Goal: Task Accomplishment & Management: Use online tool/utility

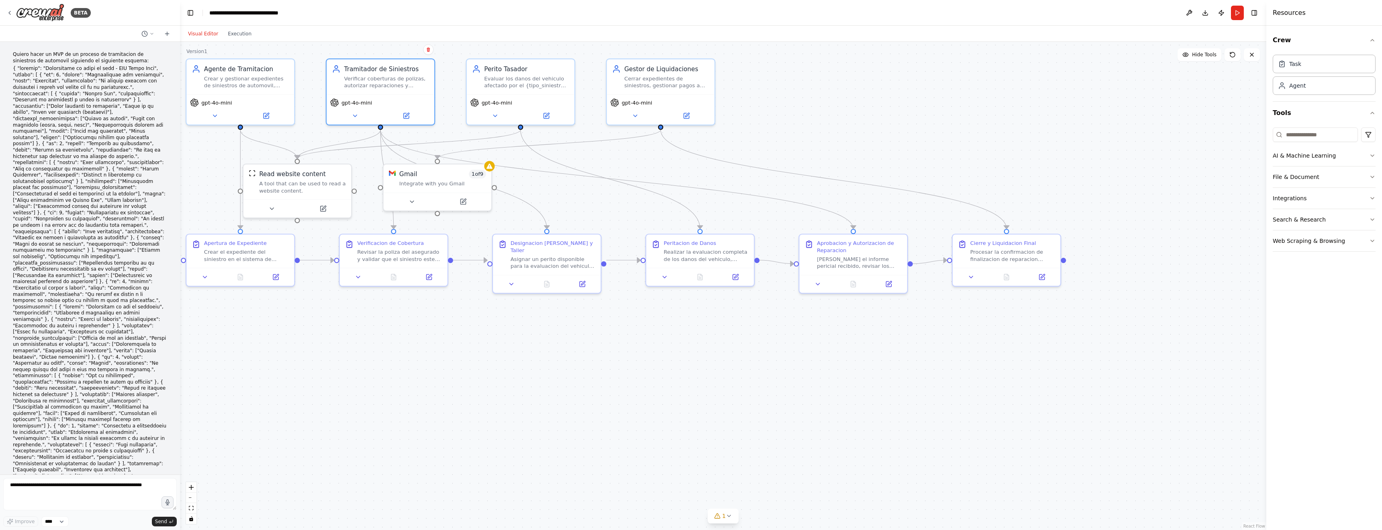
scroll to position [718, 0]
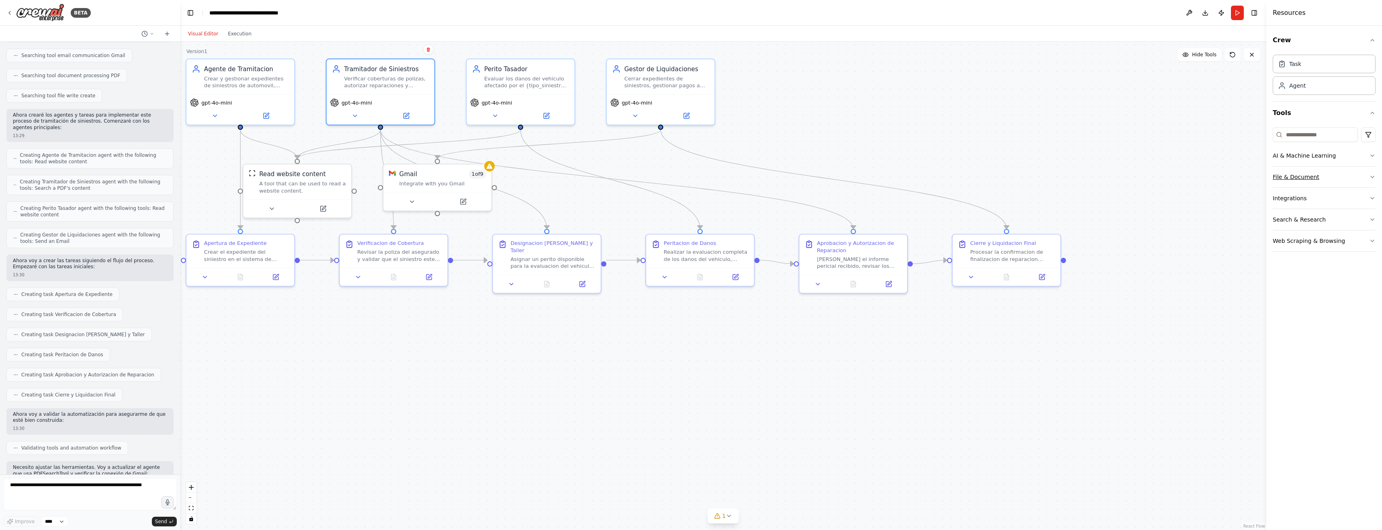
click at [1372, 177] on icon "button" at bounding box center [1372, 177] width 3 height 2
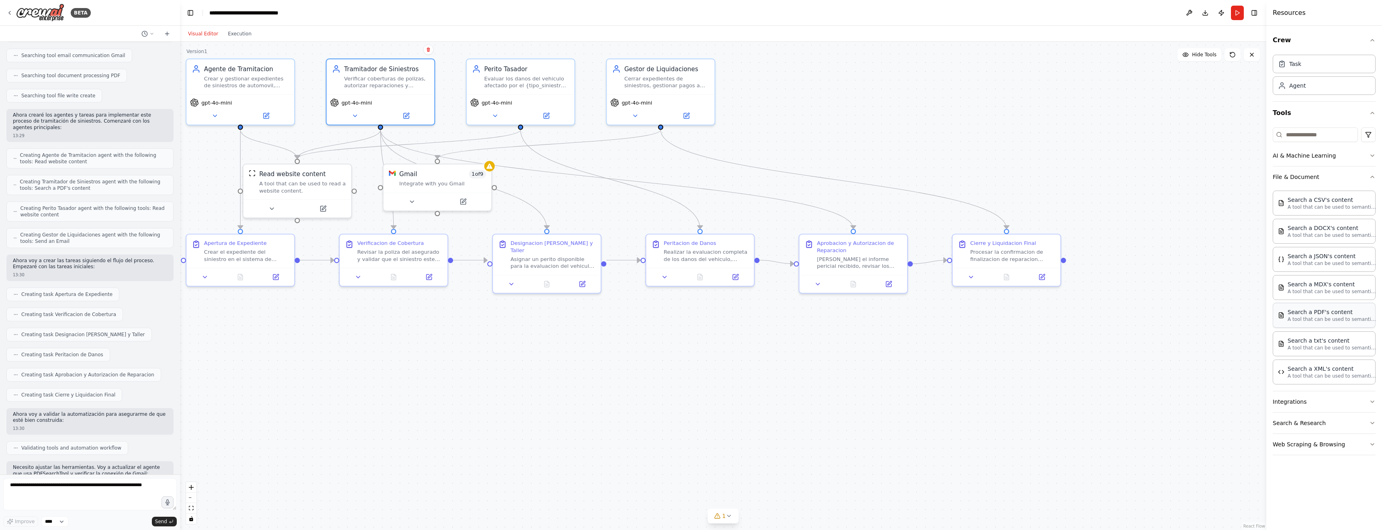
click at [1327, 318] on p "A tool that can be used to semantic search a query from a PDF's content." at bounding box center [1332, 319] width 88 height 6
click at [1300, 316] on p "A tool that can be used to semantic search a query from a PDF's content." at bounding box center [1332, 319] width 88 height 6
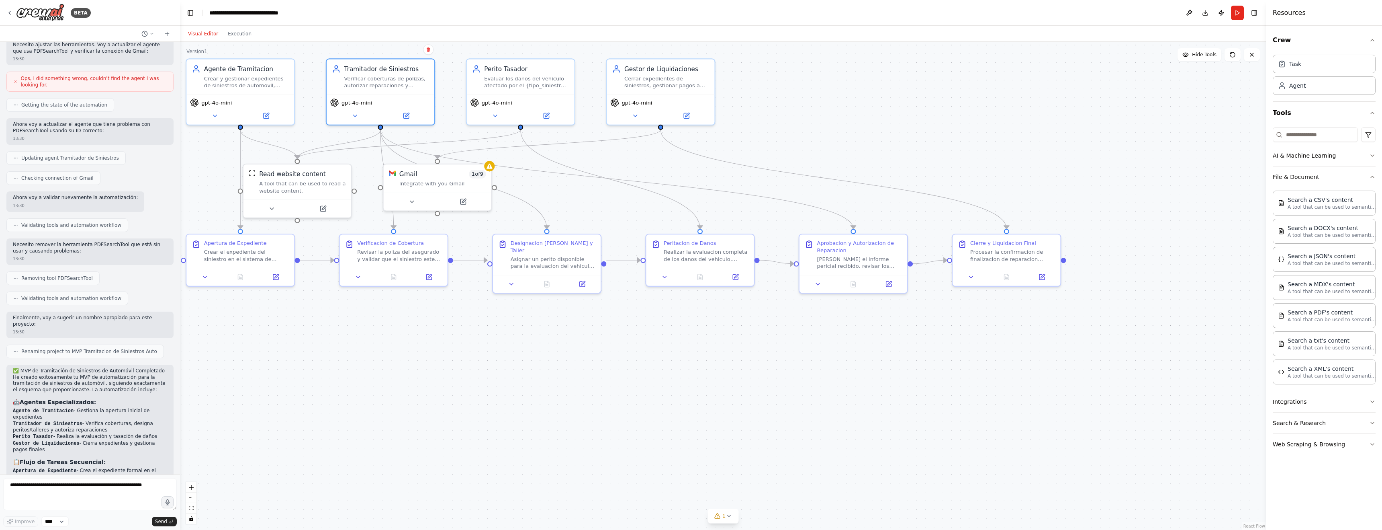
scroll to position [1247, 0]
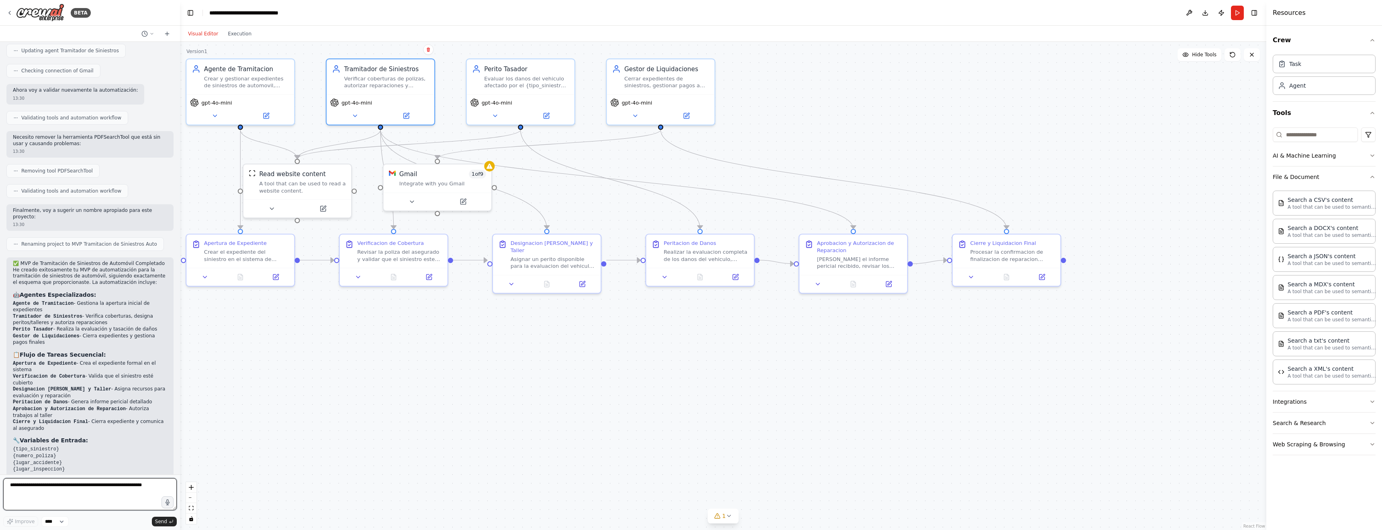
click at [51, 487] on textarea at bounding box center [90, 494] width 174 height 32
click at [84, 492] on textarea at bounding box center [90, 494] width 174 height 32
click at [194, 488] on button "zoom in" at bounding box center [191, 487] width 10 height 10
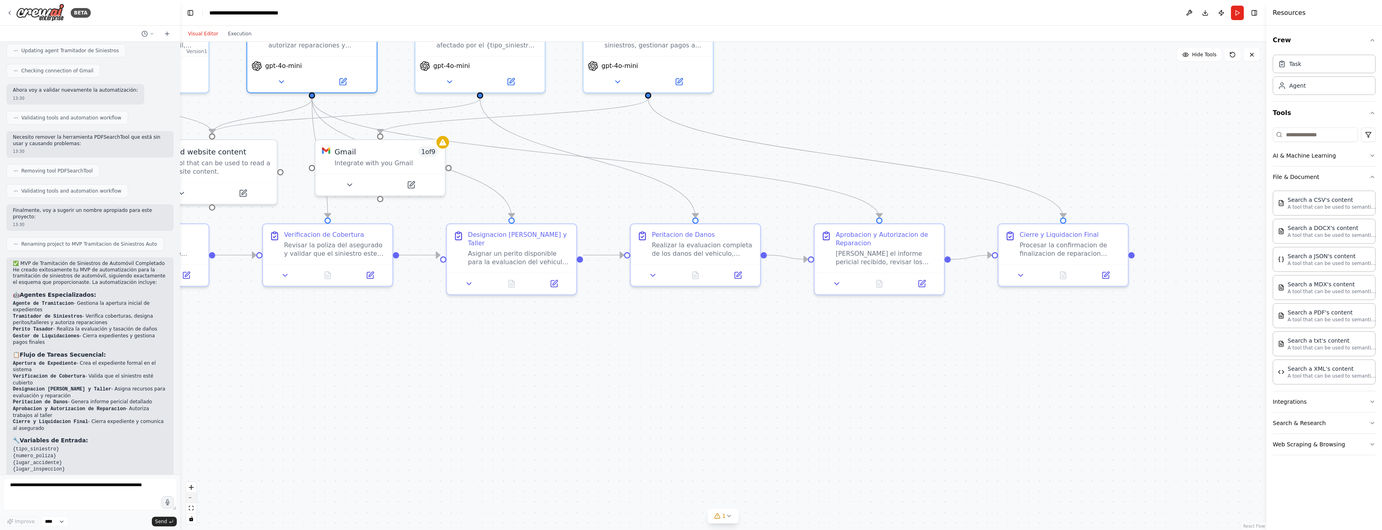
click at [192, 497] on icon "zoom out" at bounding box center [191, 497] width 5 height 1
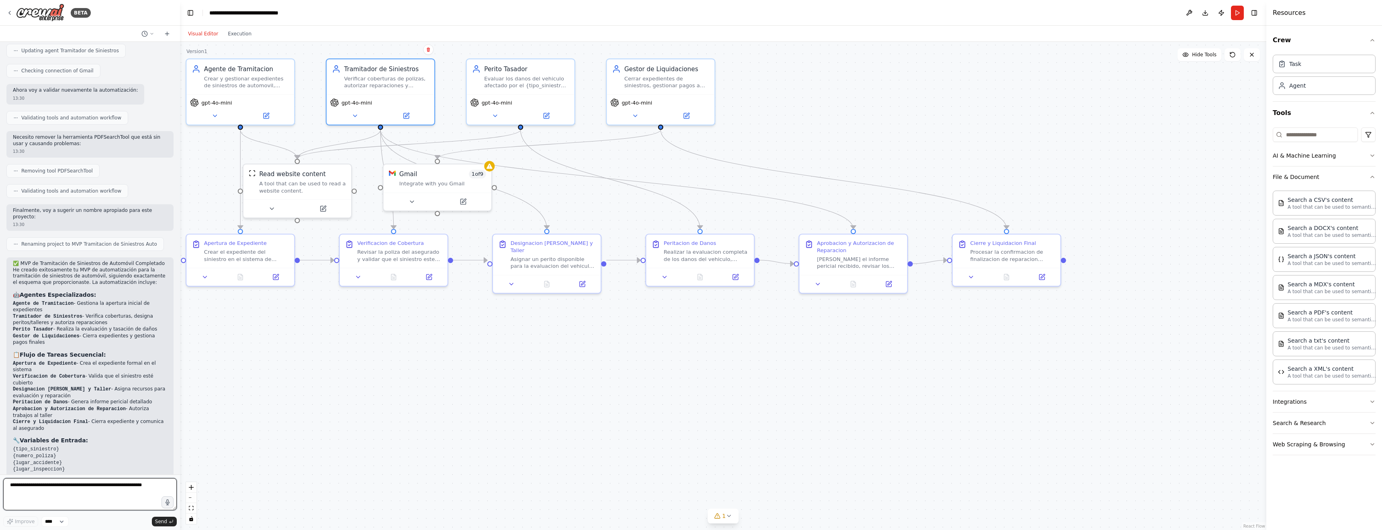
click at [57, 490] on textarea at bounding box center [90, 494] width 174 height 32
click at [1372, 156] on icon "button" at bounding box center [1372, 155] width 6 height 6
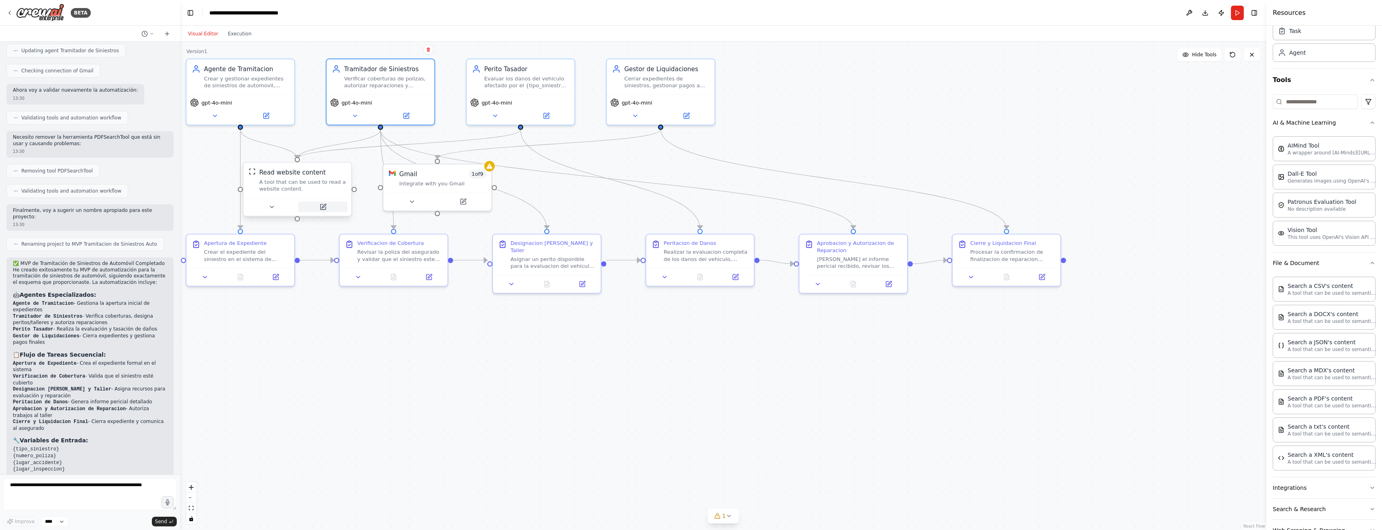
click at [325, 208] on icon at bounding box center [322, 206] width 5 height 5
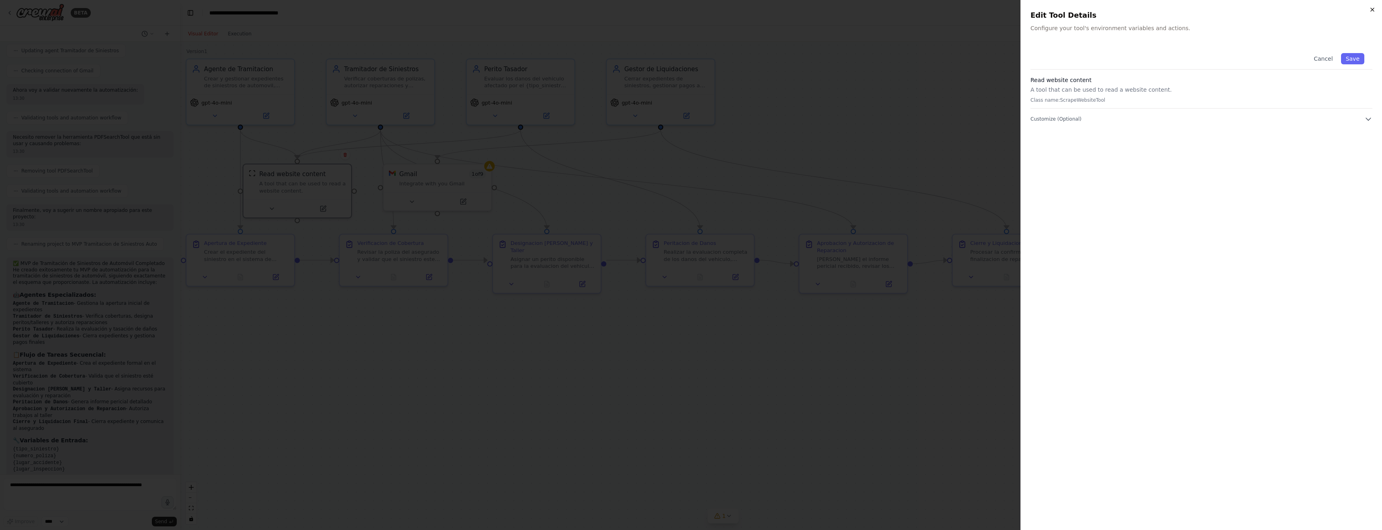
click at [1374, 10] on icon "button" at bounding box center [1372, 9] width 3 height 3
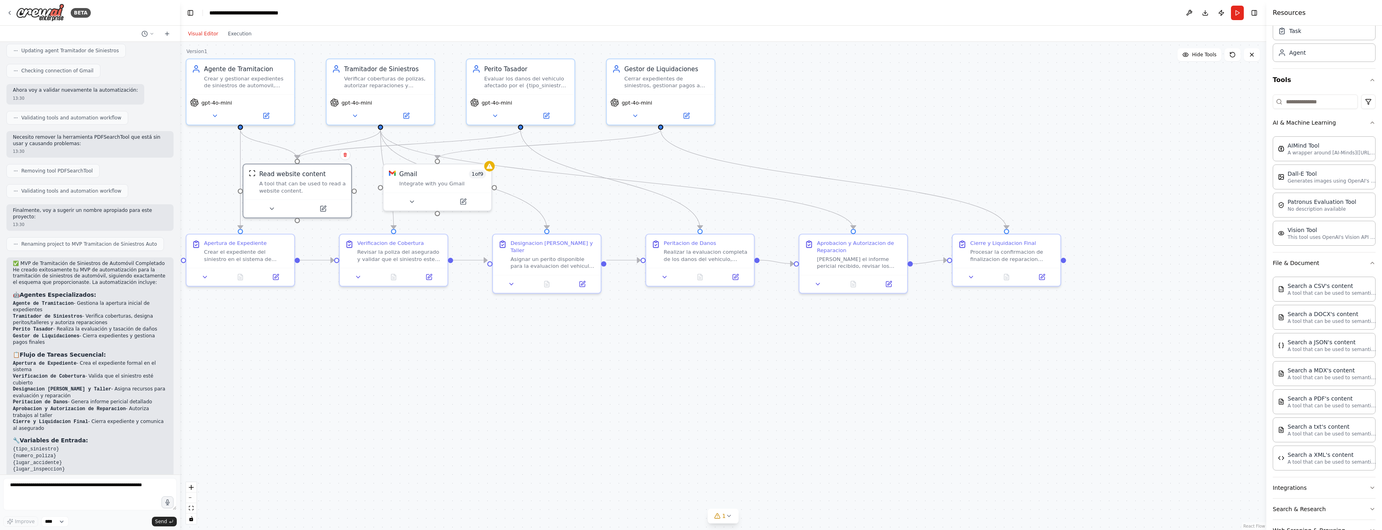
scroll to position [0, 0]
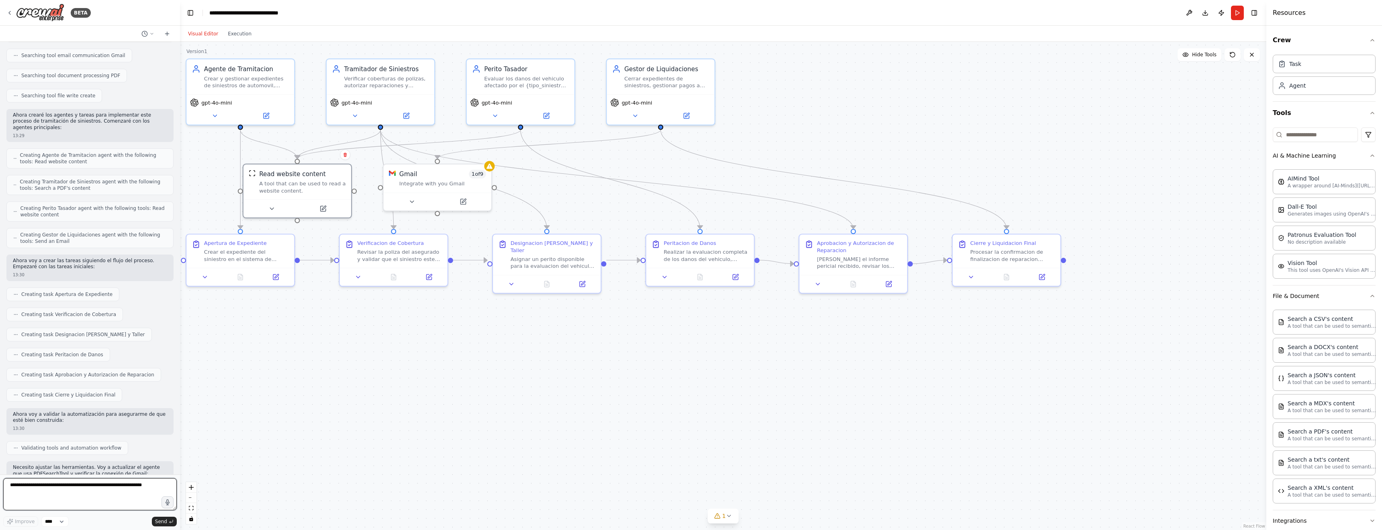
click at [20, 485] on textarea at bounding box center [90, 494] width 174 height 32
drag, startPoint x: 14, startPoint y: 485, endPoint x: 191, endPoint y: 489, distance: 177.7
click at [191, 489] on div "BETA Quiero hacer un MVP de un proceso de tramitacion de siniestros de automovi…" at bounding box center [691, 265] width 1382 height 530
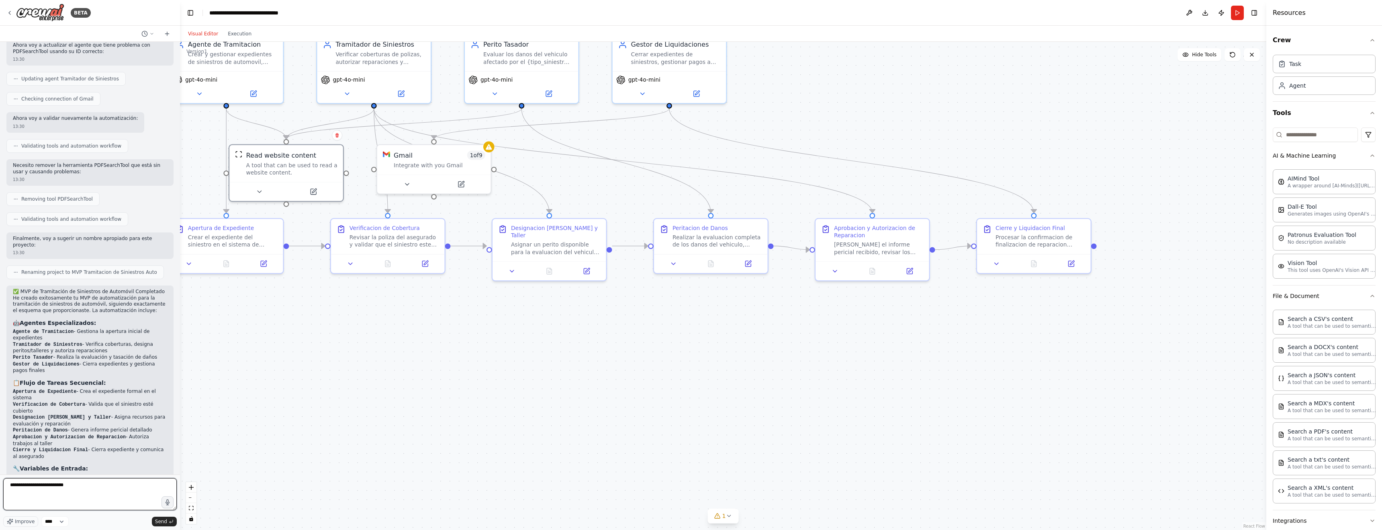
scroll to position [1247, 0]
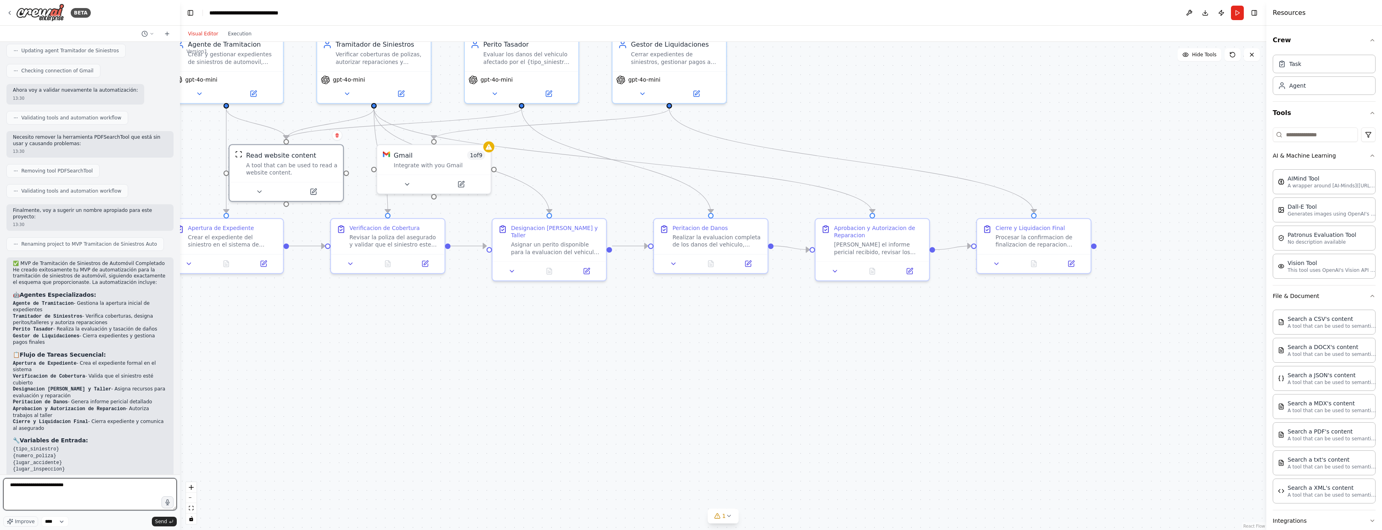
drag, startPoint x: 86, startPoint y: 484, endPoint x: 74, endPoint y: 484, distance: 12.5
click at [74, 484] on textarea "**********" at bounding box center [90, 494] width 174 height 32
click at [81, 485] on textarea "**********" at bounding box center [90, 494] width 174 height 32
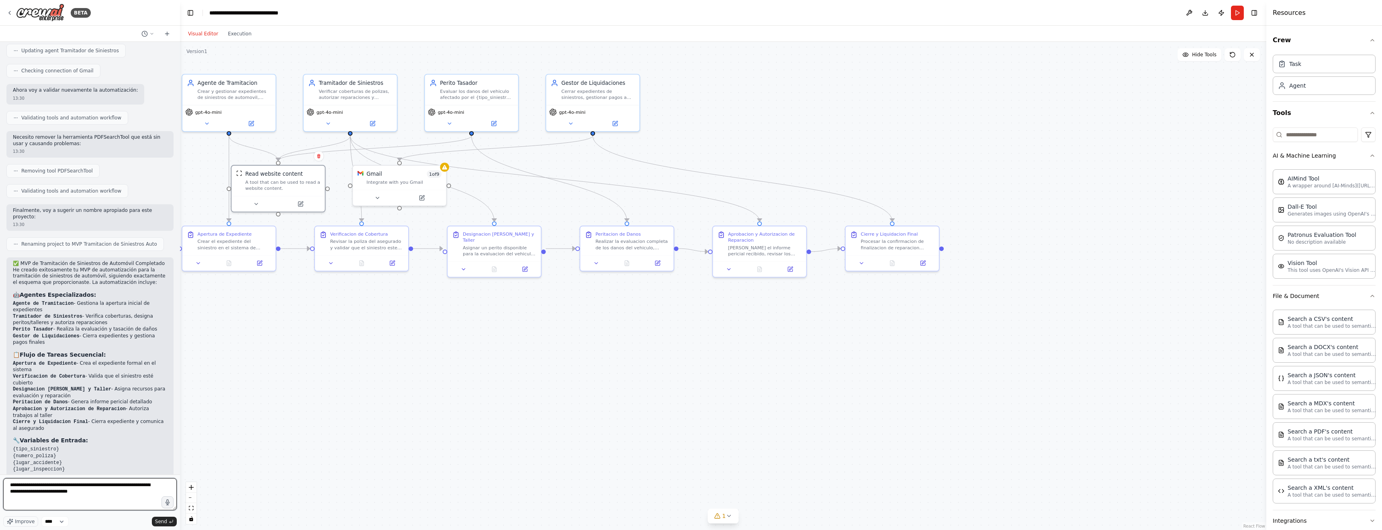
type textarea "**********"
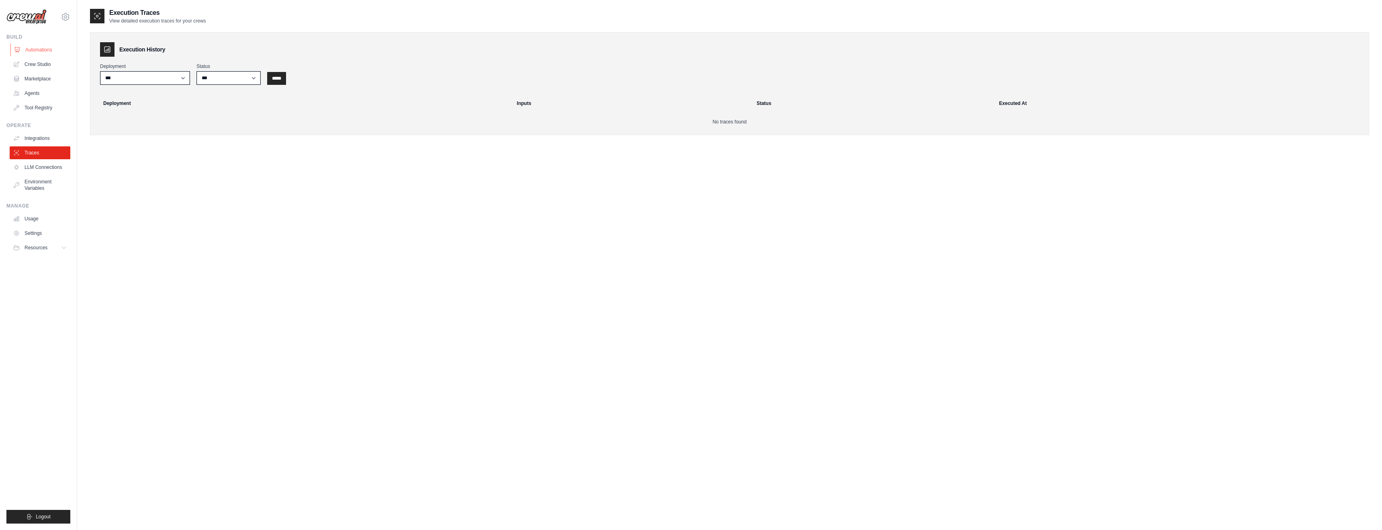
click at [37, 53] on link "Automations" at bounding box center [40, 49] width 61 height 13
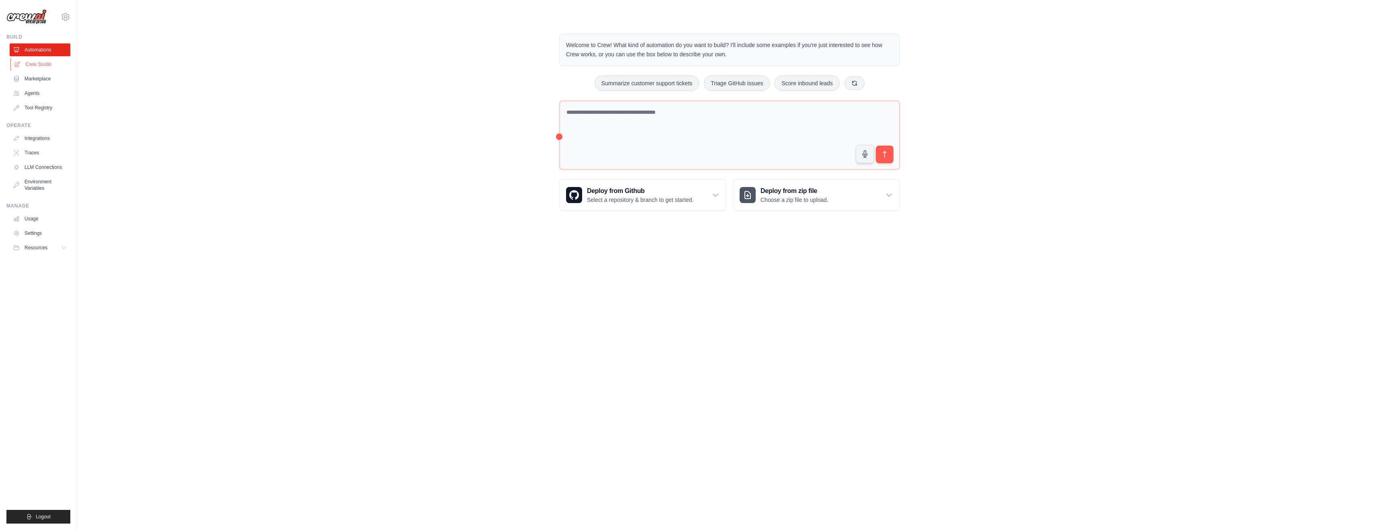
click at [37, 68] on link "Crew Studio" at bounding box center [40, 64] width 61 height 13
click at [37, 64] on link "Crew Studio" at bounding box center [40, 64] width 61 height 13
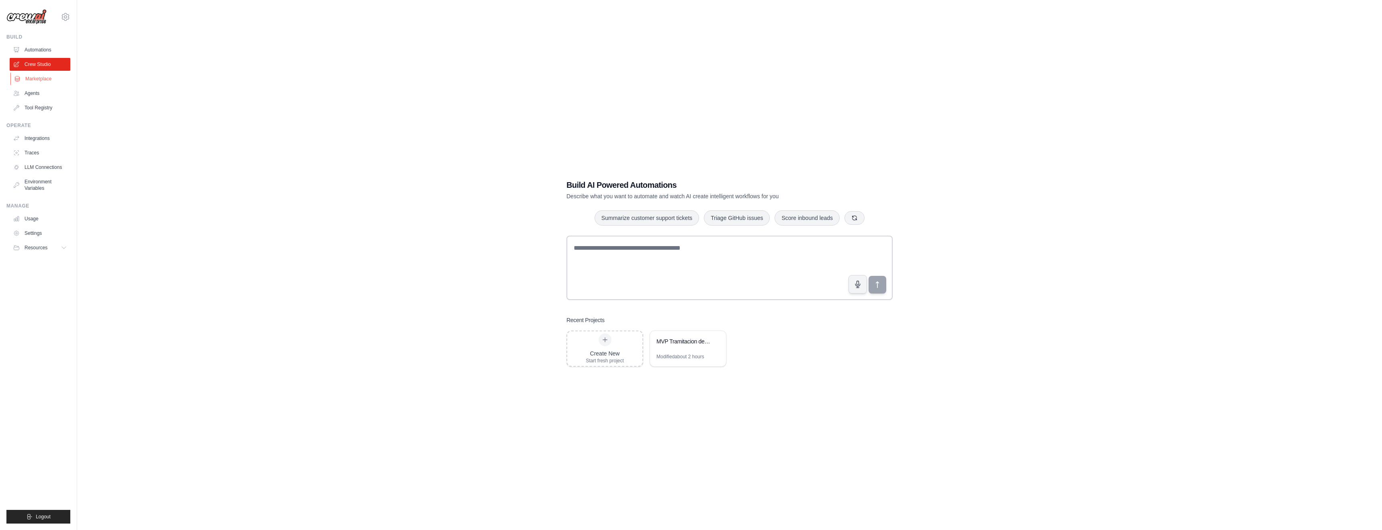
click at [38, 80] on link "Marketplace" at bounding box center [40, 78] width 61 height 13
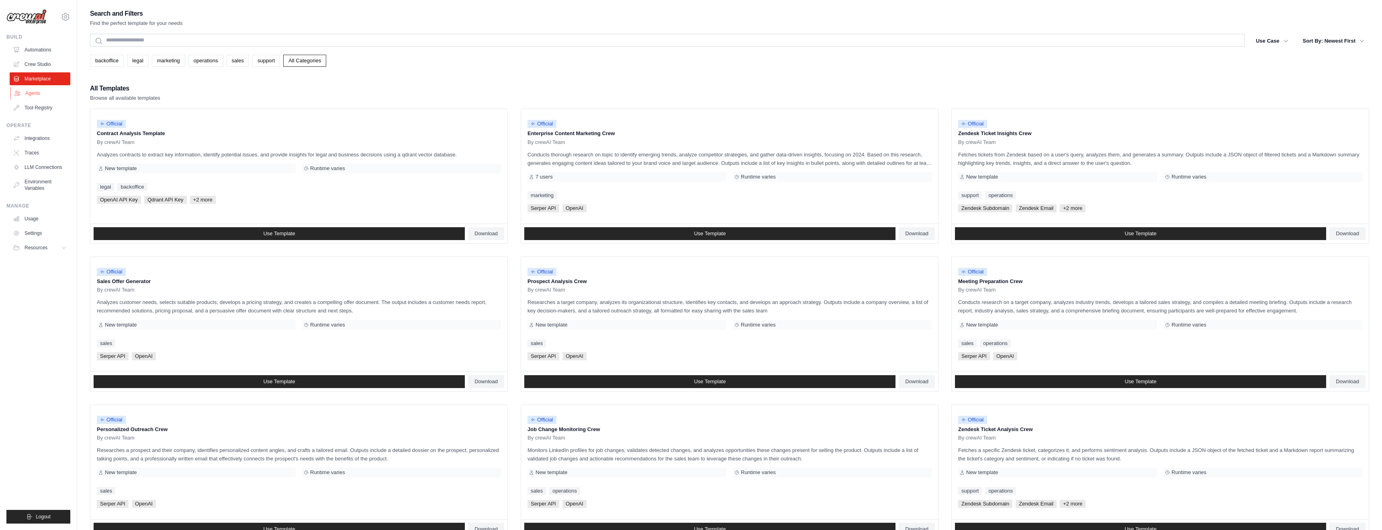
click at [37, 95] on link "Agents" at bounding box center [40, 93] width 61 height 13
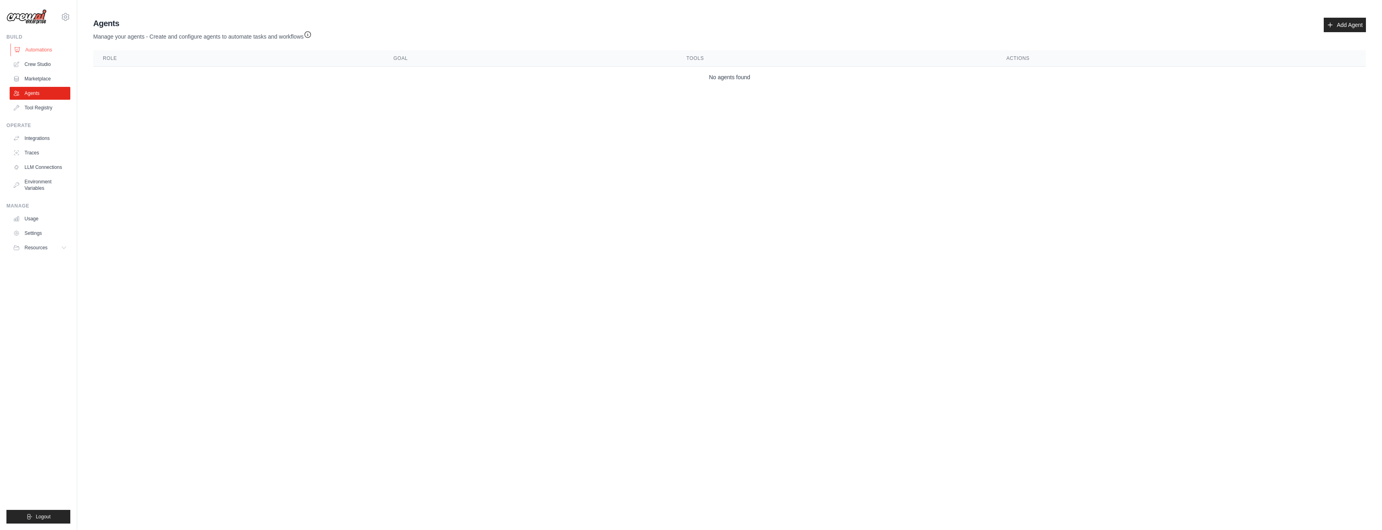
click at [35, 51] on link "Automations" at bounding box center [40, 49] width 61 height 13
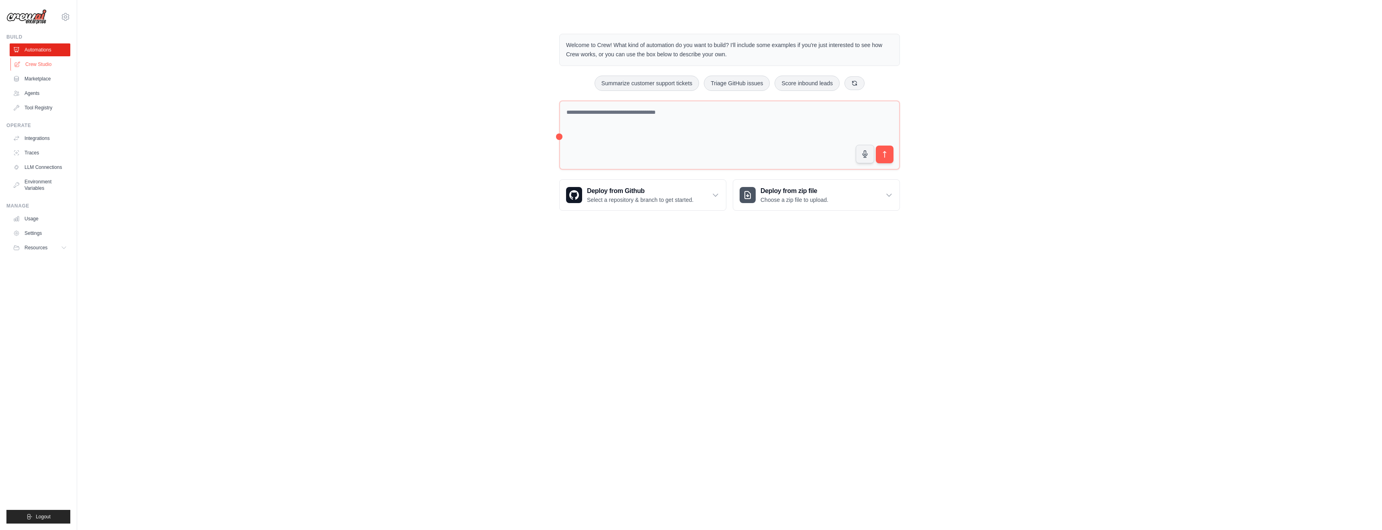
click at [33, 63] on link "Crew Studio" at bounding box center [40, 64] width 61 height 13
click at [49, 62] on link "Crew Studio" at bounding box center [40, 64] width 61 height 13
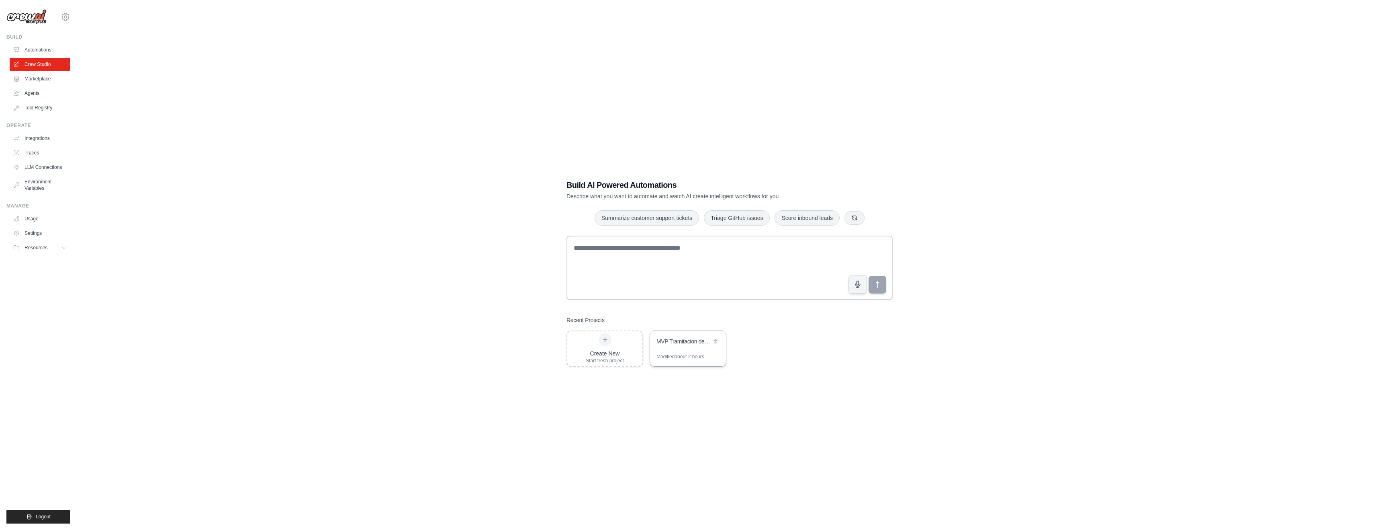
click at [702, 340] on div "MVP Tramitacion de Siniestros Auto" at bounding box center [684, 341] width 55 height 8
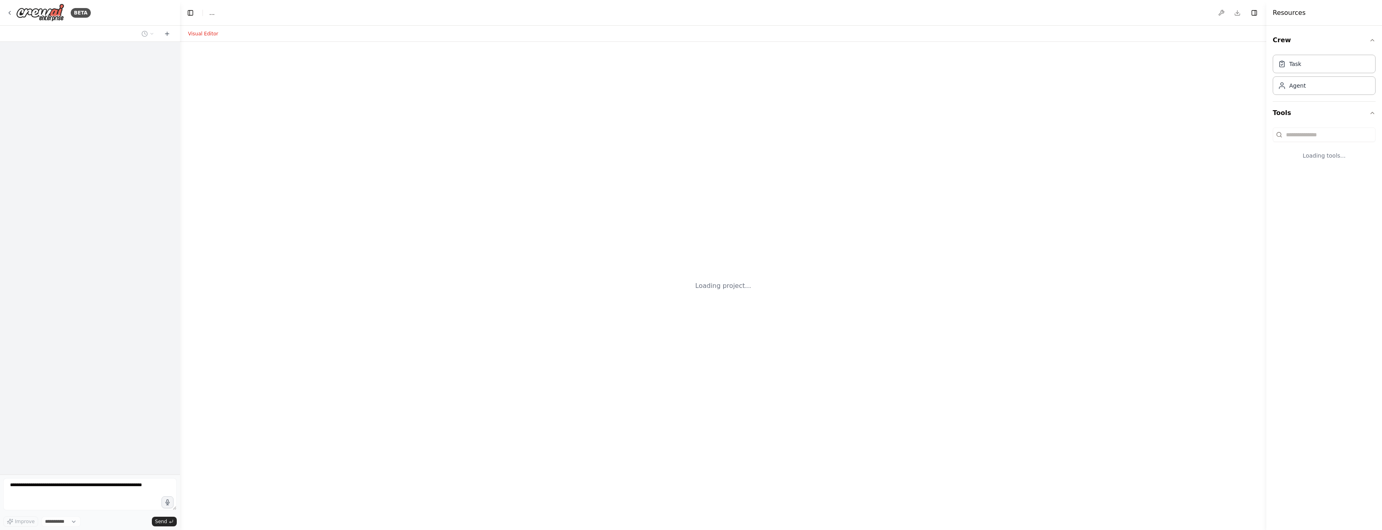
select select "****"
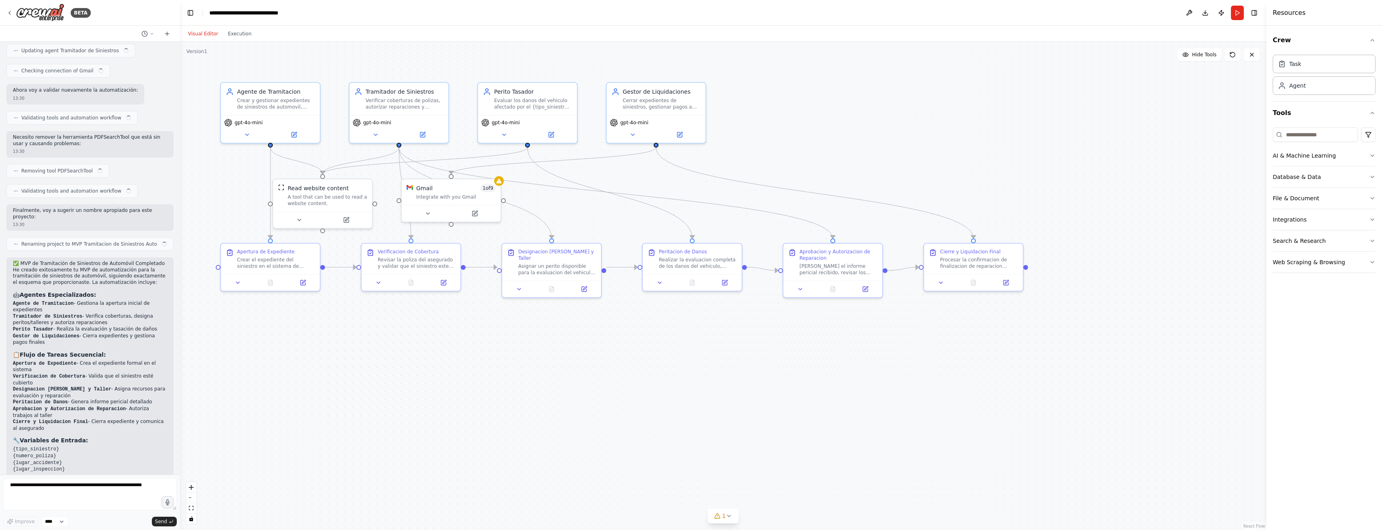
scroll to position [1247, 0]
click at [66, 481] on textarea at bounding box center [90, 494] width 174 height 32
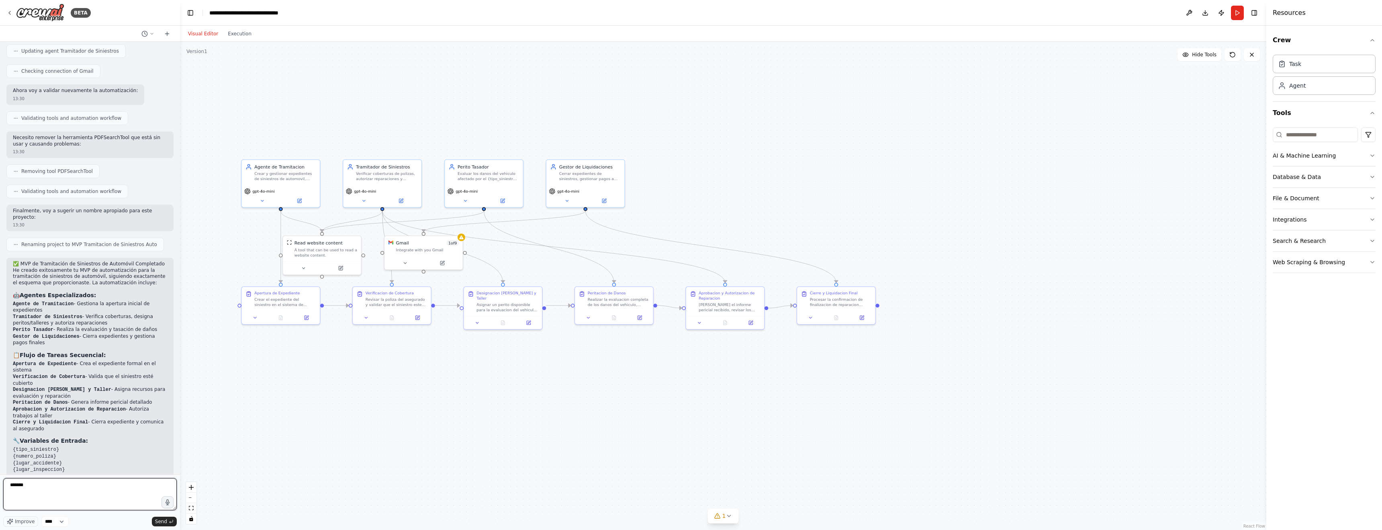
click at [43, 488] on textarea "******" at bounding box center [90, 494] width 174 height 32
click at [300, 174] on div "Crear y gestionar expedientes de siniestros de automovil, realizando la apertur…" at bounding box center [284, 175] width 61 height 10
click at [295, 173] on div "Crear y gestionar expedientes de siniestros de automovil, realizando la apertur…" at bounding box center [284, 175] width 61 height 10
drag, startPoint x: 294, startPoint y: 180, endPoint x: 303, endPoint y: 181, distance: 9.3
click at [294, 180] on div "Agente de Tramitacion Crear y gestionar expedientes de siniestros de automovil,…" at bounding box center [281, 170] width 78 height 25
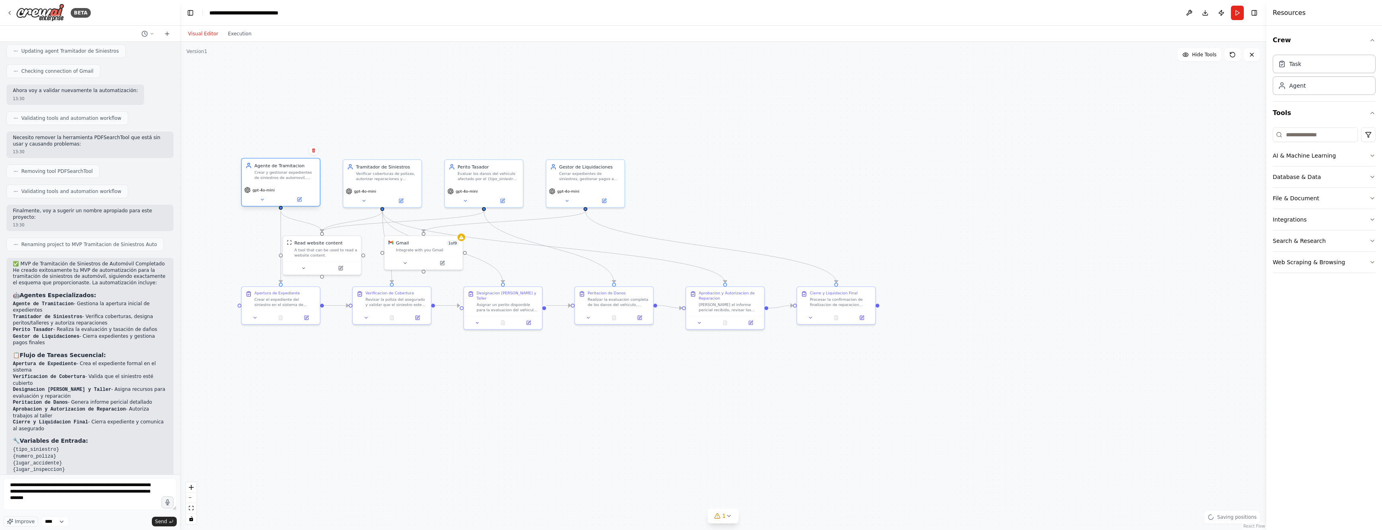
click at [309, 180] on div "Agente de Tramitacion Crear y gestionar expedientes de siniestros de automovil,…" at bounding box center [281, 170] width 78 height 25
click at [314, 443] on div ".deletable-edge-delete-btn { width: 20px; height: 20px; border: 0px solid #ffff…" at bounding box center [723, 286] width 1087 height 488
click at [276, 178] on div "Crear y gestionar expedientes de siniestros de automovil, realizando la apertur…" at bounding box center [285, 174] width 62 height 10
click at [276, 166] on div "Agente de Tramitacion" at bounding box center [285, 165] width 62 height 6
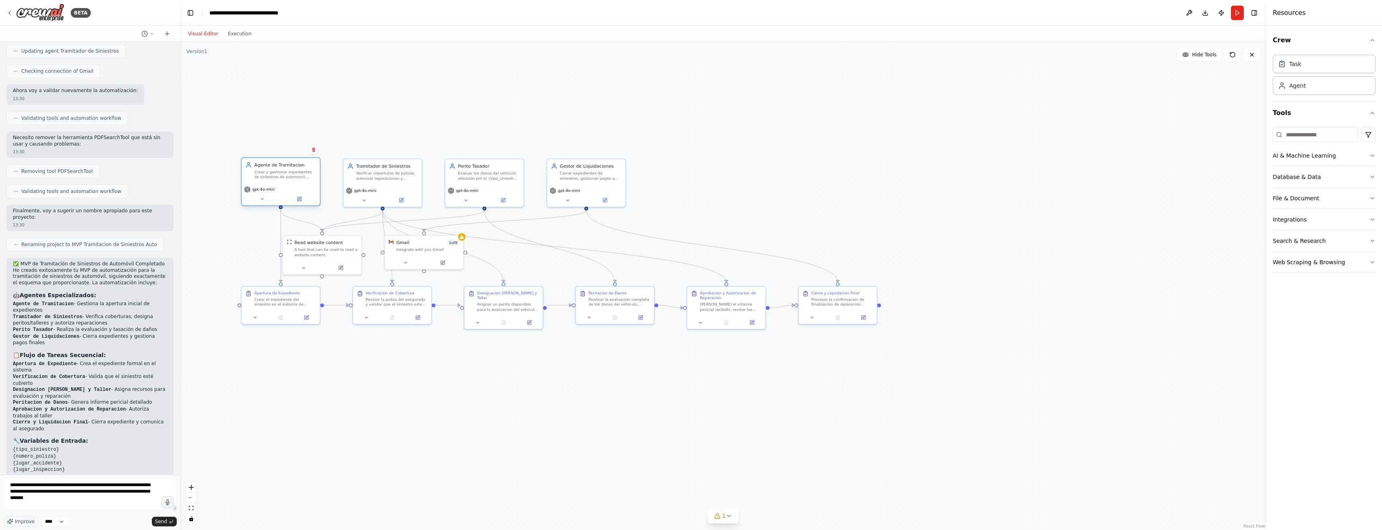
click at [276, 166] on div "Agente de Tramitacion" at bounding box center [285, 165] width 62 height 6
click at [286, 168] on div "Agente de Tramitacion Crear y gestionar expedientes de siniestros de automovil,…" at bounding box center [284, 171] width 61 height 18
click at [1235, 58] on button at bounding box center [1233, 54] width 16 height 13
click at [192, 519] on icon "toggle interactivity" at bounding box center [191, 518] width 4 height 5
click at [296, 181] on div ".deletable-edge-delete-btn { width: 20px; height: 20px; border: 0px solid #ffff…" at bounding box center [723, 286] width 1087 height 488
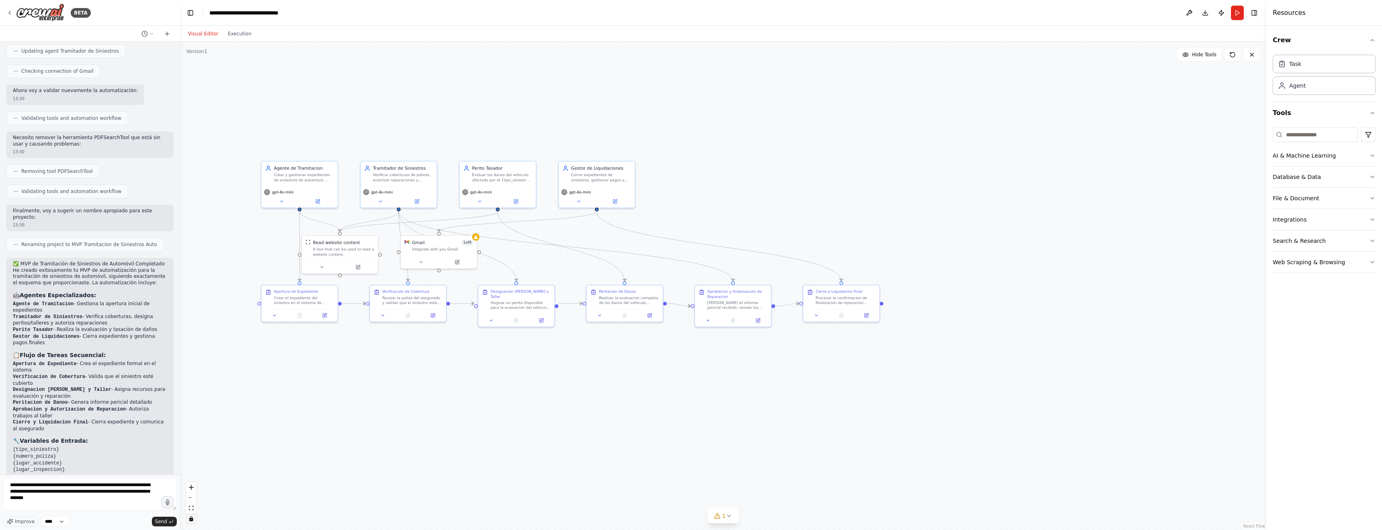
click at [296, 181] on div ".deletable-edge-delete-btn { width: 20px; height: 20px; border: 0px solid #ffff…" at bounding box center [723, 286] width 1087 height 488
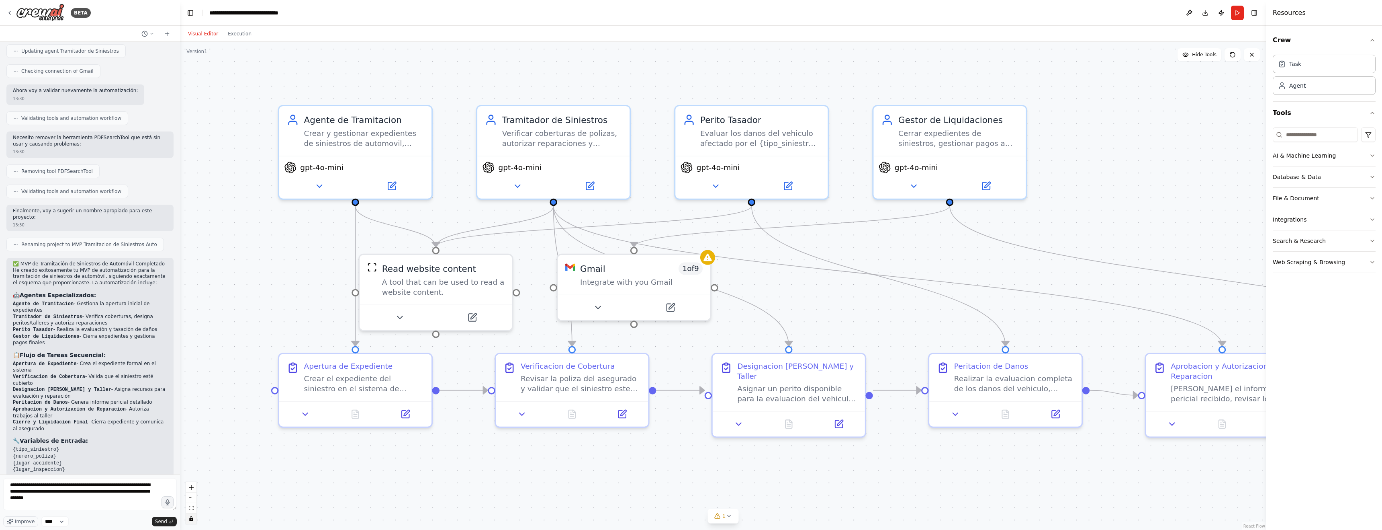
drag, startPoint x: 311, startPoint y: 143, endPoint x: 364, endPoint y: 107, distance: 63.3
click at [364, 107] on div ".deletable-edge-delete-btn { width: 20px; height: 20px; border: 0px solid #ffff…" at bounding box center [723, 286] width 1087 height 488
click at [189, 508] on icon "fit view" at bounding box center [191, 508] width 5 height 4
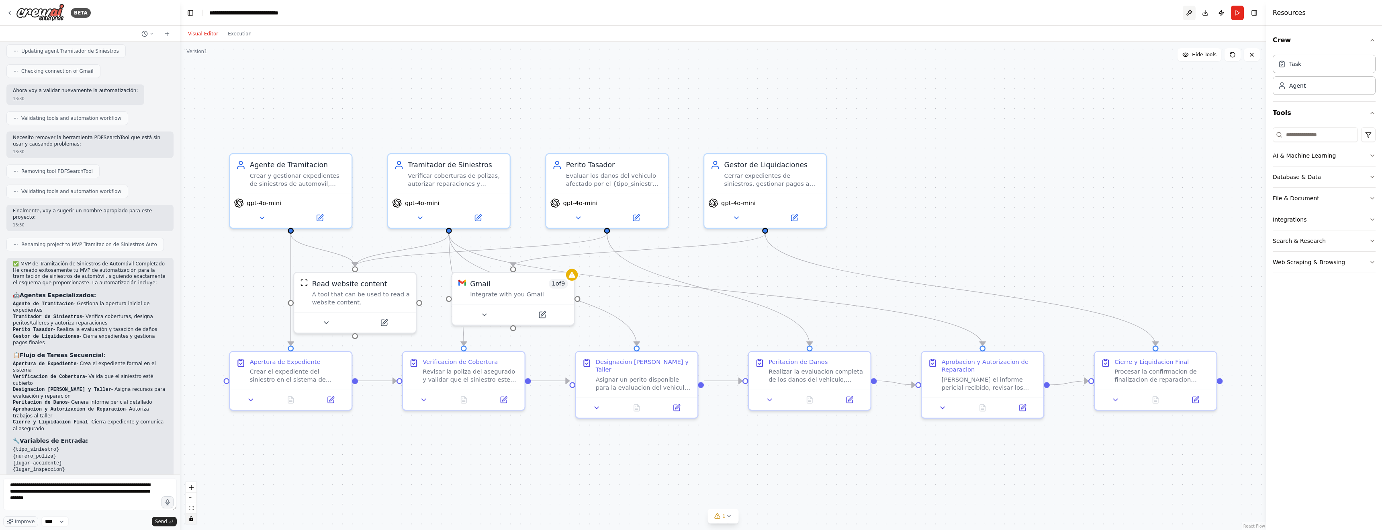
click at [1189, 13] on button at bounding box center [1189, 13] width 13 height 14
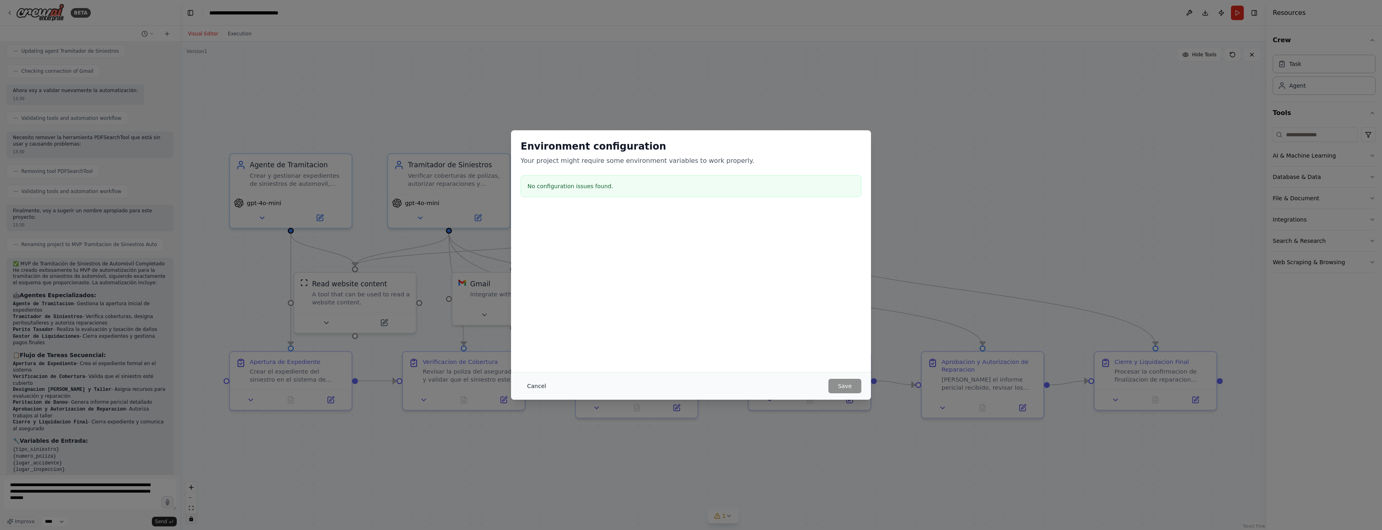
click at [534, 386] on button "Cancel" at bounding box center [537, 386] width 32 height 14
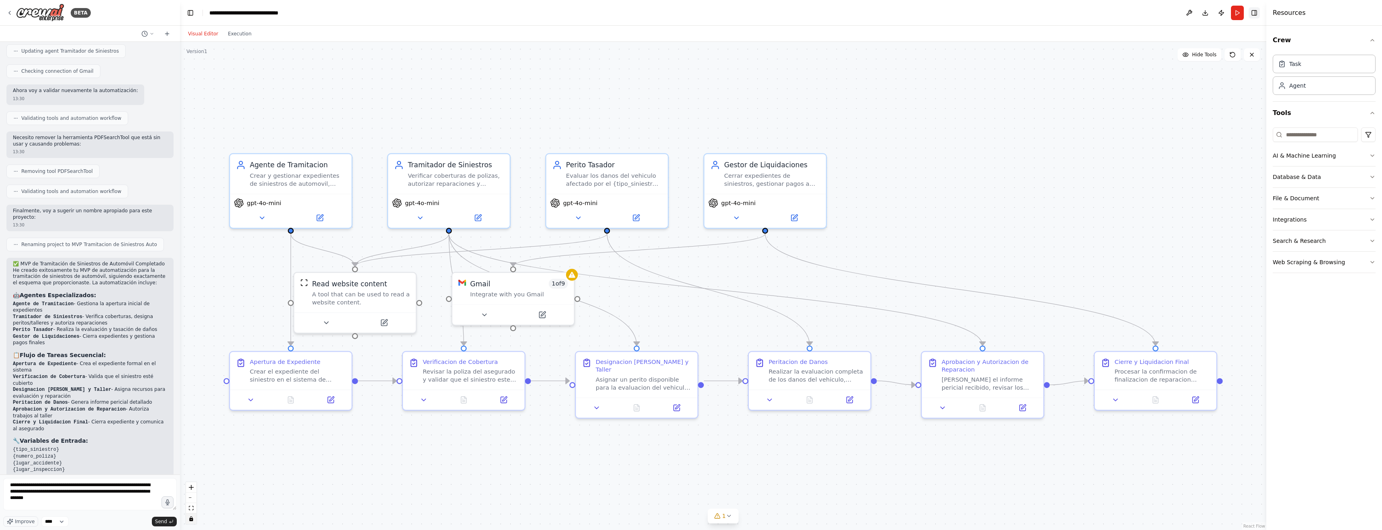
click at [1256, 13] on button "Toggle Right Sidebar" at bounding box center [1254, 12] width 11 height 11
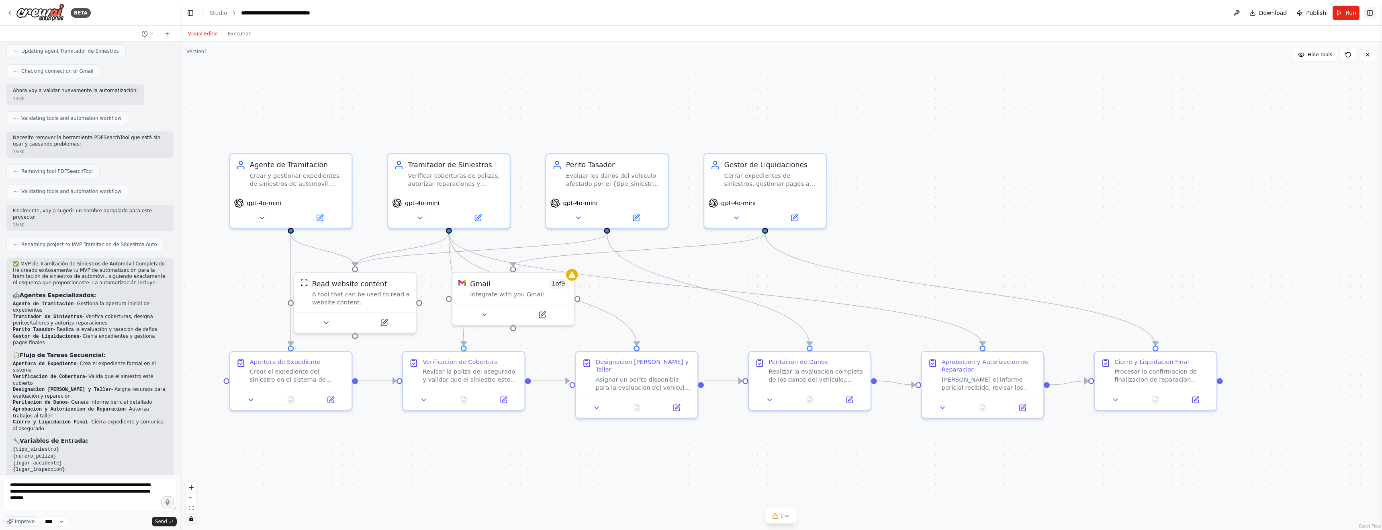
click at [1369, 12] on button "Toggle Right Sidebar" at bounding box center [1370, 12] width 11 height 11
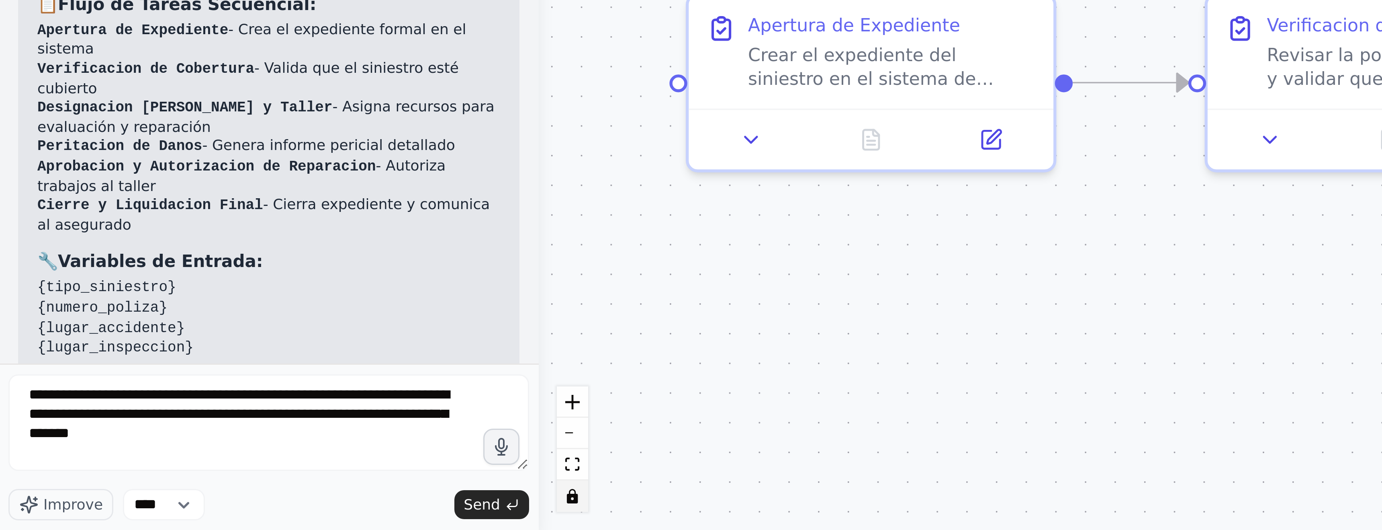
scroll to position [0, 0]
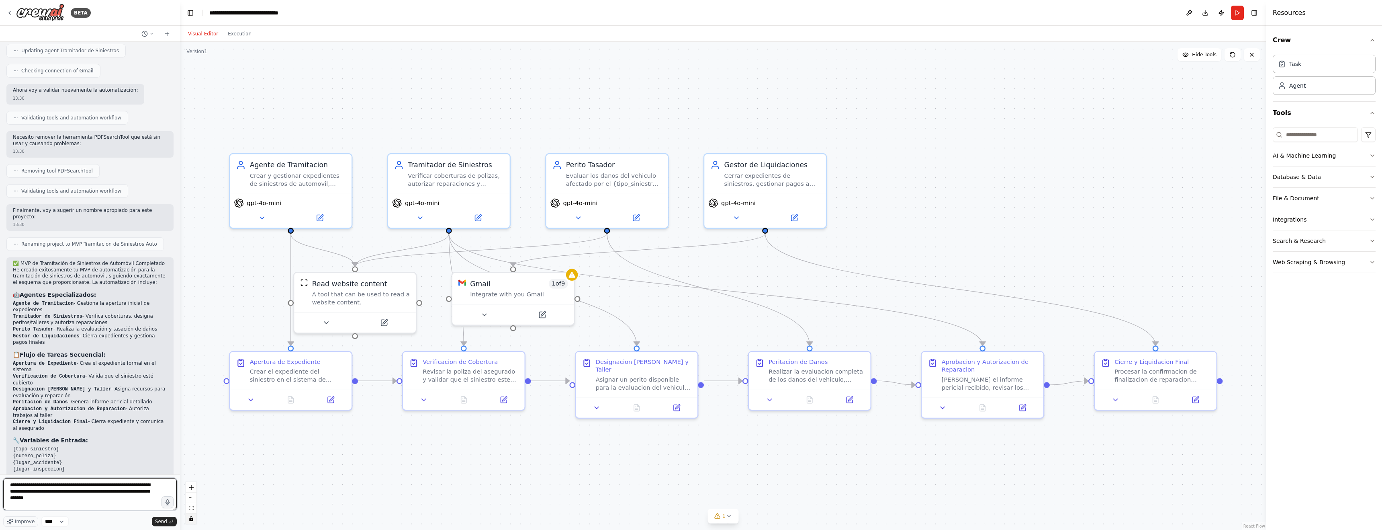
click at [61, 499] on textarea "**********" at bounding box center [90, 494] width 174 height 32
type textarea "**********"
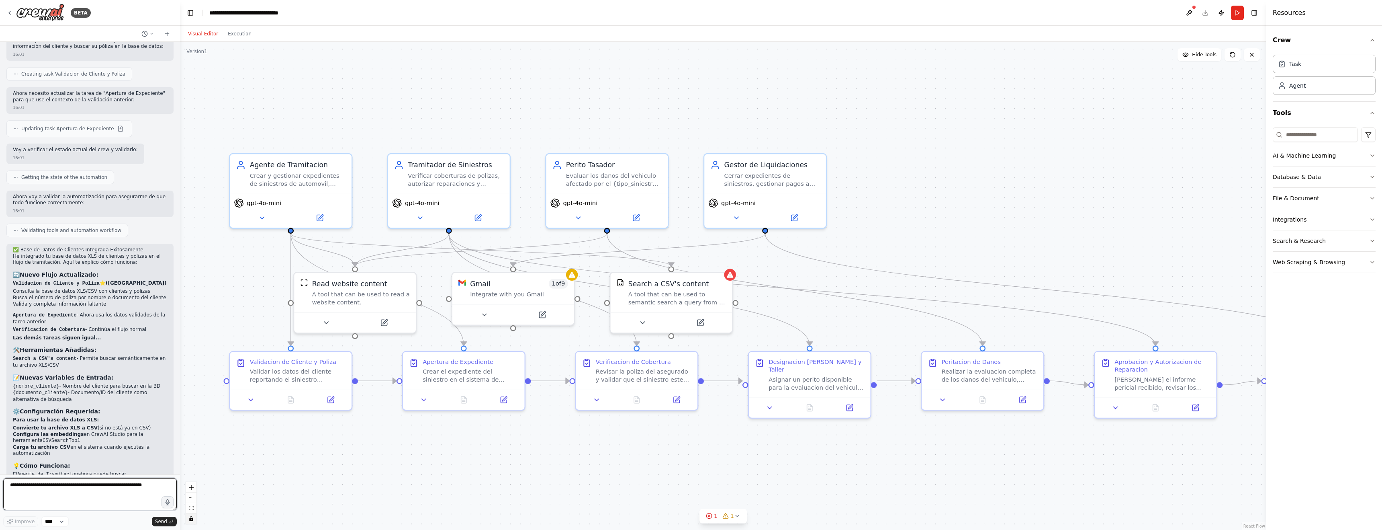
scroll to position [2005, 0]
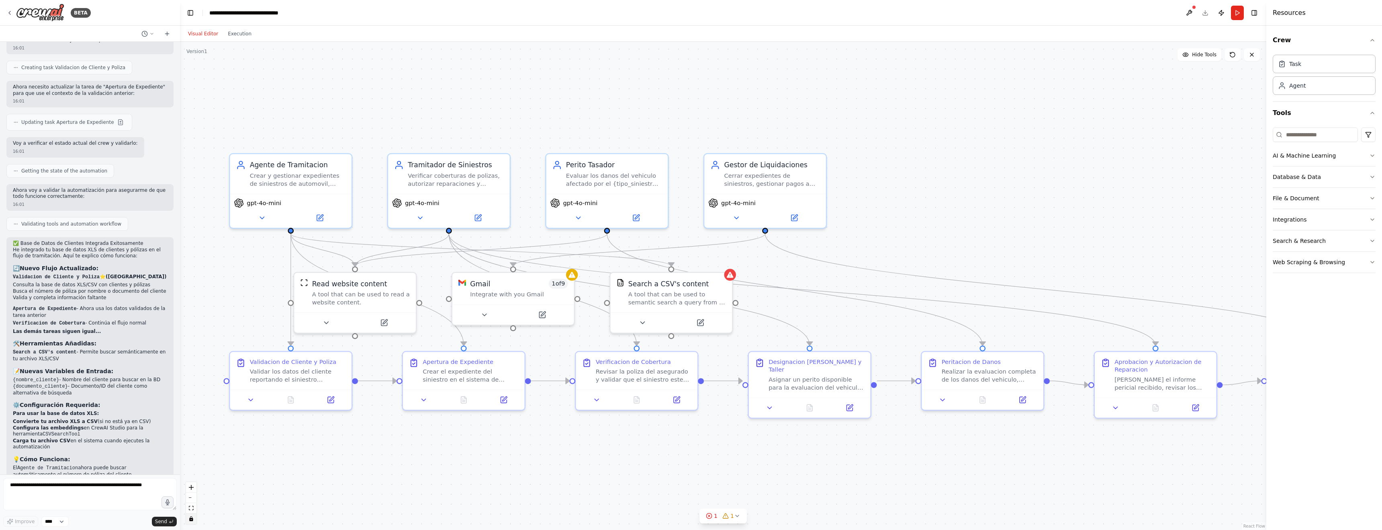
click at [642, 324] on div ".deletable-edge-delete-btn { width: 20px; height: 20px; border: 0px solid #ffff…" at bounding box center [723, 286] width 1087 height 488
click at [642, 323] on div ".deletable-edge-delete-btn { width: 20px; height: 20px; border: 0px solid #ffff…" at bounding box center [723, 286] width 1087 height 488
click at [654, 299] on div ".deletable-edge-delete-btn { width: 20px; height: 20px; border: 0px solid #ffff…" at bounding box center [723, 286] width 1087 height 488
click at [667, 287] on div ".deletable-edge-delete-btn { width: 20px; height: 20px; border: 0px solid #ffff…" at bounding box center [723, 286] width 1087 height 488
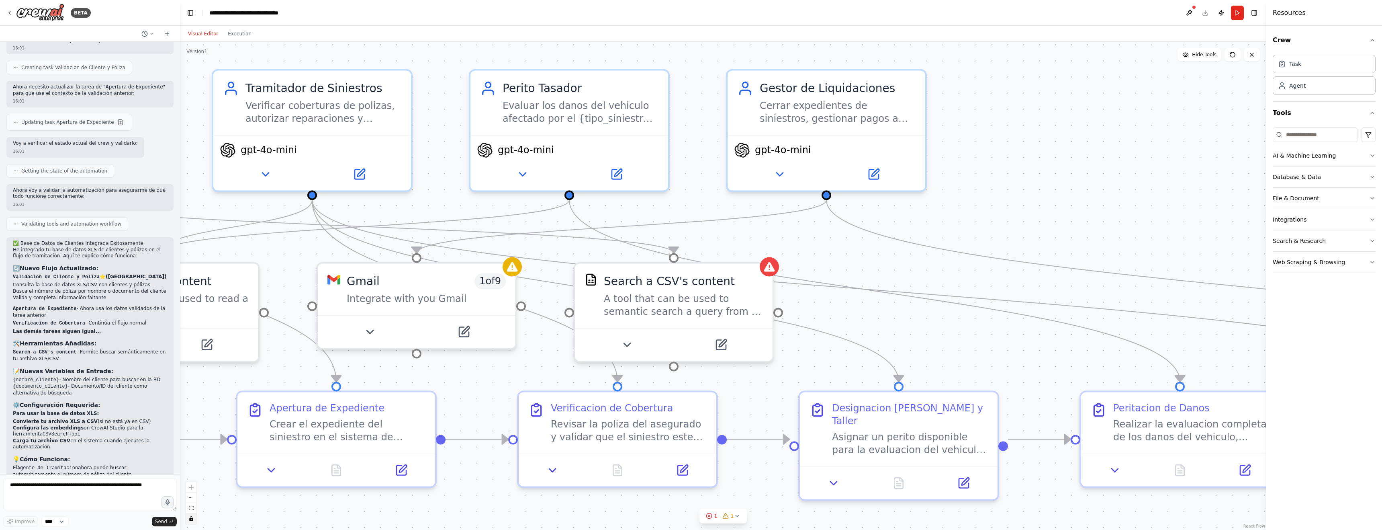
click at [723, 347] on div ".deletable-edge-delete-btn { width: 20px; height: 20px; border: 0px solid #ffff…" at bounding box center [723, 286] width 1087 height 488
click at [722, 345] on div ".deletable-edge-delete-btn { width: 20px; height: 20px; border: 0px solid #ffff…" at bounding box center [723, 286] width 1087 height 488
click at [1191, 11] on button at bounding box center [1189, 13] width 13 height 14
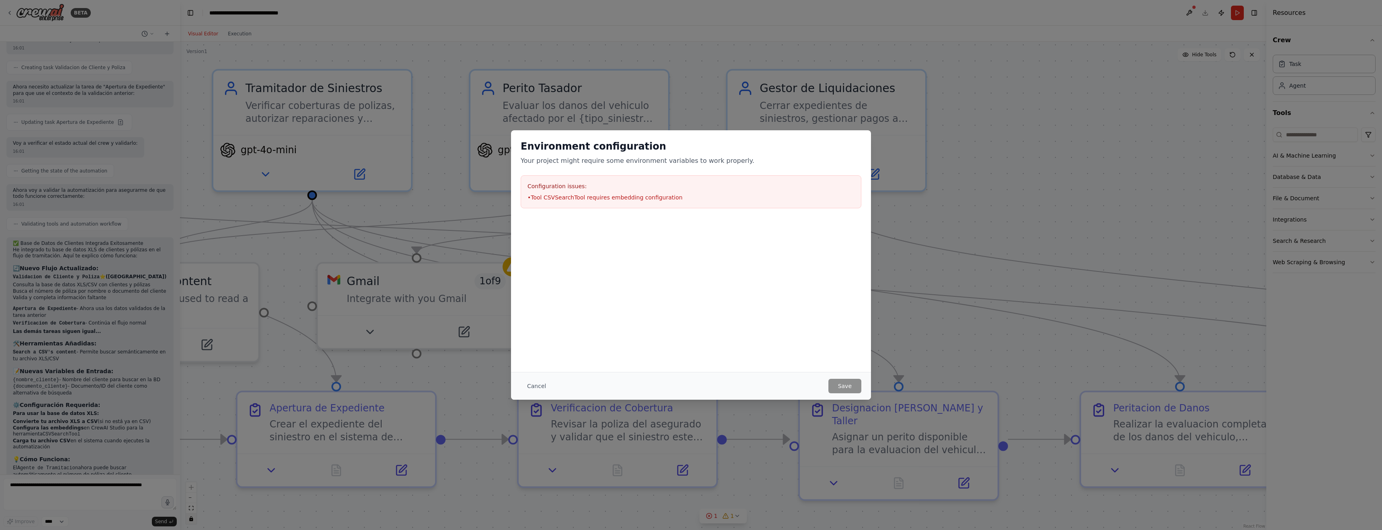
click at [650, 195] on li "• Tool CSVSearchTool requires embedding configuration" at bounding box center [691, 197] width 327 height 8
drag, startPoint x: 651, startPoint y: 200, endPoint x: 687, endPoint y: 238, distance: 52.9
click at [651, 200] on li "• Tool CSVSearchTool requires embedding configuration" at bounding box center [691, 197] width 327 height 8
click at [536, 385] on button "Cancel" at bounding box center [537, 386] width 32 height 14
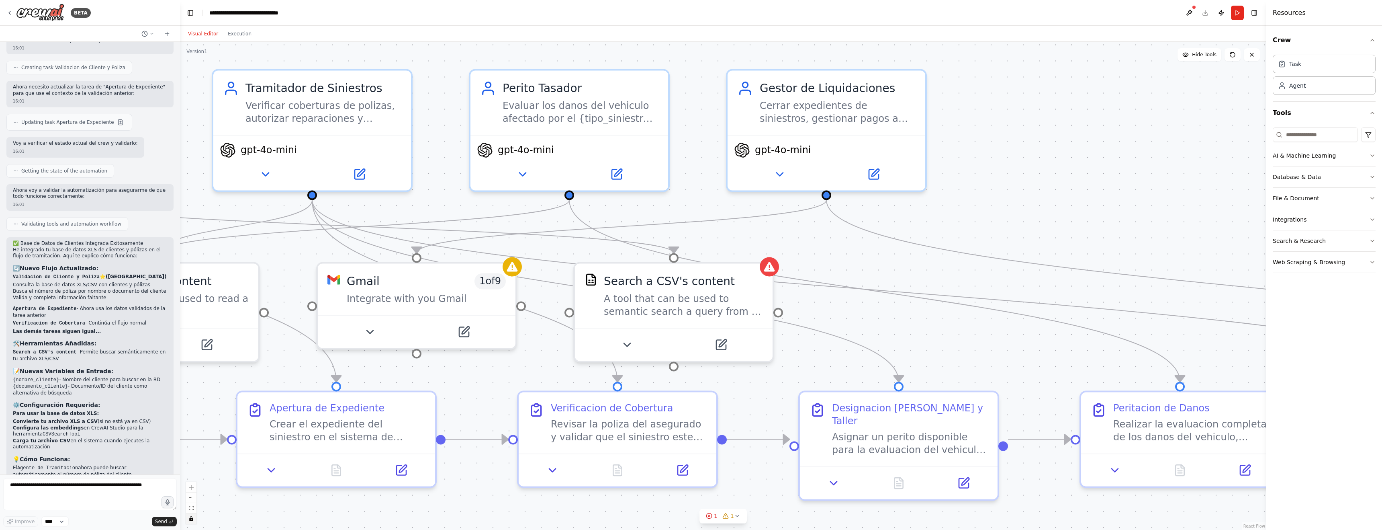
click at [725, 346] on div ".deletable-edge-delete-btn { width: 20px; height: 20px; border: 0px solid #ffff…" at bounding box center [723, 286] width 1087 height 488
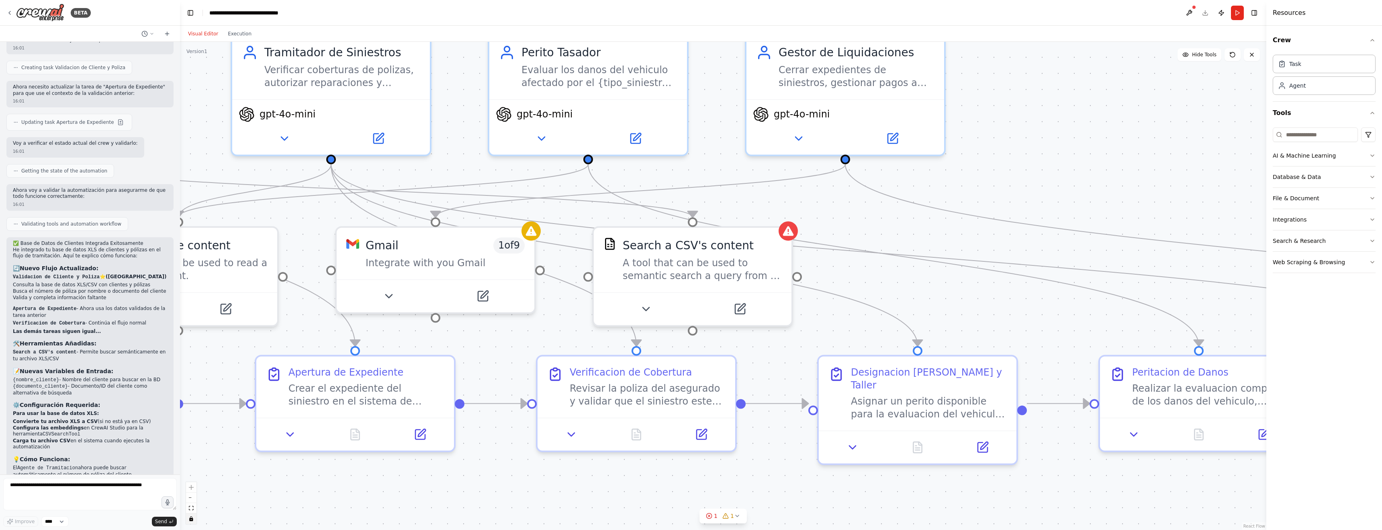
drag, startPoint x: 720, startPoint y: 346, endPoint x: 737, endPoint y: 311, distance: 38.6
click at [737, 311] on div ".deletable-edge-delete-btn { width: 20px; height: 20px; border: 0px solid #ffff…" at bounding box center [723, 286] width 1087 height 488
click at [732, 293] on div ".deletable-edge-delete-btn { width: 20px; height: 20px; border: 0px solid #ffff…" at bounding box center [723, 286] width 1087 height 488
click at [239, 32] on button "Execution" at bounding box center [239, 34] width 33 height 10
click at [205, 33] on button "Visual Editor" at bounding box center [203, 34] width 40 height 10
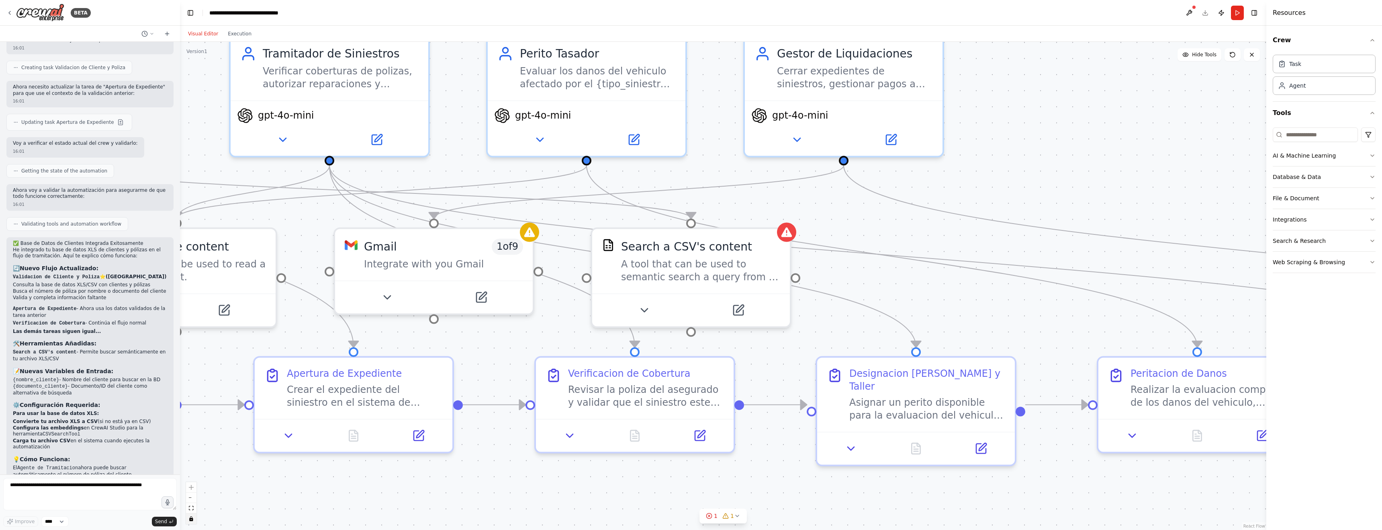
click at [736, 309] on div ".deletable-edge-delete-btn { width: 20px; height: 20px; border: 0px solid #ffff…" at bounding box center [723, 286] width 1087 height 488
drag, startPoint x: 736, startPoint y: 309, endPoint x: 800, endPoint y: 284, distance: 68.5
click at [736, 309] on div ".deletable-edge-delete-btn { width: 20px; height: 20px; border: 0px solid #ffff…" at bounding box center [723, 286] width 1087 height 488
click at [796, 279] on div at bounding box center [796, 274] width 10 height 10
click at [740, 313] on div ".deletable-edge-delete-btn { width: 20px; height: 20px; border: 0px solid #ffff…" at bounding box center [723, 286] width 1087 height 488
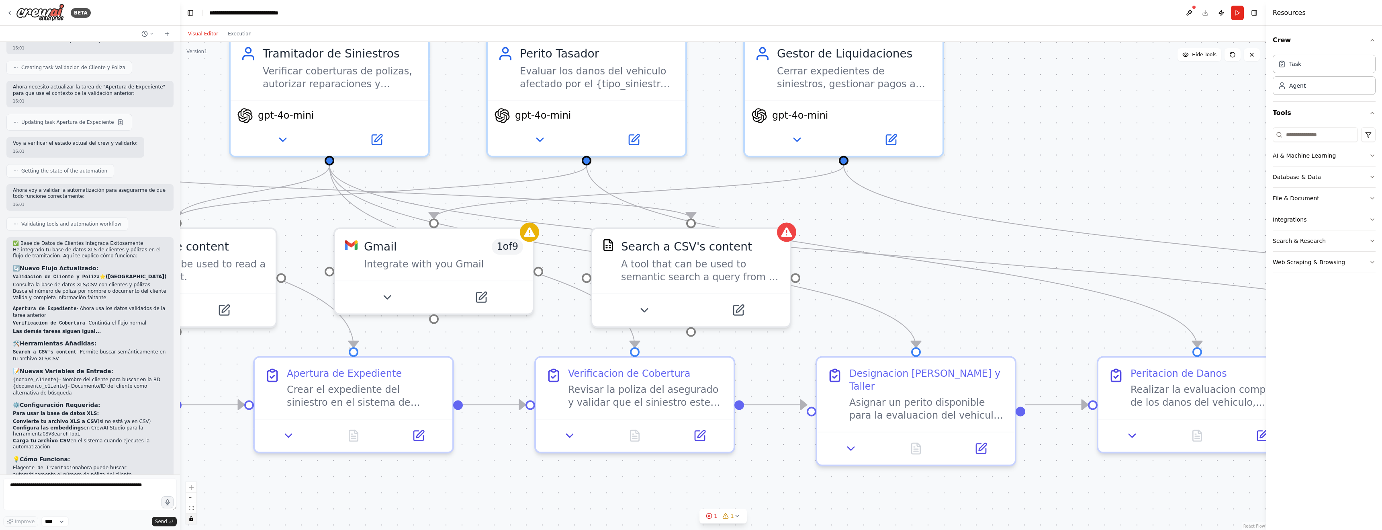
drag, startPoint x: 644, startPoint y: 311, endPoint x: 640, endPoint y: 283, distance: 28.4
click at [644, 311] on div ".deletable-edge-delete-btn { width: 20px; height: 20px; border: 0px solid #ffff…" at bounding box center [723, 286] width 1087 height 488
click at [541, 141] on div ".deletable-edge-delete-btn { width: 20px; height: 20px; border: 0px solid #ffff…" at bounding box center [723, 286] width 1087 height 488
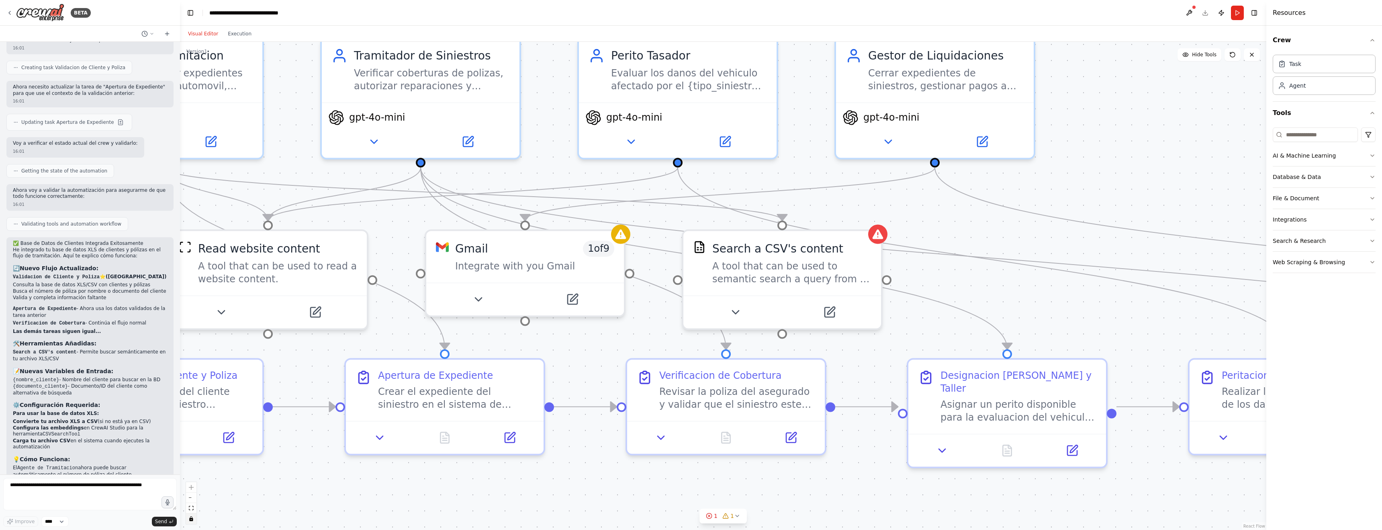
drag, startPoint x: 541, startPoint y: 141, endPoint x: 634, endPoint y: 144, distance: 92.9
click at [634, 144] on div ".deletable-edge-delete-btn { width: 20px; height: 20px; border: 0px solid #ffff…" at bounding box center [723, 286] width 1087 height 488
click at [298, 106] on div ".deletable-edge-delete-btn { width: 20px; height: 20px; border: 0px solid #ffff…" at bounding box center [723, 286] width 1087 height 488
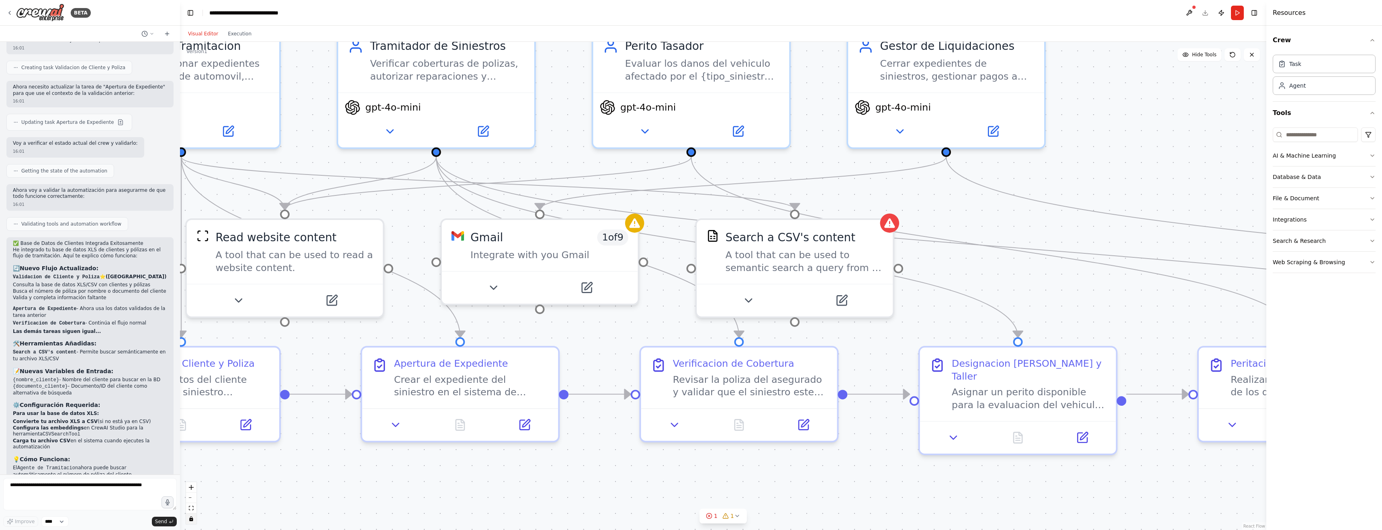
drag, startPoint x: 292, startPoint y: 116, endPoint x: 307, endPoint y: 104, distance: 19.2
click at [307, 104] on div ".deletable-edge-delete-btn { width: 20px; height: 20px; border: 0px solid #ffff…" at bounding box center [723, 286] width 1087 height 488
click at [190, 508] on icon "fit view" at bounding box center [191, 508] width 5 height 4
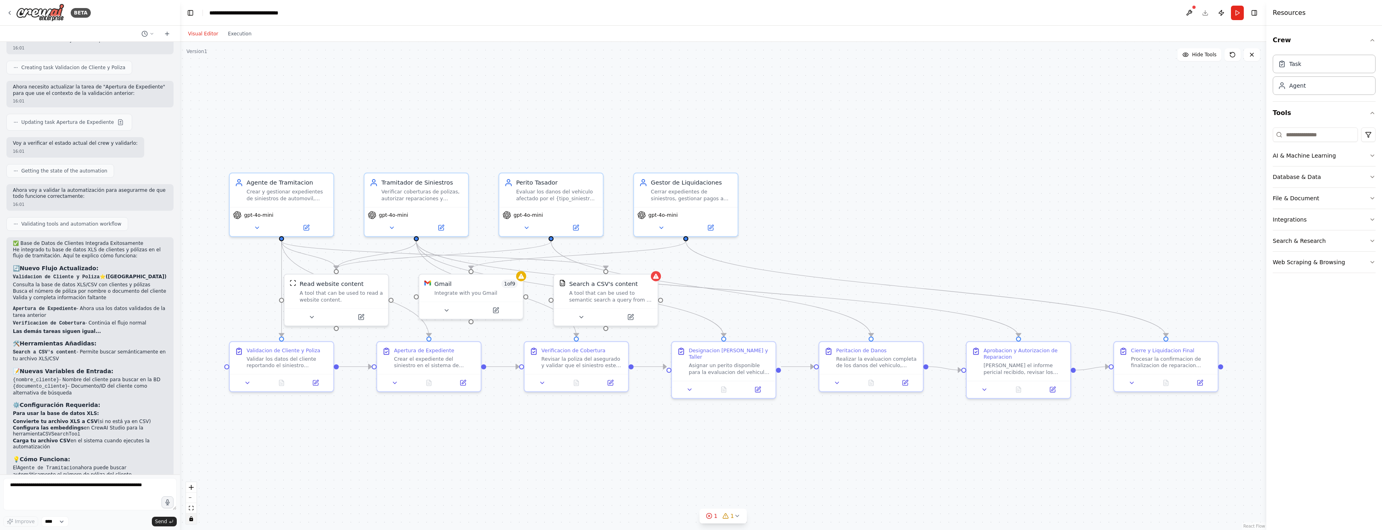
click at [592, 293] on div ".deletable-edge-delete-btn { width: 20px; height: 20px; border: 0px solid #ffff…" at bounding box center [723, 286] width 1087 height 488
click at [310, 444] on div ".deletable-edge-delete-btn { width: 20px; height: 20px; border: 0px solid #ffff…" at bounding box center [723, 286] width 1087 height 488
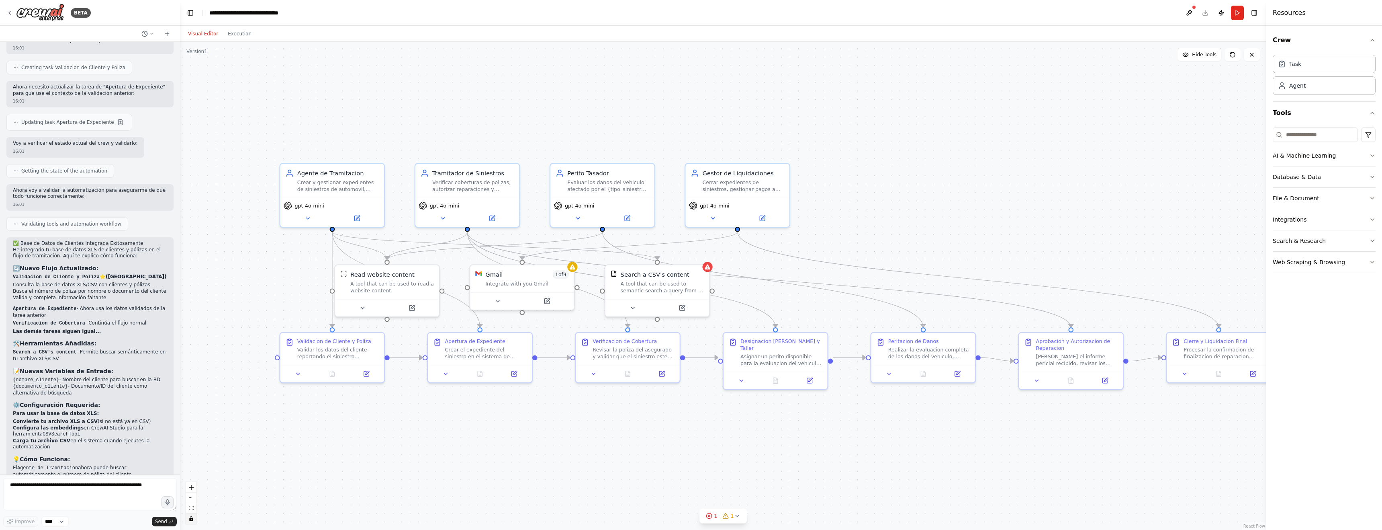
drag, startPoint x: 533, startPoint y: 318, endPoint x: 582, endPoint y: 309, distance: 49.9
click at [581, 309] on div ".deletable-edge-delete-btn { width: 20px; height: 20px; border: 0px solid #ffff…" at bounding box center [723, 286] width 1087 height 488
click at [652, 288] on div ".deletable-edge-delete-btn { width: 20px; height: 20px; border: 0px solid #ffff…" at bounding box center [723, 286] width 1087 height 488
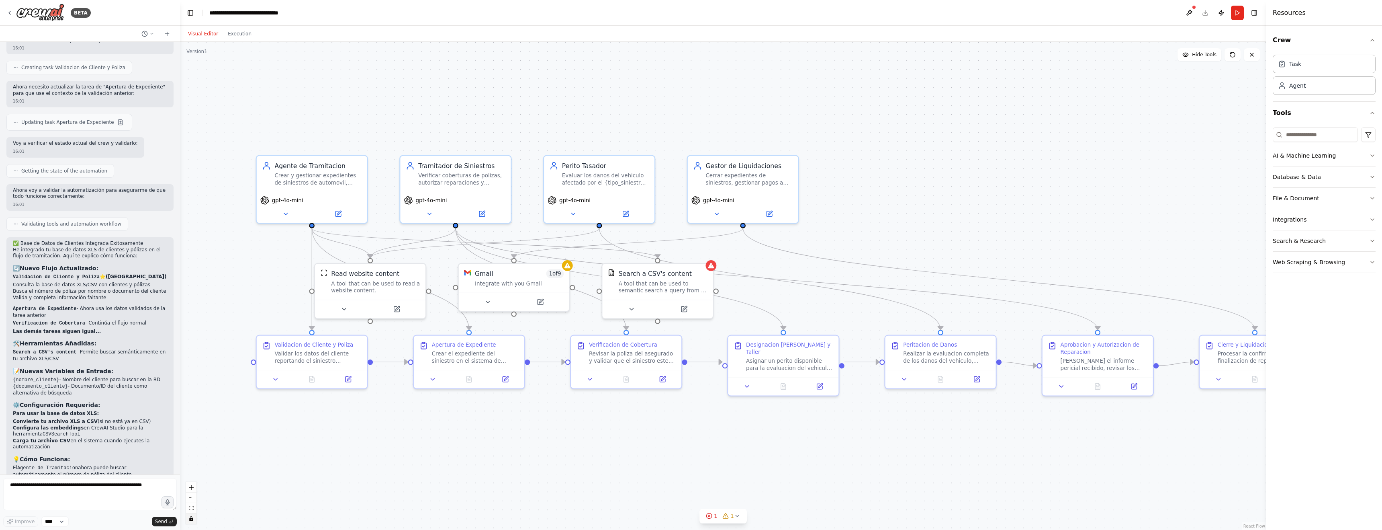
click at [652, 288] on div ".deletable-edge-delete-btn { width: 20px; height: 20px; border: 0px solid #ffff…" at bounding box center [723, 286] width 1087 height 488
click at [76, 489] on textarea at bounding box center [90, 494] width 174 height 32
click at [630, 304] on div ".deletable-edge-delete-btn { width: 20px; height: 20px; border: 0px solid #ffff…" at bounding box center [723, 286] width 1087 height 488
click at [28, 485] on textarea at bounding box center [90, 494] width 174 height 32
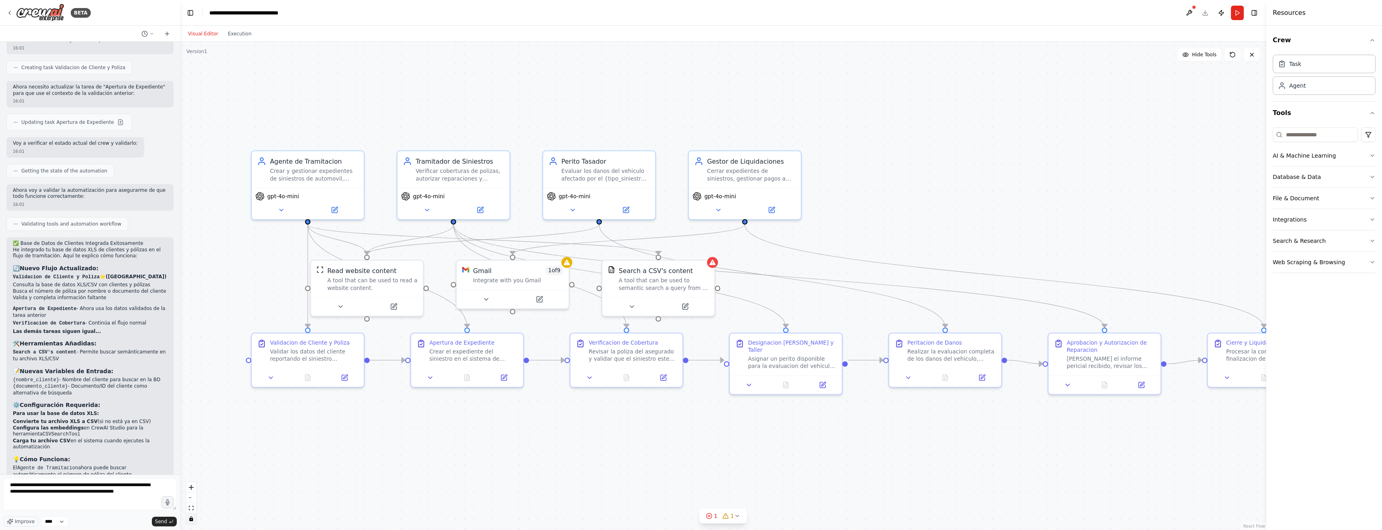
click at [577, 213] on div ".deletable-edge-delete-btn { width: 20px; height: 20px; border: 0px solid #ffff…" at bounding box center [723, 286] width 1087 height 488
click at [574, 210] on div ".deletable-edge-delete-btn { width: 20px; height: 20px; border: 0px solid #ffff…" at bounding box center [723, 286] width 1087 height 488
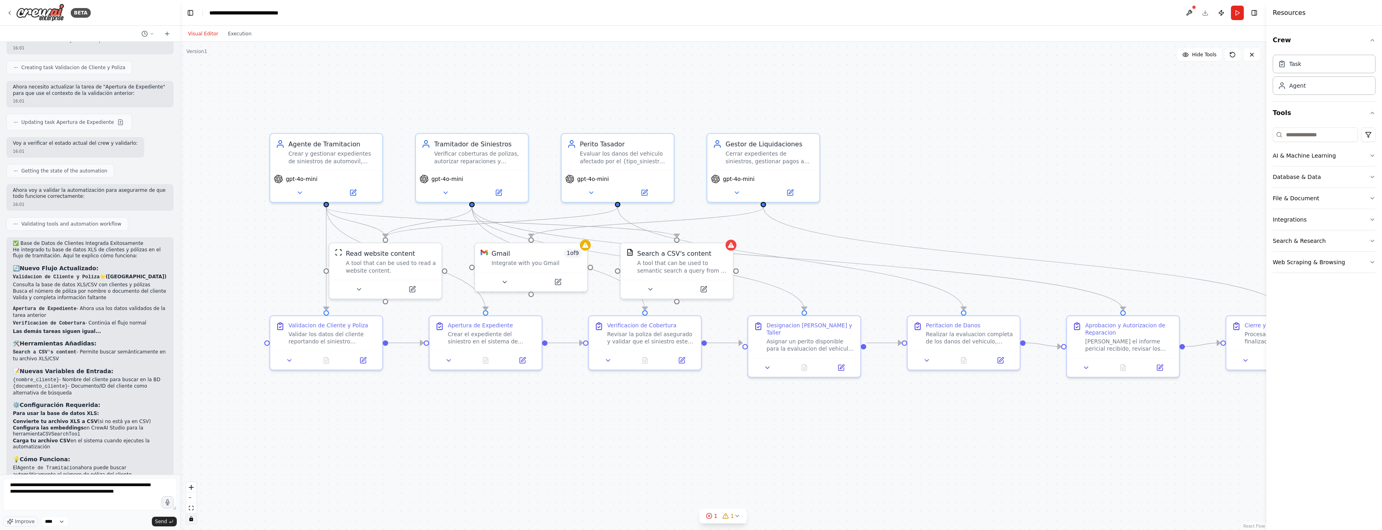
drag, startPoint x: 574, startPoint y: 210, endPoint x: 541, endPoint y: 230, distance: 38.0
click at [592, 193] on div ".deletable-edge-delete-btn { width: 20px; height: 20px; border: 0px solid #ffff…" at bounding box center [723, 286] width 1087 height 488
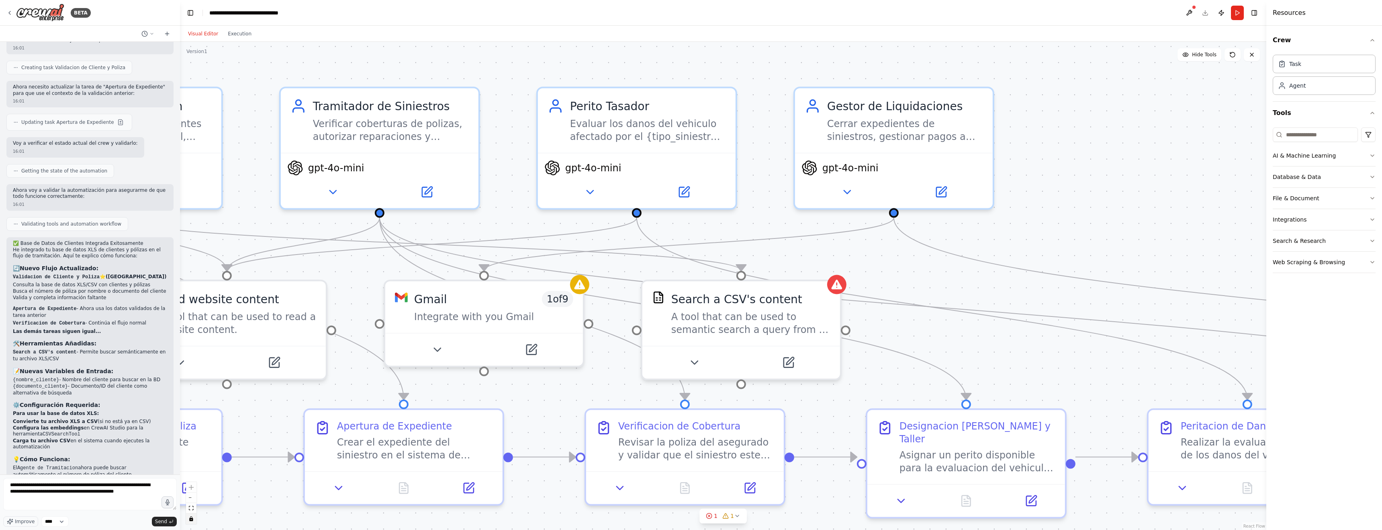
click at [454, 217] on div ".deletable-edge-delete-btn { width: 20px; height: 20px; border: 0px solid #ffff…" at bounding box center [723, 286] width 1087 height 488
click at [451, 222] on div ".deletable-edge-delete-btn { width: 20px; height: 20px; border: 0px solid #ffff…" at bounding box center [723, 286] width 1087 height 488
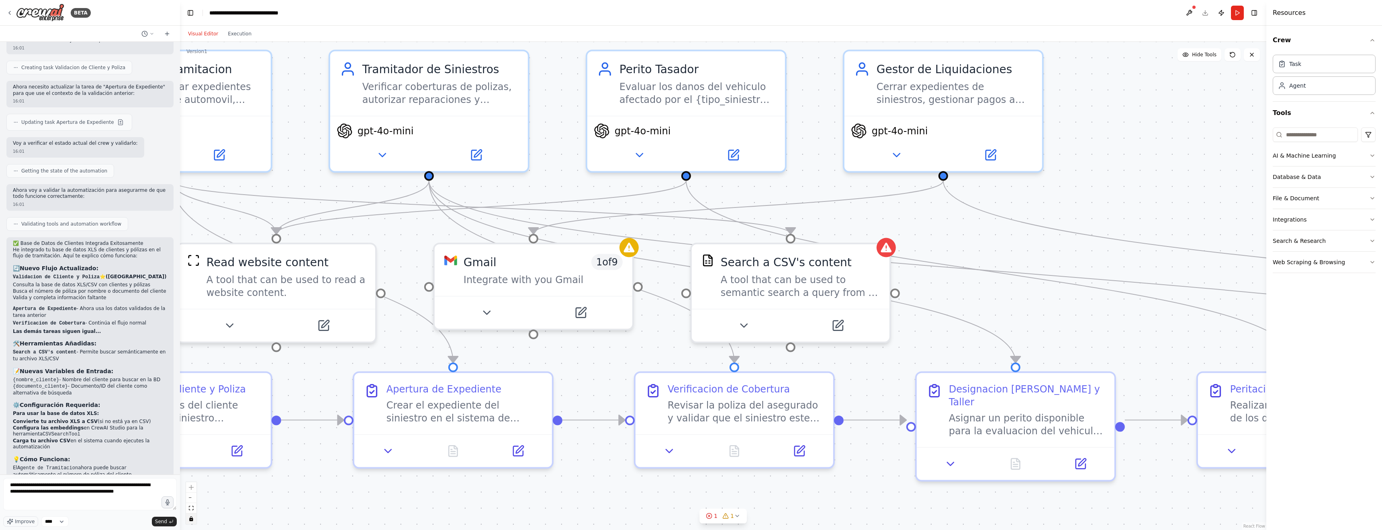
drag, startPoint x: 451, startPoint y: 222, endPoint x: 478, endPoint y: 213, distance: 28.7
click at [501, 185] on div ".deletable-edge-delete-btn { width: 20px; height: 20px; border: 0px solid #ffff…" at bounding box center [723, 286] width 1087 height 488
click at [193, 508] on icon "fit view" at bounding box center [191, 508] width 5 height 4
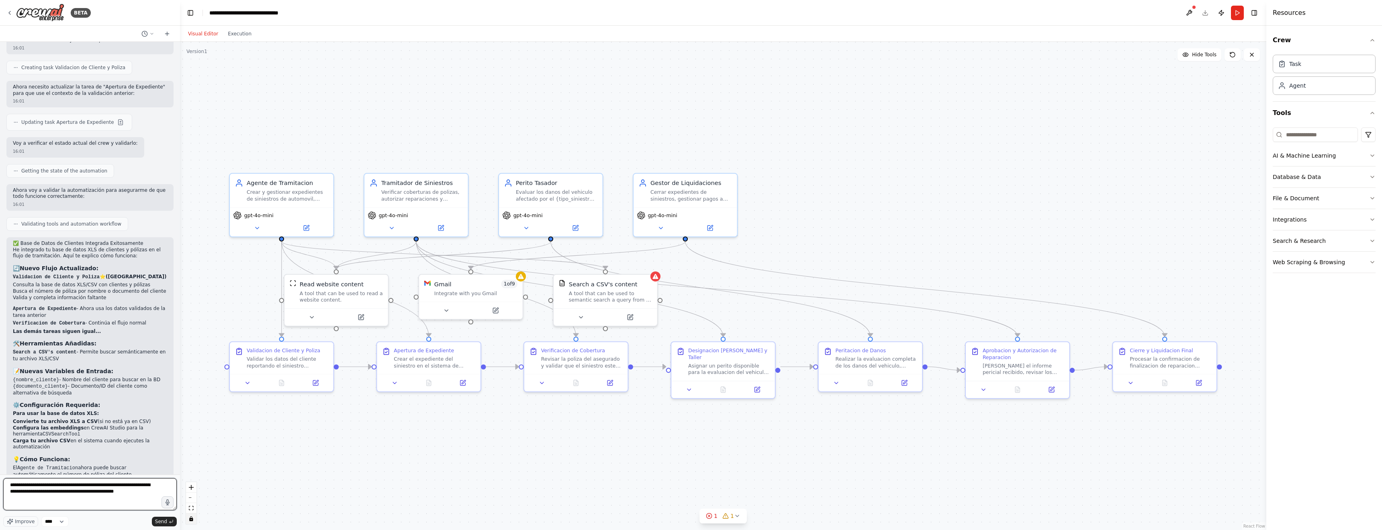
click at [149, 492] on textarea "**********" at bounding box center [90, 494] width 174 height 32
type textarea "**********"
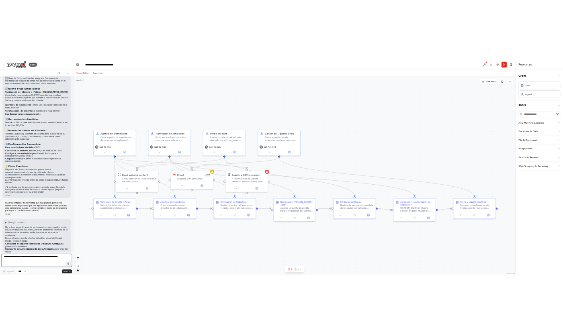
scroll to position [2208, 0]
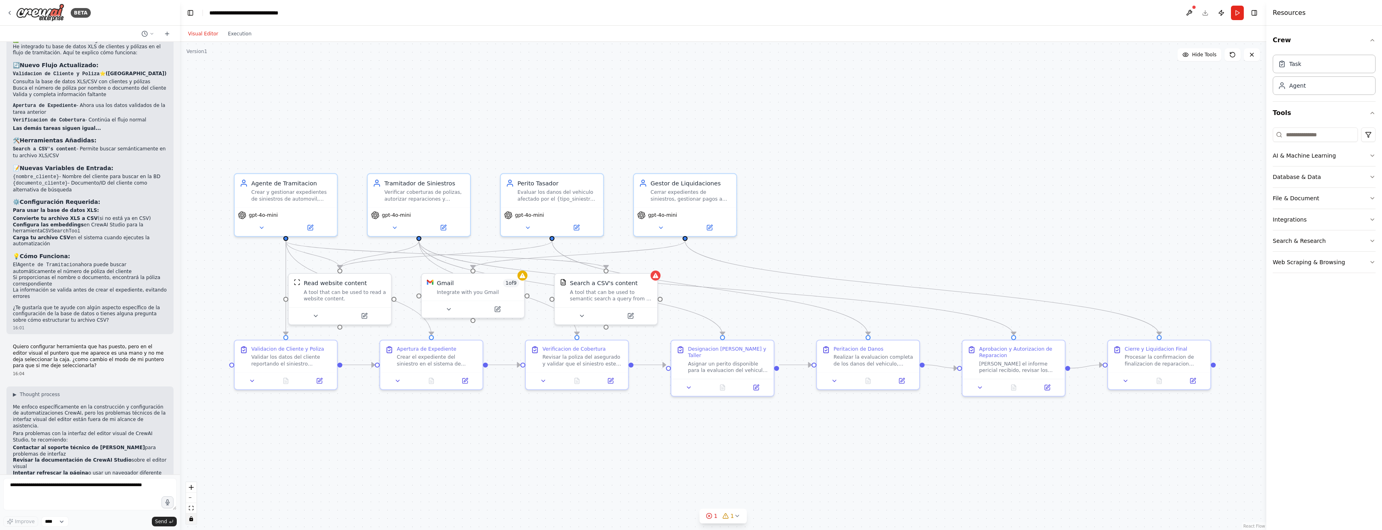
click at [665, 197] on div ".deletable-edge-delete-btn { width: 20px; height: 20px; border: 0px solid #ffff…" at bounding box center [723, 286] width 1087 height 488
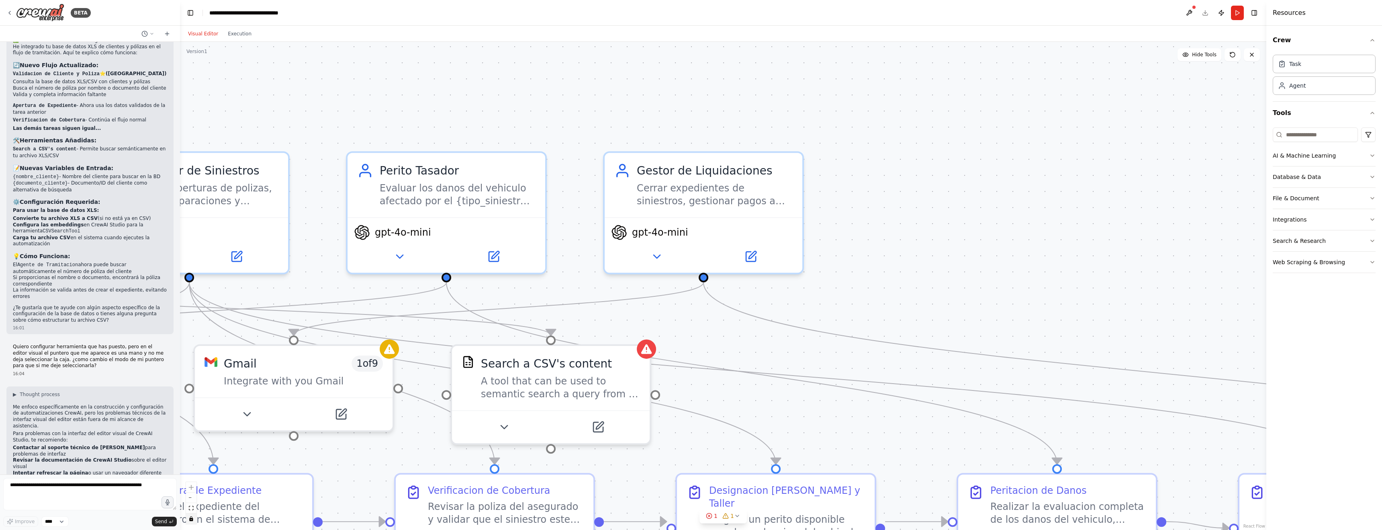
click at [912, 176] on div ".deletable-edge-delete-btn { width: 20px; height: 20px; border: 0px solid #ffff…" at bounding box center [723, 286] width 1087 height 488
click at [190, 506] on icon "fit view" at bounding box center [191, 508] width 5 height 4
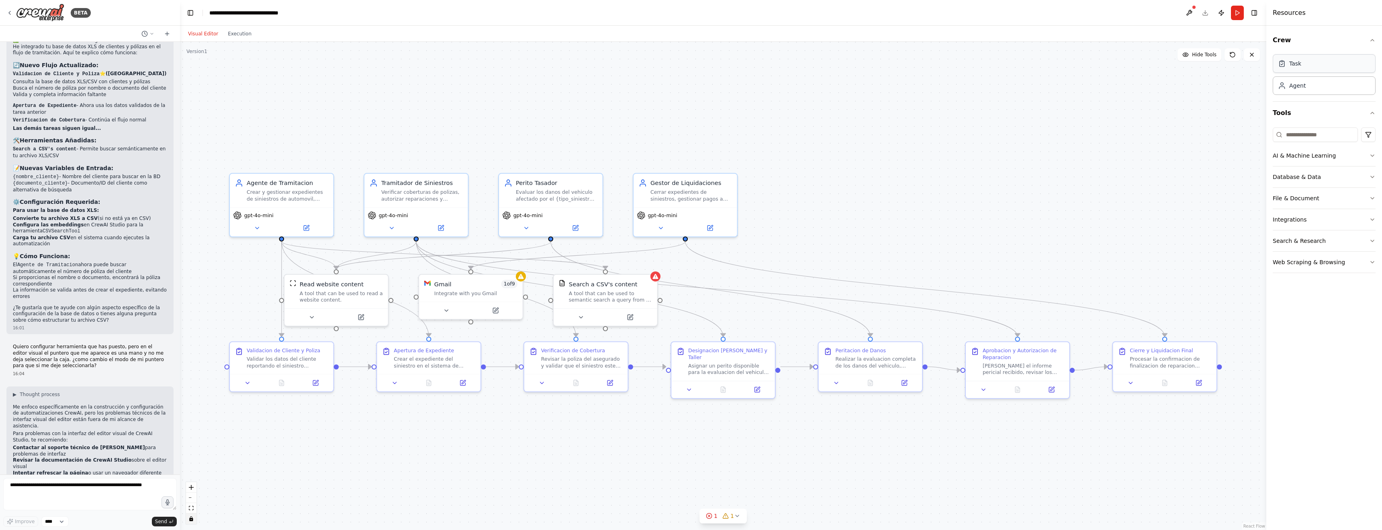
click at [1319, 63] on div "Task" at bounding box center [1324, 63] width 103 height 18
click at [1283, 68] on div "Task" at bounding box center [1324, 63] width 103 height 18
click at [1287, 66] on div "Task" at bounding box center [1289, 63] width 23 height 8
click at [1304, 87] on div "Agent" at bounding box center [1298, 85] width 16 height 8
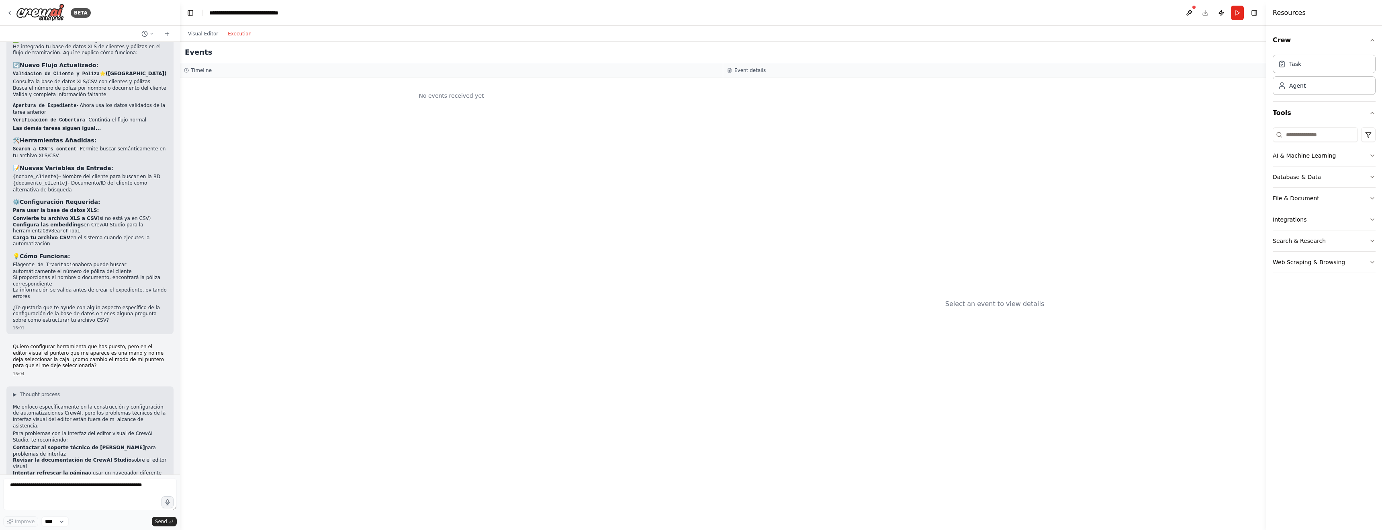
click at [241, 34] on button "Execution" at bounding box center [239, 34] width 33 height 10
click at [207, 33] on button "Visual Editor" at bounding box center [203, 34] width 40 height 10
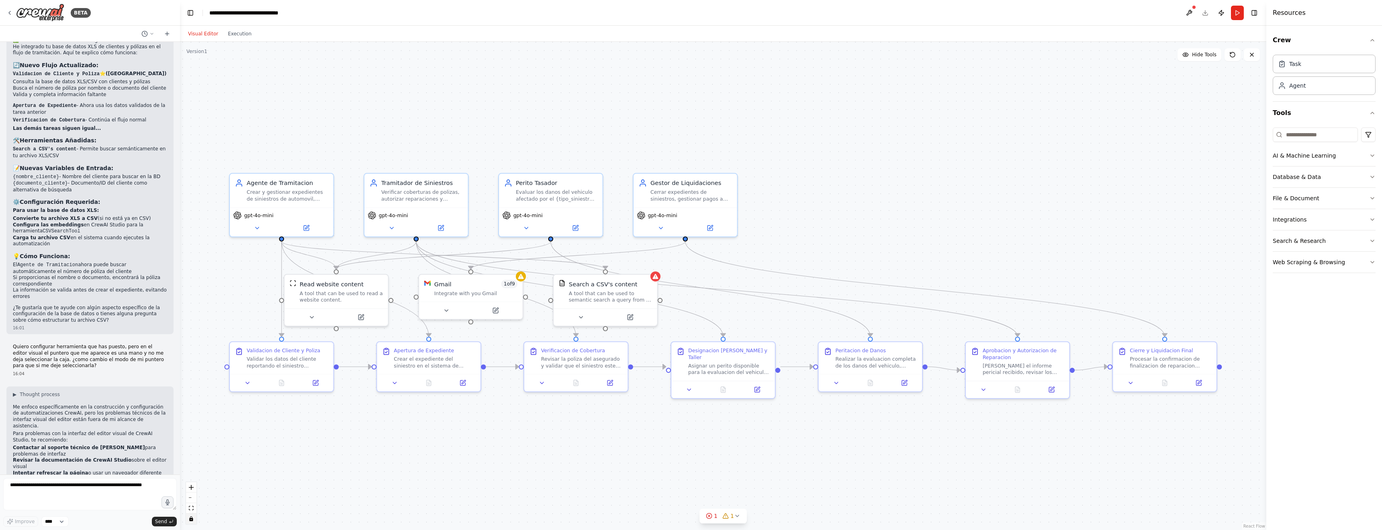
click at [605, 292] on div ".deletable-edge-delete-btn { width: 20px; height: 20px; border: 0px solid #ffff…" at bounding box center [723, 286] width 1087 height 488
click at [593, 291] on div ".deletable-edge-delete-btn { width: 20px; height: 20px; border: 0px solid #ffff…" at bounding box center [723, 286] width 1087 height 488
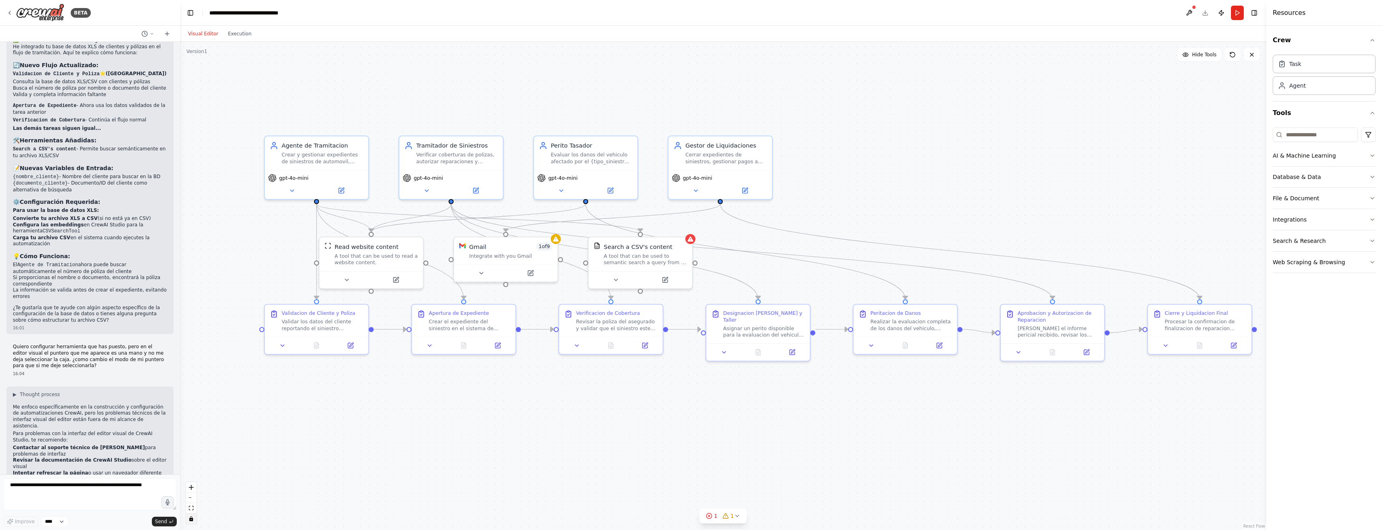
drag, startPoint x: 594, startPoint y: 290, endPoint x: 628, endPoint y: 253, distance: 50.9
click at [628, 253] on div ".deletable-edge-delete-btn { width: 20px; height: 20px; border: 0px solid #ffff…" at bounding box center [723, 286] width 1087 height 488
click at [664, 280] on div ".deletable-edge-delete-btn { width: 20px; height: 20px; border: 0px solid #ffff…" at bounding box center [723, 286] width 1087 height 488
click at [669, 282] on div ".deletable-edge-delete-btn { width: 20px; height: 20px; border: 0px solid #ffff…" at bounding box center [723, 286] width 1087 height 488
click at [668, 282] on div ".deletable-edge-delete-btn { width: 20px; height: 20px; border: 0px solid #ffff…" at bounding box center [723, 286] width 1087 height 488
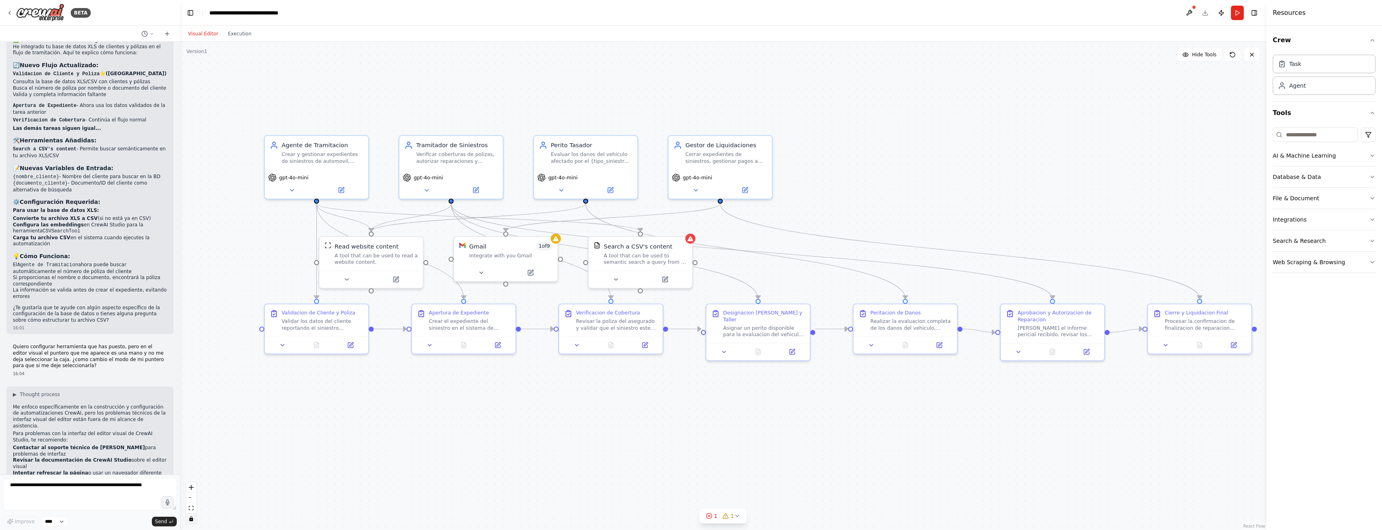
click at [668, 282] on div ".deletable-edge-delete-btn { width: 20px; height: 20px; border: 0px solid #ffff…" at bounding box center [723, 286] width 1087 height 488
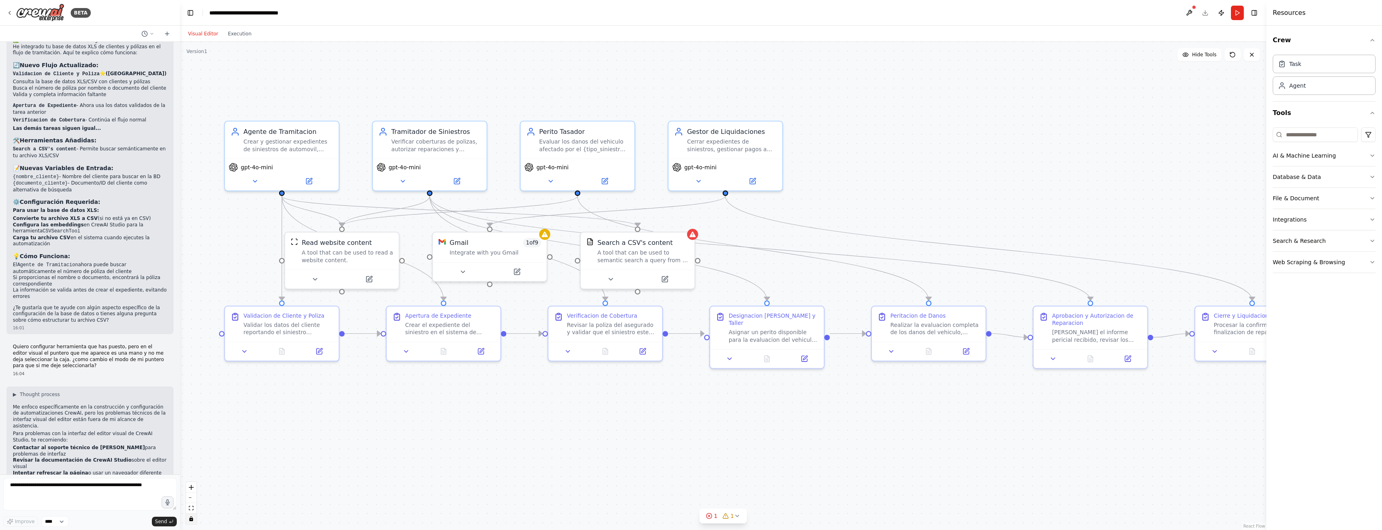
click at [668, 282] on div ".deletable-edge-delete-btn { width: 20px; height: 20px; border: 0px solid #ffff…" at bounding box center [723, 286] width 1087 height 488
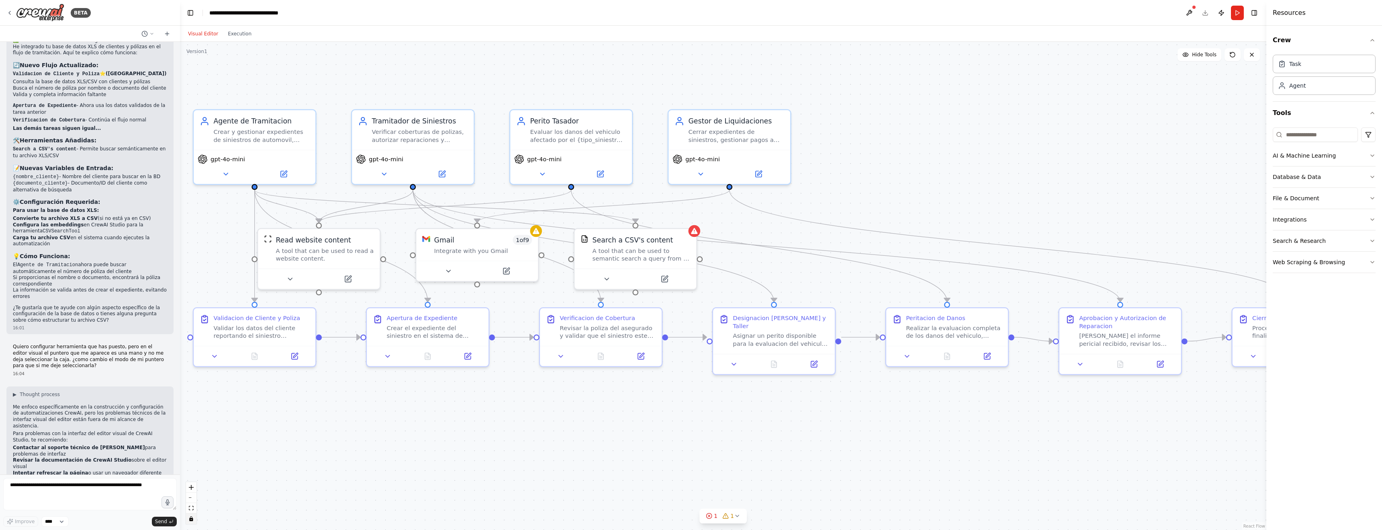
click at [643, 357] on div ".deletable-edge-delete-btn { width: 20px; height: 20px; border: 0px solid #ffff…" at bounding box center [723, 286] width 1087 height 488
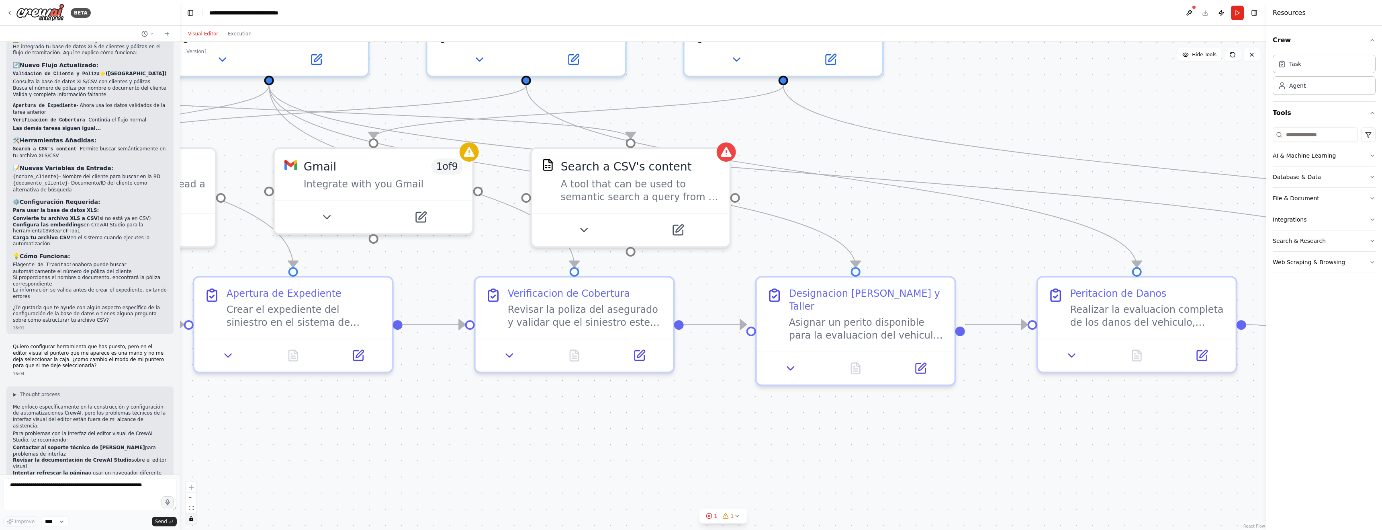
click at [637, 357] on div ".deletable-edge-delete-btn { width: 20px; height: 20px; border: 0px solid #ffff…" at bounding box center [723, 286] width 1087 height 488
drag, startPoint x: 637, startPoint y: 357, endPoint x: 557, endPoint y: 359, distance: 80.4
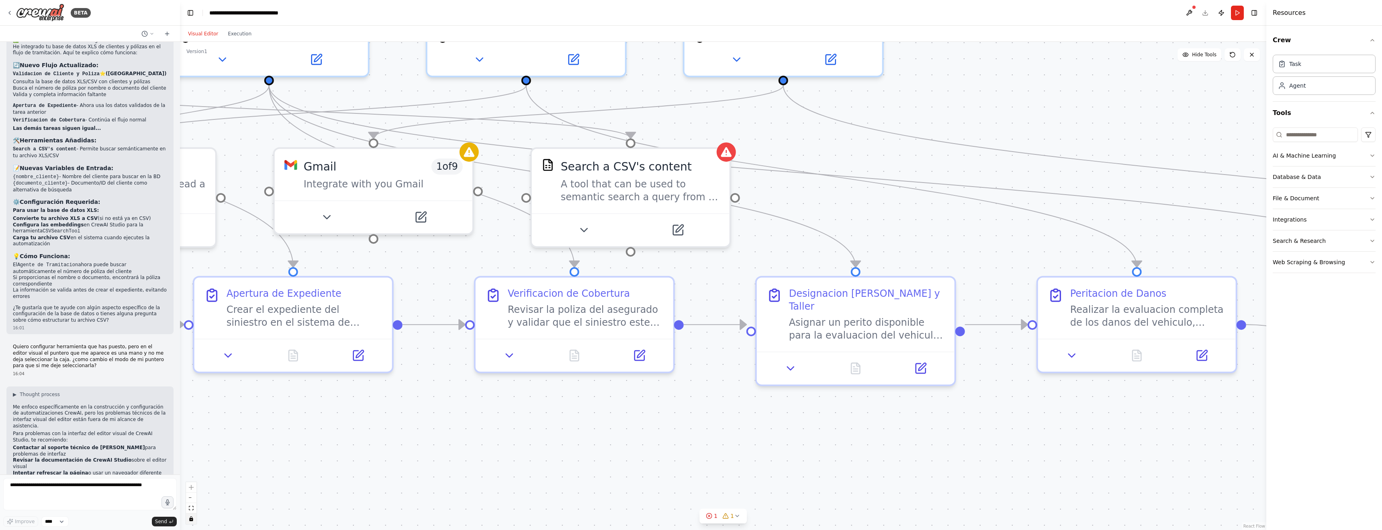
click at [637, 357] on div ".deletable-edge-delete-btn { width: 20px; height: 20px; border: 0px solid #ffff…" at bounding box center [723, 286] width 1087 height 488
click at [509, 356] on div ".deletable-edge-delete-btn { width: 20px; height: 20px; border: 0px solid #ffff…" at bounding box center [723, 286] width 1087 height 488
click at [192, 506] on icon "fit view" at bounding box center [191, 508] width 5 height 4
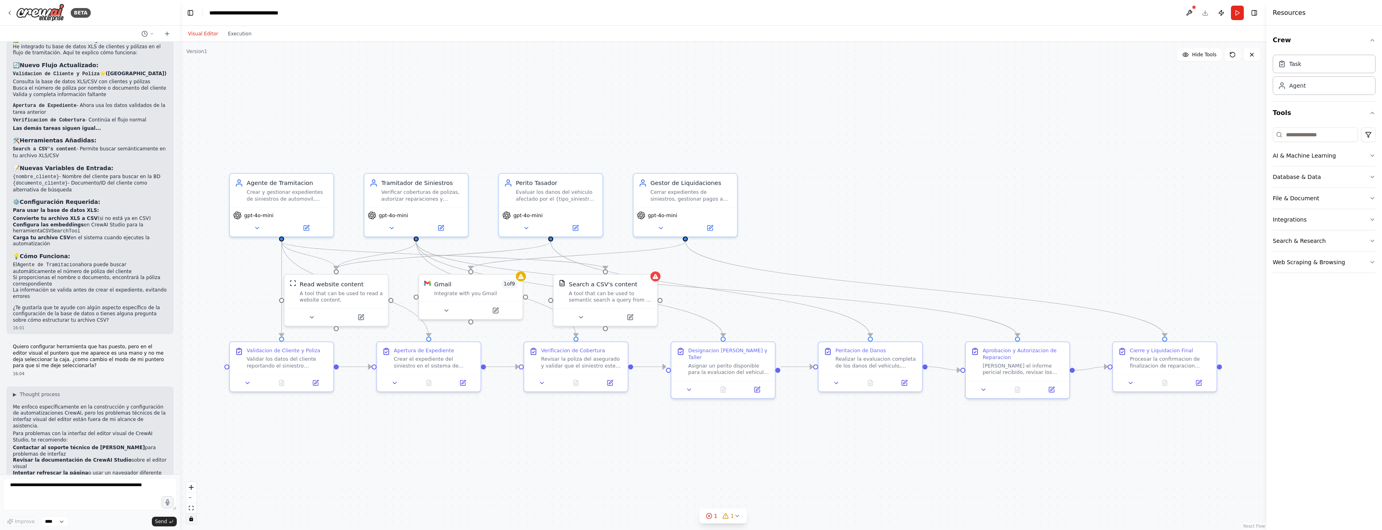
click at [186, 503] on button "fit view" at bounding box center [191, 508] width 10 height 10
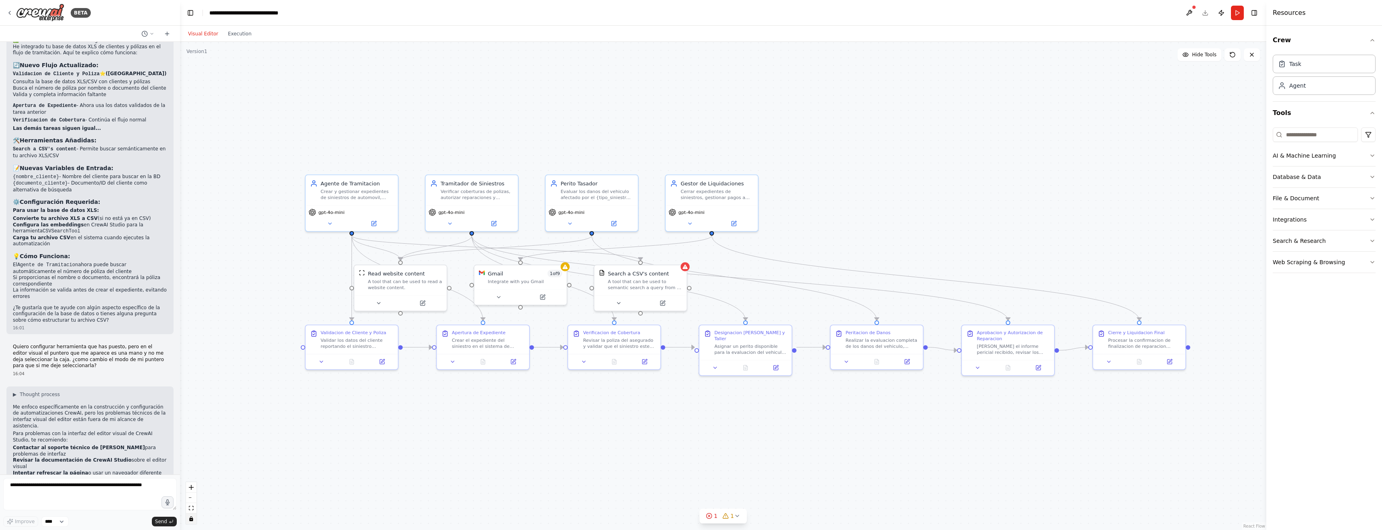
click at [921, 183] on div ".deletable-edge-delete-btn { width: 20px; height: 20px; border: 0px solid #ffff…" at bounding box center [723, 286] width 1087 height 488
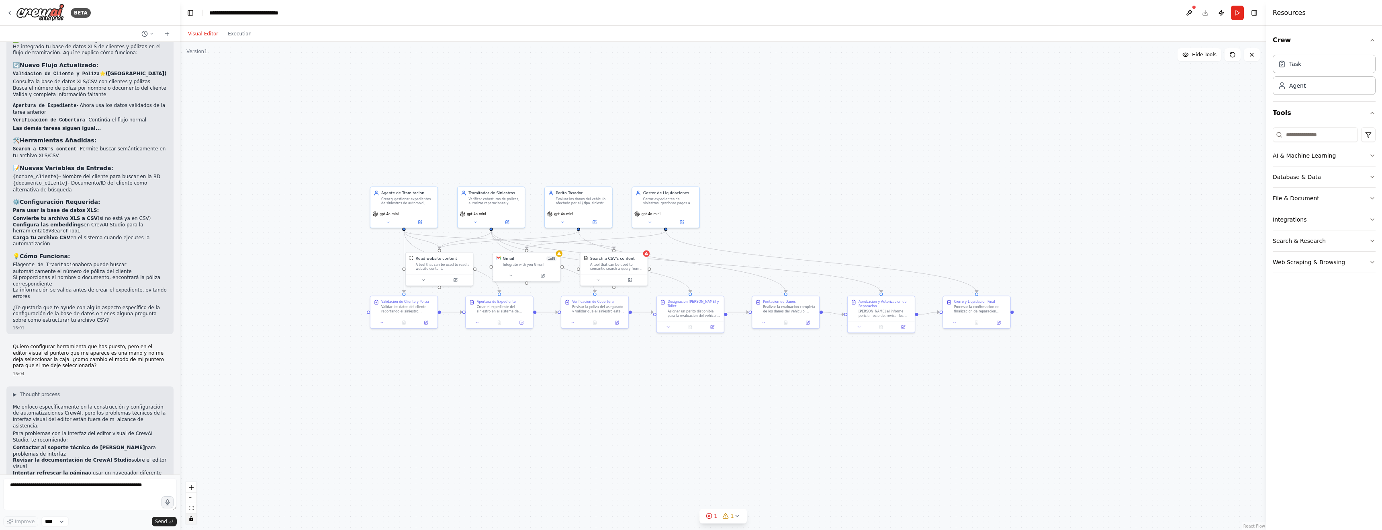
click at [759, 199] on div ".deletable-edge-delete-btn { width: 20px; height: 20px; border: 0px solid #ffff…" at bounding box center [723, 286] width 1087 height 488
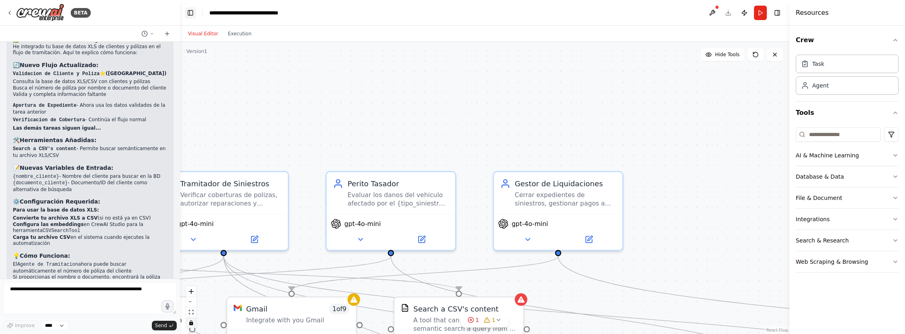
click at [193, 15] on button "Toggle Left Sidebar" at bounding box center [190, 12] width 11 height 11
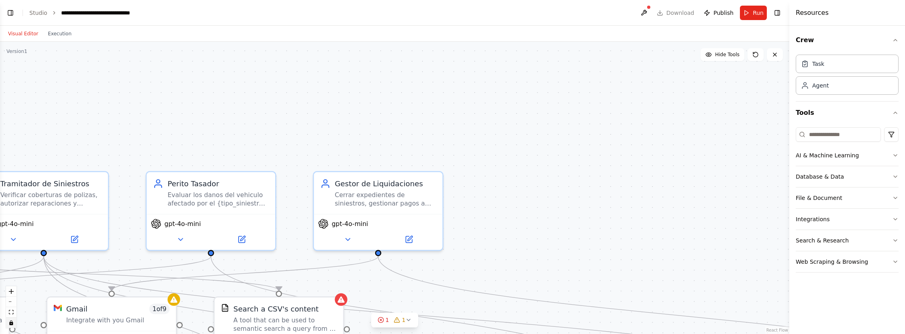
click at [18, 8] on header "**********" at bounding box center [395, 13] width 790 height 26
click at [11, 14] on button "Toggle Left Sidebar" at bounding box center [10, 12] width 11 height 11
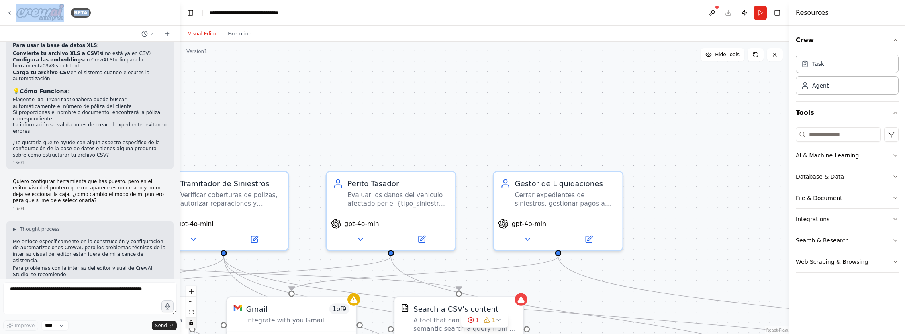
scroll to position [1884, 0]
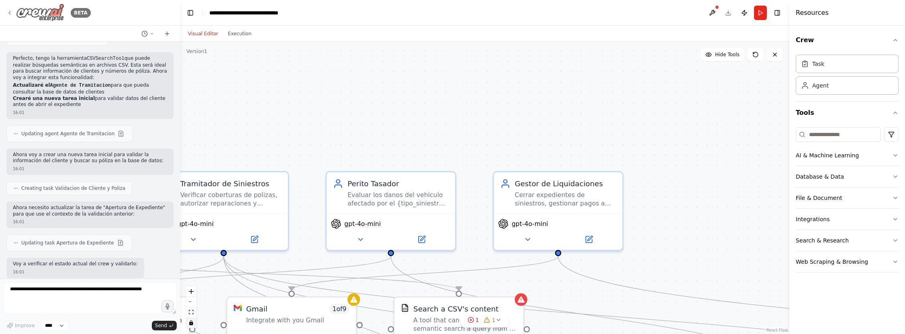
click at [10, 13] on icon at bounding box center [9, 13] width 6 height 6
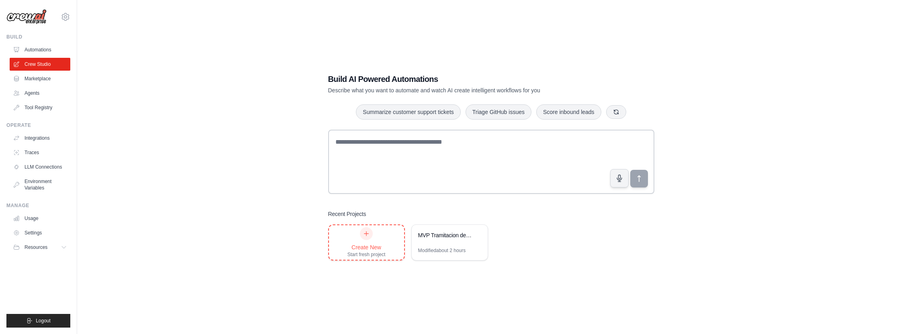
click at [368, 240] on div at bounding box center [366, 233] width 13 height 13
click at [434, 235] on div "MVP Tramitacion de Siniestros Auto" at bounding box center [445, 235] width 55 height 8
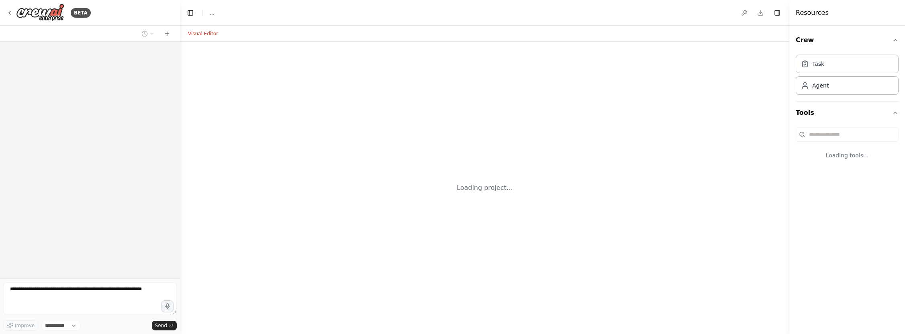
select select "****"
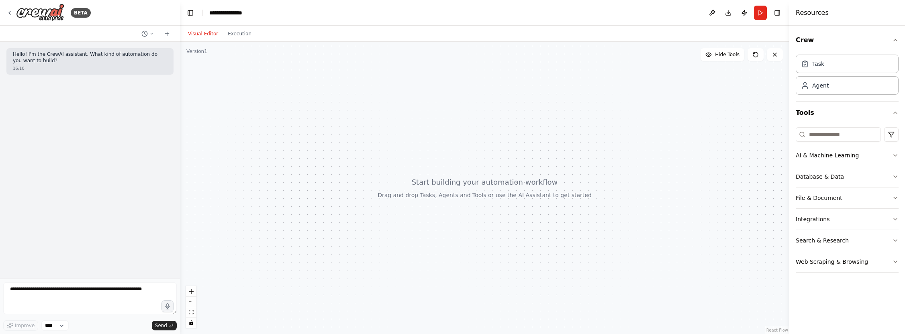
drag, startPoint x: 303, startPoint y: 98, endPoint x: 412, endPoint y: 139, distance: 116.7
click at [419, 144] on div at bounding box center [485, 188] width 610 height 293
click at [9, 14] on icon at bounding box center [10, 12] width 2 height 3
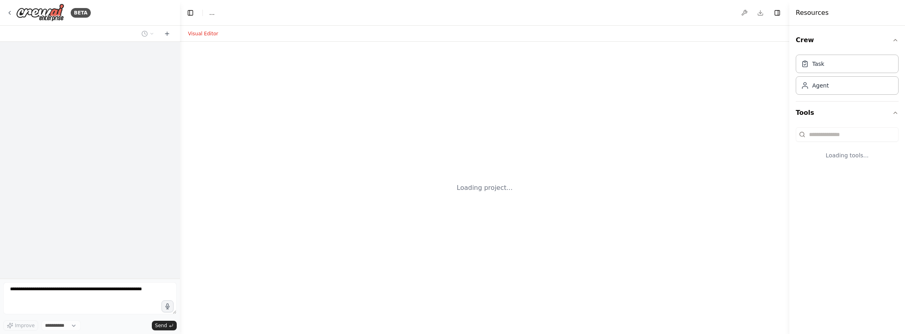
select select "****"
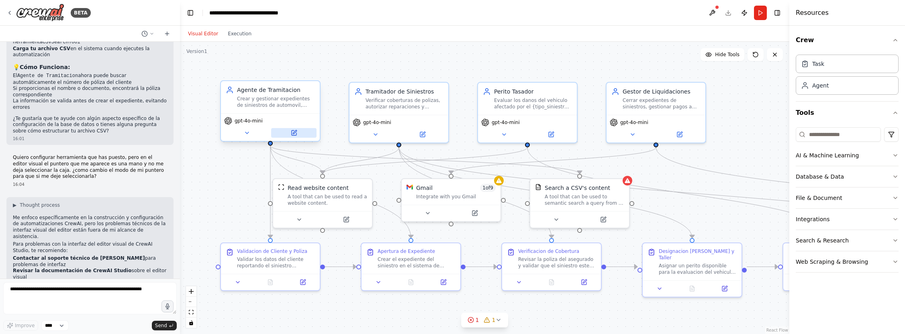
scroll to position [2403, 0]
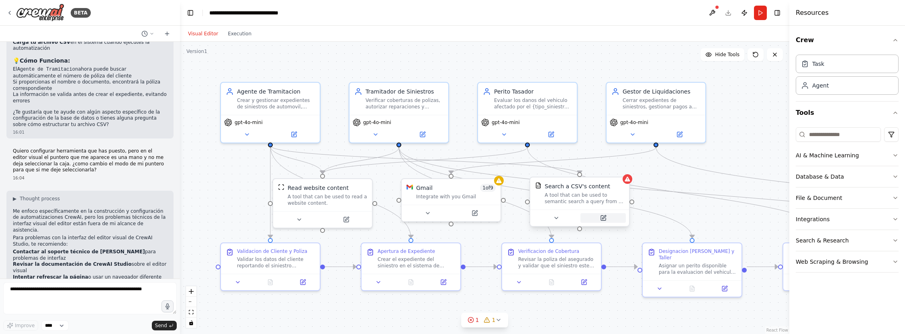
click at [604, 218] on icon at bounding box center [604, 217] width 4 height 4
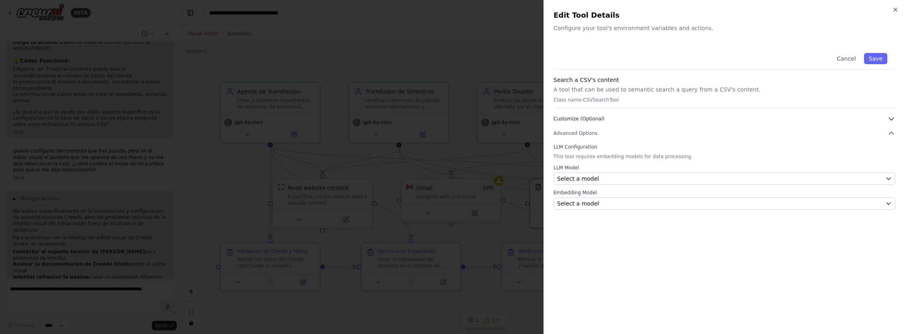
click at [893, 120] on icon "button" at bounding box center [892, 119] width 8 height 8
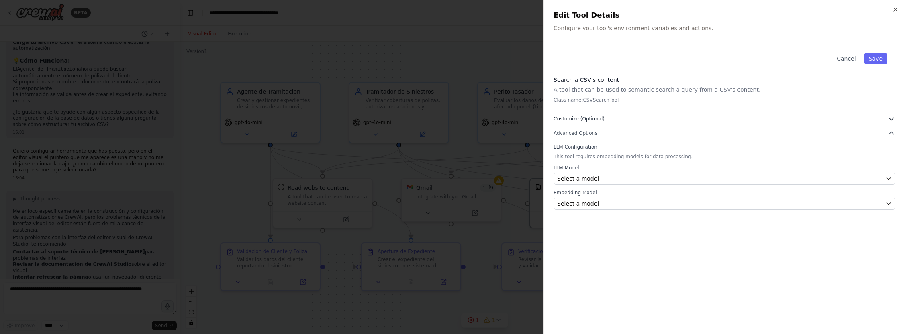
click at [893, 120] on icon "button" at bounding box center [892, 119] width 8 height 8
click at [887, 204] on icon "button" at bounding box center [889, 204] width 6 height 6
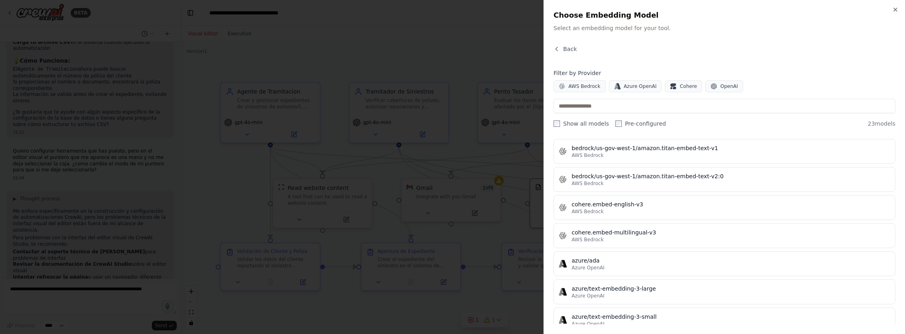
scroll to position [165, 0]
click at [558, 47] on icon "button" at bounding box center [557, 49] width 6 height 6
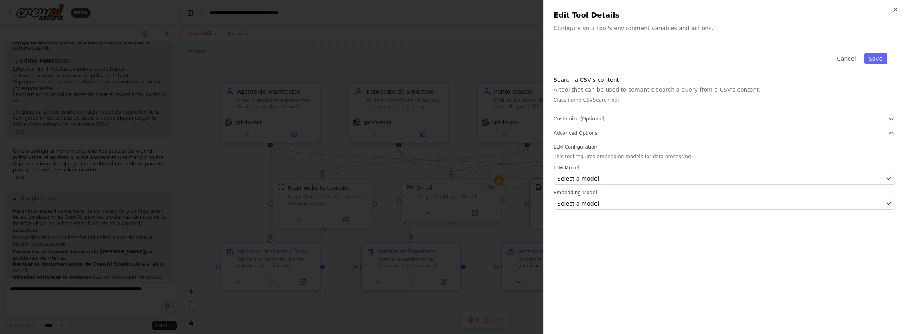
click at [658, 157] on p "This tool requires embedding models for data processing." at bounding box center [725, 157] width 342 height 6
click at [558, 143] on div "Cancel Save Search a CSV's content A tool that can be used to semantic search a…" at bounding box center [725, 127] width 342 height 165
click at [561, 131] on span "Advanced Options" at bounding box center [576, 133] width 44 height 6
click at [582, 131] on span "Advanced Options" at bounding box center [576, 133] width 44 height 6
click at [607, 89] on p "A tool that can be used to semantic search a query from a CSV's content." at bounding box center [725, 90] width 342 height 8
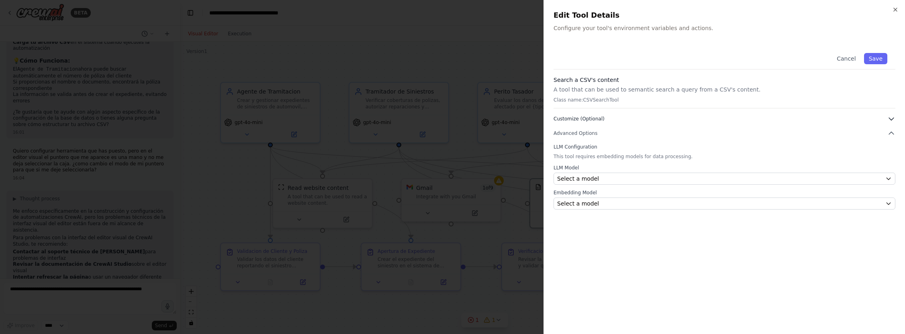
click at [593, 118] on span "Customize (Optional)" at bounding box center [579, 119] width 51 height 6
click at [586, 117] on span "Customize (Optional)" at bounding box center [579, 119] width 51 height 6
click at [614, 27] on p "Configure your tool's environment variables and actions." at bounding box center [725, 28] width 342 height 8
click at [847, 68] on div "Cancel Save" at bounding box center [725, 57] width 342 height 25
click at [844, 60] on button "Cancel" at bounding box center [846, 58] width 29 height 11
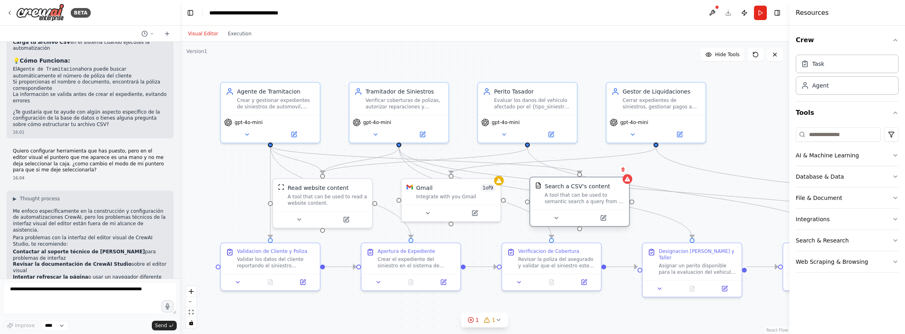
click at [577, 200] on div "A tool that can be used to semantic search a query from a CSV's content." at bounding box center [585, 198] width 80 height 13
click at [554, 224] on div at bounding box center [579, 218] width 99 height 16
click at [555, 220] on button at bounding box center [560, 218] width 45 height 10
click at [559, 219] on icon at bounding box center [560, 218] width 6 height 6
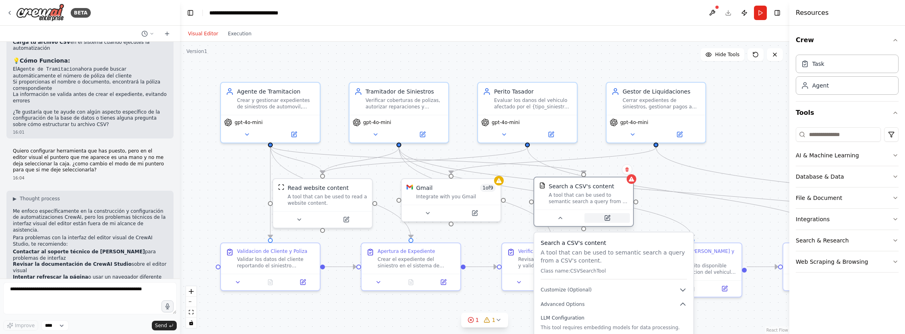
click at [608, 221] on icon at bounding box center [607, 218] width 5 height 5
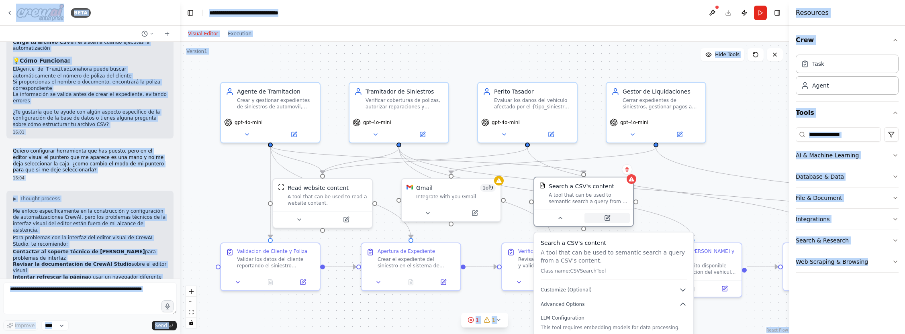
click at [616, 218] on button at bounding box center [607, 218] width 45 height 10
click at [605, 221] on icon at bounding box center [607, 218] width 6 height 6
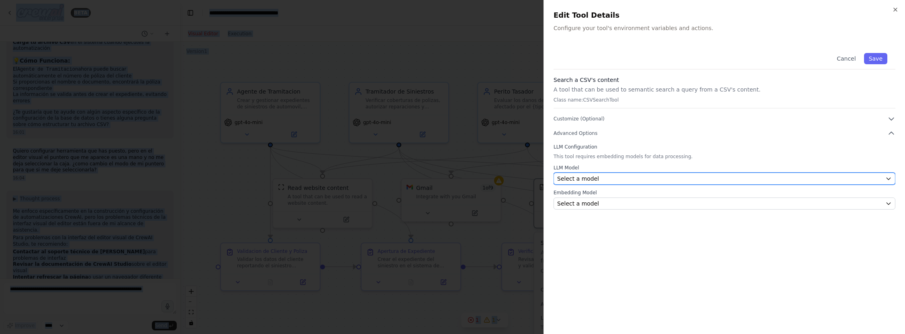
click at [883, 178] on button "Select a model" at bounding box center [725, 179] width 342 height 12
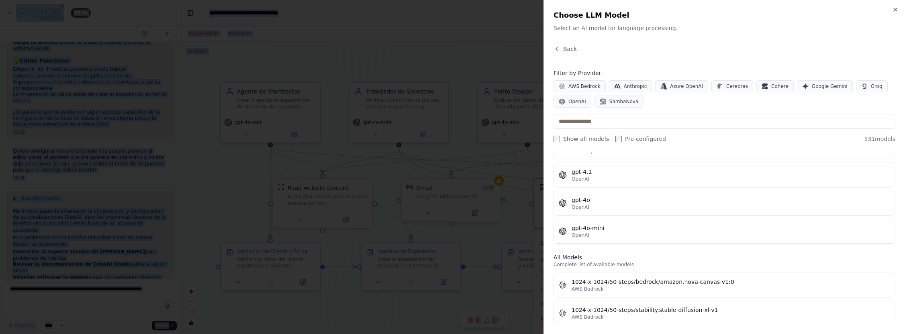
scroll to position [127, 0]
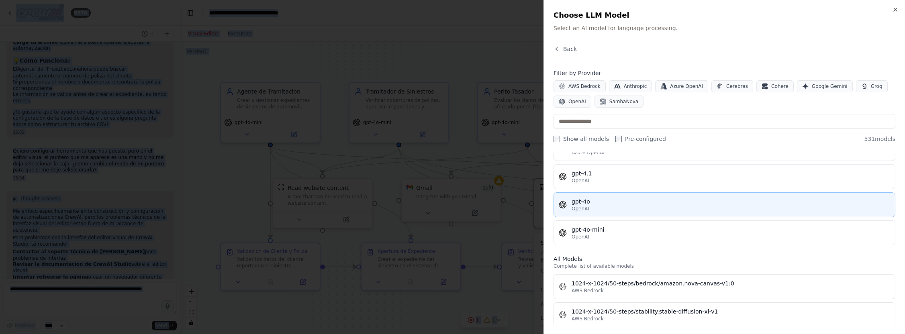
click at [580, 204] on div "gpt-4o" at bounding box center [731, 202] width 319 height 8
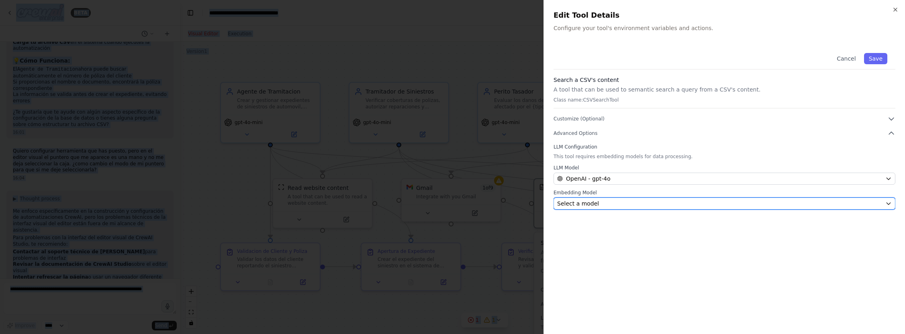
click at [861, 207] on div "Select a model" at bounding box center [719, 204] width 325 height 8
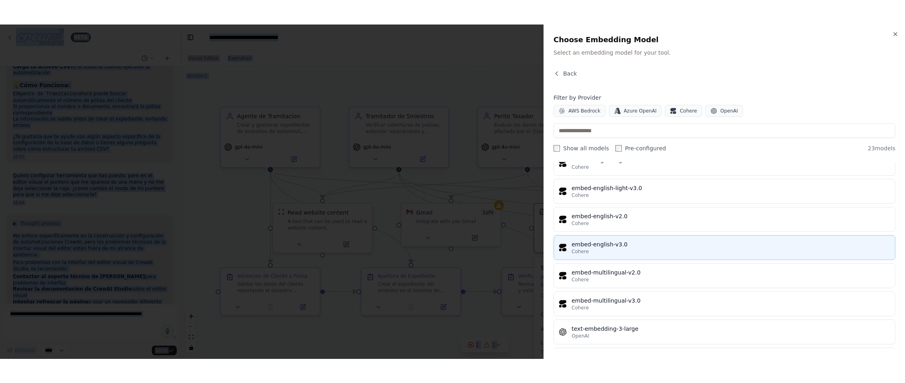
scroll to position [489, 0]
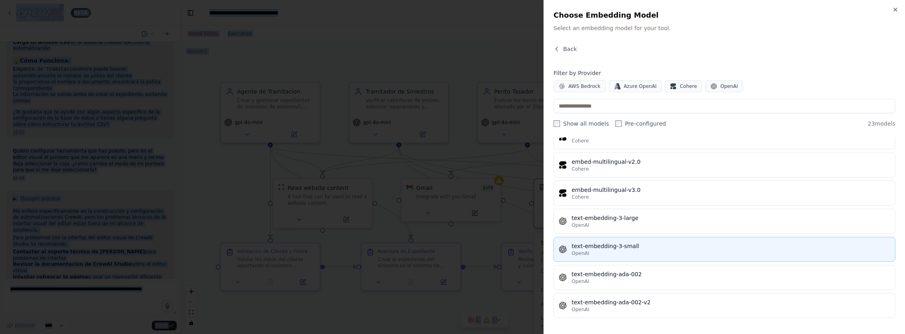
click at [632, 250] on div "text-embedding-3-small" at bounding box center [731, 246] width 319 height 8
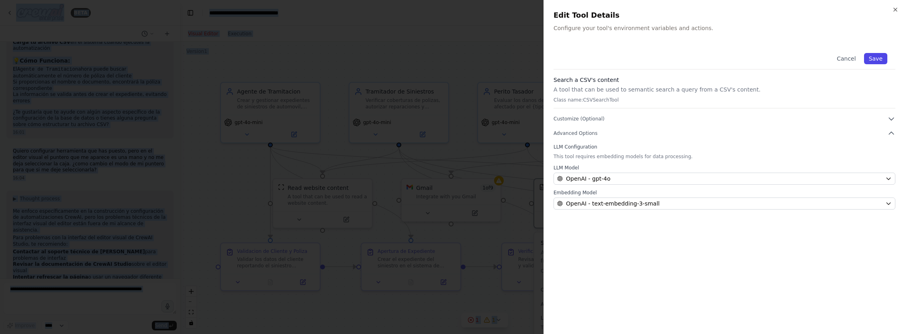
click at [873, 60] on button "Save" at bounding box center [875, 58] width 23 height 11
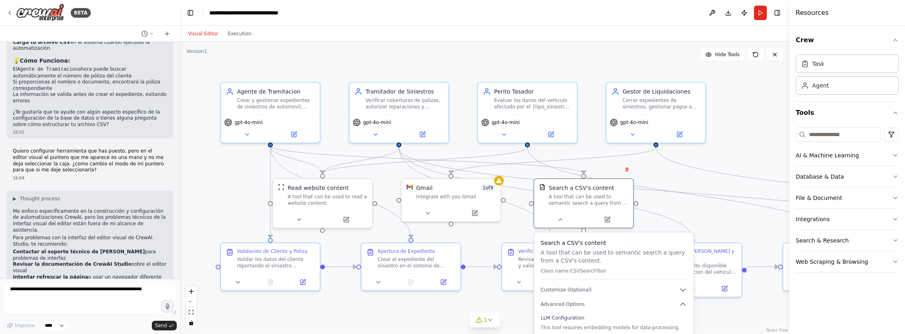
click at [739, 309] on div ".deletable-edge-delete-btn { width: 20px; height: 20px; border: 0px solid #ffff…" at bounding box center [485, 188] width 610 height 293
click at [707, 216] on div ".deletable-edge-delete-btn { width: 20px; height: 20px; border: 0px solid #ffff…" at bounding box center [485, 188] width 610 height 293
click at [556, 218] on button at bounding box center [560, 218] width 45 height 10
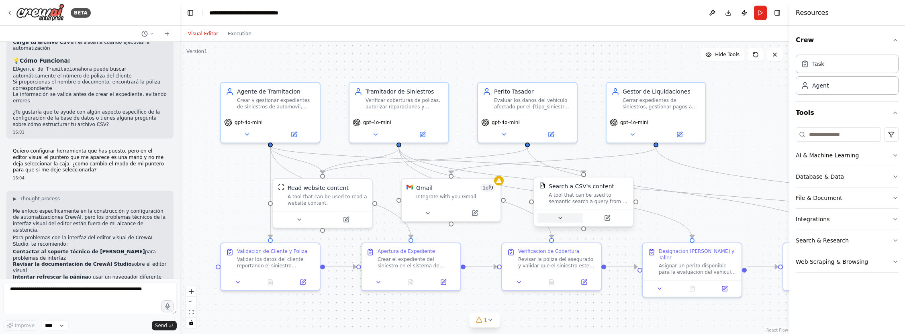
click at [556, 218] on button at bounding box center [560, 218] width 45 height 10
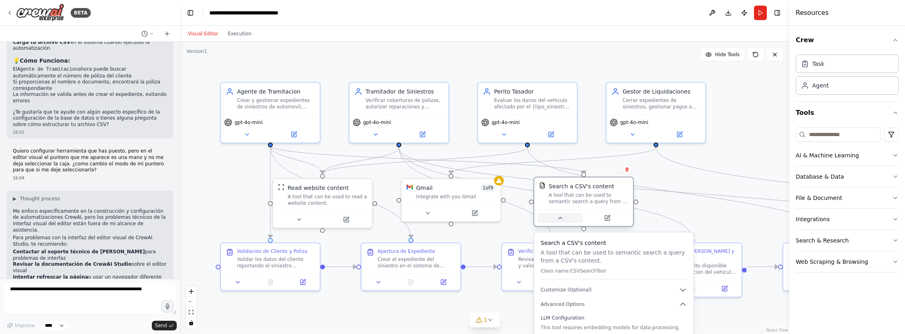
click at [556, 218] on button at bounding box center [560, 218] width 45 height 10
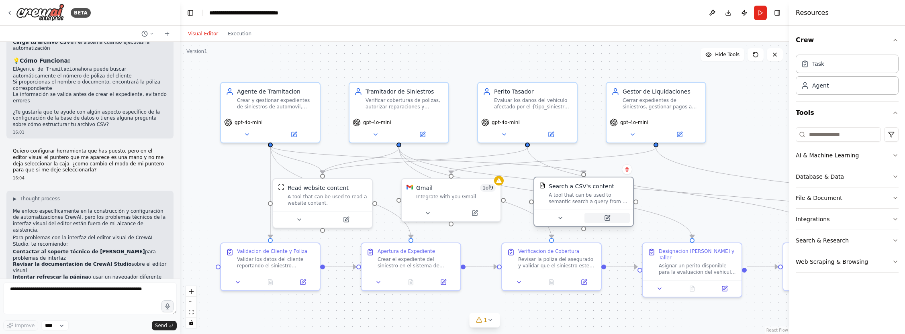
click at [608, 219] on icon at bounding box center [607, 218] width 5 height 5
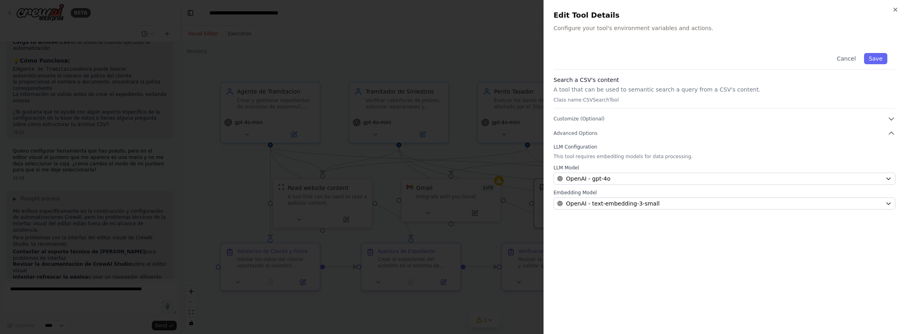
click at [616, 158] on p "This tool requires embedding models for data processing." at bounding box center [725, 157] width 342 height 6
click at [672, 156] on p "This tool requires embedding models for data processing." at bounding box center [725, 157] width 342 height 6
click at [588, 132] on span "Advanced Options" at bounding box center [576, 133] width 44 height 6
click at [890, 117] on icon "button" at bounding box center [892, 119] width 8 height 8
click at [562, 142] on button "button" at bounding box center [561, 141] width 14 height 8
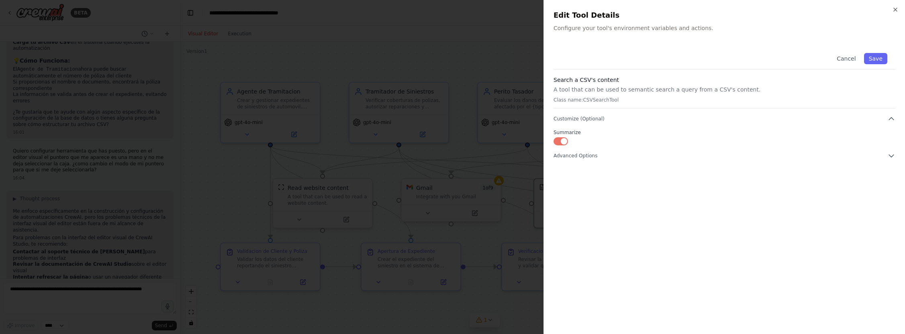
click at [559, 141] on button "button" at bounding box center [561, 141] width 14 height 8
click at [594, 102] on p "Class name: CSVSearchTool" at bounding box center [725, 100] width 342 height 6
click at [893, 119] on icon "button" at bounding box center [891, 119] width 5 height 2
click at [893, 119] on icon "button" at bounding box center [892, 119] width 8 height 8
click at [869, 57] on button "Save" at bounding box center [875, 58] width 23 height 11
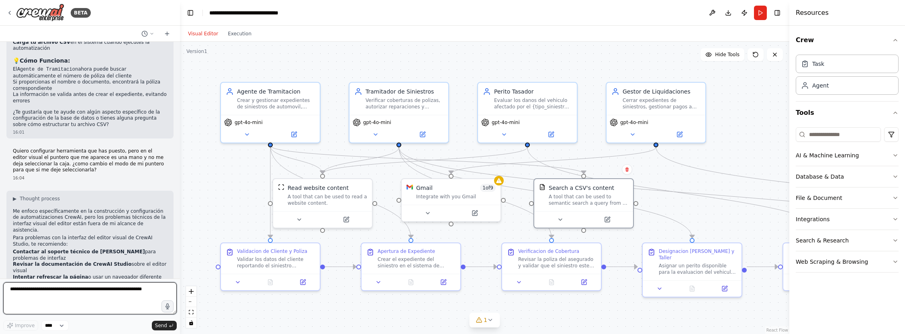
click at [25, 297] on textarea at bounding box center [90, 298] width 174 height 32
click at [125, 304] on textarea "**********" at bounding box center [90, 298] width 174 height 32
click at [108, 304] on textarea "**********" at bounding box center [90, 298] width 174 height 32
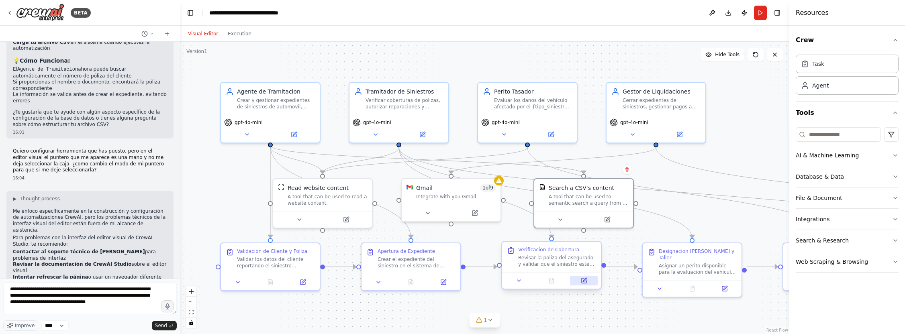
click at [585, 280] on icon at bounding box center [585, 280] width 4 height 4
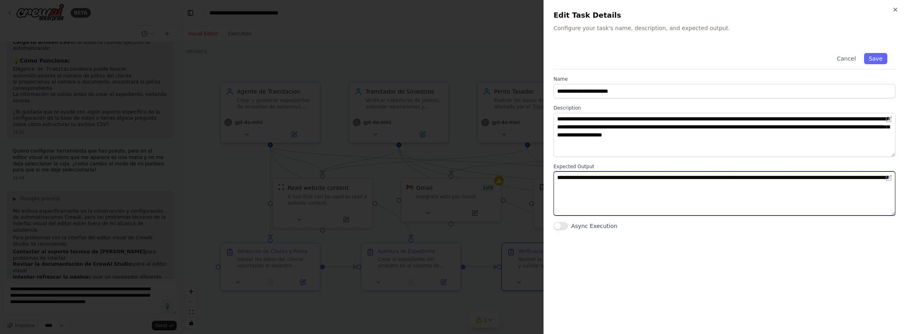
click at [774, 189] on textarea "**********" at bounding box center [725, 194] width 342 height 44
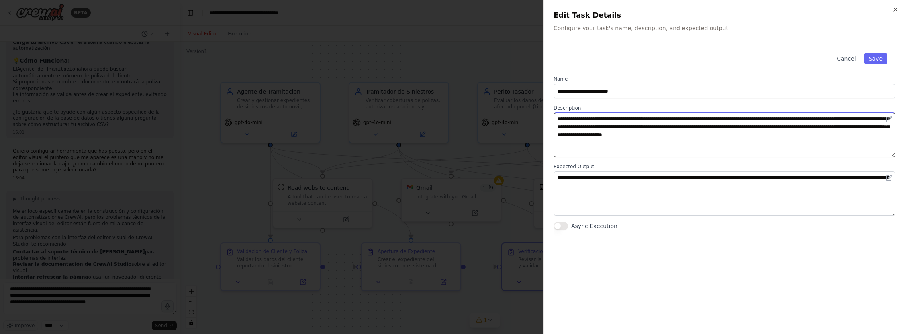
click at [687, 119] on textarea "**********" at bounding box center [725, 135] width 342 height 44
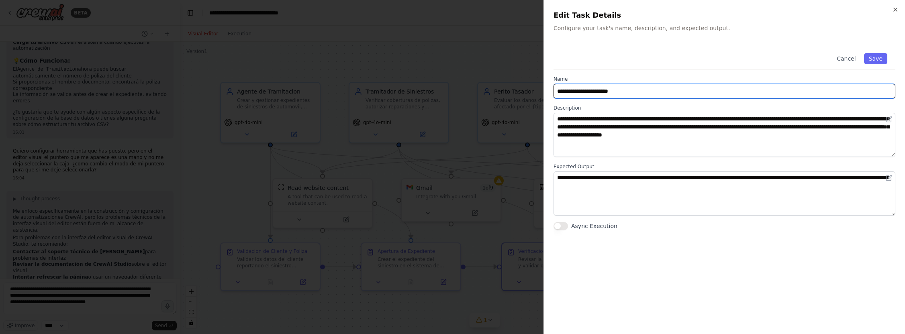
click at [674, 93] on input "**********" at bounding box center [725, 91] width 342 height 14
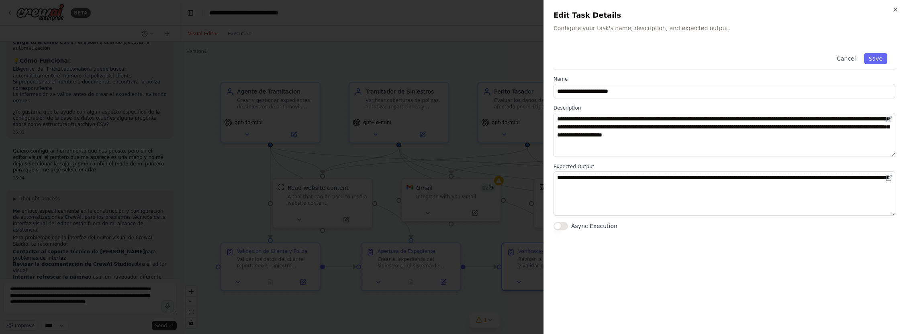
click at [674, 159] on div "**********" at bounding box center [725, 137] width 342 height 185
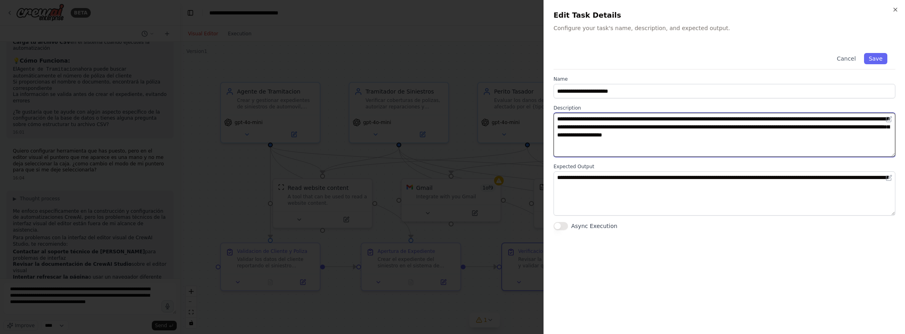
click at [668, 132] on textarea "**********" at bounding box center [725, 135] width 342 height 44
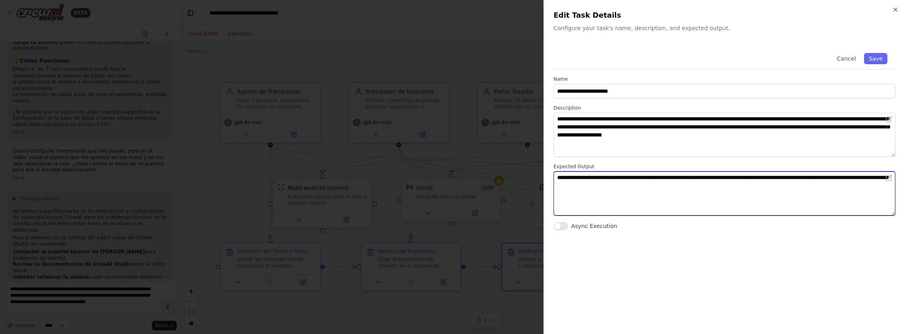
click at [668, 194] on textarea "**********" at bounding box center [725, 194] width 342 height 44
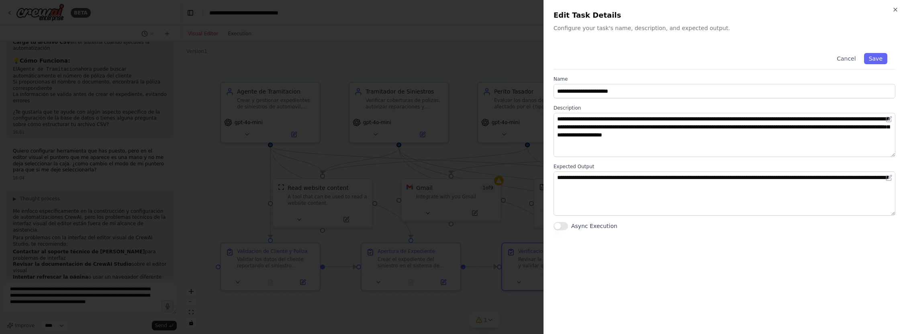
click at [656, 246] on div "**********" at bounding box center [725, 185] width 342 height 280
click at [853, 57] on button "Cancel" at bounding box center [846, 58] width 29 height 11
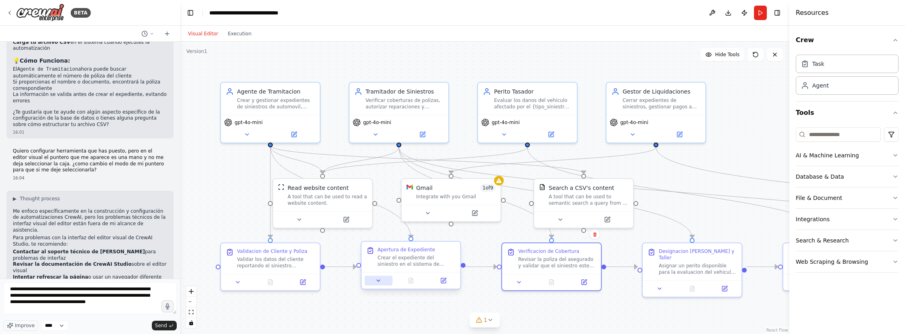
click at [372, 283] on button at bounding box center [379, 281] width 28 height 10
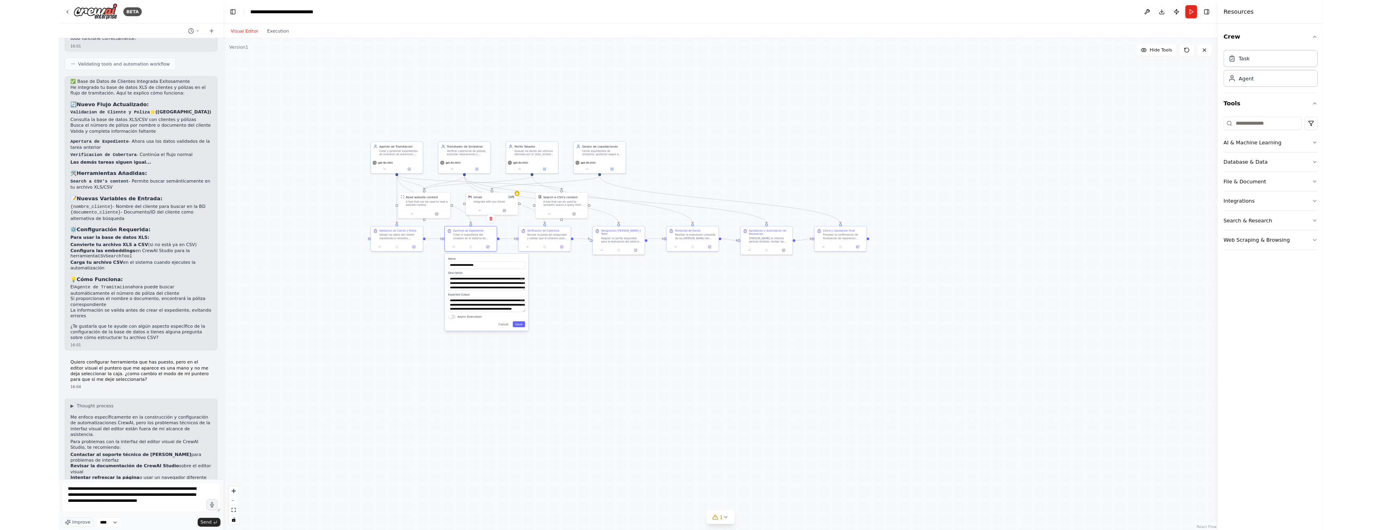
scroll to position [2208, 0]
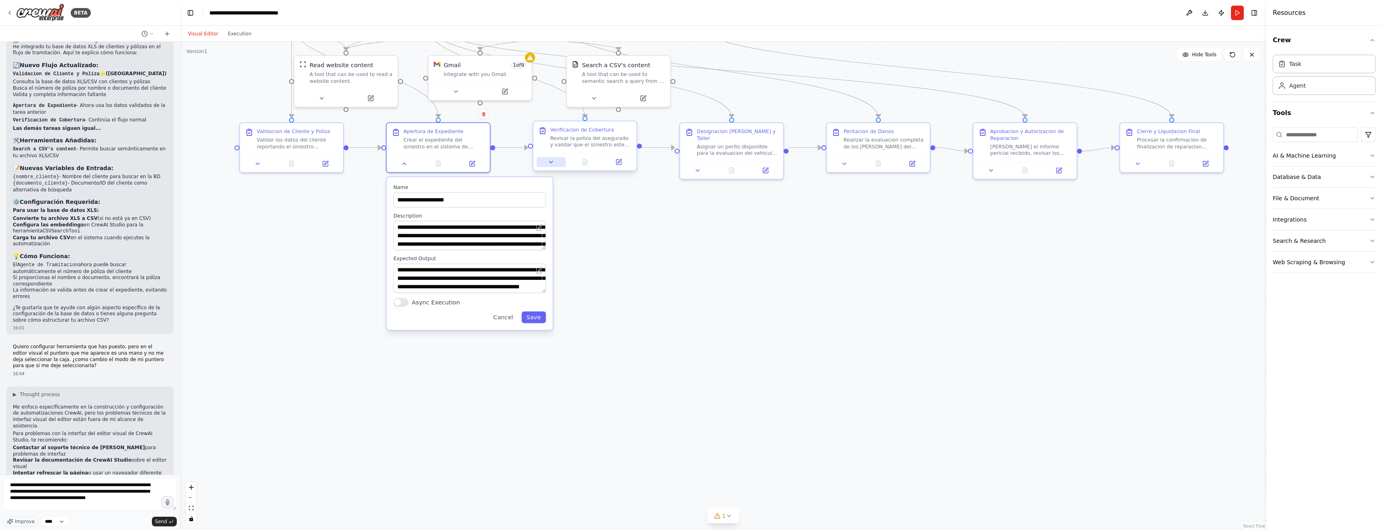
click at [553, 160] on icon at bounding box center [551, 162] width 7 height 7
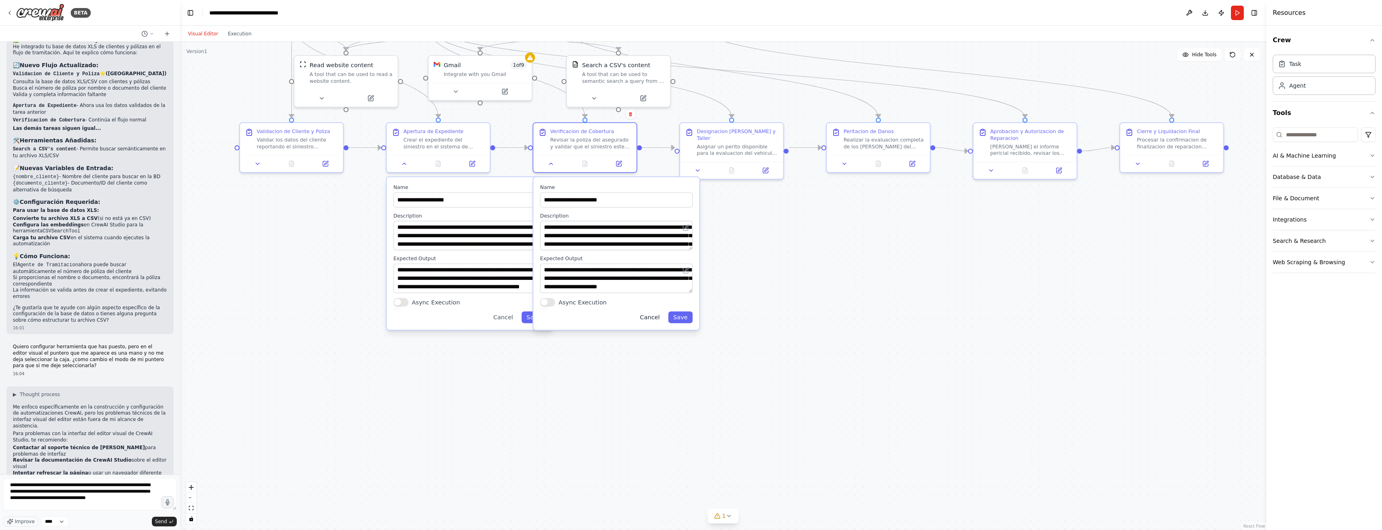
click at [650, 319] on button "Cancel" at bounding box center [650, 317] width 30 height 12
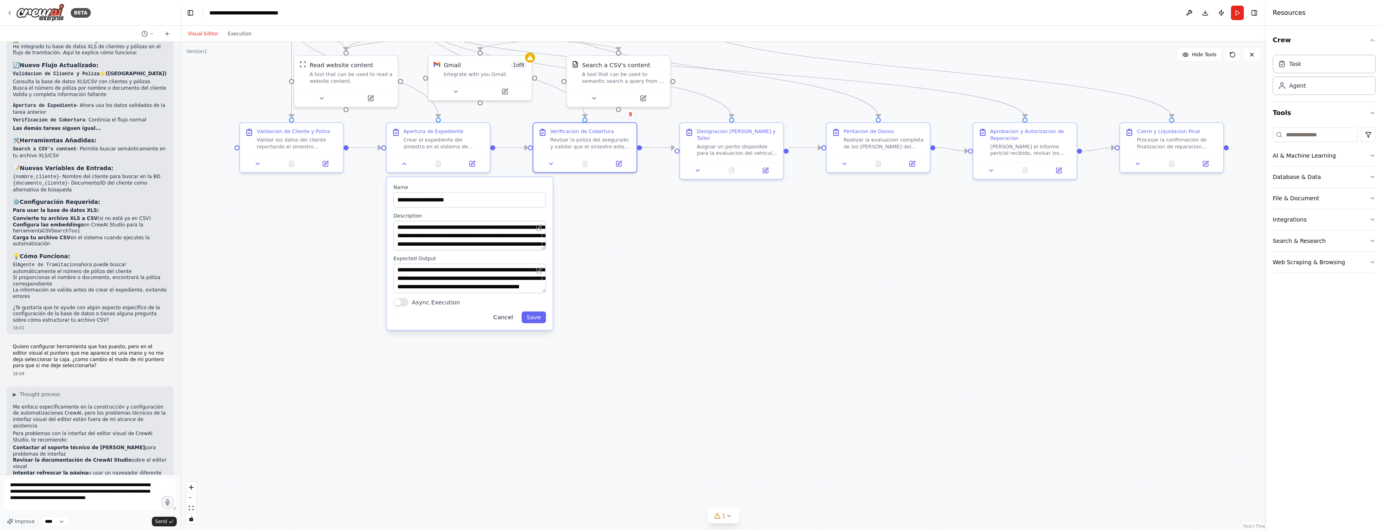
click at [499, 319] on button "Cancel" at bounding box center [503, 317] width 30 height 12
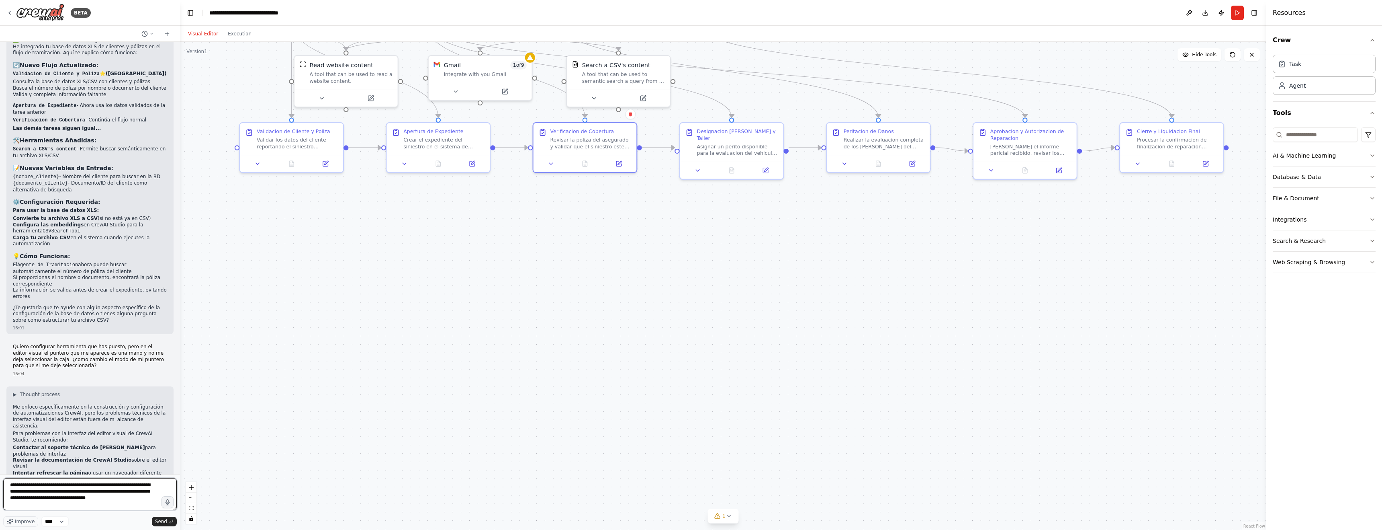
click at [141, 334] on textarea "**********" at bounding box center [90, 494] width 174 height 32
type textarea "**********"
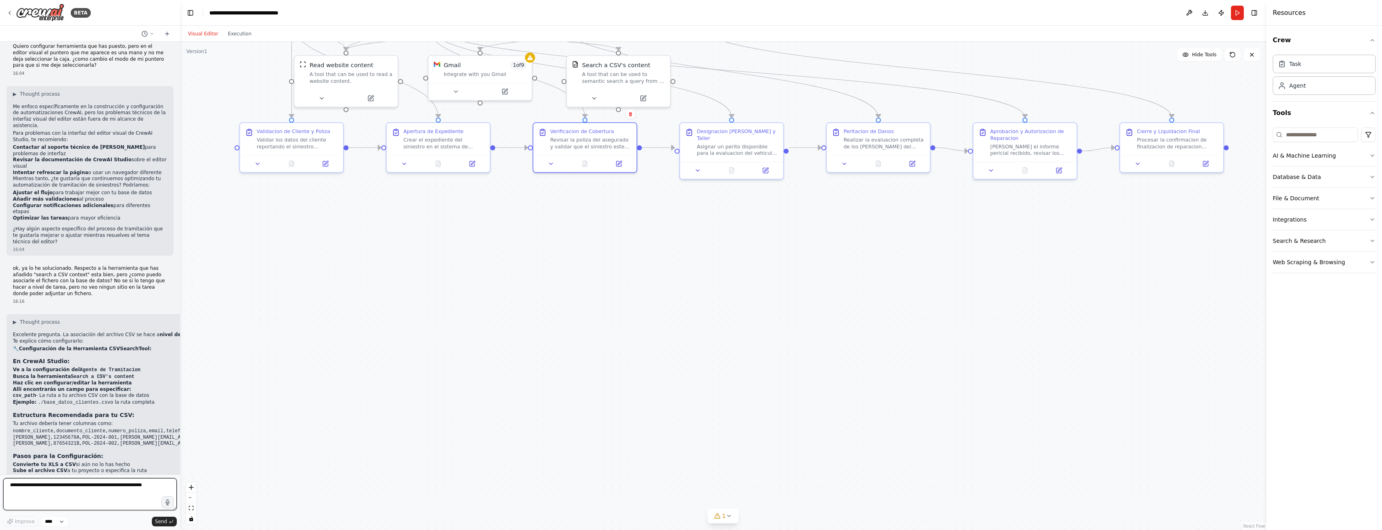
scroll to position [2514, 0]
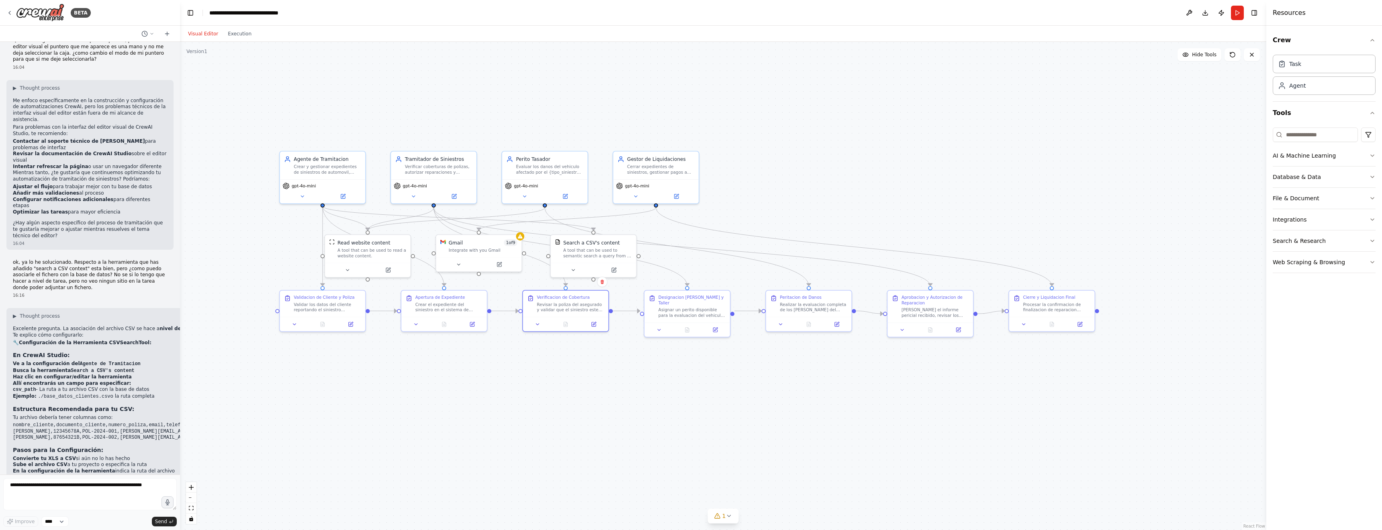
drag, startPoint x: 346, startPoint y: 250, endPoint x: 370, endPoint y: 392, distance: 143.8
click at [370, 334] on div ".deletable-edge-delete-btn { width: 20px; height: 20px; border: 0px solid #ffff…" at bounding box center [723, 286] width 1087 height 488
click at [584, 242] on div "Search a CSV's content" at bounding box center [591, 240] width 57 height 7
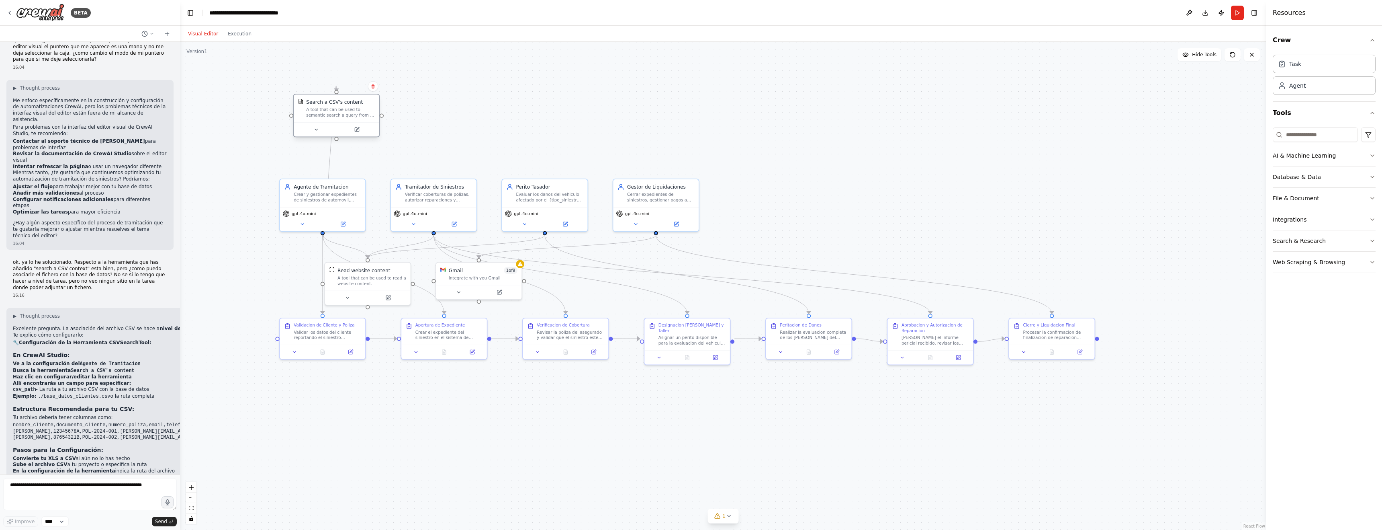
drag, startPoint x: 570, startPoint y: 243, endPoint x: 313, endPoint y: 103, distance: 292.0
click at [313, 103] on div "Search a CSV's content" at bounding box center [334, 101] width 57 height 7
drag, startPoint x: 313, startPoint y: 103, endPoint x: 417, endPoint y: 106, distance: 103.7
click at [417, 106] on div ".deletable-edge-delete-btn { width: 20px; height: 20px; border: 0px solid #ffff…" at bounding box center [723, 286] width 1087 height 488
click at [316, 105] on div "Search a CSV's content" at bounding box center [334, 101] width 57 height 7
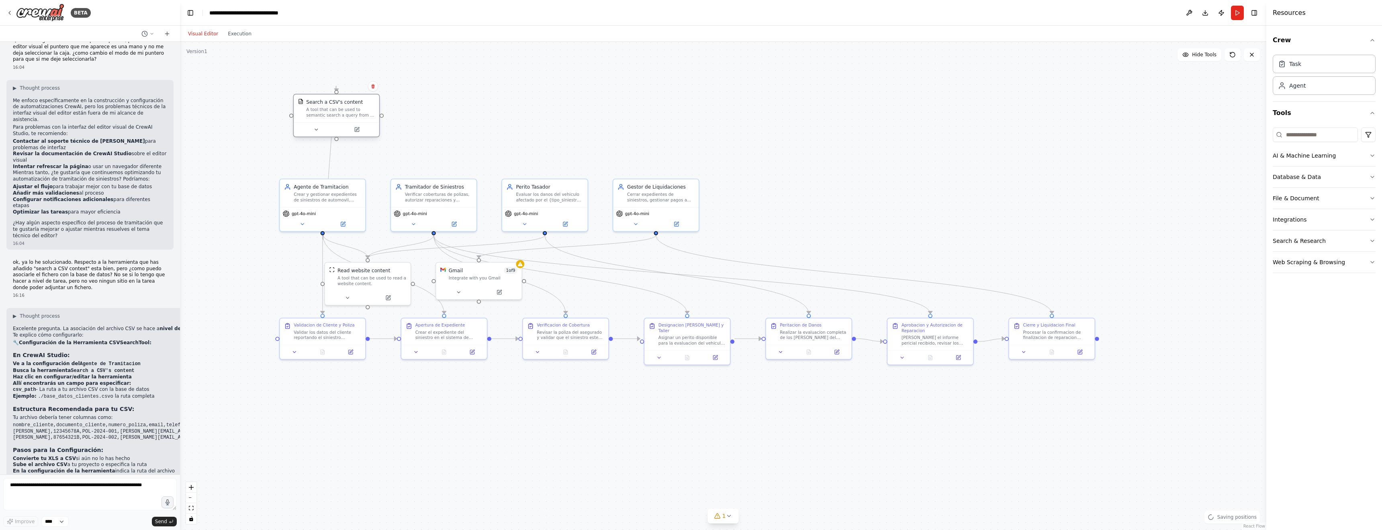
drag, startPoint x: 351, startPoint y: 107, endPoint x: 420, endPoint y: 108, distance: 69.1
click at [364, 107] on div "Search a CSV's content A tool that can be used to semantic search a query from …" at bounding box center [340, 107] width 69 height 19
drag, startPoint x: 420, startPoint y: 108, endPoint x: 434, endPoint y: 108, distance: 14.5
click at [431, 108] on div "A tool that can be used to semantic search a query from a CSV's content." at bounding box center [396, 112] width 69 height 11
click at [477, 117] on div ".deletable-edge-delete-btn { width: 20px; height: 20px; border: 0px solid #ffff…" at bounding box center [723, 286] width 1087 height 488
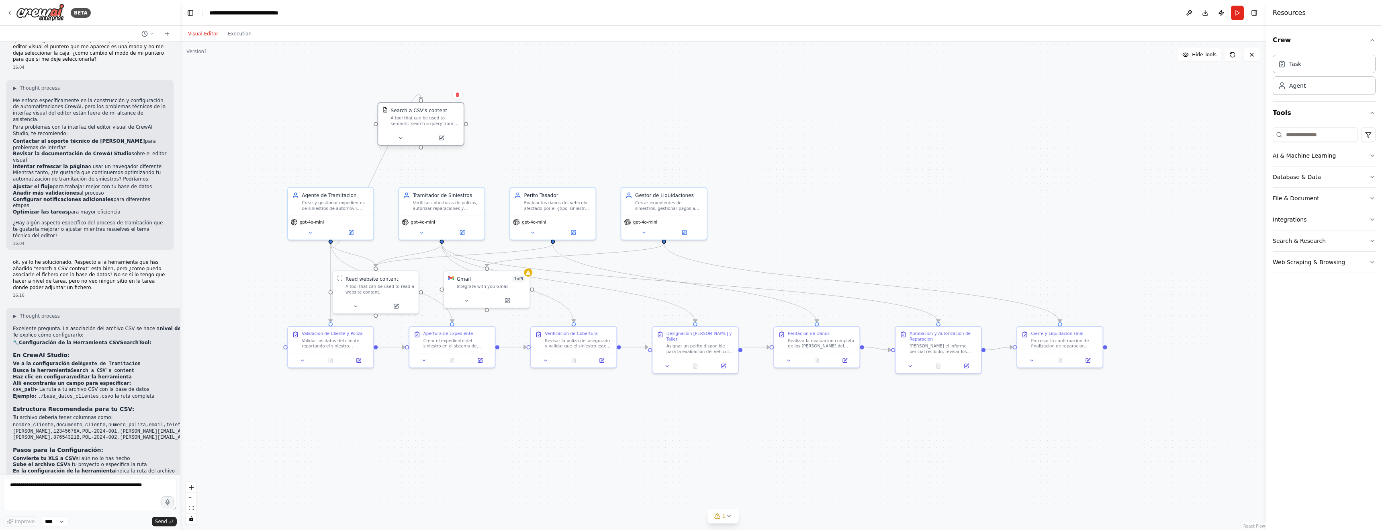
drag, startPoint x: 393, startPoint y: 106, endPoint x: 401, endPoint y: 107, distance: 7.6
click at [401, 107] on div "Search a CSV's content" at bounding box center [419, 110] width 57 height 7
click at [400, 139] on icon at bounding box center [401, 138] width 6 height 6
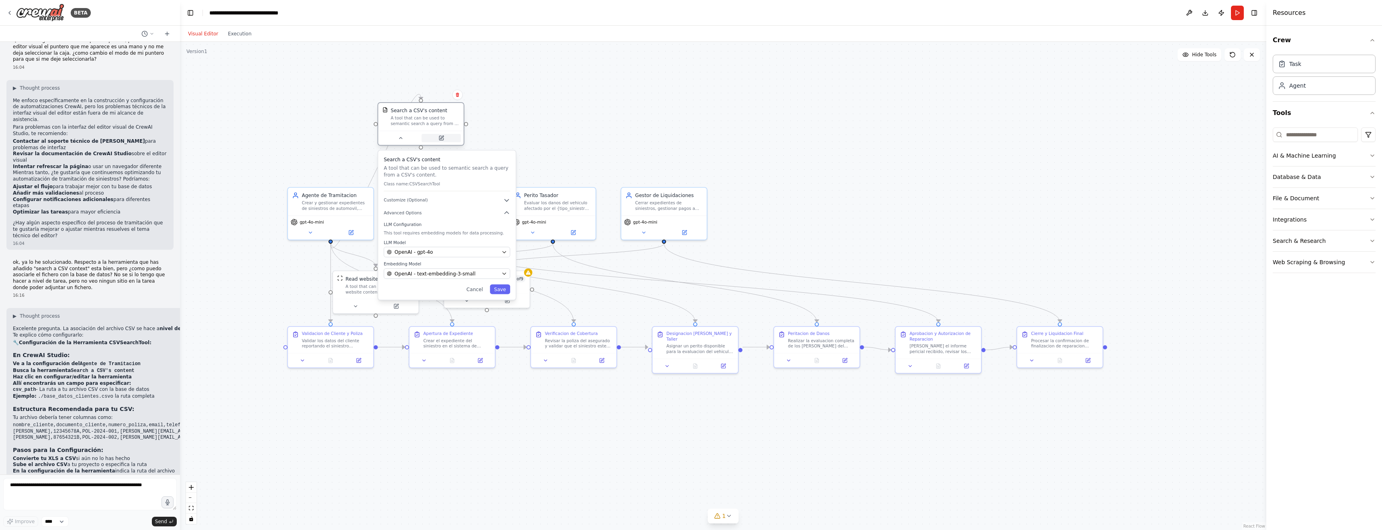
click at [443, 138] on icon at bounding box center [441, 138] width 4 height 4
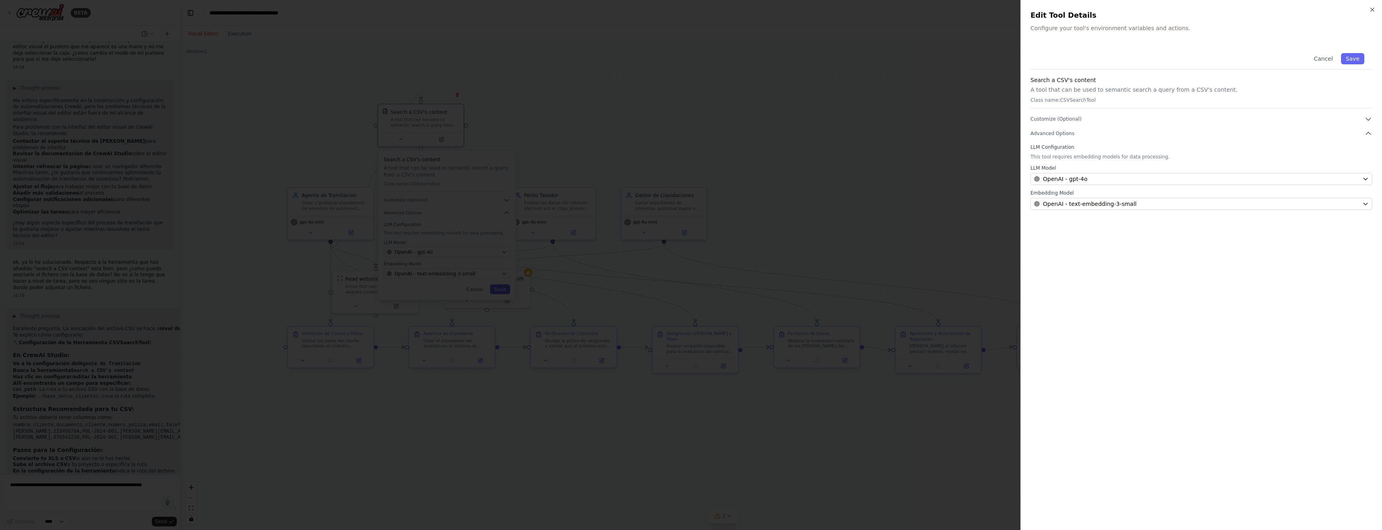
click at [905, 100] on p "Class name: CSVSearchTool" at bounding box center [1202, 100] width 342 height 6
click at [905, 103] on div "Search a CSV's content A tool that can be used to semantic search a query from …" at bounding box center [1202, 92] width 342 height 33
click at [905, 29] on p "Configure your tool's environment variables and actions." at bounding box center [1202, 28] width 342 height 8
click at [905, 118] on icon "button" at bounding box center [1368, 119] width 5 height 2
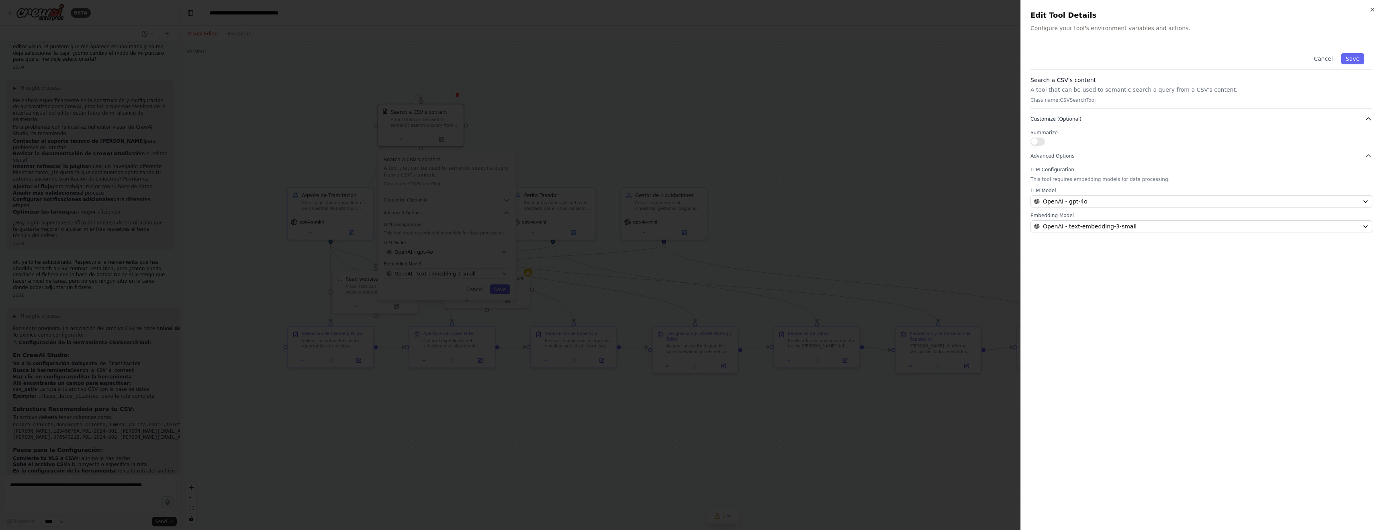
click at [905, 118] on icon "button" at bounding box center [1369, 119] width 8 height 8
click at [905, 118] on icon "button" at bounding box center [1368, 119] width 5 height 2
click at [905, 118] on icon "button" at bounding box center [1369, 119] width 8 height 8
click at [905, 118] on icon "button" at bounding box center [1368, 119] width 5 height 2
click at [905, 118] on icon "button" at bounding box center [1369, 119] width 8 height 8
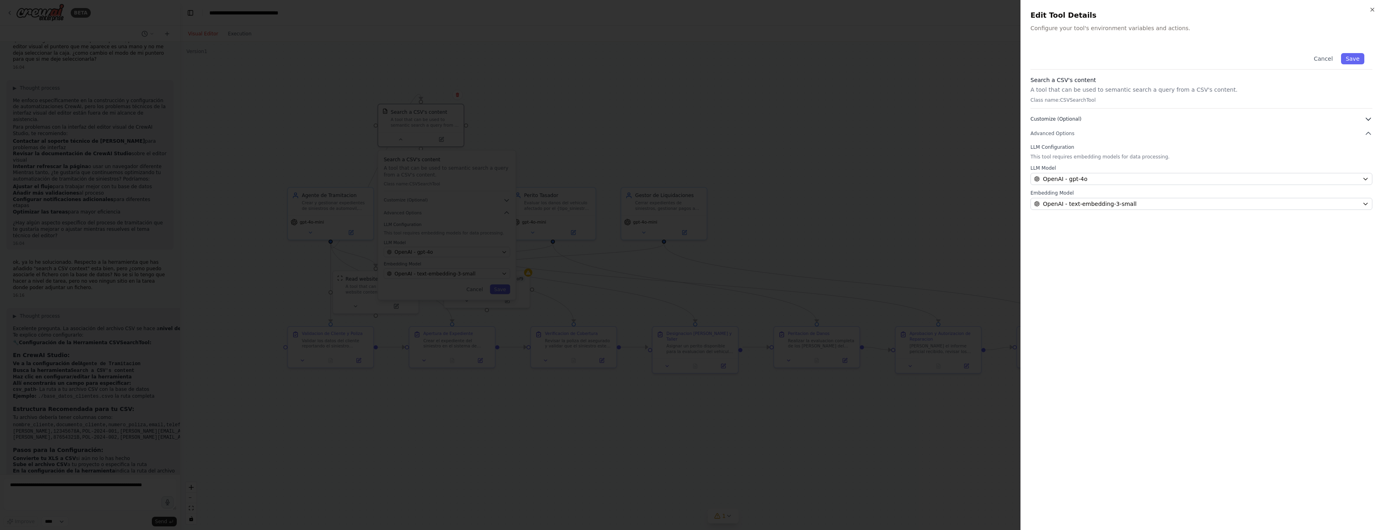
click at [905, 118] on icon "button" at bounding box center [1368, 119] width 5 height 2
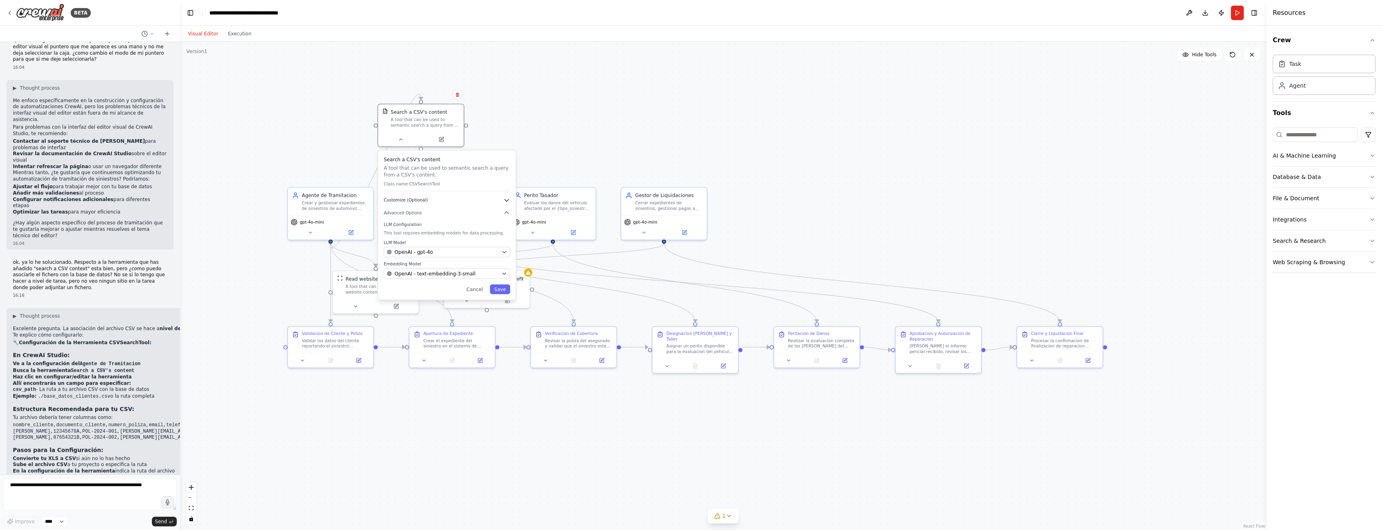
click at [508, 199] on icon "button" at bounding box center [507, 200] width 7 height 7
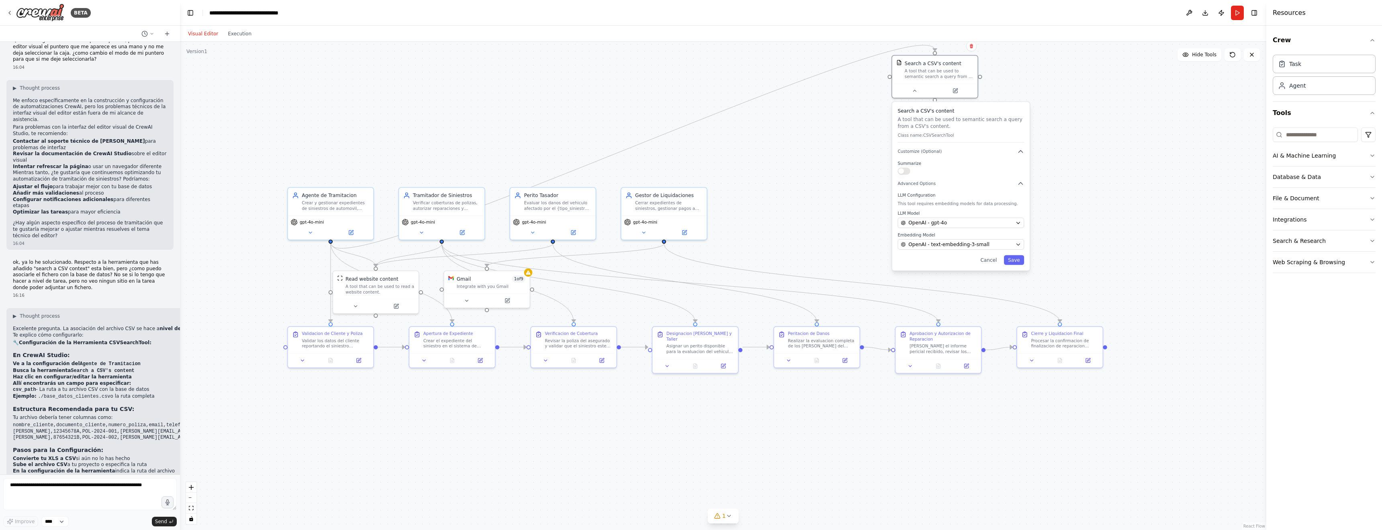
drag, startPoint x: 384, startPoint y: 161, endPoint x: 900, endPoint y: 110, distance: 518.5
click at [900, 110] on h3 "Search a CSV's content" at bounding box center [961, 110] width 127 height 7
click at [905, 67] on div "A tool that can be used to semantic search a query from a CSV's content." at bounding box center [939, 72] width 69 height 11
click at [905, 240] on icon "button" at bounding box center [1372, 240] width 6 height 6
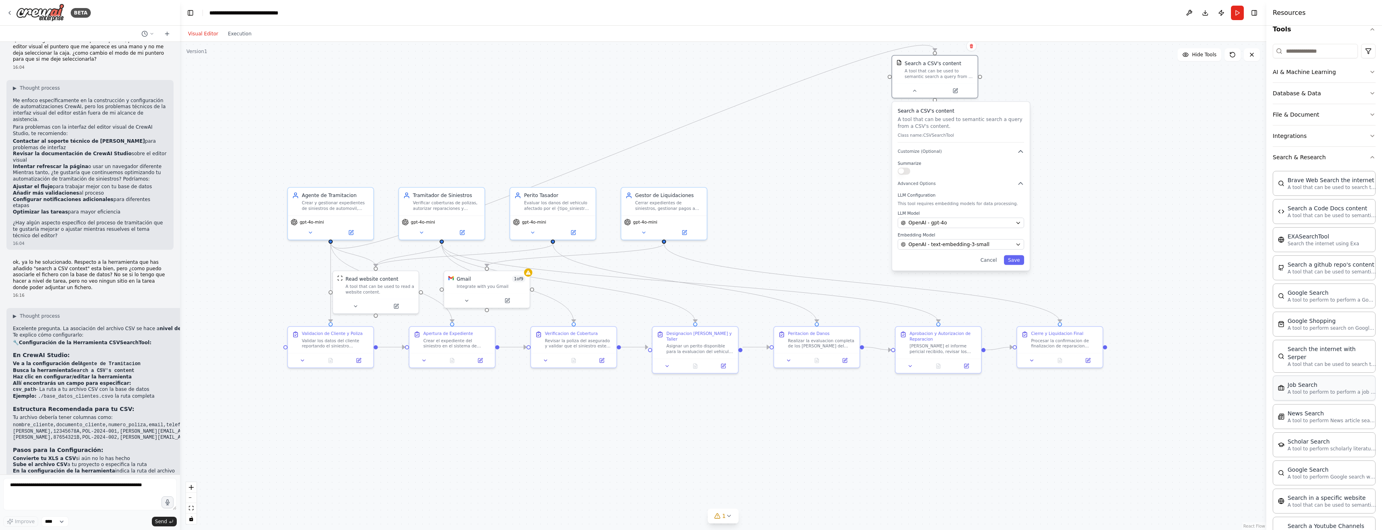
scroll to position [0, 0]
click at [905, 199] on icon "button" at bounding box center [1372, 198] width 6 height 6
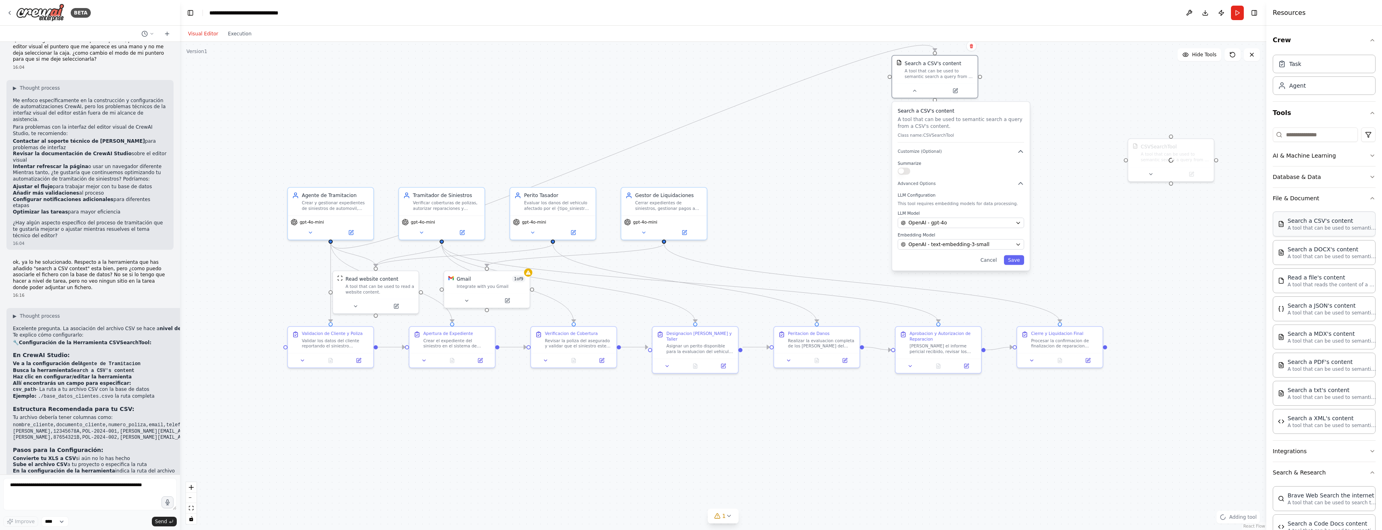
click at [905, 137] on div ".deletable-edge-delete-btn { width: 20px; height: 20px; border: 0px solid #ffff…" at bounding box center [723, 286] width 1087 height 488
click at [905, 174] on icon at bounding box center [1192, 173] width 6 height 6
click at [905, 172] on icon at bounding box center [1192, 171] width 3 height 3
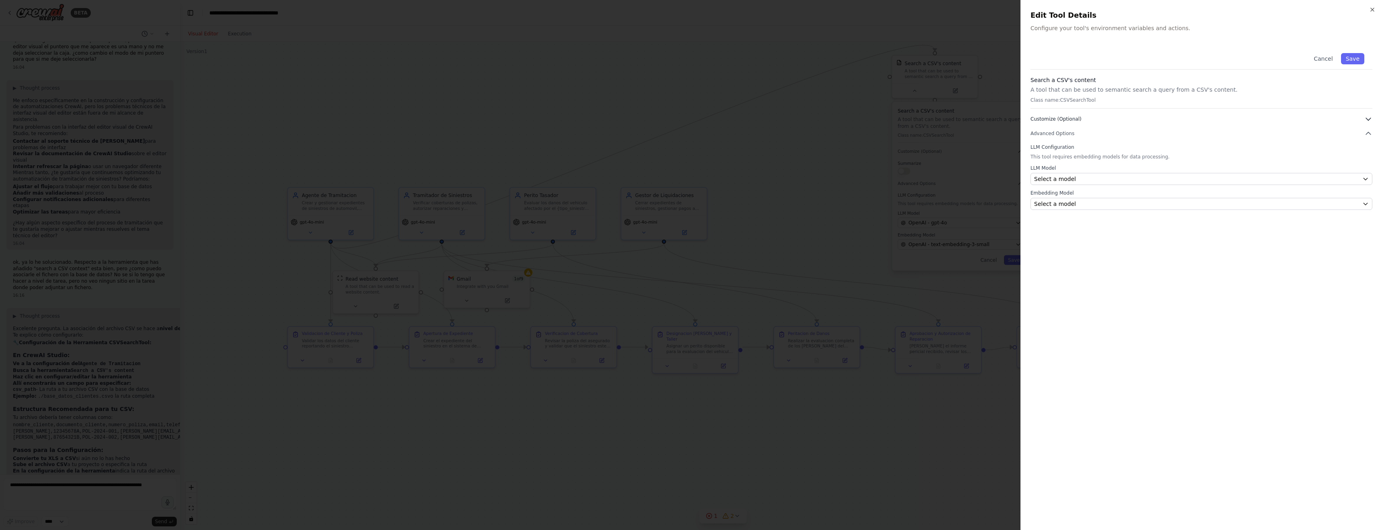
click at [905, 118] on span "Customize (Optional)" at bounding box center [1056, 119] width 51 height 6
click at [905, 10] on icon "button" at bounding box center [1372, 9] width 6 height 6
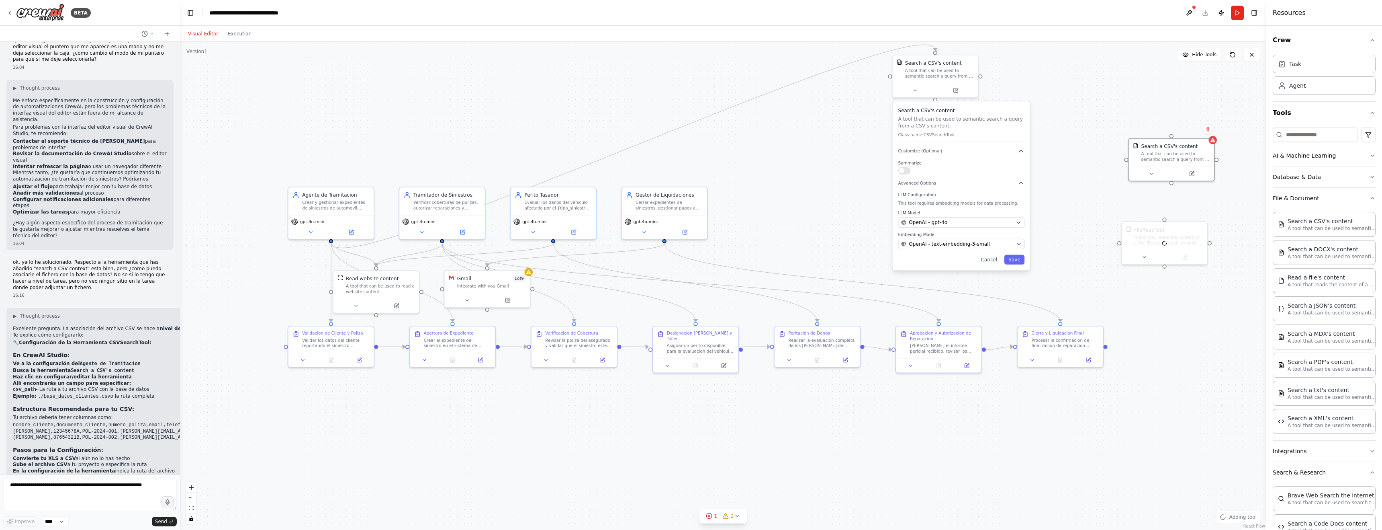
click at [905, 217] on div ".deletable-edge-delete-btn { width: 20px; height: 20px; border: 0px solid #ffff…" at bounding box center [723, 286] width 1087 height 488
click at [905, 254] on icon at bounding box center [1185, 256] width 4 height 4
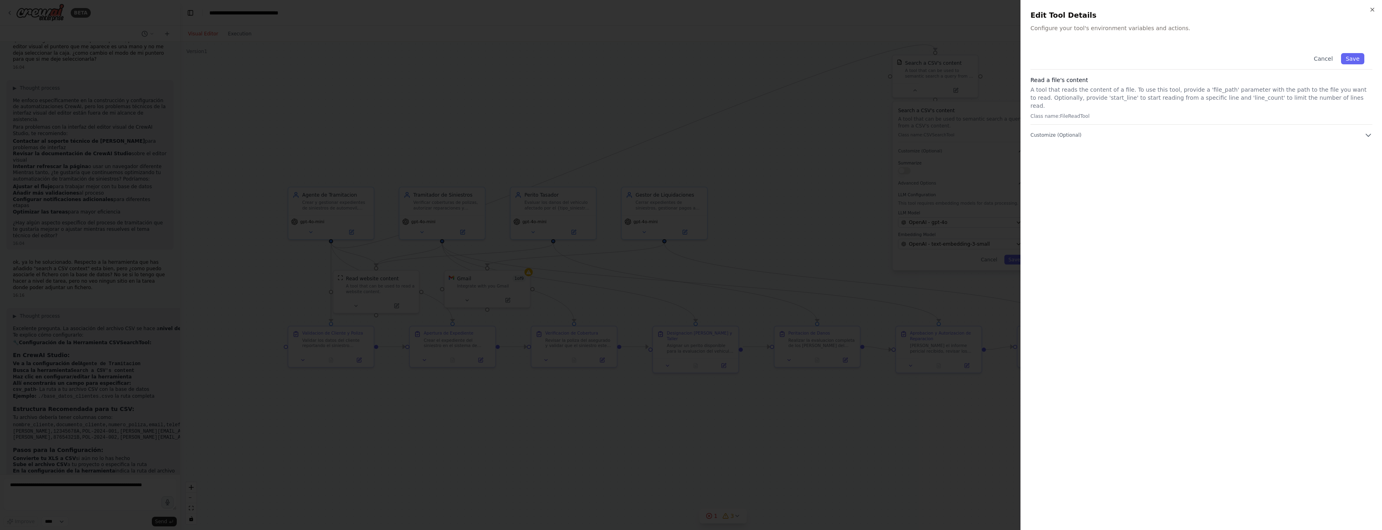
drag, startPoint x: 1056, startPoint y: 87, endPoint x: 1121, endPoint y: 100, distance: 65.6
click at [905, 100] on p "A tool that reads the content of a file. To use this tool, provide a 'file_path…" at bounding box center [1202, 98] width 342 height 24
click at [905, 94] on p "A tool that reads the content of a file. To use this tool, provide a 'file_path…" at bounding box center [1202, 98] width 342 height 24
click at [905, 131] on icon "button" at bounding box center [1369, 135] width 8 height 8
click at [905, 180] on div "Cancel Save Read a file's content A tool that reads the content of a file. To u…" at bounding box center [1202, 282] width 342 height 475
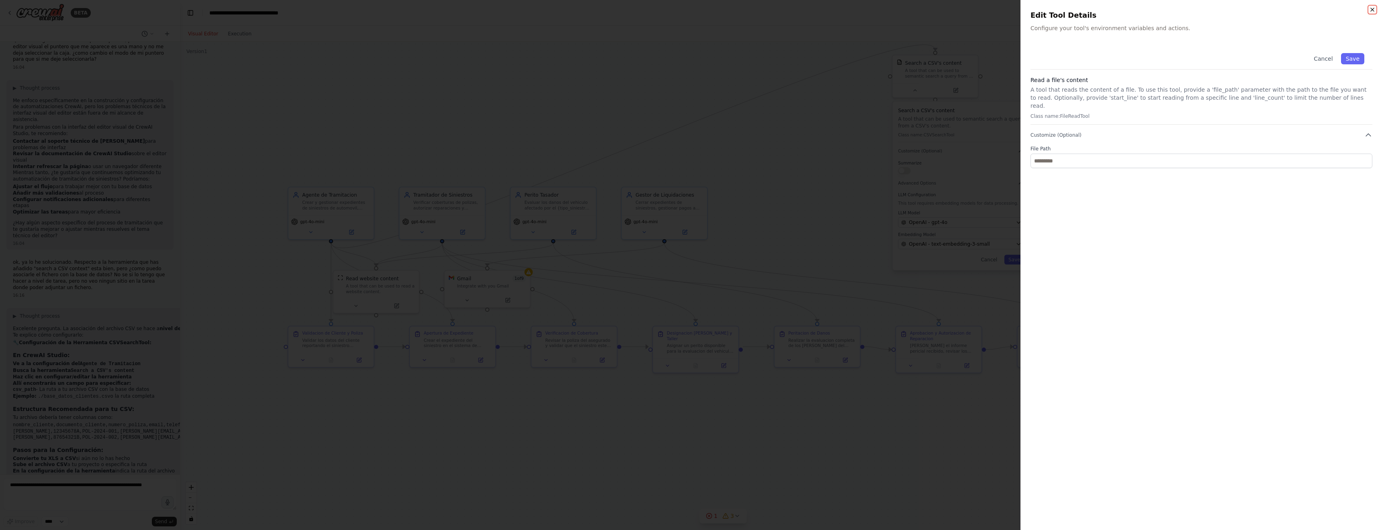
click at [905, 10] on icon "button" at bounding box center [1372, 9] width 6 height 6
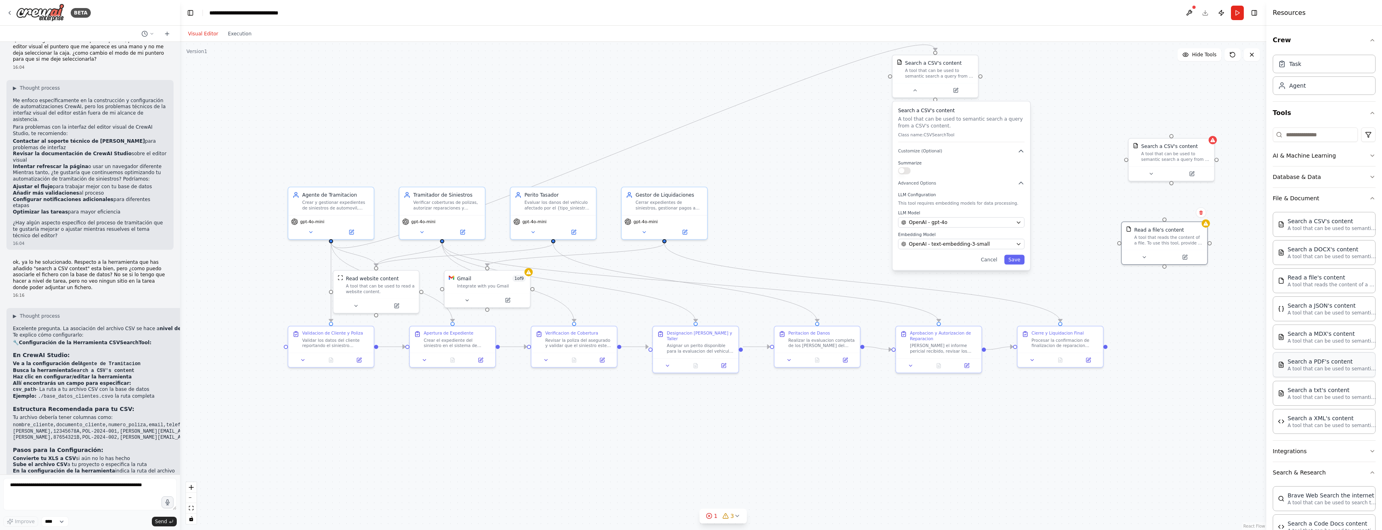
click at [905, 334] on div "Search a PDF's content" at bounding box center [1332, 361] width 88 height 8
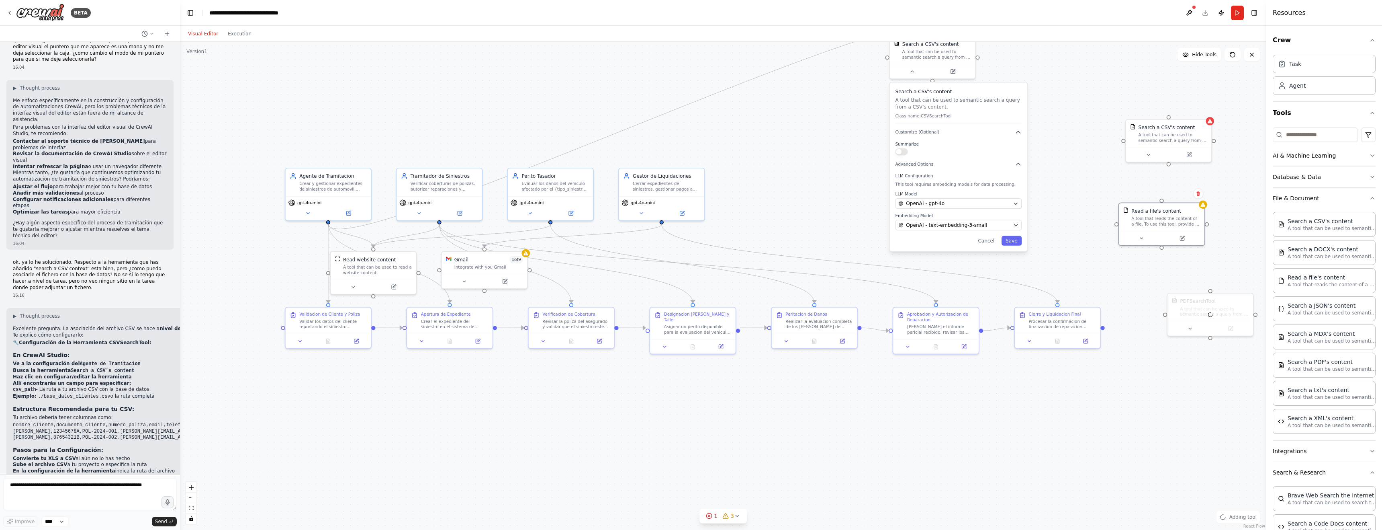
drag, startPoint x: 1155, startPoint y: 271, endPoint x: 1160, endPoint y: 266, distance: 6.8
click at [905, 266] on div ".deletable-edge-delete-btn { width: 20px; height: 20px; border: 0px solid #ffff…" at bounding box center [723, 286] width 1087 height 488
click at [905, 323] on icon at bounding box center [1235, 322] width 4 height 4
click at [905, 322] on icon at bounding box center [1235, 322] width 4 height 4
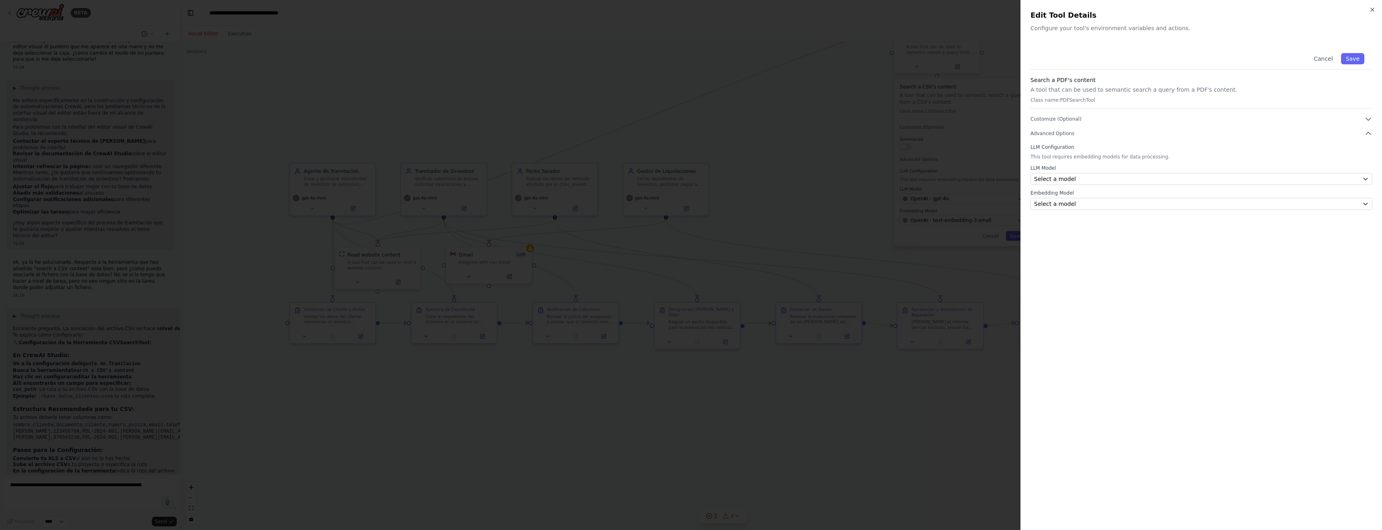
click at [905, 97] on p "Class name: PDFSearchTool" at bounding box center [1202, 100] width 342 height 6
click at [905, 119] on span "Customize (Optional)" at bounding box center [1056, 119] width 51 height 6
click at [905, 10] on icon "button" at bounding box center [1372, 9] width 6 height 6
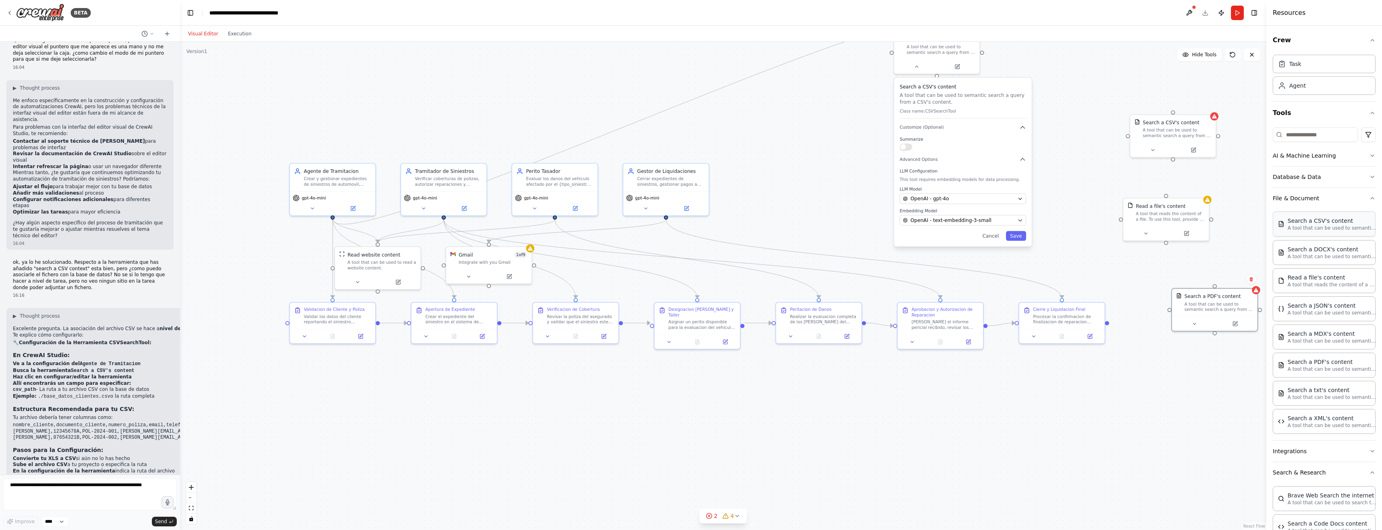
click at [905, 229] on p "A tool that can be used to semantic search a query from a CSV's content." at bounding box center [1332, 228] width 88 height 6
click at [905, 137] on div "Search a CSV's content A tool that can be used to semantic search a query from …" at bounding box center [1173, 127] width 86 height 28
click at [905, 131] on div "A tool that can be used to semantic search a query from a CSV's content." at bounding box center [1177, 131] width 69 height 11
click at [24, 334] on textarea at bounding box center [90, 494] width 174 height 32
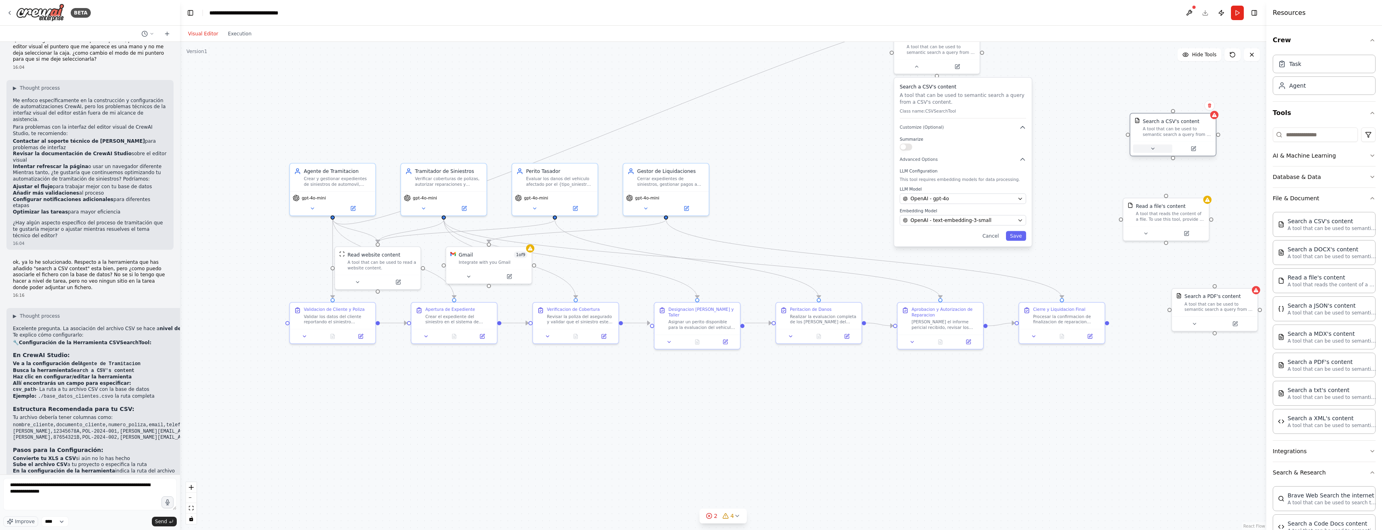
click at [905, 147] on icon at bounding box center [1153, 149] width 6 height 6
click at [905, 213] on icon "button" at bounding box center [1259, 210] width 7 height 7
click at [905, 223] on icon "button" at bounding box center [1259, 223] width 4 height 2
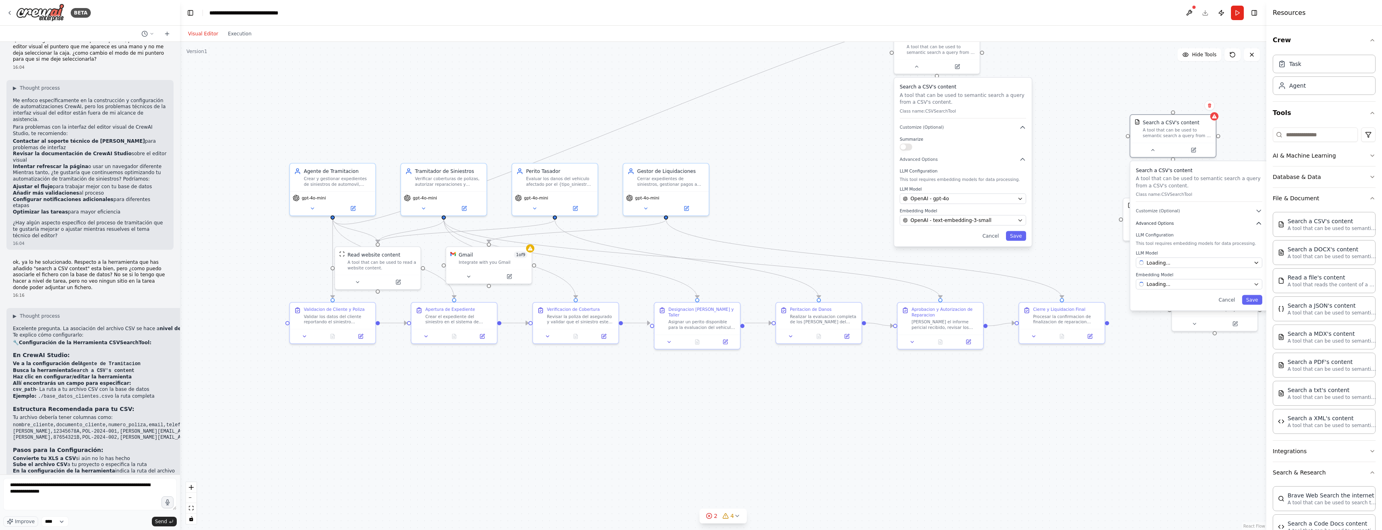
click at [905, 223] on icon "button" at bounding box center [1259, 223] width 4 height 2
click at [905, 212] on icon "button" at bounding box center [1259, 210] width 7 height 7
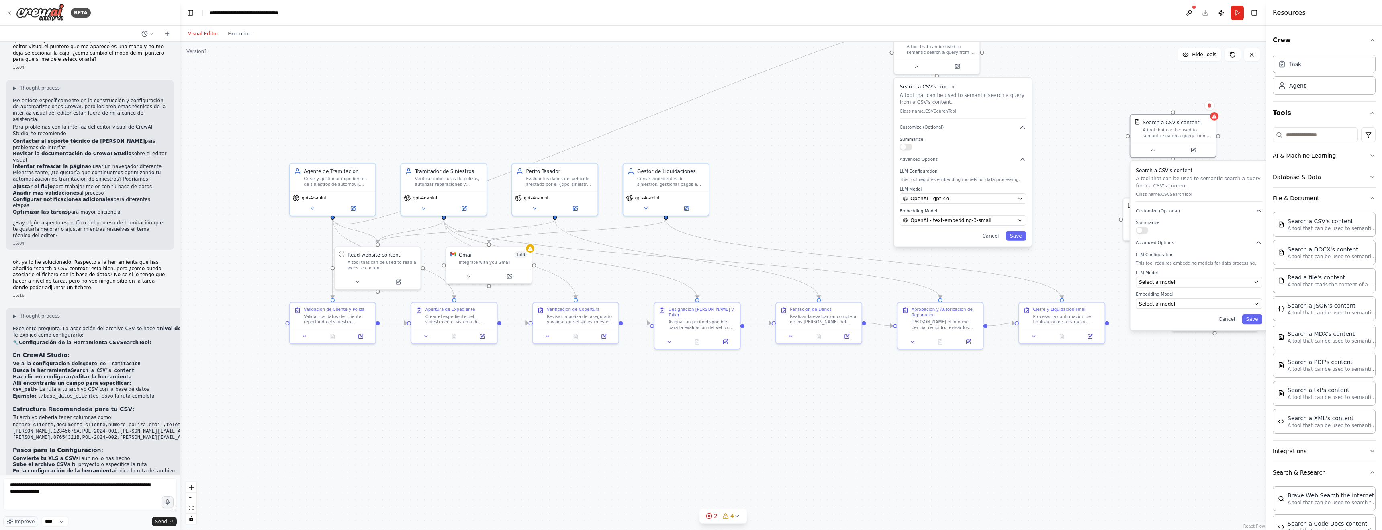
click at [905, 232] on button "button" at bounding box center [1142, 230] width 12 height 7
click at [905, 230] on button "button" at bounding box center [1142, 230] width 12 height 7
click at [71, 334] on textarea "**********" at bounding box center [90, 494] width 174 height 32
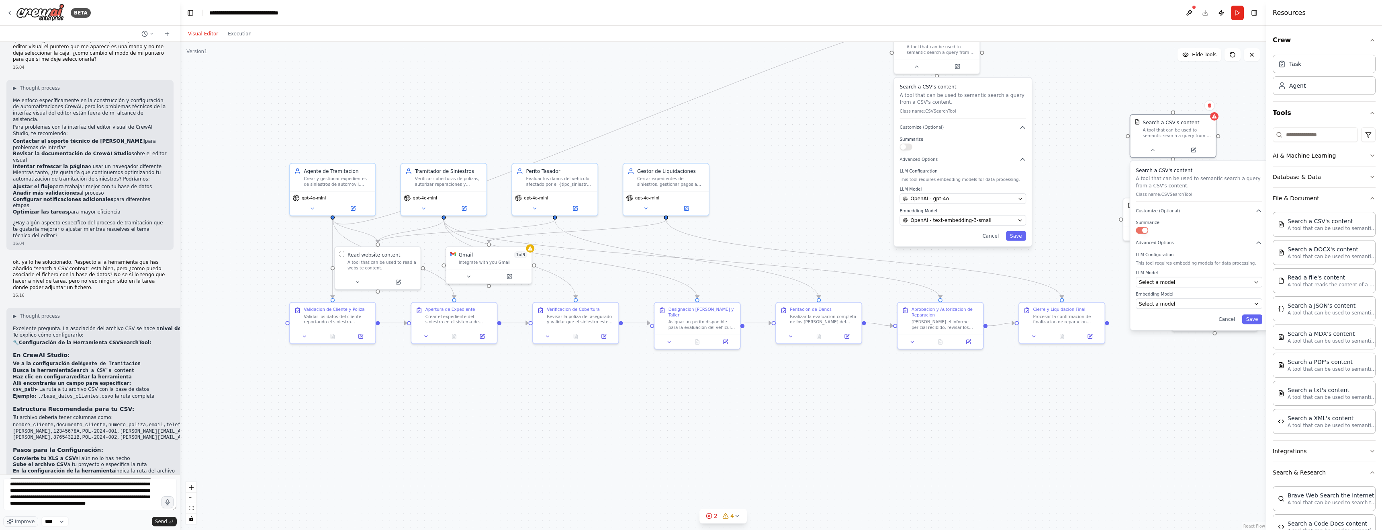
click at [905, 153] on div ".deletable-edge-delete-btn { width: 20px; height: 20px; border: 0px solid #ffff…" at bounding box center [723, 286] width 1087 height 488
click at [905, 213] on div "A tool that reads the content of a file. To use this tool, provide a 'file_path…" at bounding box center [1170, 214] width 69 height 11
drag, startPoint x: 1163, startPoint y: 210, endPoint x: 1167, endPoint y: 213, distance: 4.6
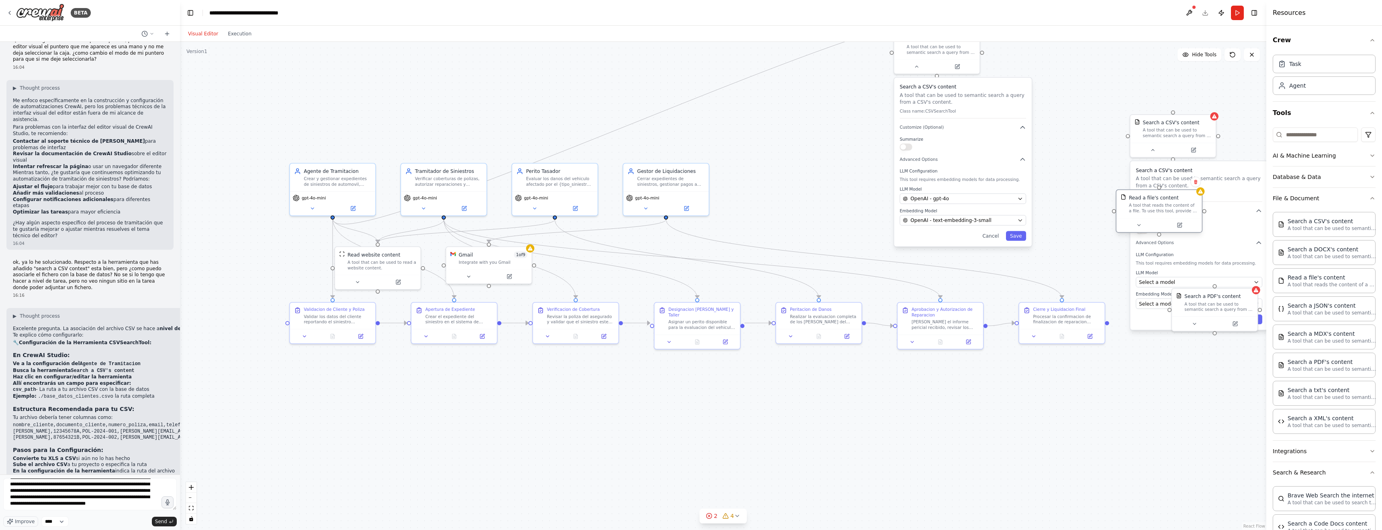
click at [905, 206] on div "A tool that reads the content of a file. To use this tool, provide a 'file_path…" at bounding box center [1163, 208] width 69 height 11
click at [905, 223] on icon at bounding box center [1180, 225] width 6 height 6
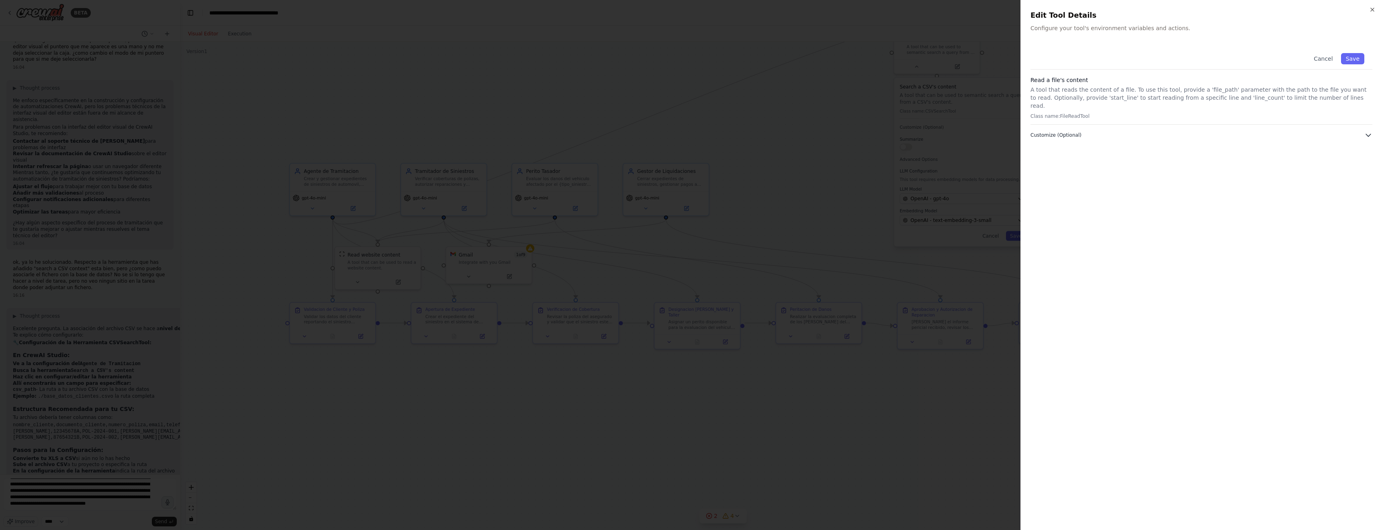
click at [905, 131] on button "Customize (Optional)" at bounding box center [1202, 135] width 342 height 8
click at [796, 165] on div at bounding box center [691, 265] width 1382 height 530
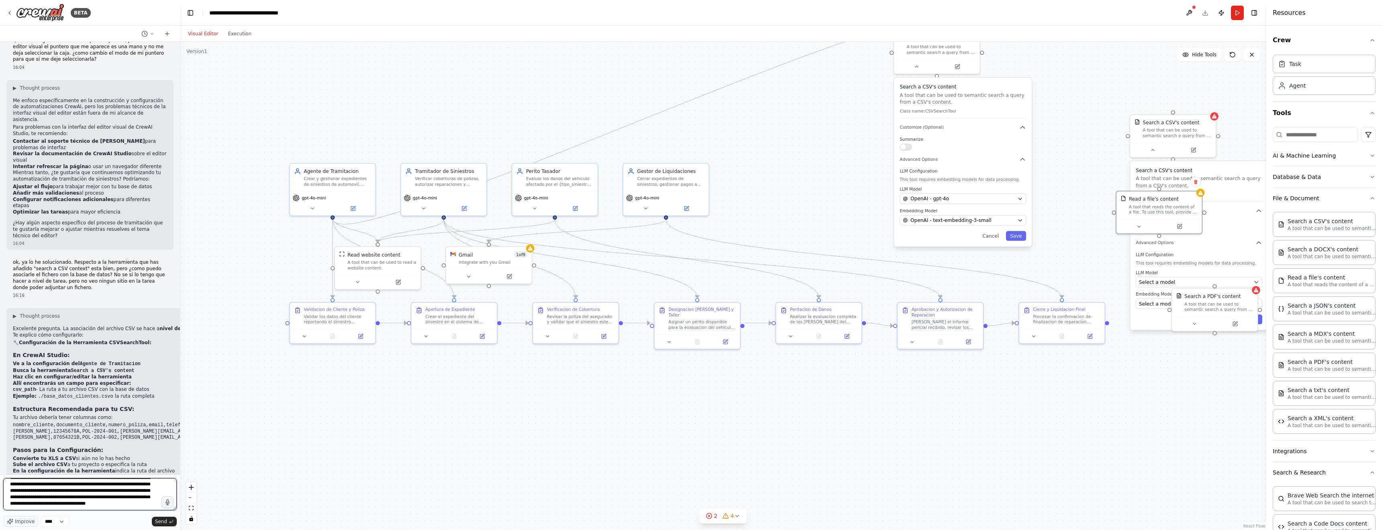
click at [99, 334] on textarea "**********" at bounding box center [90, 494] width 174 height 32
type textarea "**********"
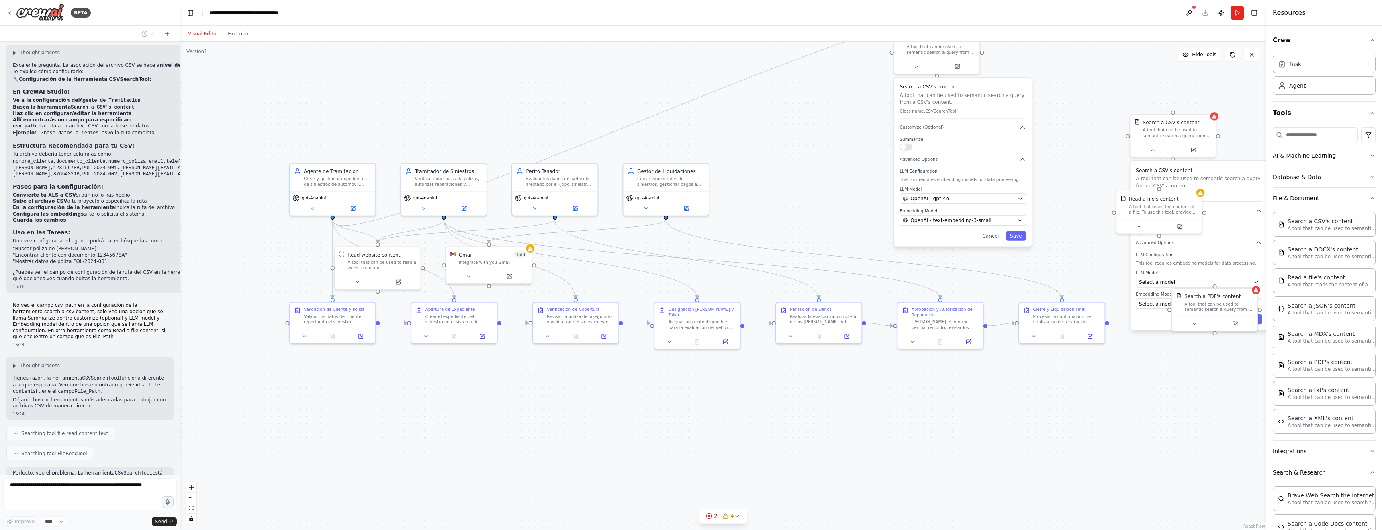
scroll to position [2784, 0]
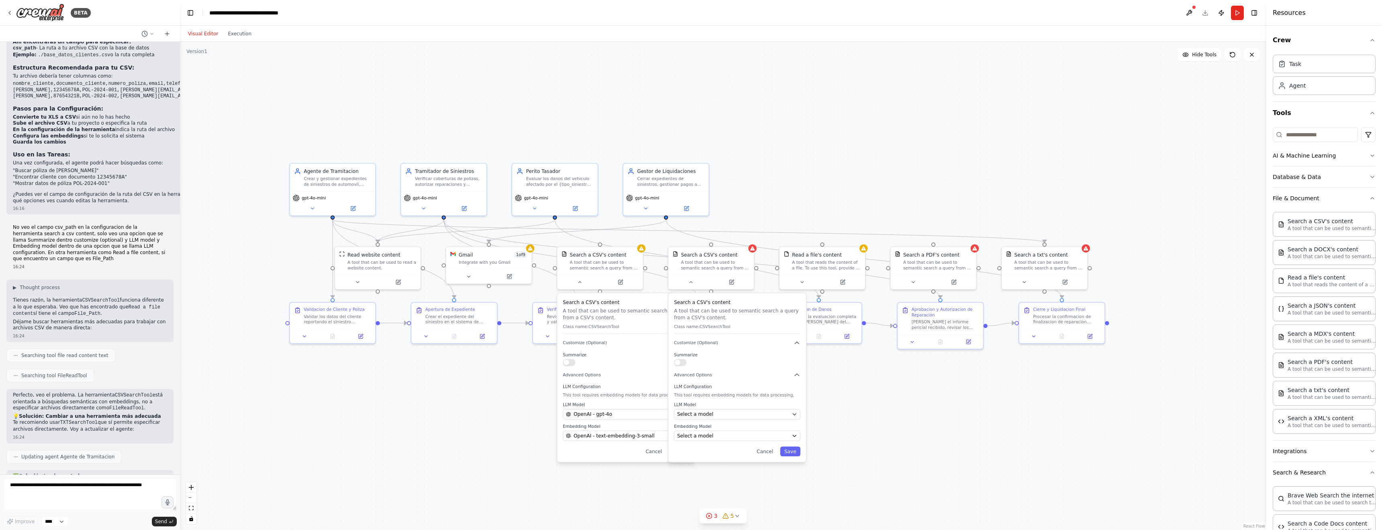
click at [409, 334] on div ".deletable-edge-delete-btn { width: 20px; height: 20px; border: 0px solid #ffff…" at bounding box center [723, 286] width 1087 height 488
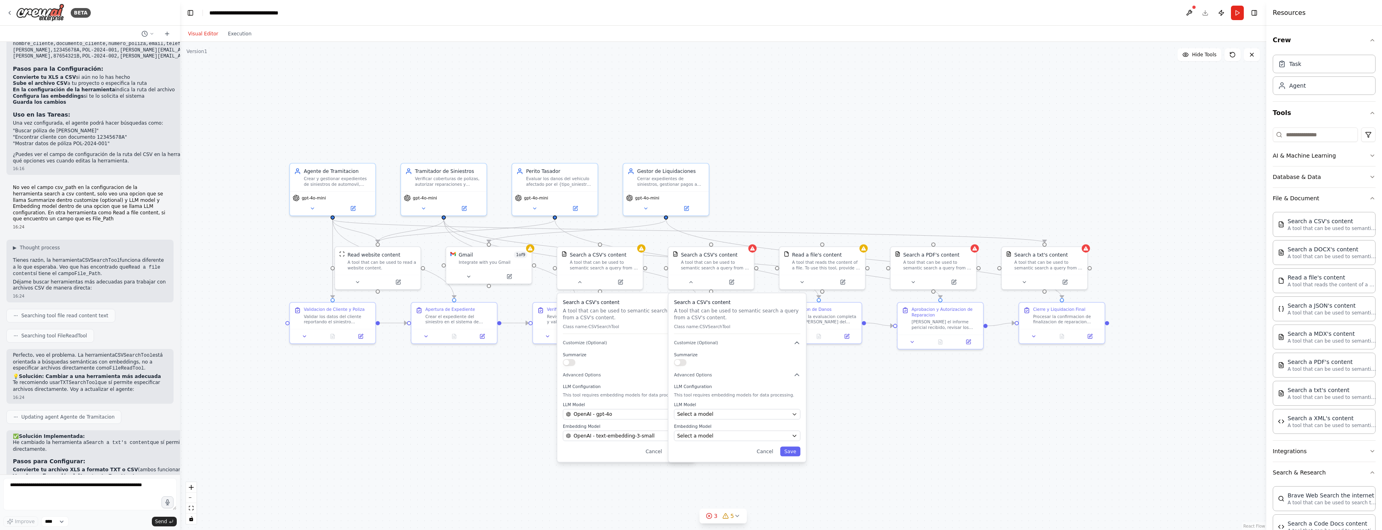
click at [430, 334] on div ".deletable-edge-delete-btn { width: 20px; height: 20px; border: 0px solid #ffff…" at bounding box center [723, 286] width 1087 height 488
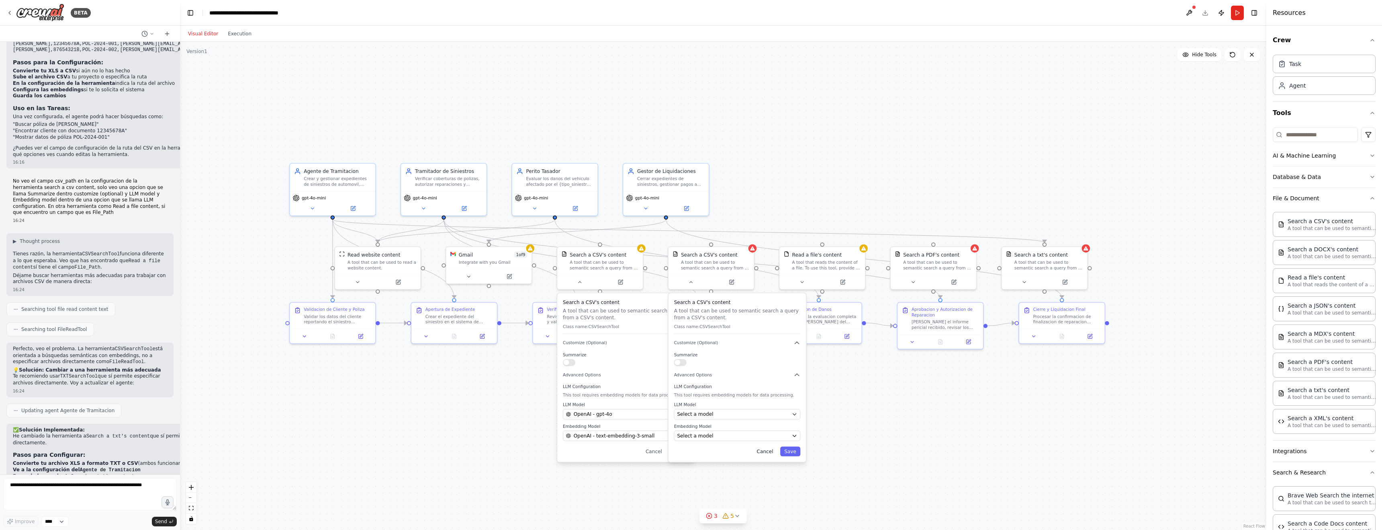
click at [768, 334] on button "Cancel" at bounding box center [765, 451] width 25 height 10
click at [655, 334] on button "Cancel" at bounding box center [654, 451] width 25 height 10
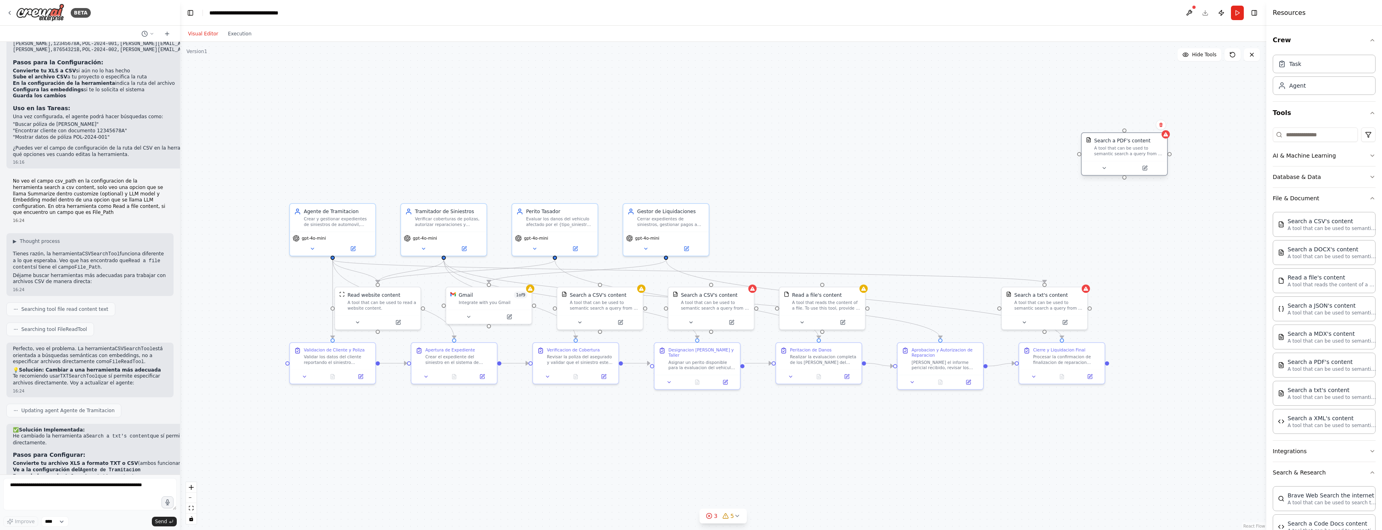
drag, startPoint x: 918, startPoint y: 256, endPoint x: 1110, endPoint y: 143, distance: 222.1
click at [905, 143] on div "Search a PDF's content" at bounding box center [1123, 140] width 56 height 7
click at [905, 127] on icon at bounding box center [1161, 124] width 5 height 5
click at [905, 125] on button "Confirm" at bounding box center [1138, 125] width 29 height 10
click at [94, 334] on code "Search a txt's content" at bounding box center [117, 436] width 63 height 6
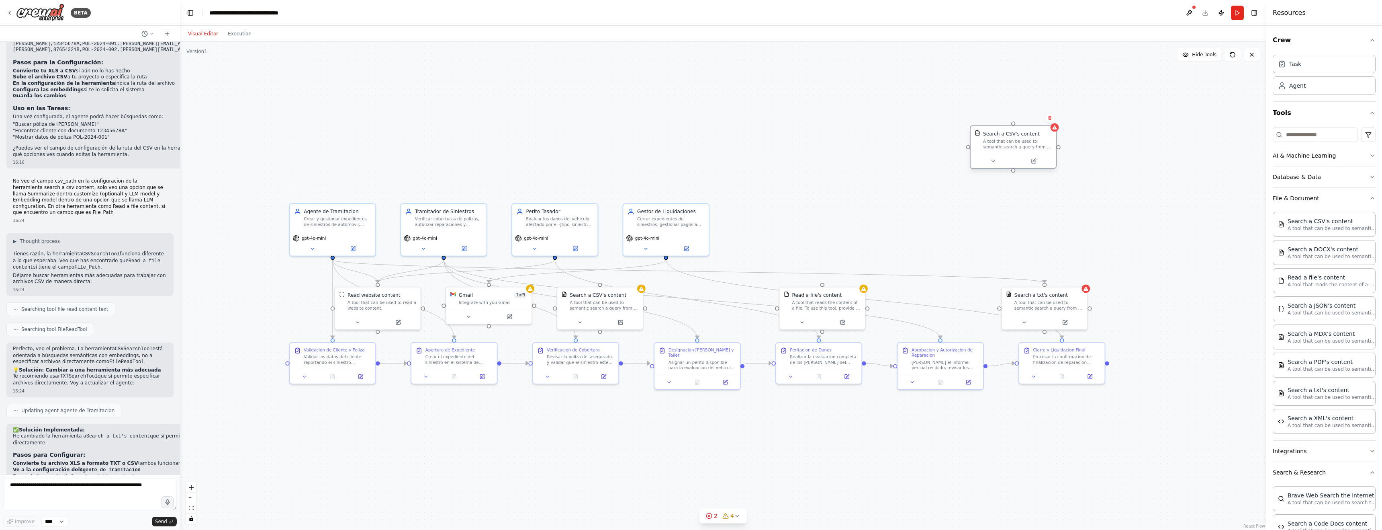
drag, startPoint x: 710, startPoint y: 307, endPoint x: 1009, endPoint y: 149, distance: 338.7
click at [905, 149] on div "A tool that can be used to semantic search a query from a CSV's content." at bounding box center [1017, 143] width 69 height 11
click at [905, 301] on div "A tool that can be used to semantic search a query from a txt's content." at bounding box center [1049, 303] width 69 height 11
drag, startPoint x: 1044, startPoint y: 283, endPoint x: 973, endPoint y: 237, distance: 85.2
click at [905, 276] on div "Search a txt's content A tool that can be used to semantic search a query from …" at bounding box center [1059, 285] width 69 height 19
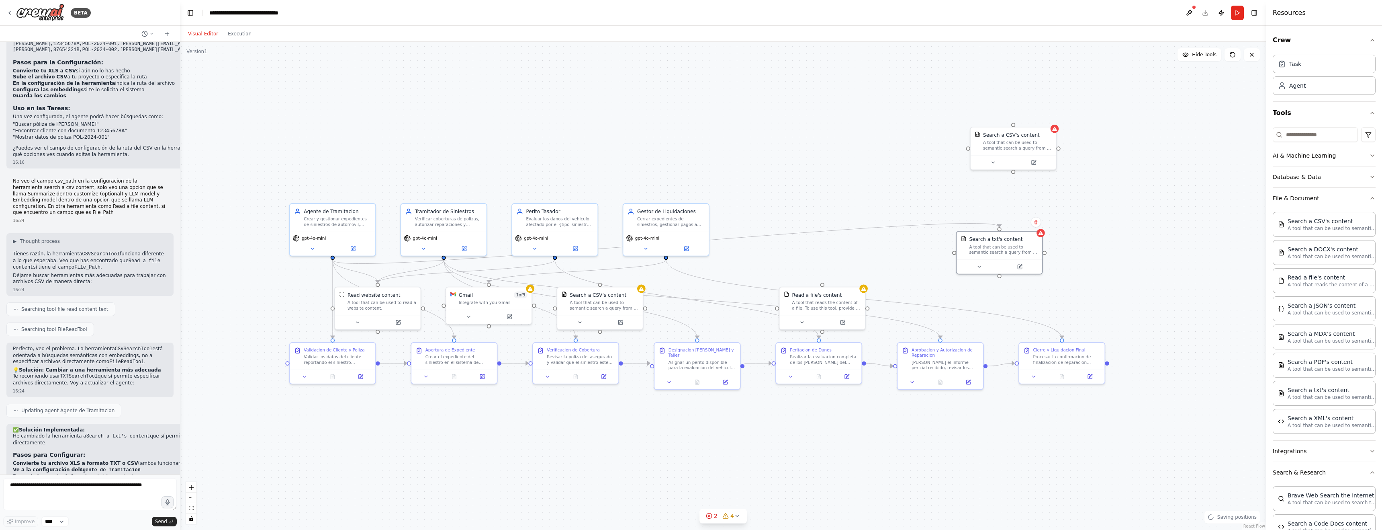
click at [769, 113] on div ".deletable-edge-delete-btn { width: 20px; height: 20px; border: 0px solid #ffff…" at bounding box center [723, 286] width 1087 height 488
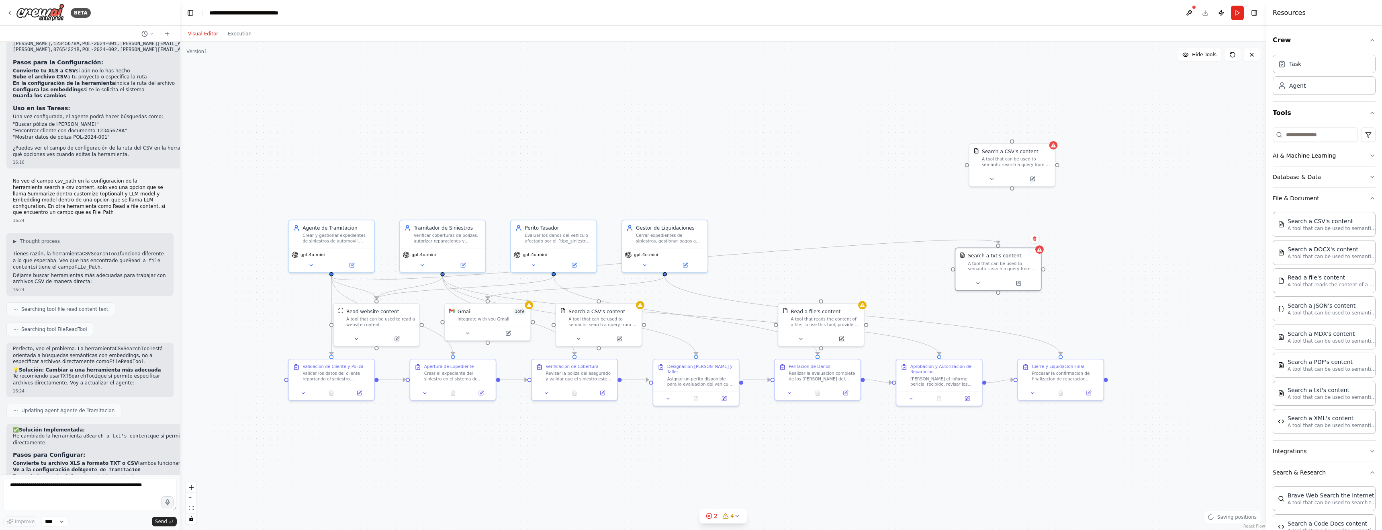
drag, startPoint x: 772, startPoint y: 138, endPoint x: 800, endPoint y: 189, distance: 58.5
click at [774, 145] on div ".deletable-edge-delete-btn { width: 20px; height: 20px; border: 0px solid #ffff…" at bounding box center [723, 286] width 1087 height 488
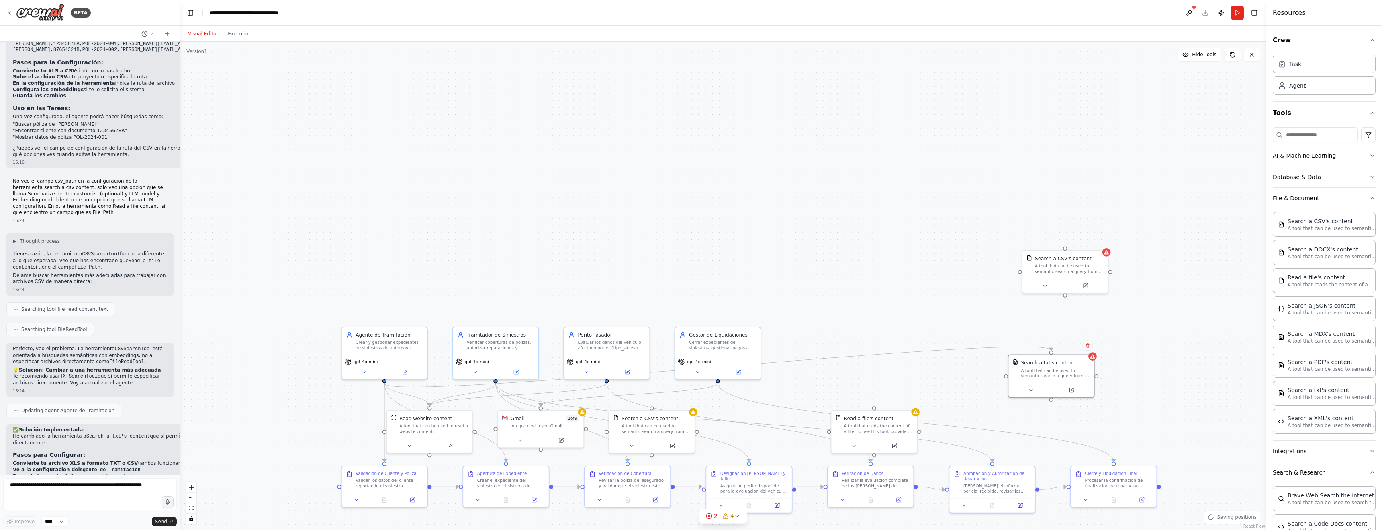
drag, startPoint x: 800, startPoint y: 189, endPoint x: 866, endPoint y: 308, distance: 135.6
click at [866, 308] on div ".deletable-edge-delete-btn { width: 20px; height: 20px; border: 0px solid #ffff…" at bounding box center [723, 286] width 1087 height 488
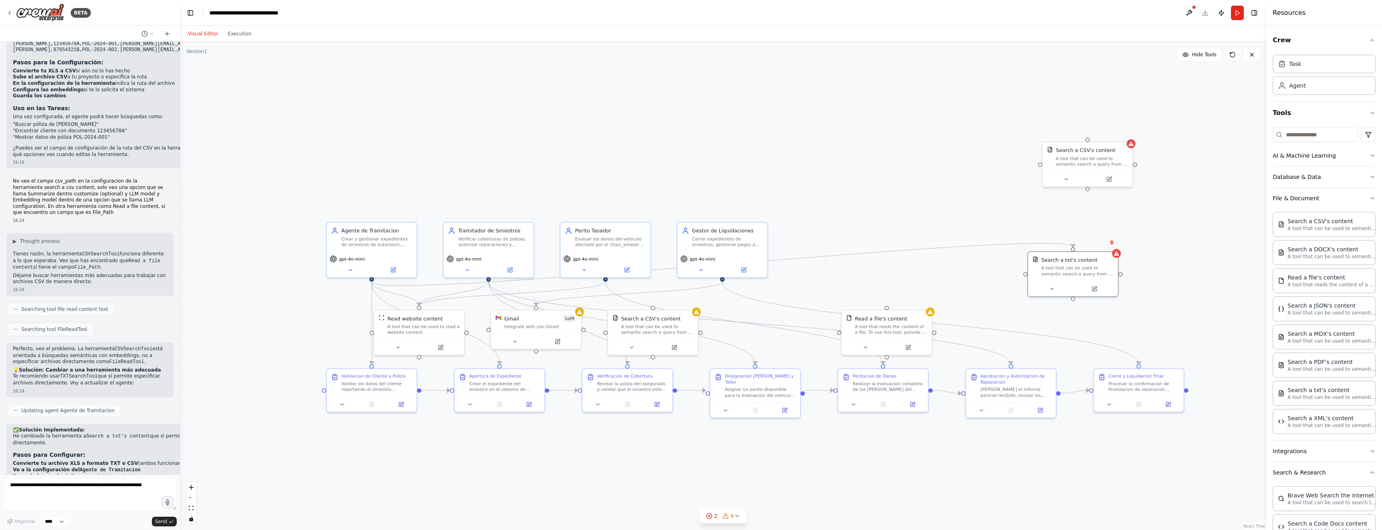
drag, startPoint x: 844, startPoint y: 315, endPoint x: 835, endPoint y: 182, distance: 133.7
click at [835, 182] on div ".deletable-edge-delete-btn { width: 20px; height: 20px; border: 0px solid #ffff…" at bounding box center [723, 286] width 1087 height 488
drag, startPoint x: 1064, startPoint y: 276, endPoint x: 285, endPoint y: 188, distance: 784.9
click at [285, 188] on div "Search a txt's content A tool that can be used to semantic search a query from …" at bounding box center [291, 176] width 90 height 29
drag, startPoint x: 289, startPoint y: 189, endPoint x: 598, endPoint y: 164, distance: 310.0
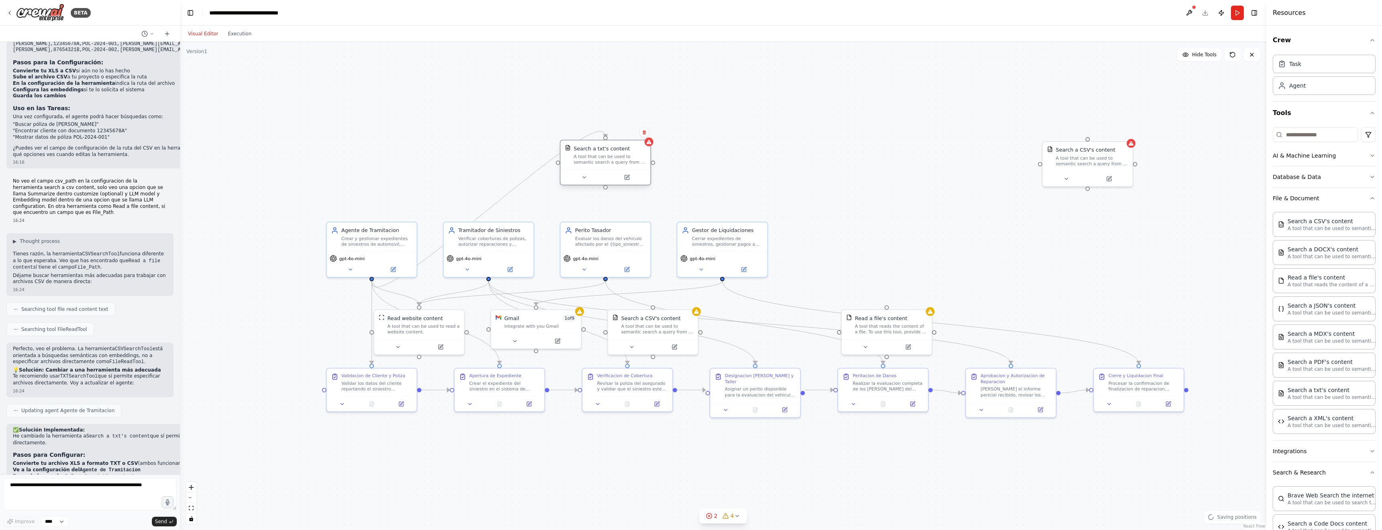
click at [598, 164] on div "Search a txt's content A tool that can be used to semantic search a query from …" at bounding box center [606, 154] width 90 height 29
click at [905, 164] on div "A tool that can be used to semantic search a query from a CSV's content." at bounding box center [1092, 160] width 72 height 12
click at [905, 134] on icon at bounding box center [1126, 132] width 5 height 5
click at [905, 133] on icon at bounding box center [1126, 132] width 5 height 5
click at [905, 135] on button at bounding box center [1127, 132] width 10 height 10
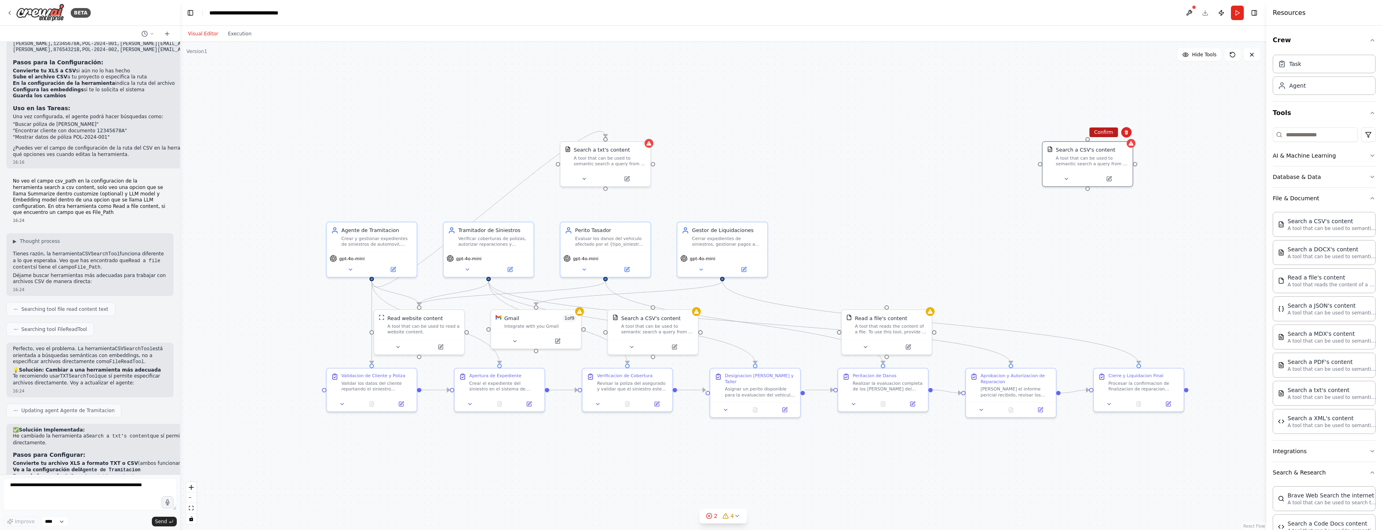
click at [905, 133] on button "Confirm" at bounding box center [1104, 132] width 29 height 10
click at [91, 334] on strong "Ahí sí encontrarás el campo para especificar la ruta del archivo" at bounding box center [99, 483] width 172 height 6
click at [628, 177] on icon at bounding box center [627, 177] width 4 height 4
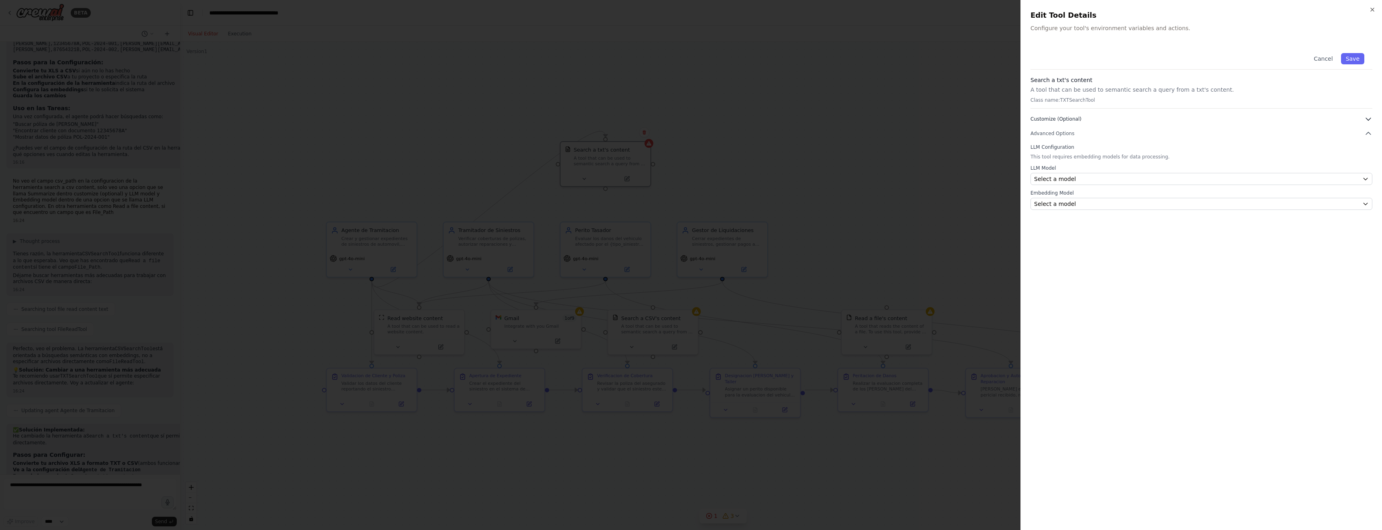
click at [905, 117] on span "Customize (Optional)" at bounding box center [1056, 119] width 51 height 6
click at [905, 92] on p "A tool that can be used to semantic search a query from a txt's content." at bounding box center [1202, 90] width 342 height 8
click at [905, 180] on p "This tool requires embedding models for data processing." at bounding box center [1202, 179] width 342 height 6
click at [905, 79] on h3 "Search a txt's content" at bounding box center [1202, 80] width 342 height 8
drag, startPoint x: 1093, startPoint y: 79, endPoint x: 1032, endPoint y: 83, distance: 61.2
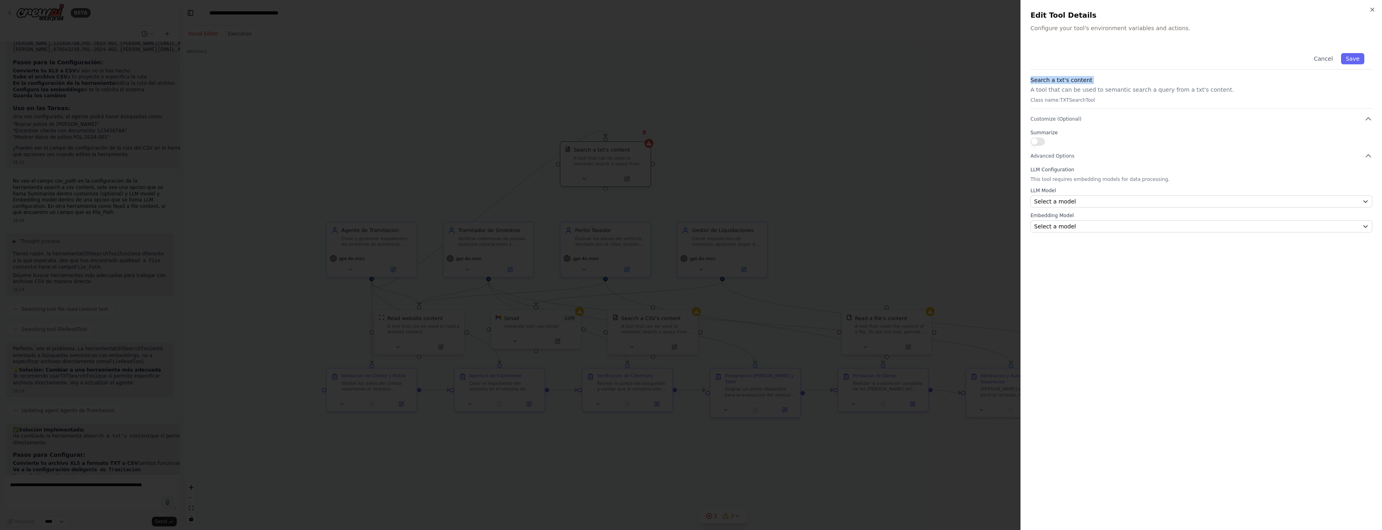
click at [905, 83] on h3 "Search a txt's content" at bounding box center [1202, 80] width 342 height 8
copy h3 "Search a txt's content"
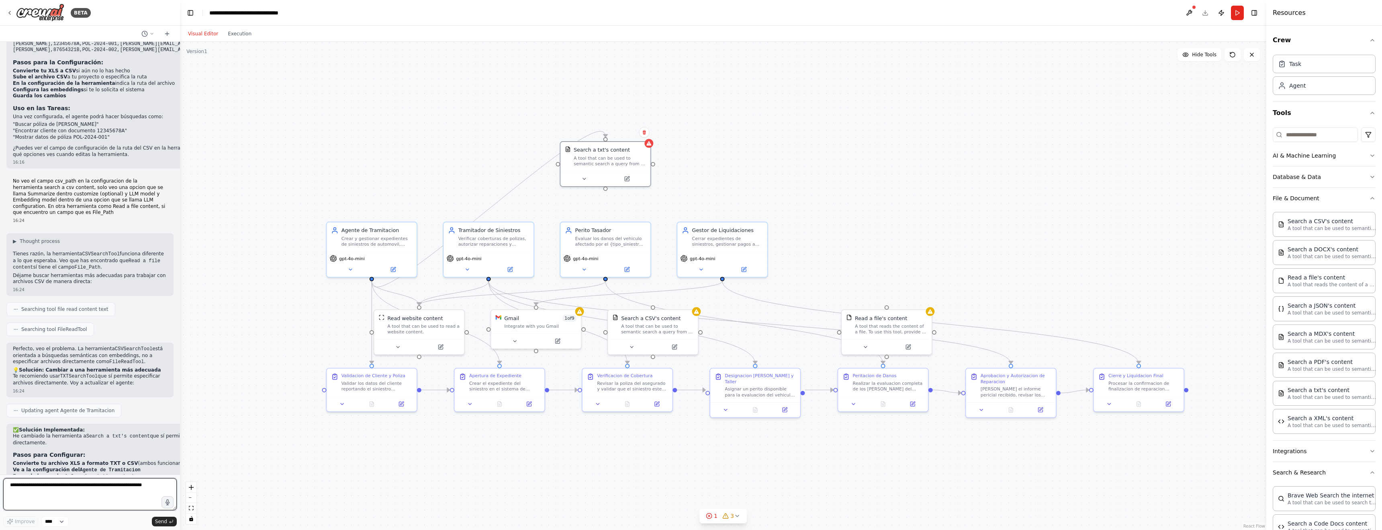
click at [51, 334] on textarea at bounding box center [90, 494] width 174 height 32
click at [585, 180] on icon at bounding box center [584, 177] width 6 height 6
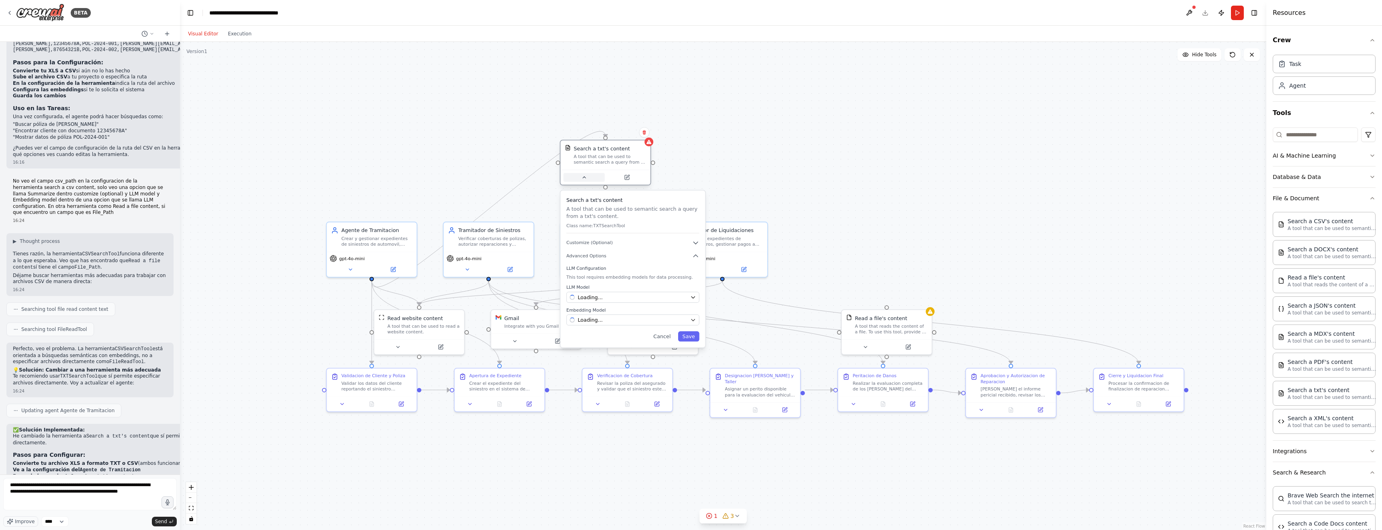
click at [585, 180] on icon at bounding box center [584, 177] width 6 height 6
click at [693, 240] on icon "button" at bounding box center [695, 242] width 7 height 7
click at [150, 334] on textarea "**********" at bounding box center [90, 494] width 174 height 32
type textarea "**********"
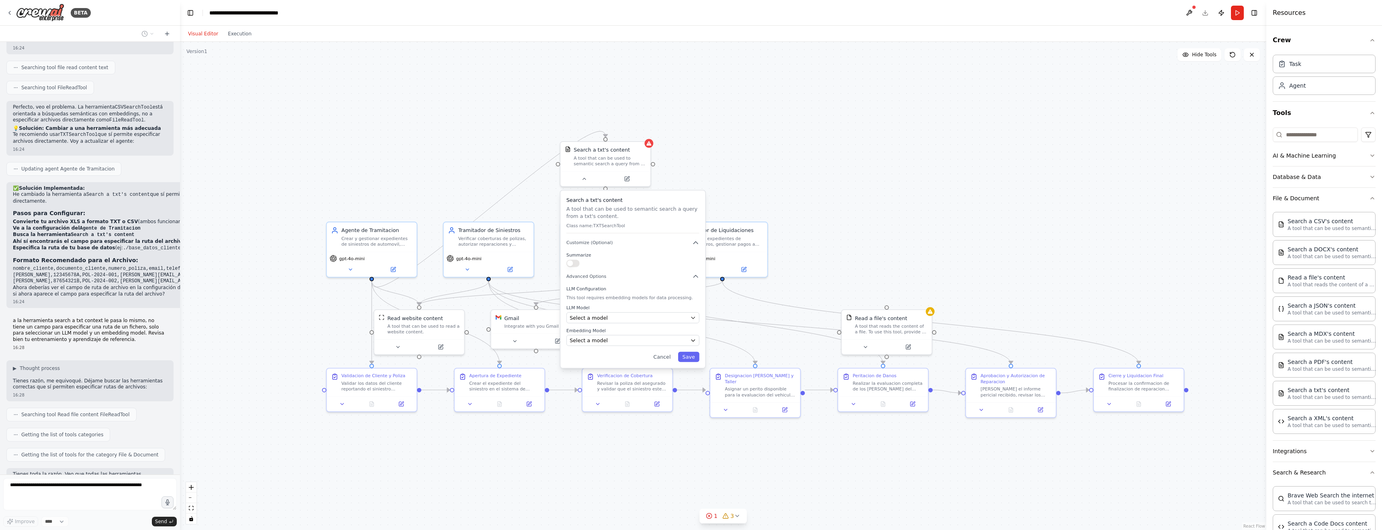
scroll to position [3150, 0]
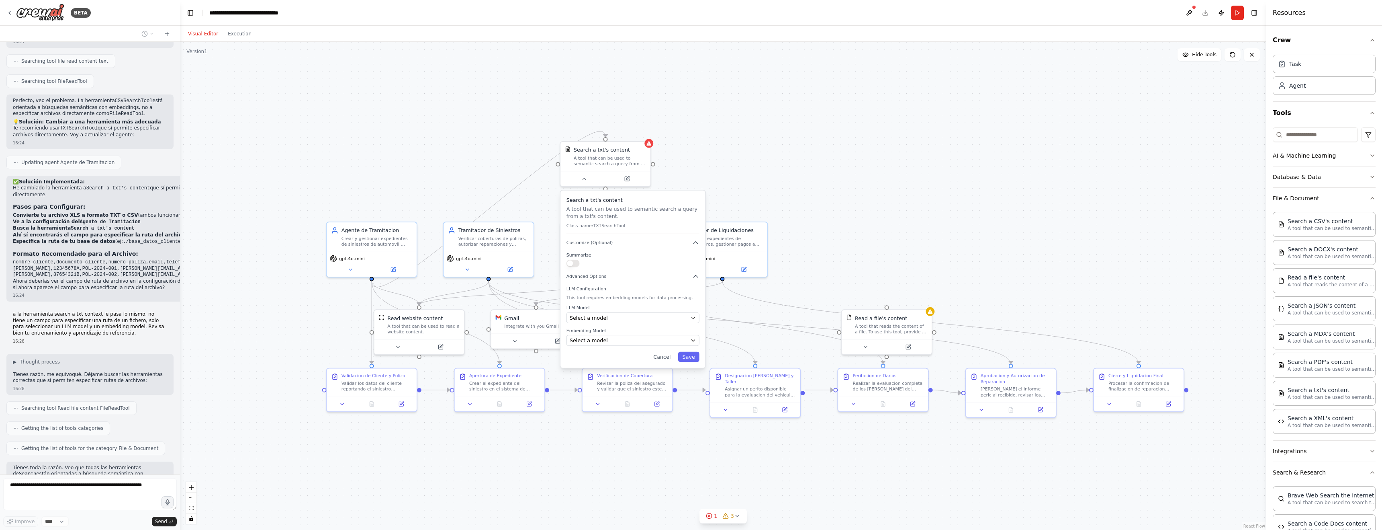
click at [262, 334] on div ".deletable-edge-delete-btn { width: 20px; height: 20px; border: 0px solid #ffff…" at bounding box center [723, 286] width 1087 height 488
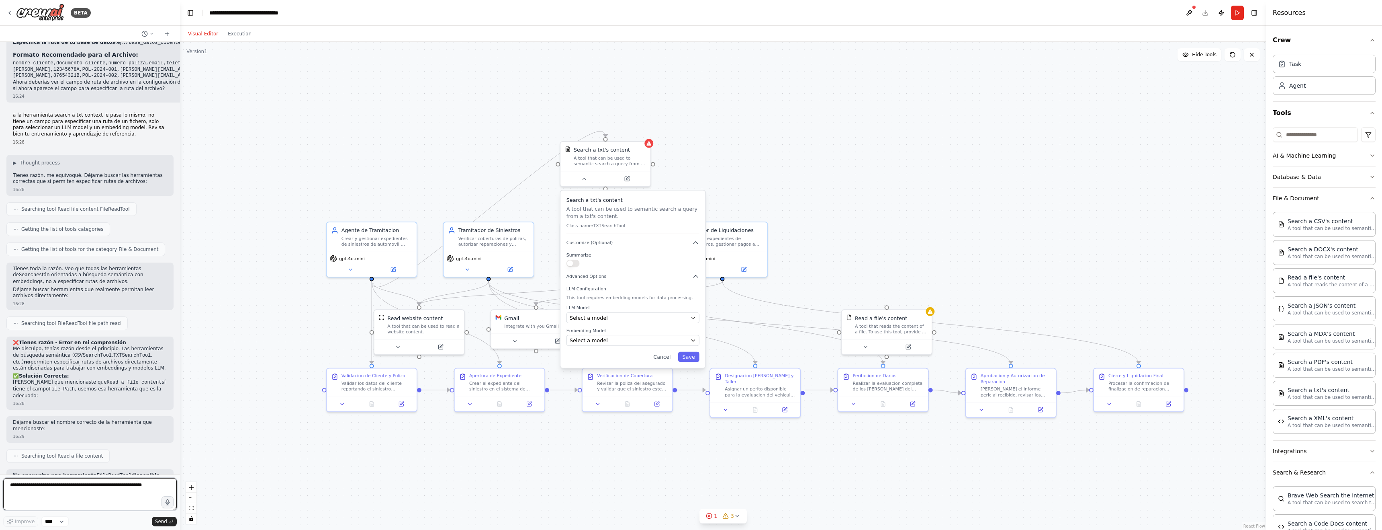
scroll to position [3355, 0]
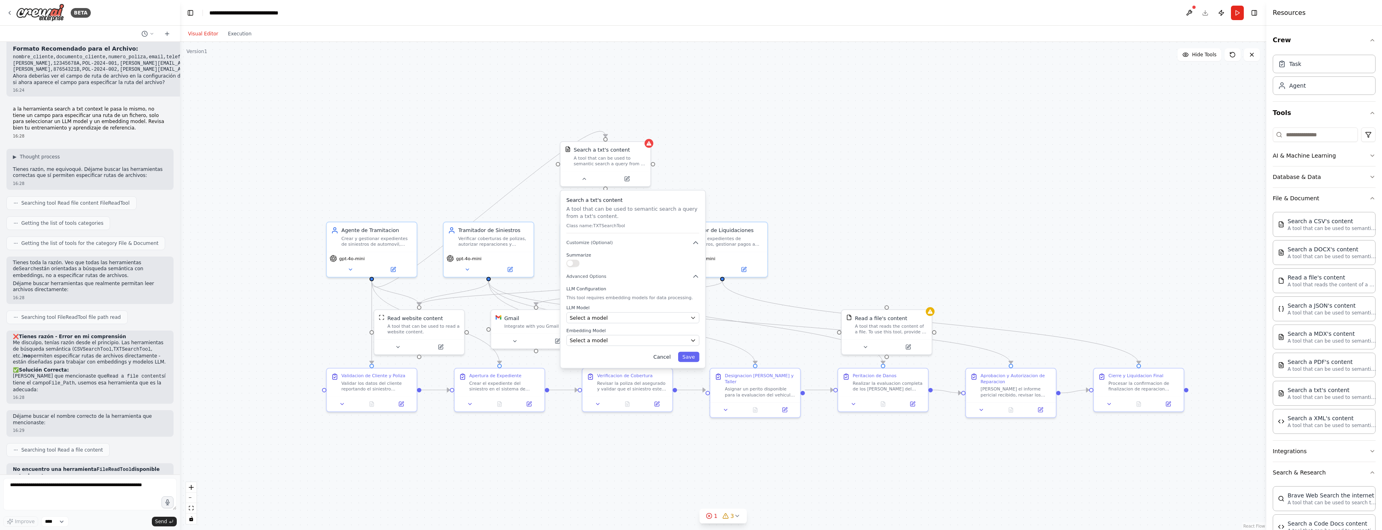
click at [656, 334] on button "Cancel" at bounding box center [662, 357] width 26 height 10
click at [72, 334] on strong "No encuentro una herramienta FileReadTool disponible actualmente." at bounding box center [86, 472] width 147 height 12
drag, startPoint x: 54, startPoint y: 381, endPoint x: 113, endPoint y: 385, distance: 59.2
click at [113, 334] on p "No encuentro una herramienta FileReadTool disponible actualmente." at bounding box center [90, 472] width 154 height 13
click at [108, 334] on h2 "💡 Alternativas Reales:" at bounding box center [90, 484] width 154 height 6
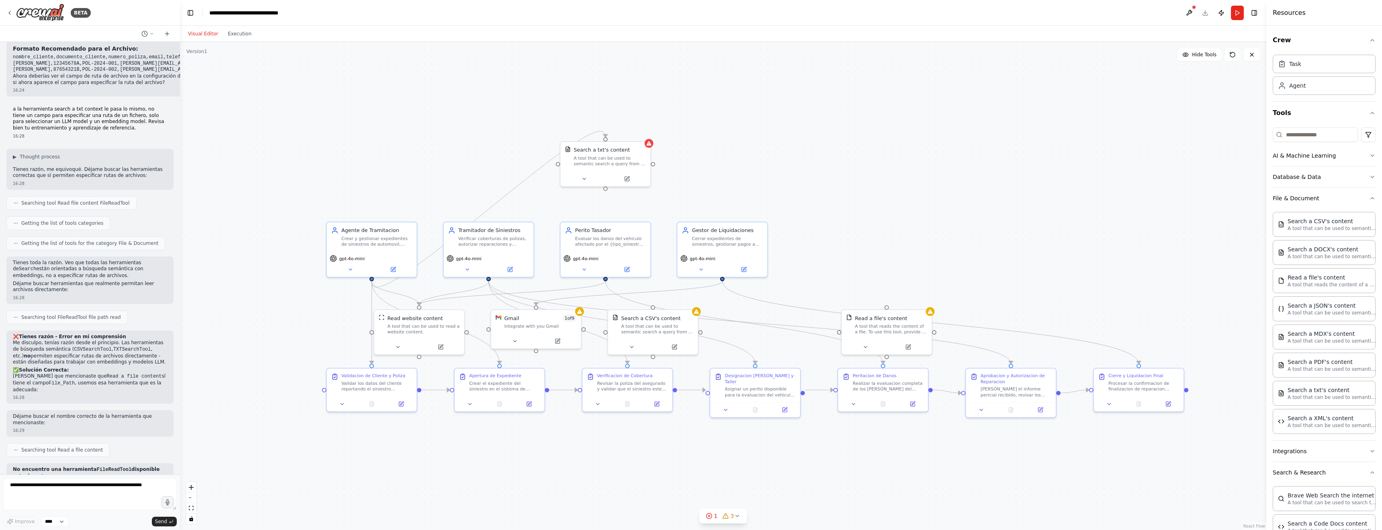
click at [101, 334] on p "¿Podrías decirme exactamente dónde viste la herramienta Read a file content con…" at bounding box center [90, 536] width 154 height 20
drag, startPoint x: 29, startPoint y: 449, endPoint x: 100, endPoint y: 447, distance: 70.8
click at [100, 334] on p "¿Podrías decirme exactamente dónde viste la herramienta Read a file content con…" at bounding box center [90, 536] width 154 height 20
click at [100, 334] on code "File_Path" at bounding box center [99, 535] width 26 height 6
click at [109, 334] on p "¿Podrías decirme exactamente dónde viste la herramienta Read a file content con…" at bounding box center [90, 536] width 154 height 20
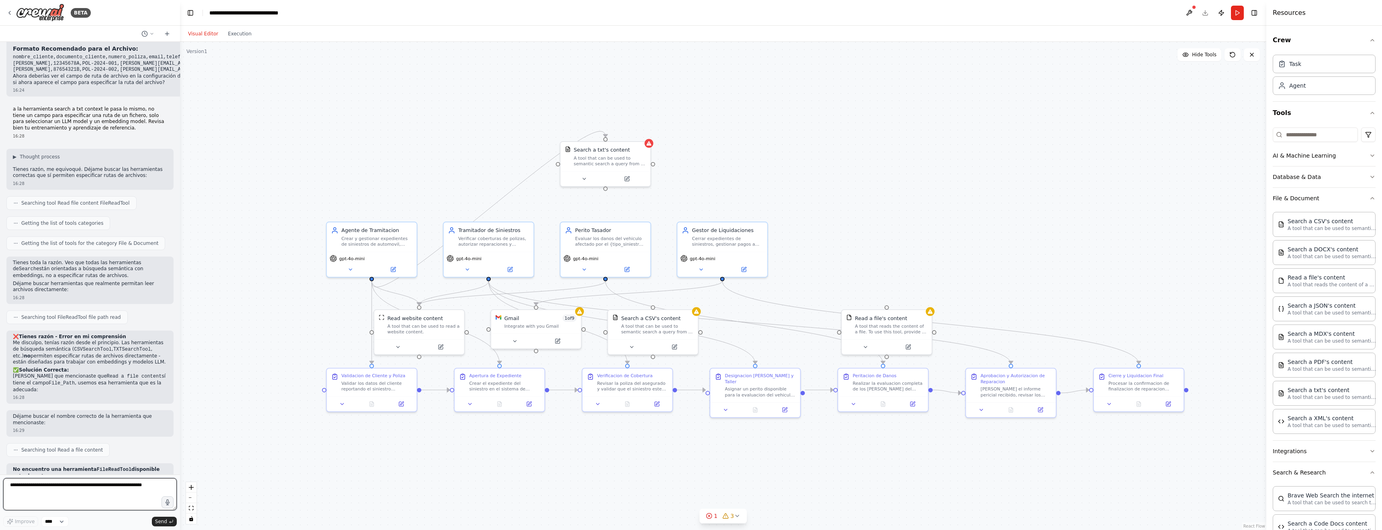
click at [32, 334] on textarea at bounding box center [90, 494] width 174 height 32
type textarea "*"
type textarea "**********"
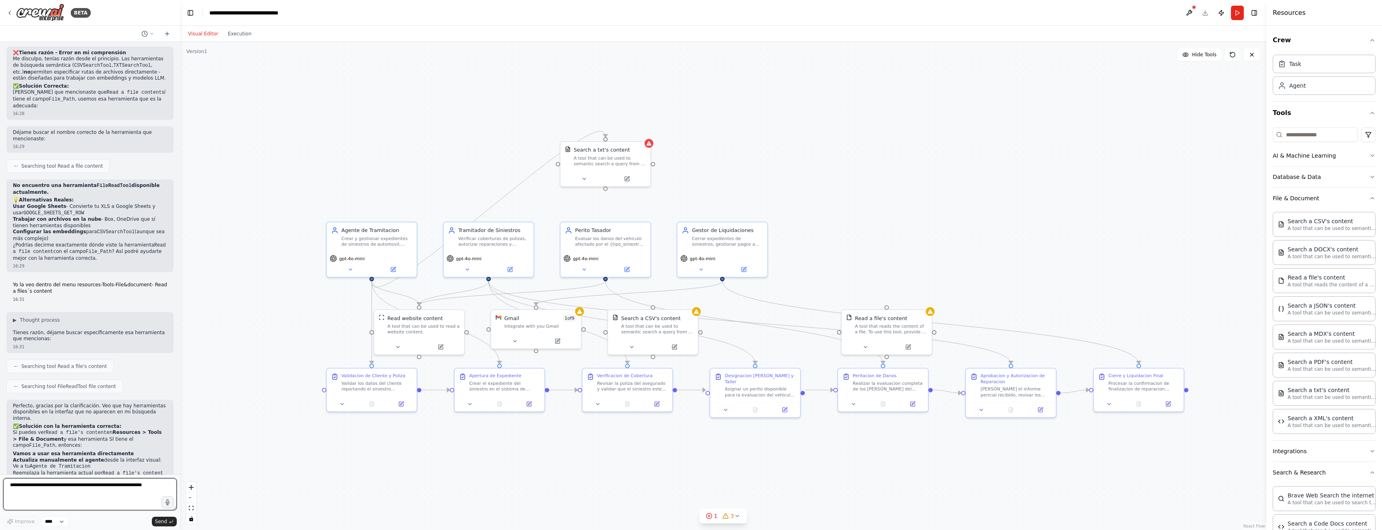
scroll to position [3645, 0]
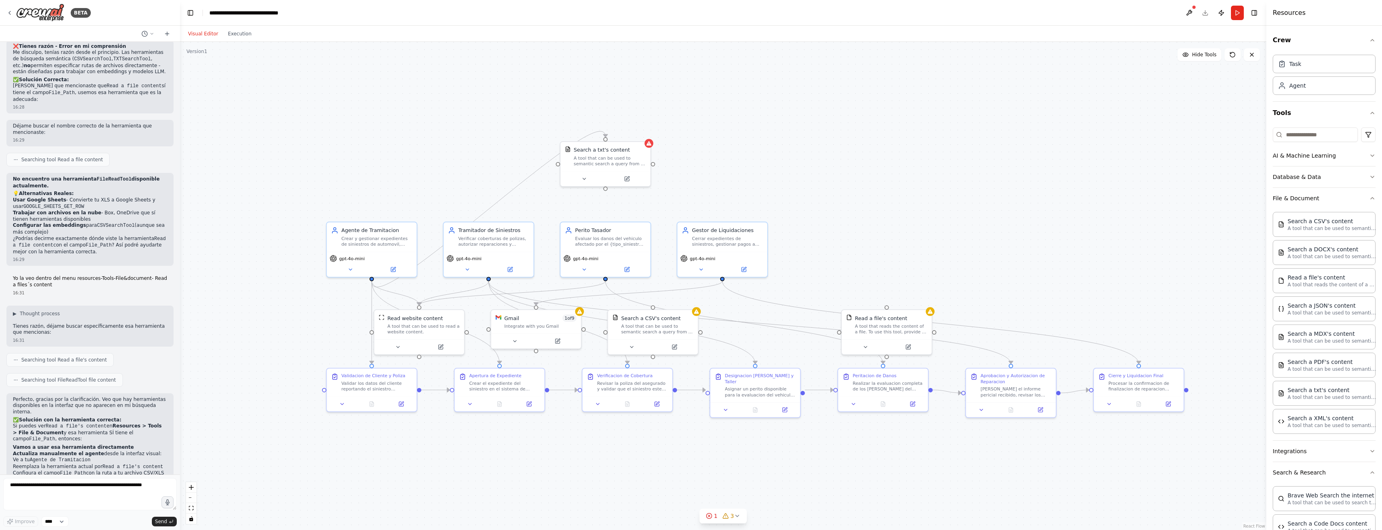
click at [742, 170] on div ".deletable-edge-delete-btn { width: 20px; height: 20px; border: 0px solid #ffff…" at bounding box center [723, 286] width 1087 height 488
click at [591, 163] on div "A tool that can be used to semantic search a query from a txt's content." at bounding box center [610, 160] width 72 height 12
click at [645, 131] on icon at bounding box center [644, 132] width 3 height 4
click at [626, 132] on button "Confirm" at bounding box center [621, 132] width 29 height 10
drag, startPoint x: 511, startPoint y: 180, endPoint x: 438, endPoint y: 149, distance: 79.0
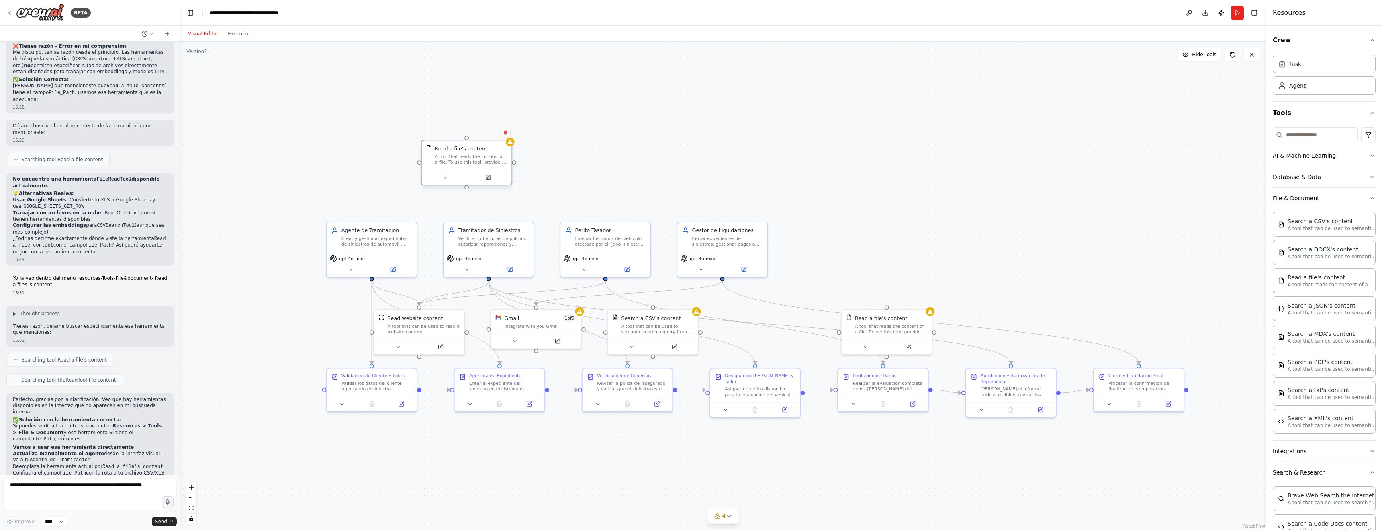
click at [438, 149] on div "Read a file's content" at bounding box center [461, 148] width 52 height 7
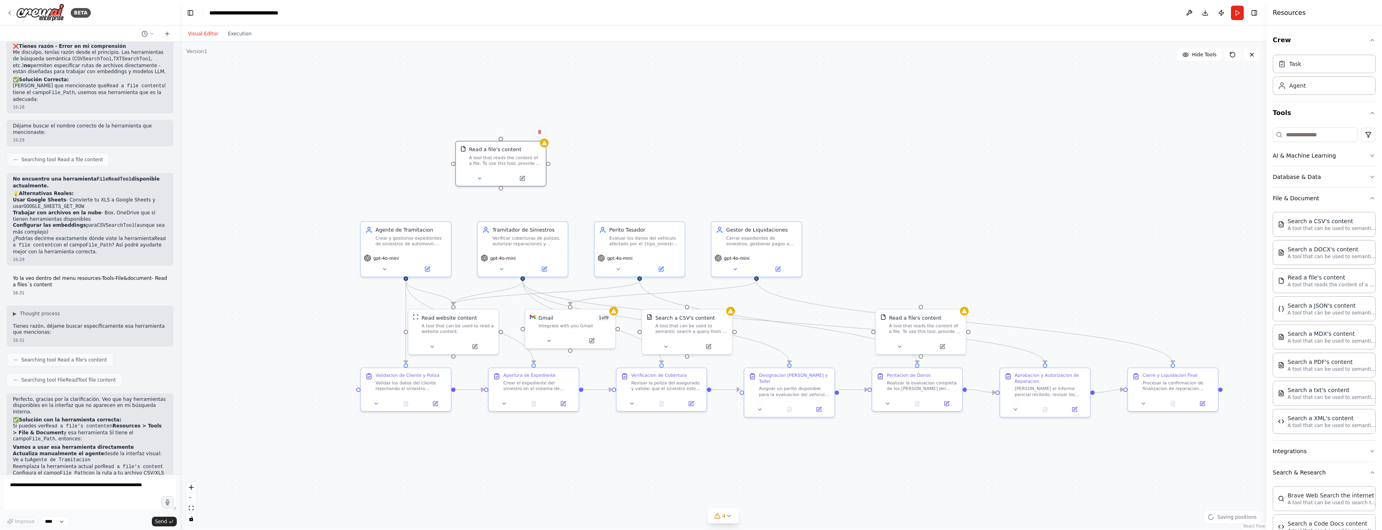
drag, startPoint x: 374, startPoint y: 280, endPoint x: 408, endPoint y: 280, distance: 34.2
click at [408, 280] on div ".deletable-edge-delete-btn { width: 20px; height: 20px; border: 0px solid #ffff…" at bounding box center [723, 286] width 1087 height 488
click at [421, 269] on button at bounding box center [427, 267] width 41 height 9
click at [411, 237] on div "Crear y gestionar expedientes de siniestros de automovil, realizando la apertur…" at bounding box center [411, 239] width 71 height 12
click at [482, 166] on div "Read a file's content A tool that reads the content of a file. To use this tool…" at bounding box center [501, 154] width 90 height 29
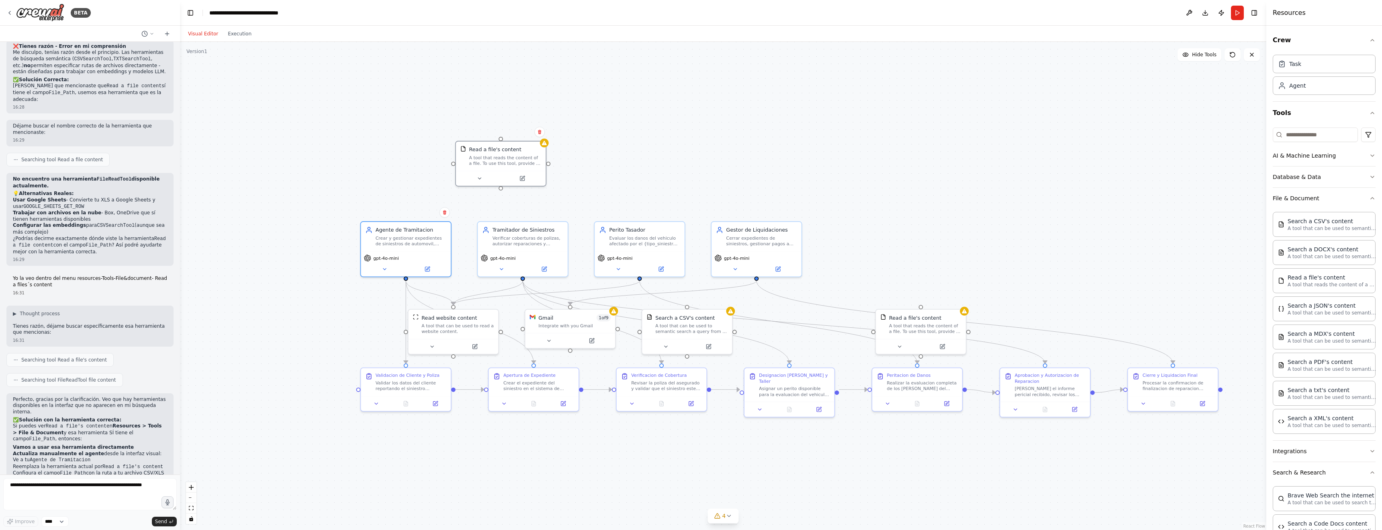
click at [609, 145] on div ".deletable-edge-delete-btn { width: 20px; height: 20px; border: 0px solid #ffff…" at bounding box center [723, 286] width 1087 height 488
drag, startPoint x: 489, startPoint y: 152, endPoint x: 392, endPoint y: 243, distance: 133.6
click at [392, 243] on div "Read a file's content A tool that reads the content of a file. To use this tool…" at bounding box center [410, 242] width 72 height 20
drag, startPoint x: 392, startPoint y: 244, endPoint x: 518, endPoint y: 151, distance: 157.0
click at [518, 151] on div "A tool that reads the content of a file. To use this tool, provide a 'file_path…" at bounding box center [534, 152] width 72 height 12
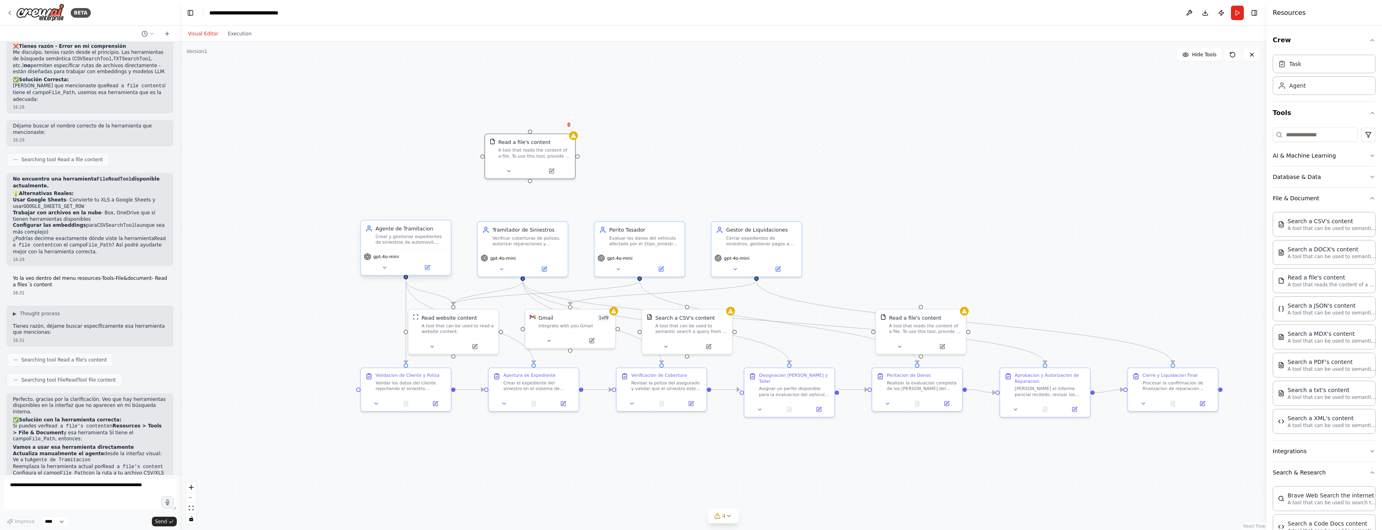
click at [406, 279] on div at bounding box center [406, 277] width 4 height 4
click at [507, 170] on icon at bounding box center [509, 170] width 6 height 6
click at [619, 259] on icon "button" at bounding box center [620, 256] width 7 height 7
click at [544, 282] on input "text" at bounding box center [557, 280] width 133 height 13
click at [514, 282] on input "text" at bounding box center [557, 280] width 133 height 13
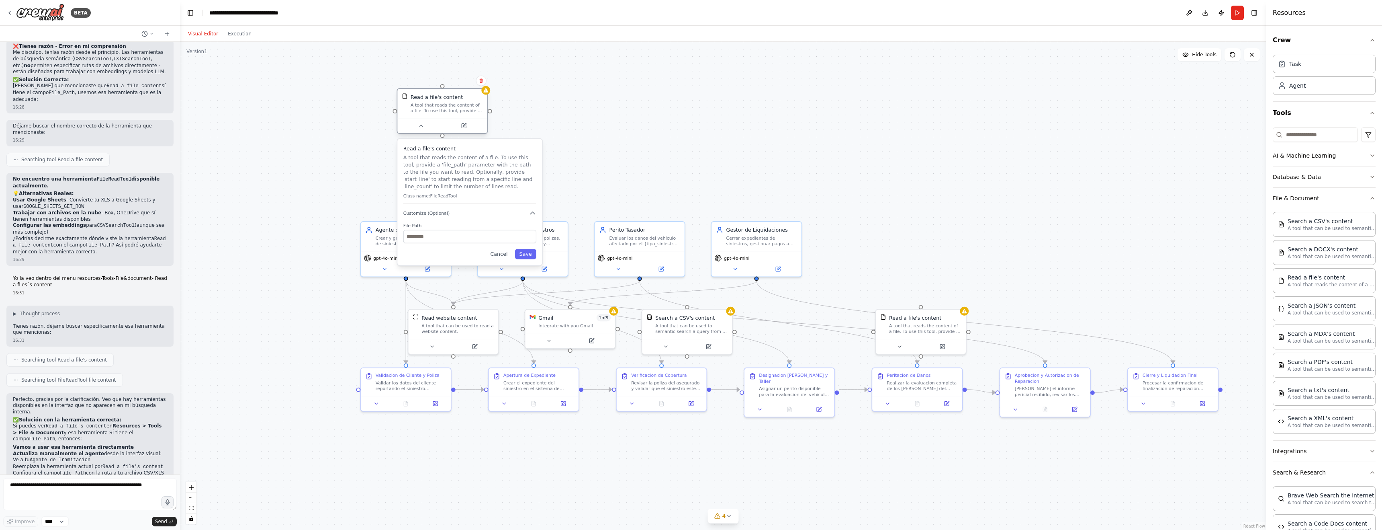
drag, startPoint x: 510, startPoint y: 144, endPoint x: 436, endPoint y: 106, distance: 82.5
click at [424, 101] on div "Read a file's content A tool that reads the content of a file. To use this tool…" at bounding box center [447, 103] width 72 height 20
click at [506, 254] on button "Cancel" at bounding box center [499, 254] width 26 height 10
click at [467, 125] on button at bounding box center [463, 125] width 41 height 9
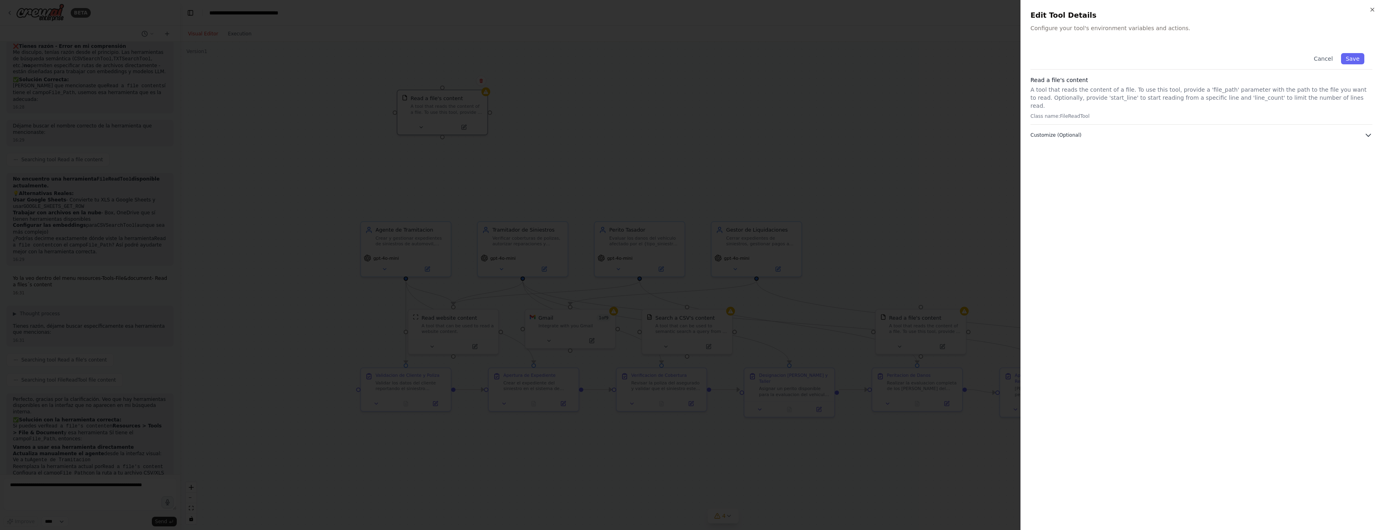
click at [905, 131] on icon "button" at bounding box center [1369, 135] width 8 height 8
click at [905, 154] on input "text" at bounding box center [1202, 161] width 342 height 14
click at [905, 10] on icon "button" at bounding box center [1372, 9] width 3 height 3
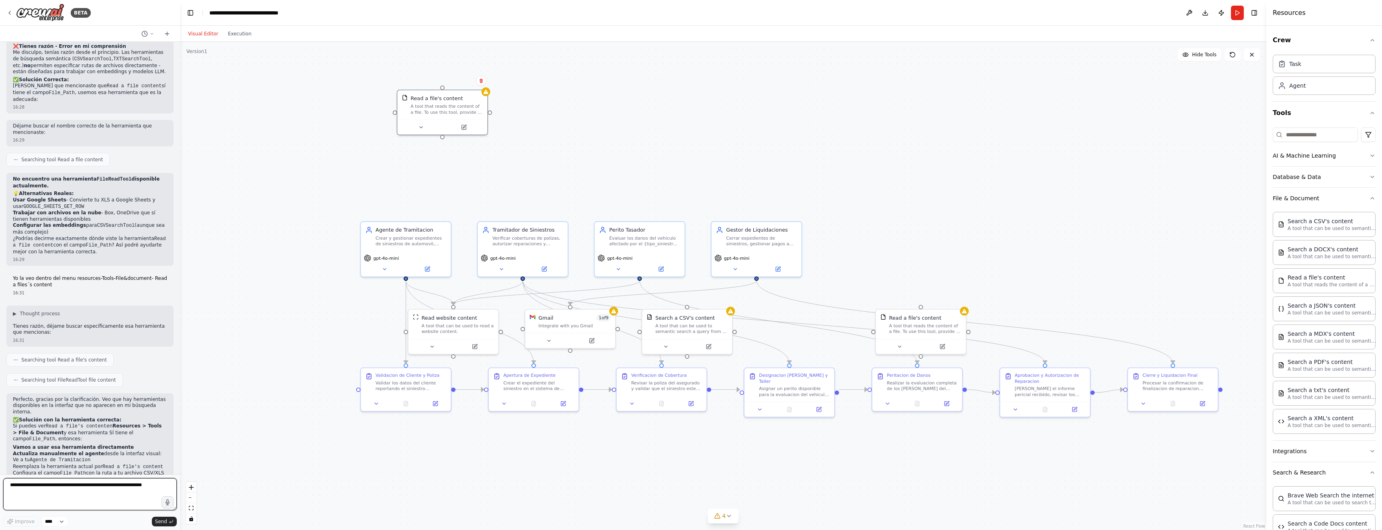
drag, startPoint x: 19, startPoint y: 487, endPoint x: 28, endPoint y: 486, distance: 8.8
click at [19, 334] on textarea at bounding box center [90, 494] width 174 height 32
paste textarea "**********"
drag, startPoint x: 63, startPoint y: 485, endPoint x: 143, endPoint y: 499, distance: 80.8
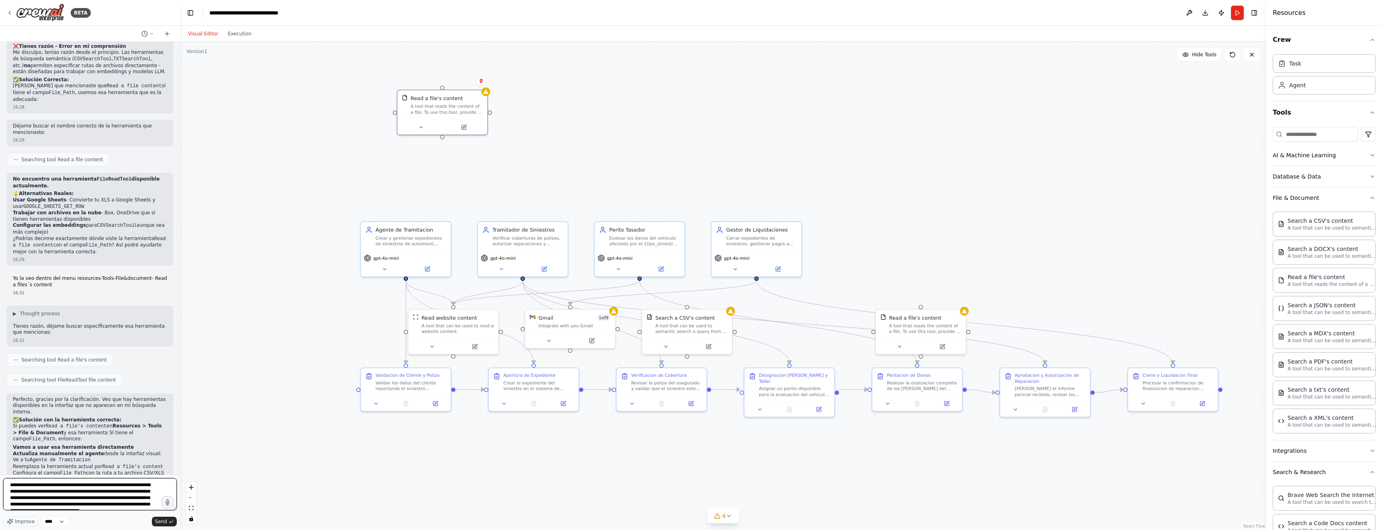
click at [143, 334] on textarea "**********" at bounding box center [90, 494] width 174 height 32
drag, startPoint x: 142, startPoint y: 504, endPoint x: 62, endPoint y: 484, distance: 82.3
click at [62, 334] on textarea "**********" at bounding box center [90, 494] width 174 height 32
paste textarea
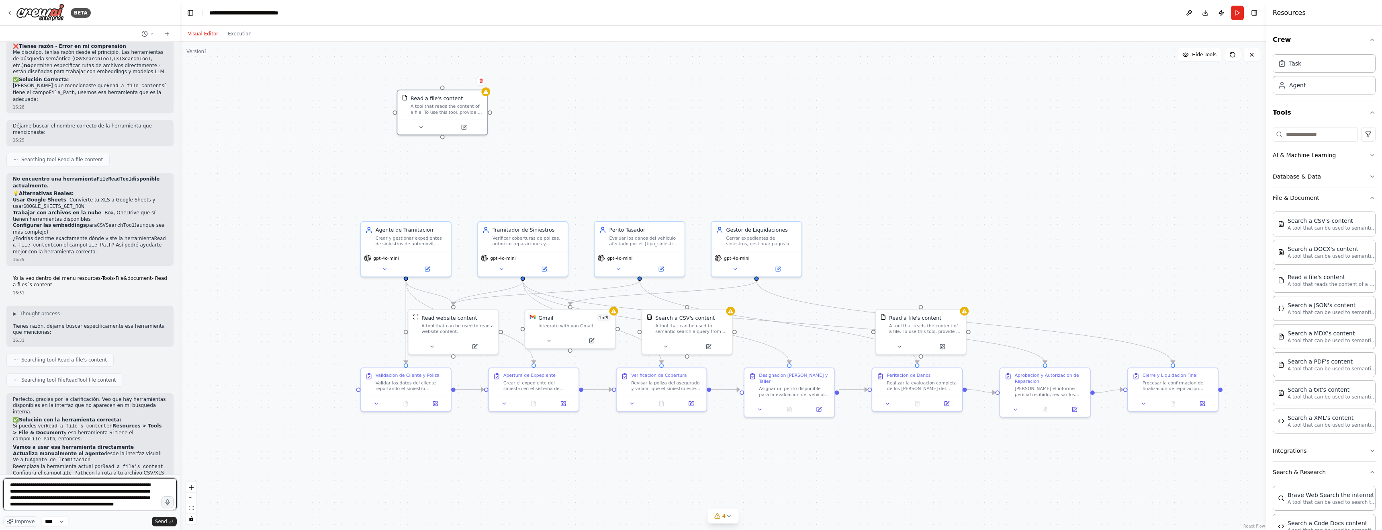
click at [60, 334] on textarea "**********" at bounding box center [90, 494] width 174 height 32
type textarea "**********"
click at [464, 125] on icon at bounding box center [464, 124] width 3 height 3
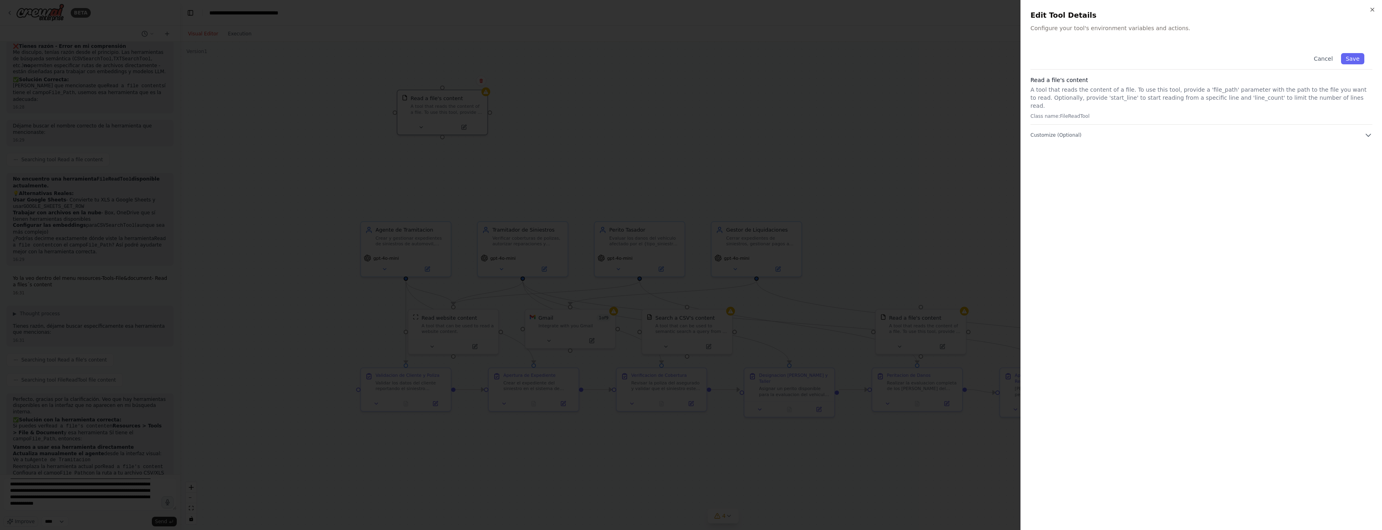
drag, startPoint x: 1307, startPoint y: 101, endPoint x: 1187, endPoint y: 102, distance: 119.8
click at [905, 100] on p "A tool that reads the content of a file. To use this tool, provide a 'file_path…" at bounding box center [1202, 98] width 342 height 24
click at [905, 131] on icon "button" at bounding box center [1369, 135] width 8 height 8
click at [905, 156] on input "text" at bounding box center [1202, 161] width 342 height 14
paste input "**********"
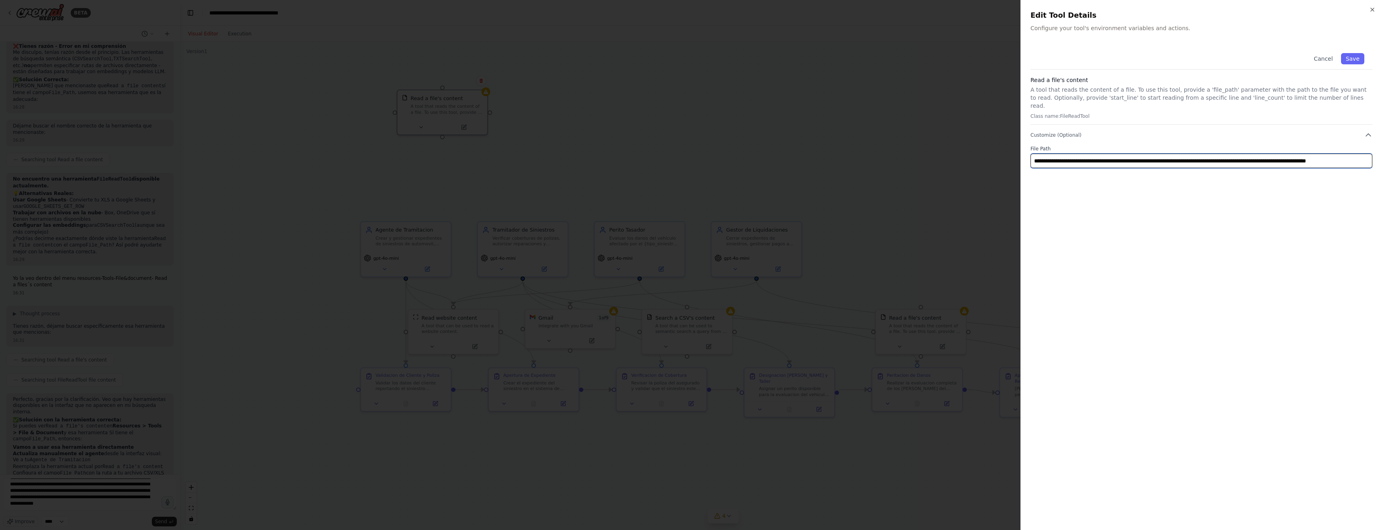
scroll to position [0, 69]
type input "**********"
click at [905, 57] on button "Save" at bounding box center [1352, 58] width 23 height 11
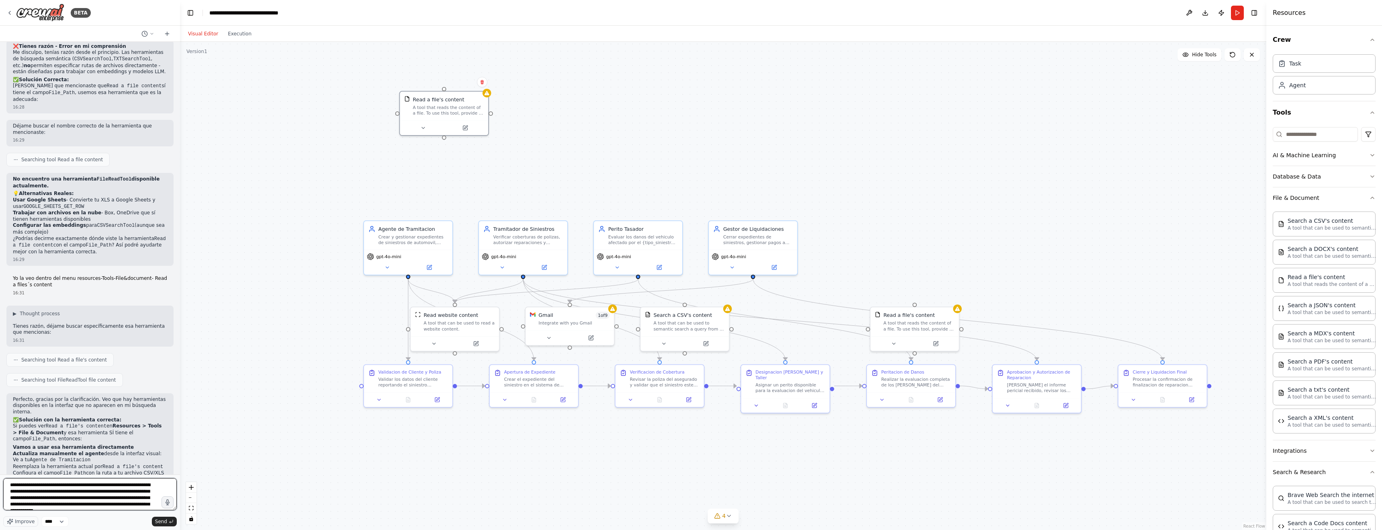
click at [135, 334] on textarea "**********" at bounding box center [90, 494] width 174 height 32
type textarea "**********"
click at [160, 334] on span "Send" at bounding box center [161, 521] width 12 height 6
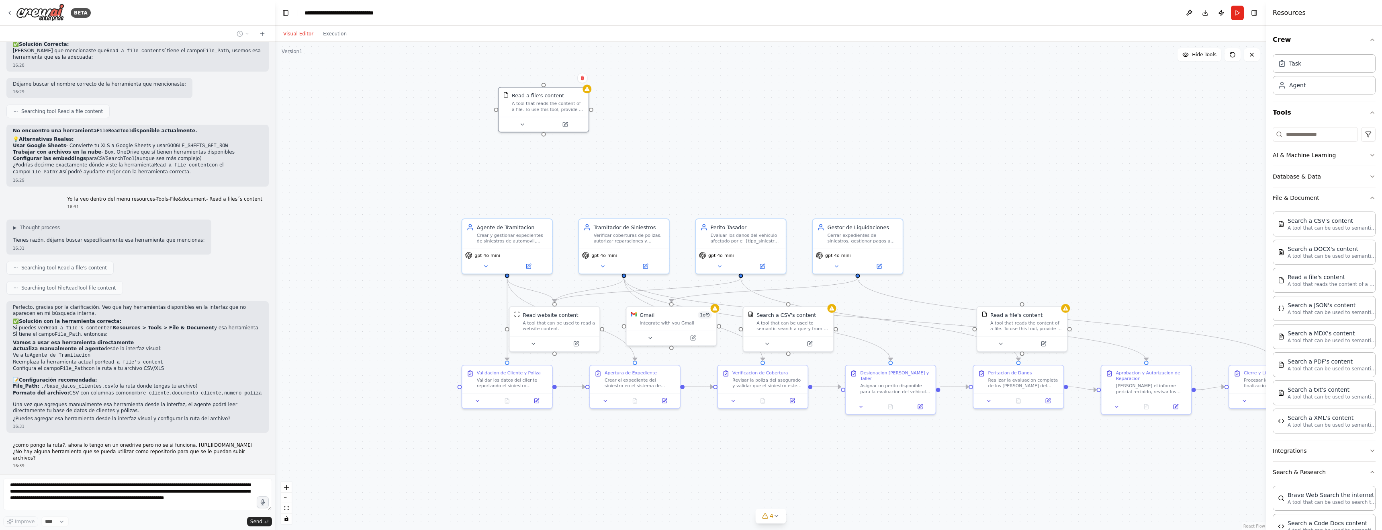
scroll to position [3064, 0]
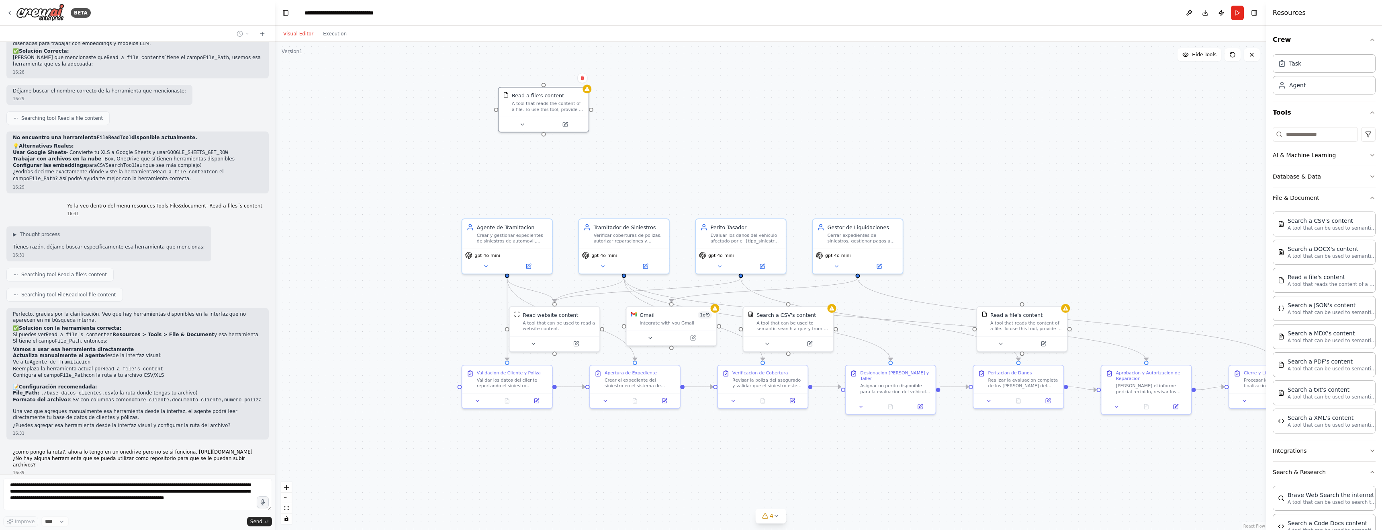
drag, startPoint x: 193, startPoint y: 319, endPoint x: 276, endPoint y: 318, distance: 82.8
click at [276, 318] on div "BETA Quiero hacer un MVP de un proceso de tramitacion de siniestros de automovi…" at bounding box center [691, 265] width 1382 height 530
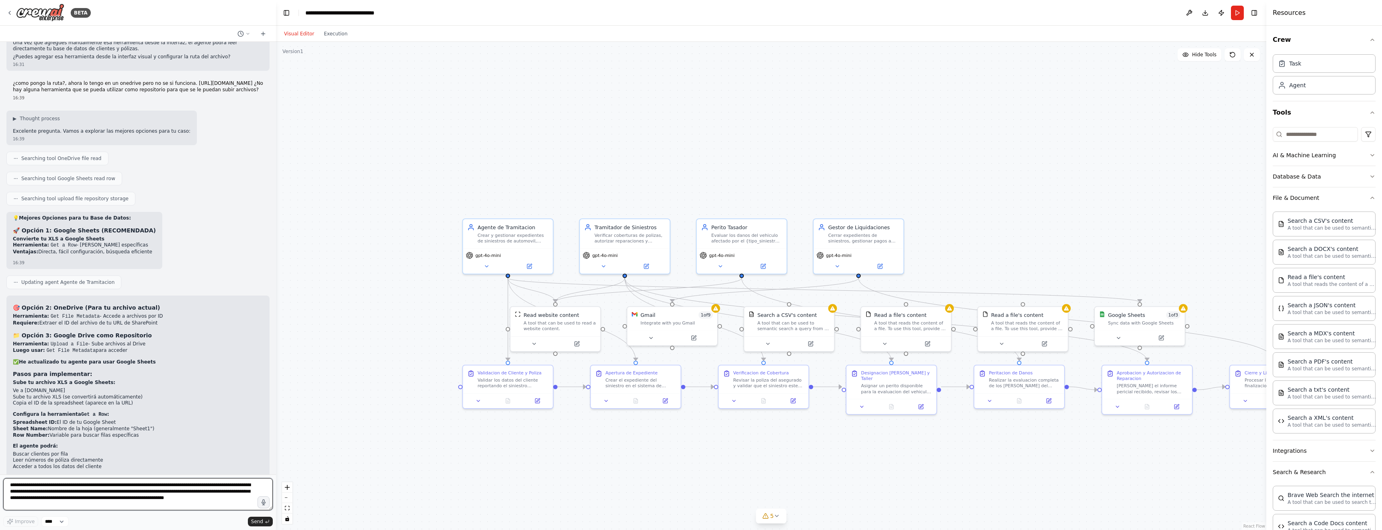
scroll to position [3437, 0]
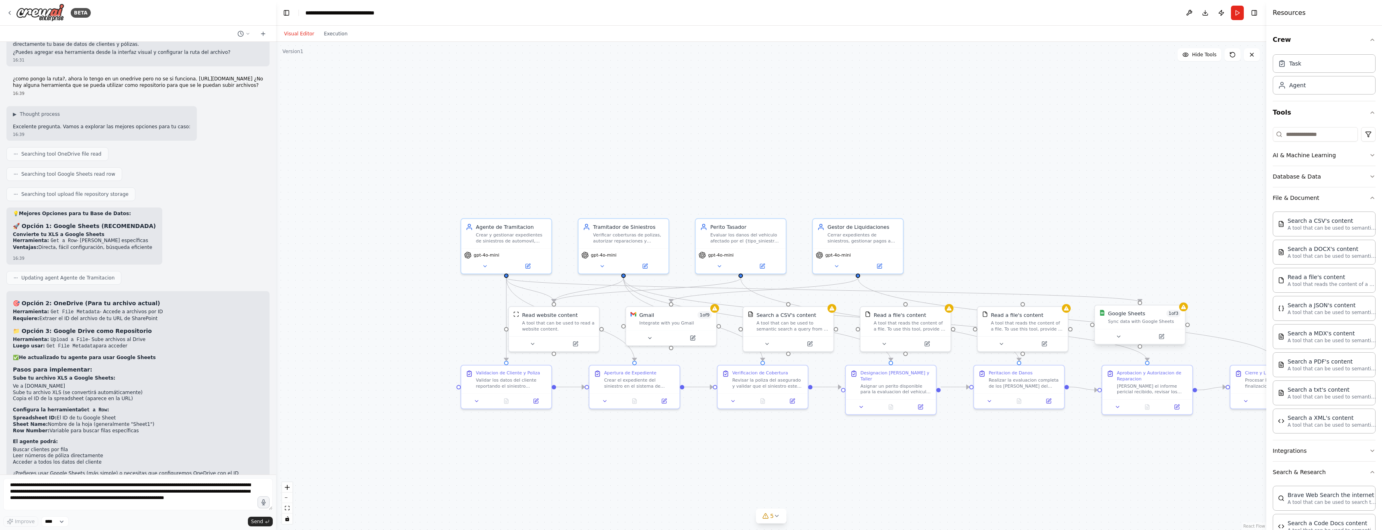
click at [905, 318] on div "Sync data with Google Sheets" at bounding box center [1144, 321] width 73 height 6
click at [905, 319] on div "Sync data with Google Sheets" at bounding box center [1144, 321] width 73 height 6
click at [905, 334] on icon at bounding box center [1161, 336] width 4 height 4
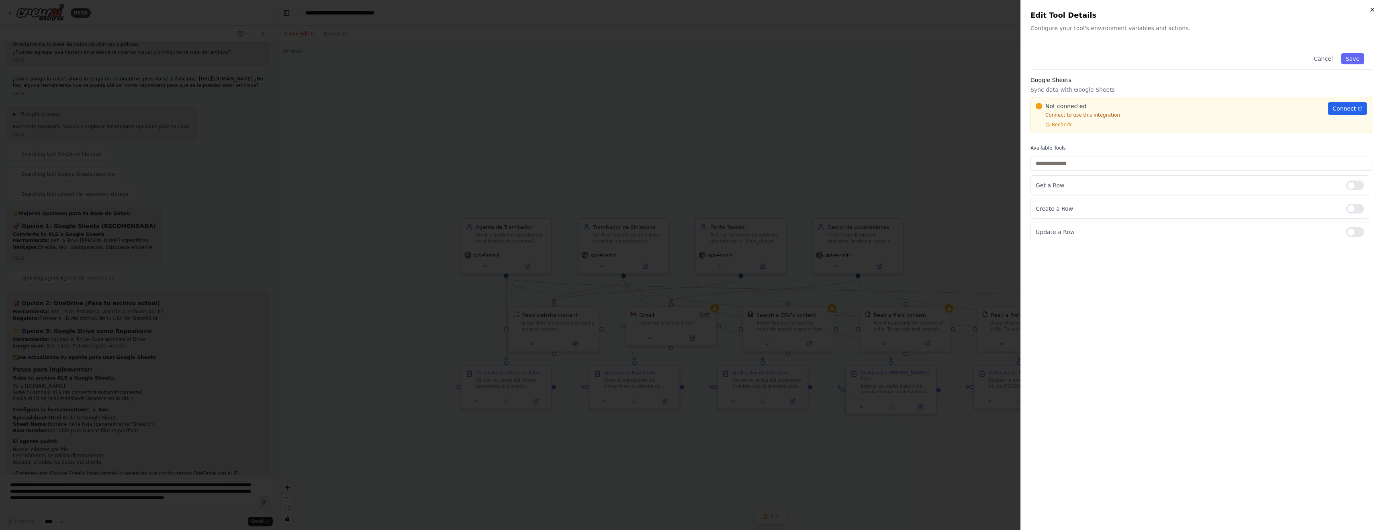
click at [905, 11] on icon "button" at bounding box center [1372, 9] width 6 height 6
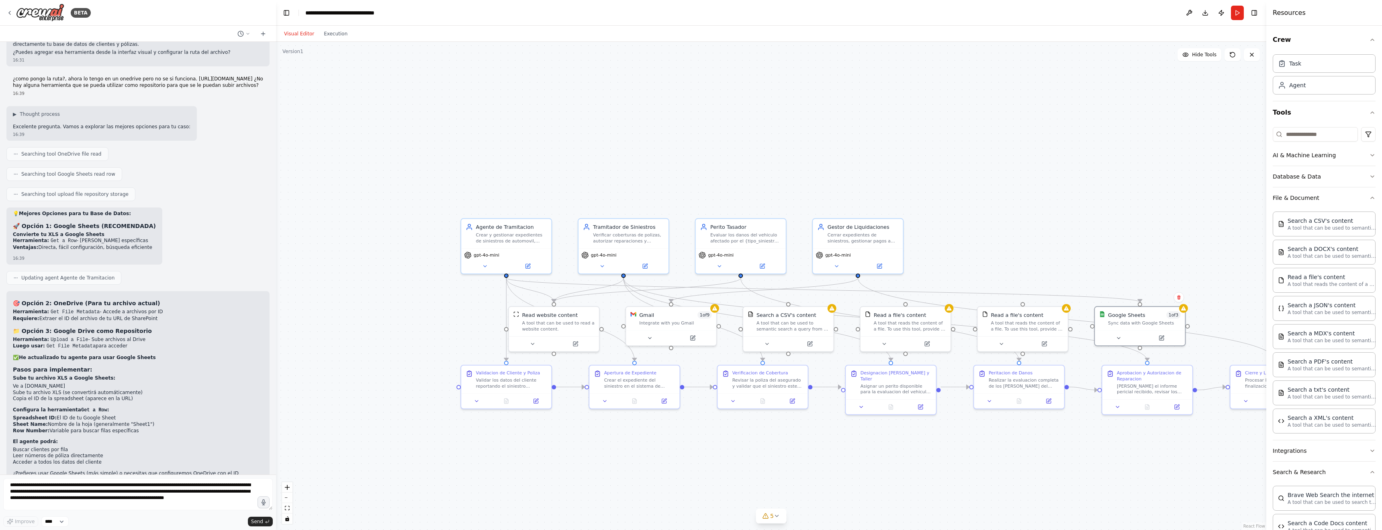
scroll to position [0, 0]
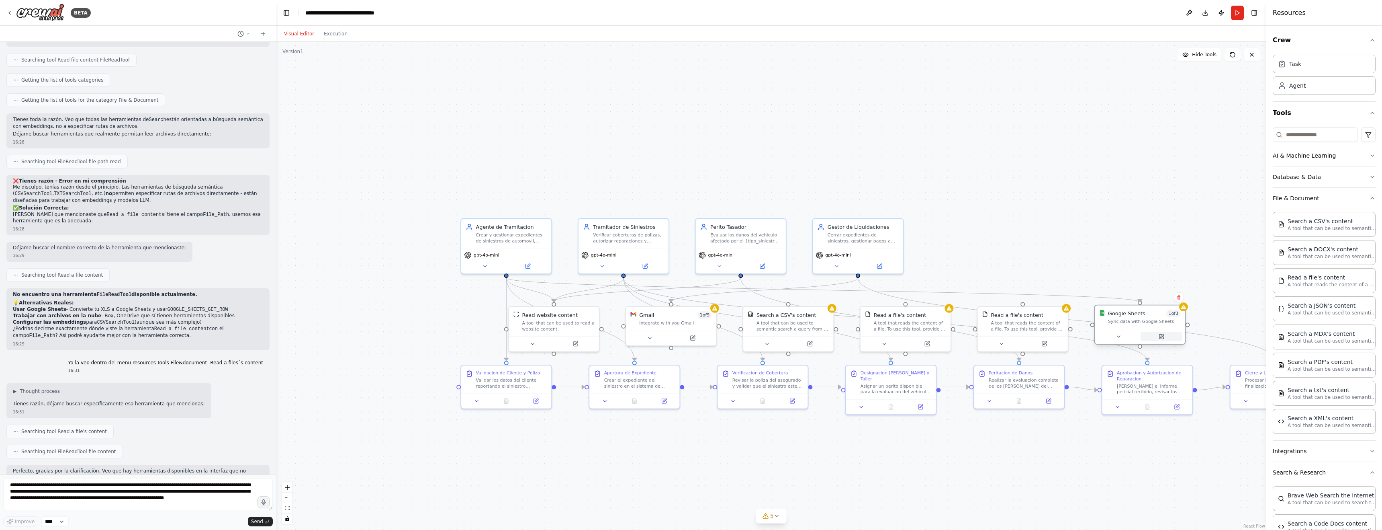
click at [905, 334] on icon at bounding box center [1161, 336] width 4 height 4
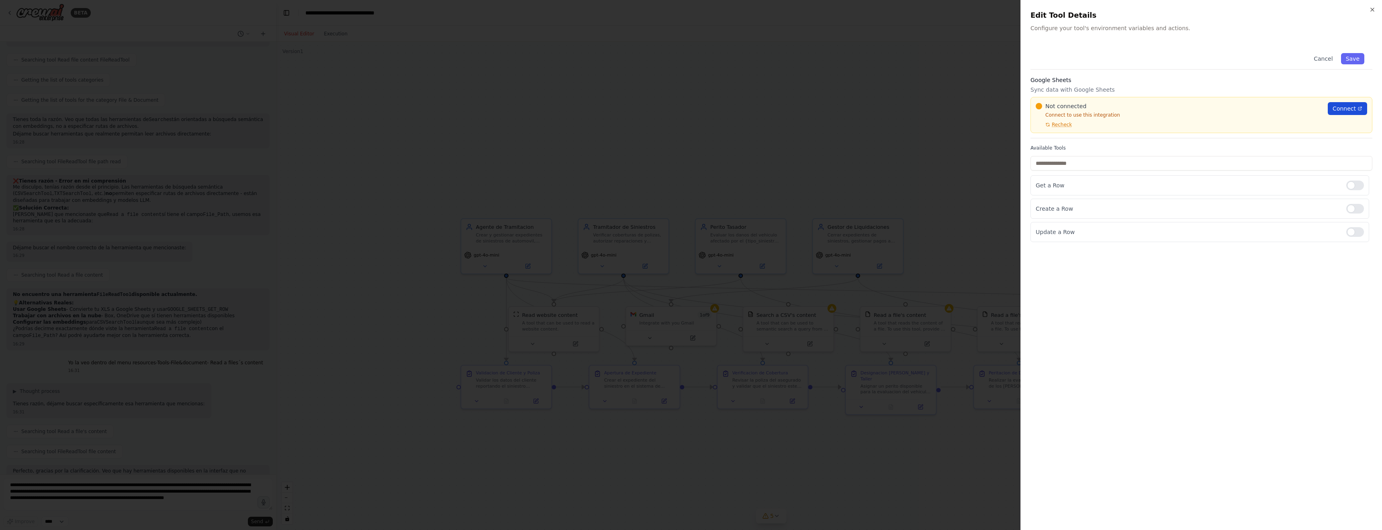
click at [905, 109] on span "Connect" at bounding box center [1344, 108] width 23 height 8
click at [905, 58] on button "Cancel" at bounding box center [1323, 58] width 29 height 11
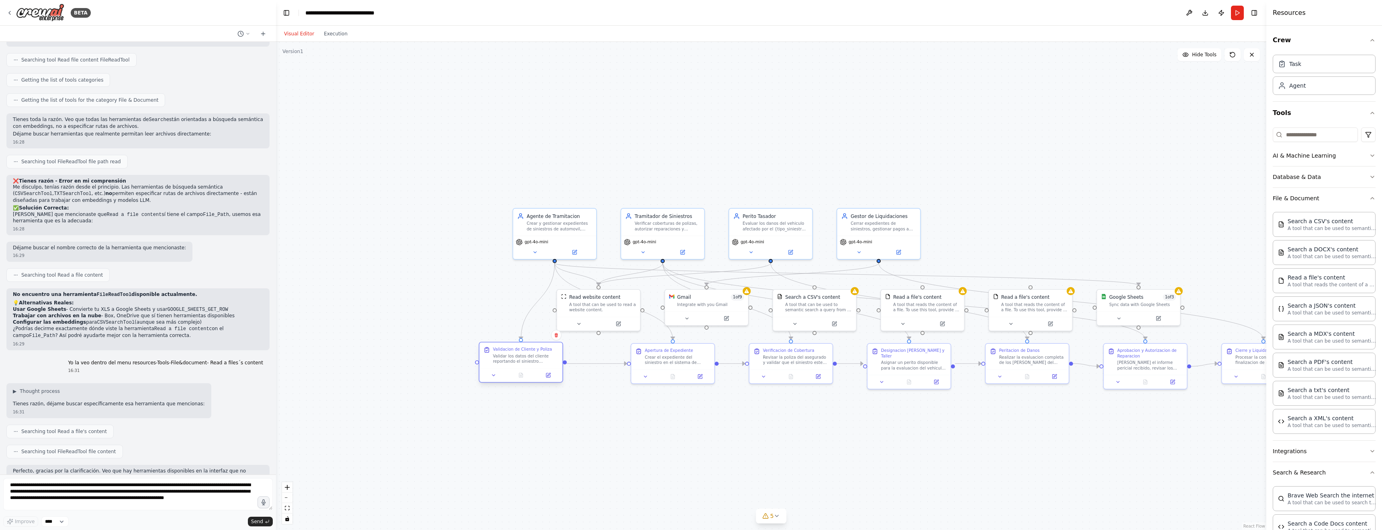
drag, startPoint x: 545, startPoint y: 355, endPoint x: 510, endPoint y: 356, distance: 35.0
click at [510, 334] on div "Validar los datos del cliente reportando el siniestro consultando la base de da…" at bounding box center [526, 358] width 66 height 11
click at [905, 63] on div "Task" at bounding box center [1324, 63] width 103 height 18
click at [905, 64] on div "Task" at bounding box center [1324, 58] width 103 height 18
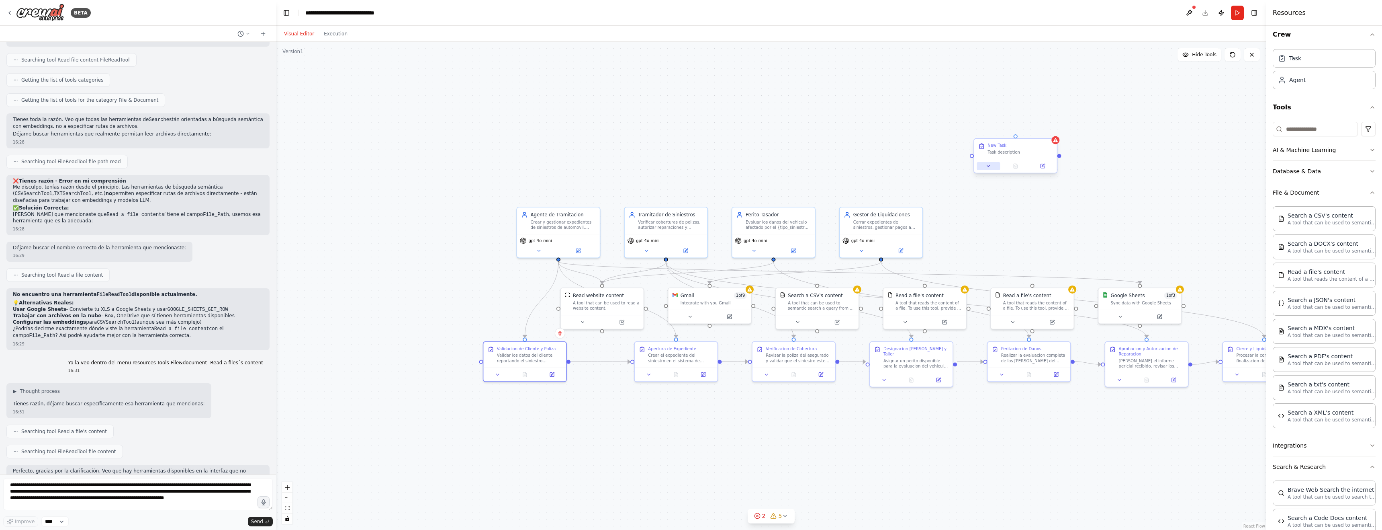
click at [905, 166] on icon at bounding box center [988, 165] width 3 height 1
click at [905, 144] on div ".deletable-edge-delete-btn { width: 20px; height: 20px; border: 0px solid #ffff…" at bounding box center [771, 286] width 991 height 488
click at [905, 154] on div "New Task Task description" at bounding box center [1015, 148] width 82 height 20
click at [905, 130] on icon at bounding box center [1049, 130] width 5 height 5
click at [905, 131] on button "Confirm" at bounding box center [1026, 130] width 29 height 10
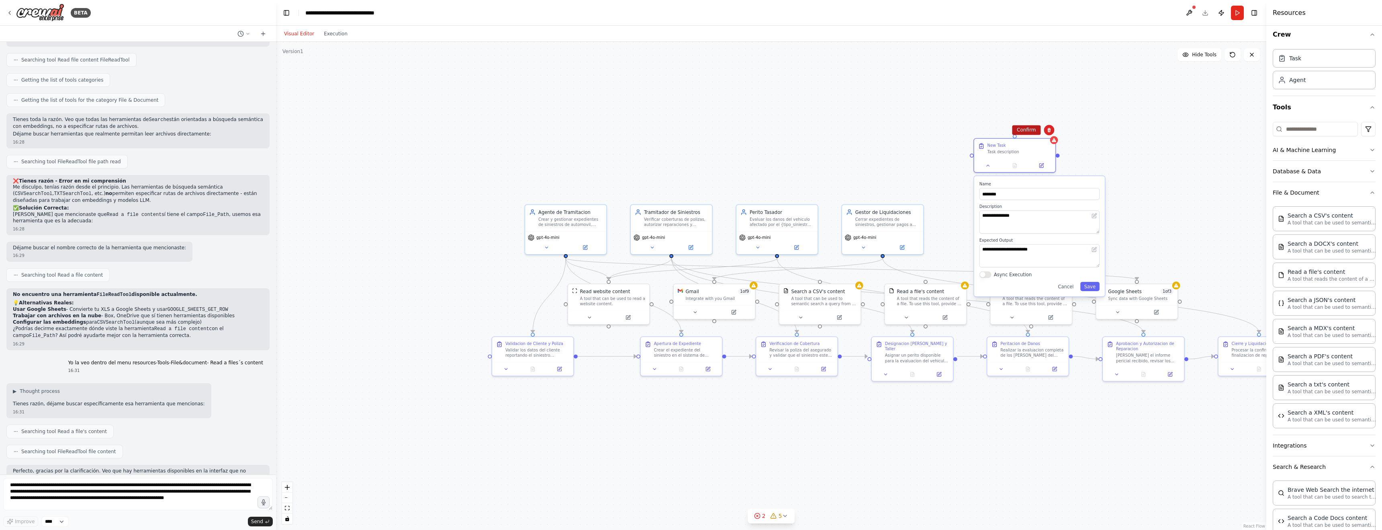
click at [905, 131] on button "Confirm" at bounding box center [1026, 130] width 29 height 10
click at [905, 131] on icon at bounding box center [1049, 129] width 5 height 5
click at [10, 11] on icon at bounding box center [9, 13] width 6 height 6
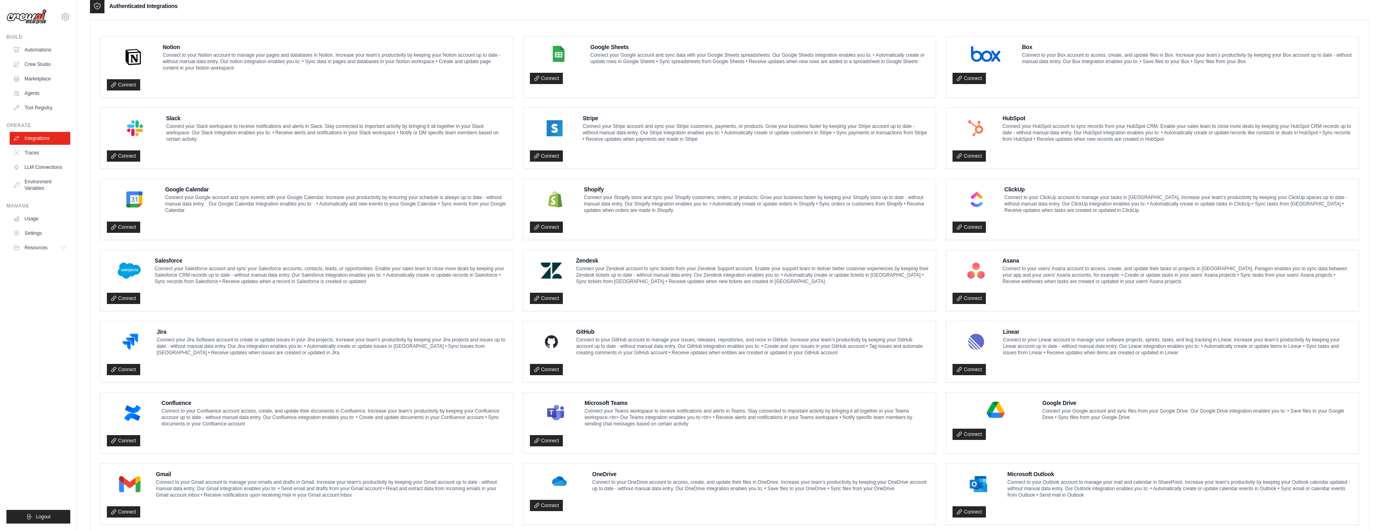
scroll to position [223, 0]
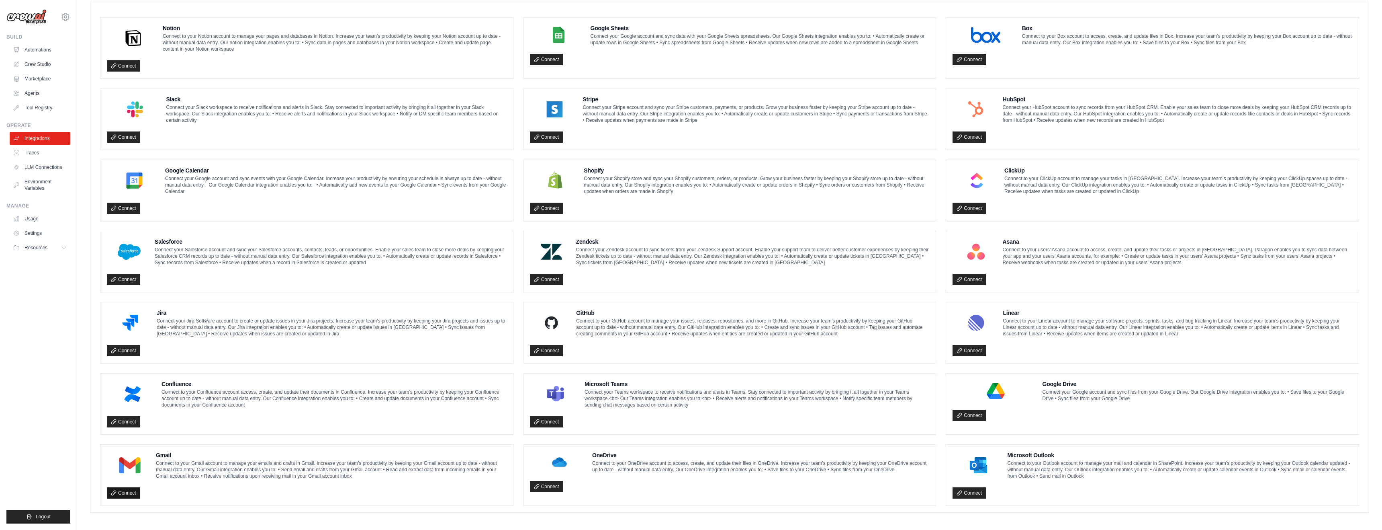
click at [127, 487] on link "Connect" at bounding box center [123, 492] width 33 height 11
click at [125, 491] on link "Connect" at bounding box center [123, 492] width 33 height 11
click at [1072, 389] on p "Connect your Google account and sync files from your Google Drive. Our Google D…" at bounding box center [1197, 395] width 310 height 13
click at [978, 411] on link "Connect" at bounding box center [969, 414] width 33 height 11
click at [972, 414] on link "Connect" at bounding box center [969, 414] width 33 height 11
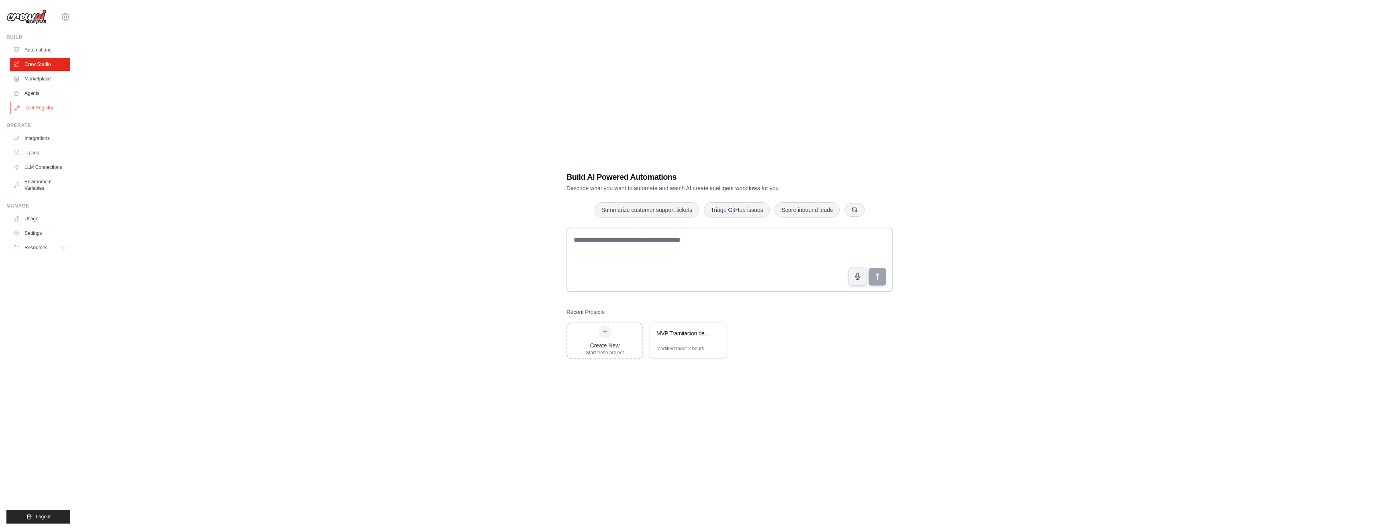
click at [33, 108] on link "Tool Registry" at bounding box center [40, 107] width 61 height 13
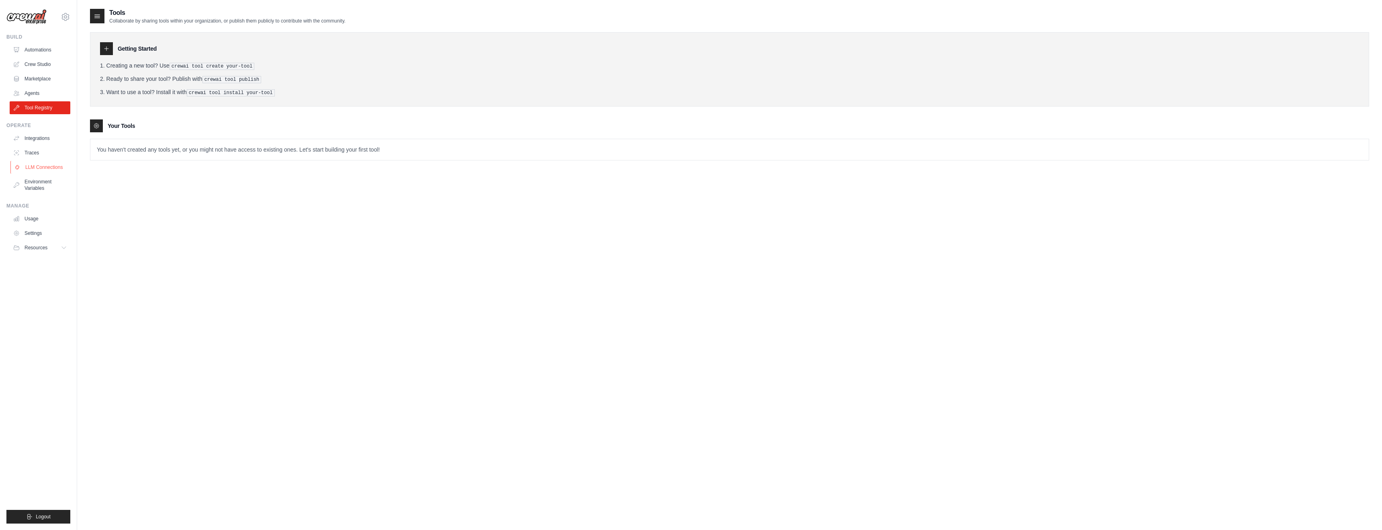
click at [39, 171] on link "LLM Connections" at bounding box center [40, 167] width 61 height 13
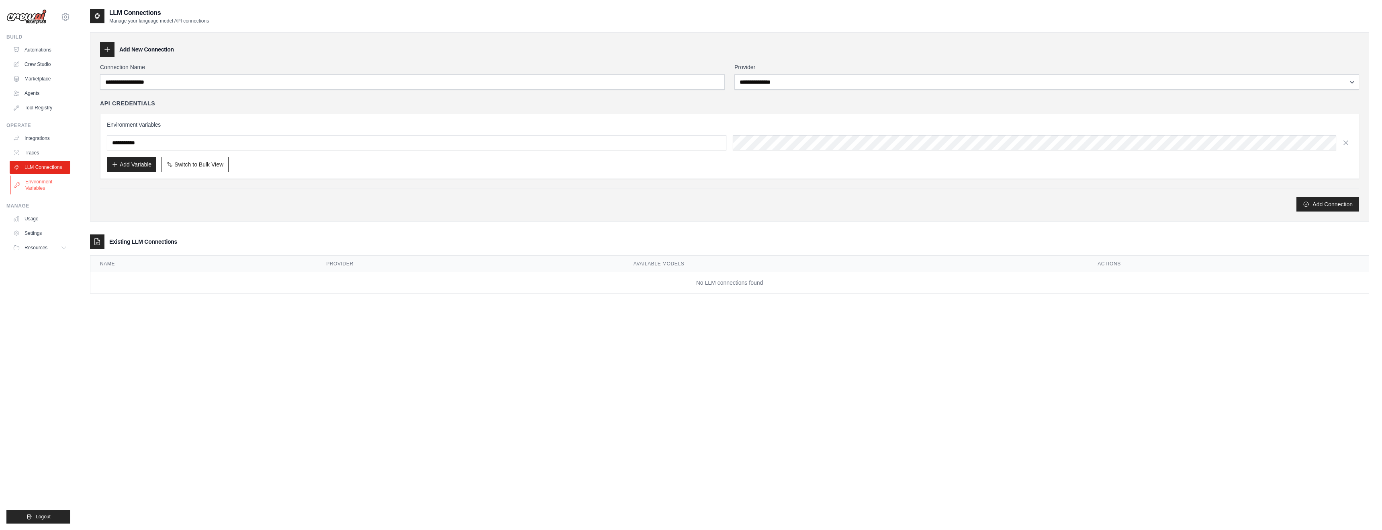
click at [35, 184] on link "Environment Variables" at bounding box center [40, 184] width 61 height 19
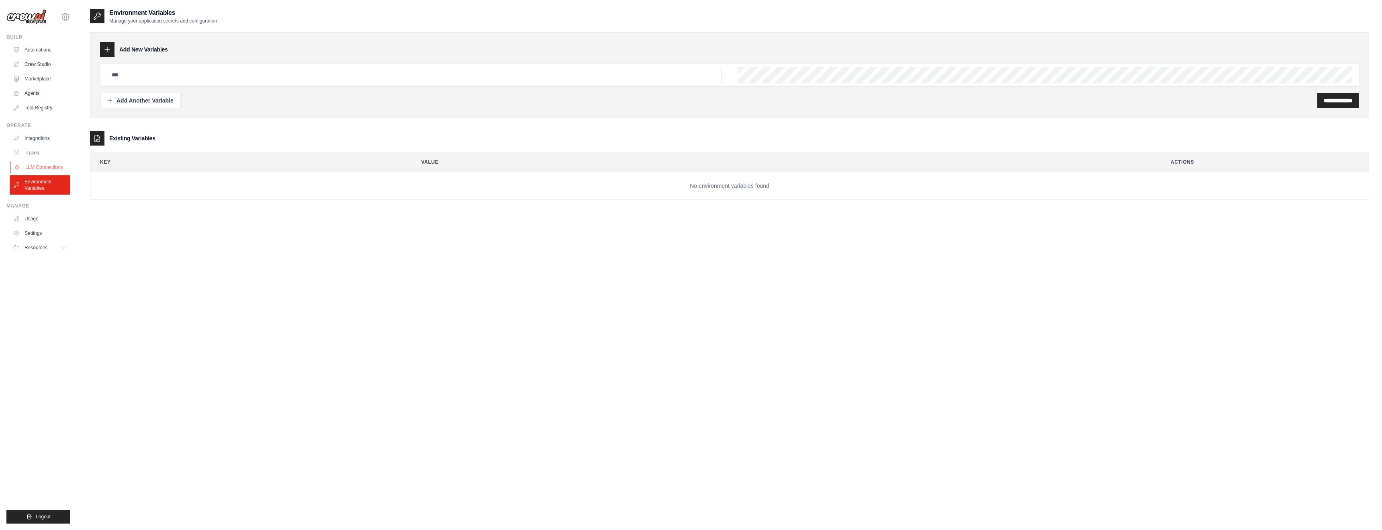
click at [36, 168] on link "LLM Connections" at bounding box center [40, 167] width 61 height 13
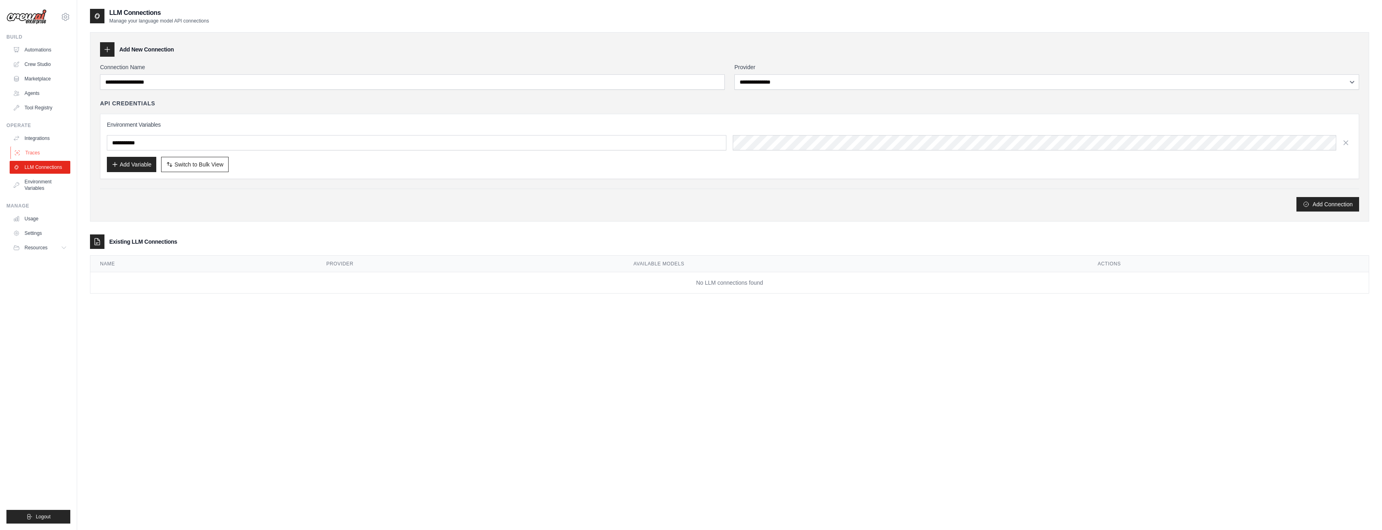
click at [35, 153] on link "Traces" at bounding box center [40, 152] width 61 height 13
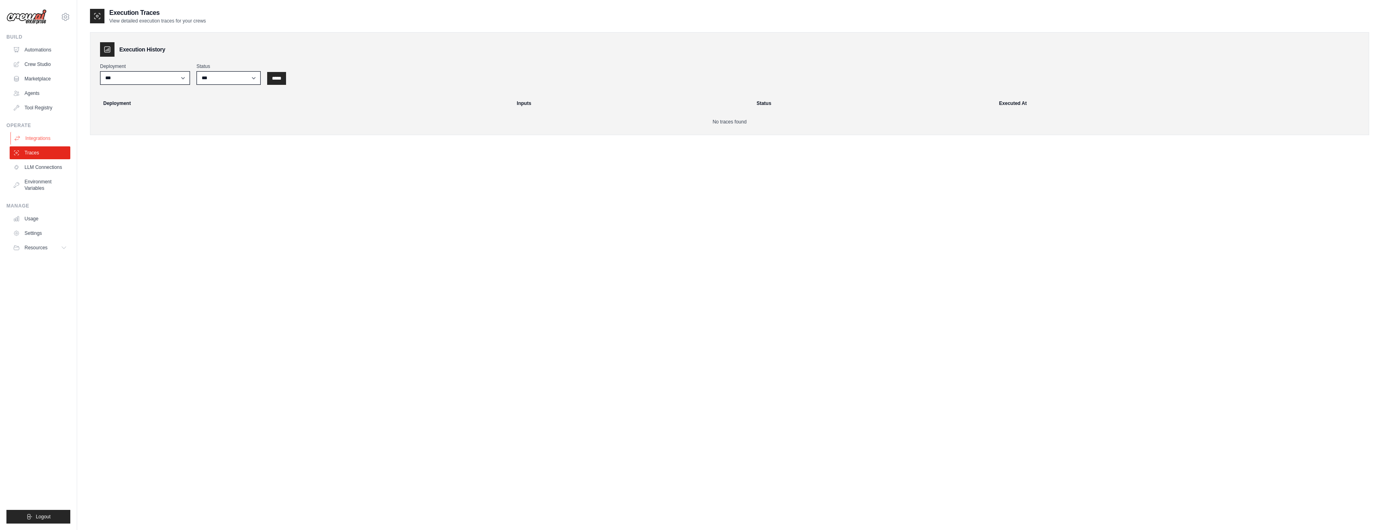
click at [35, 137] on link "Integrations" at bounding box center [40, 138] width 61 height 13
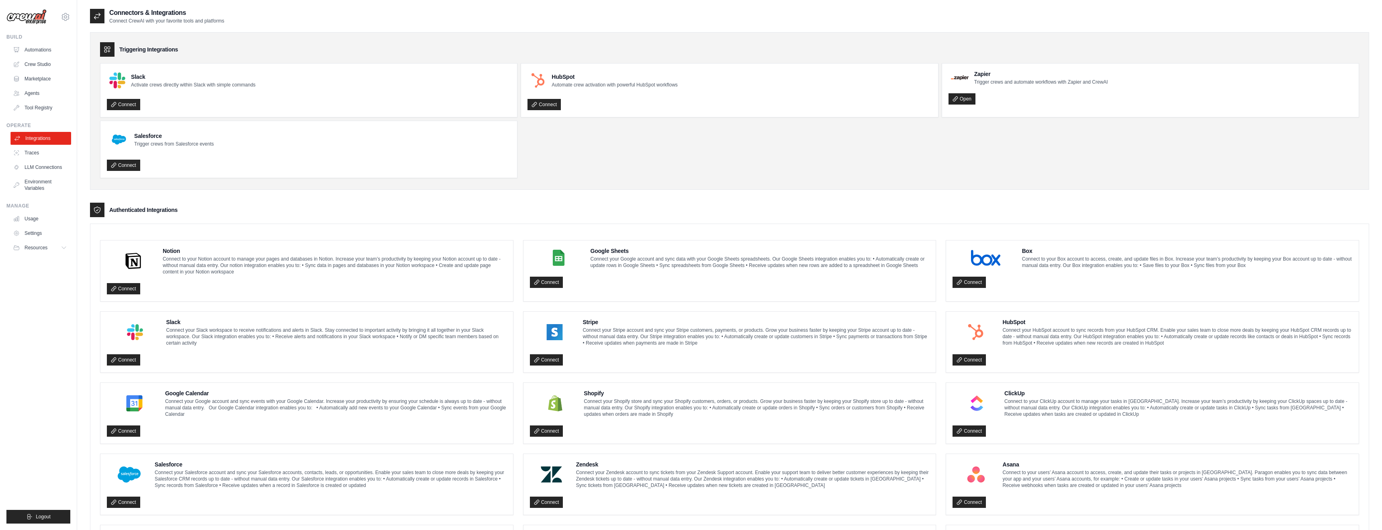
scroll to position [2, 0]
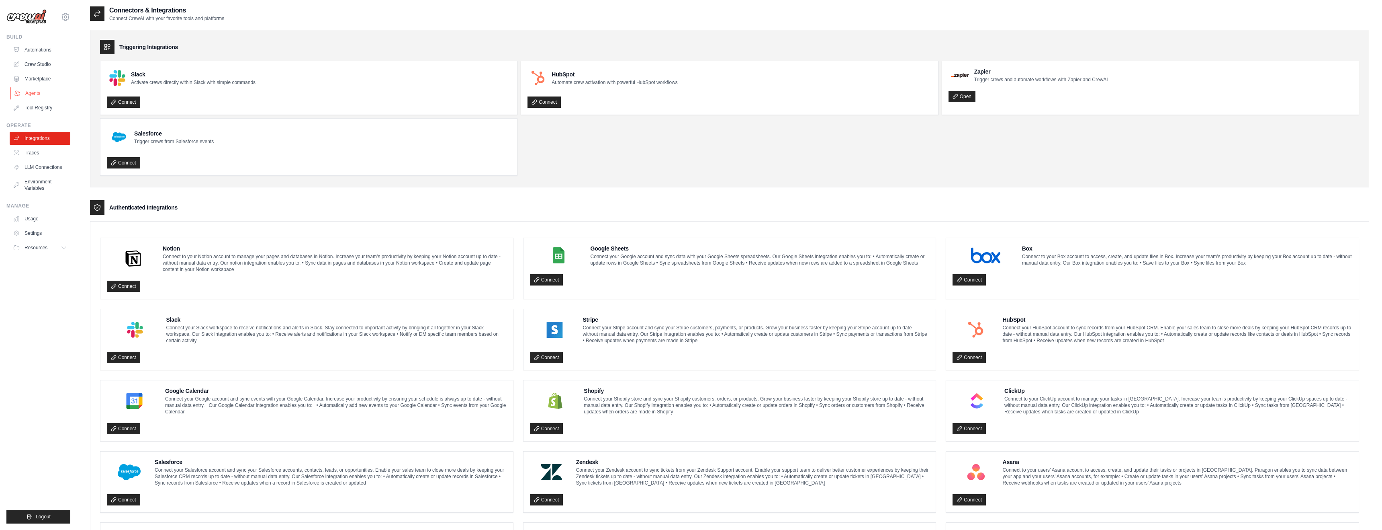
click at [33, 92] on link "Agents" at bounding box center [40, 93] width 61 height 13
click at [35, 79] on link "Marketplace" at bounding box center [40, 78] width 61 height 13
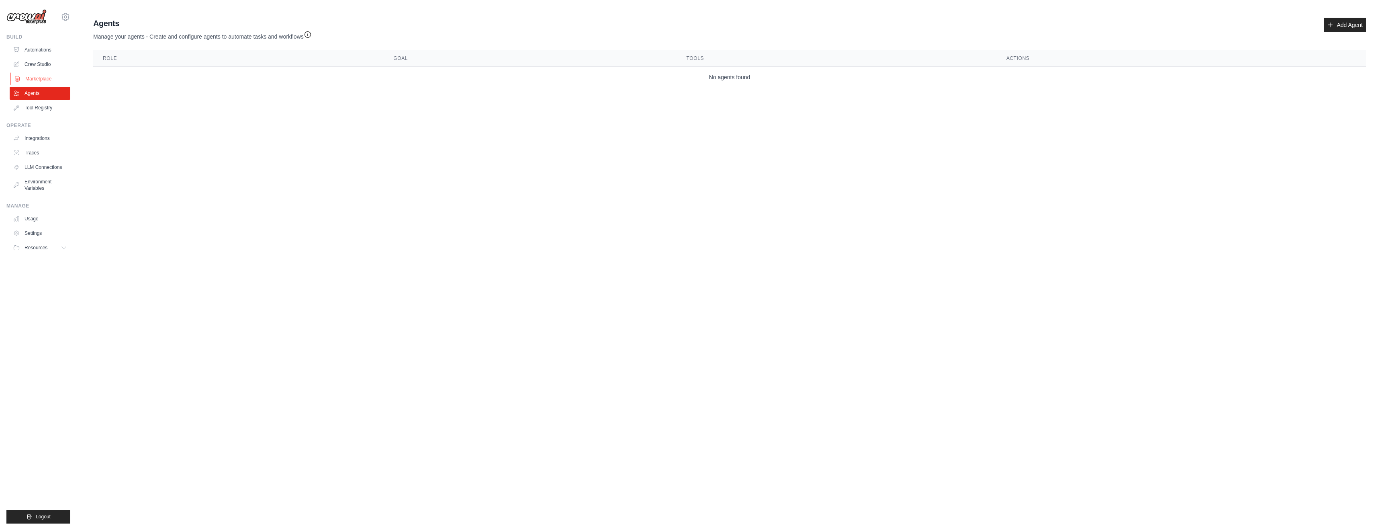
click at [45, 76] on link "Marketplace" at bounding box center [40, 78] width 61 height 13
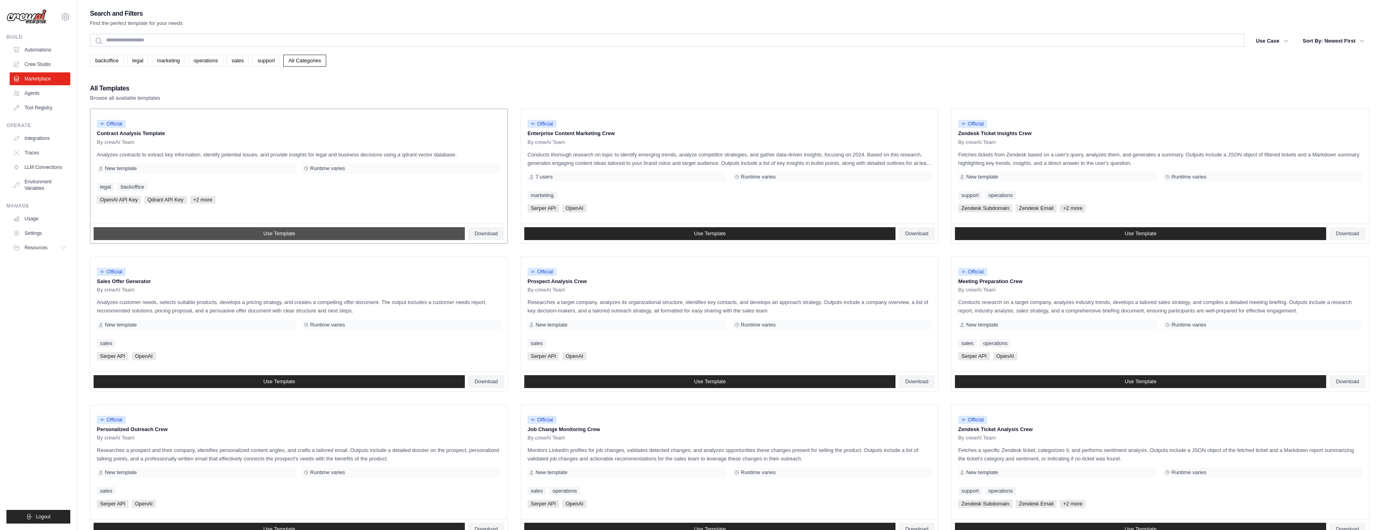
click at [292, 233] on span "Use Template" at bounding box center [279, 233] width 32 height 6
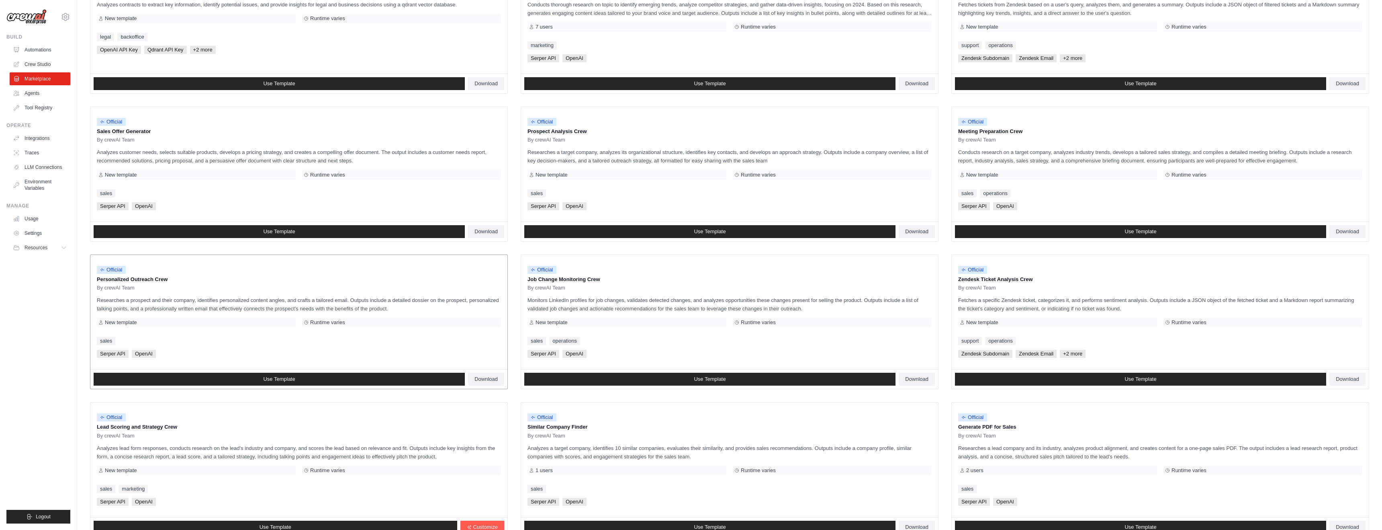
scroll to position [215, 0]
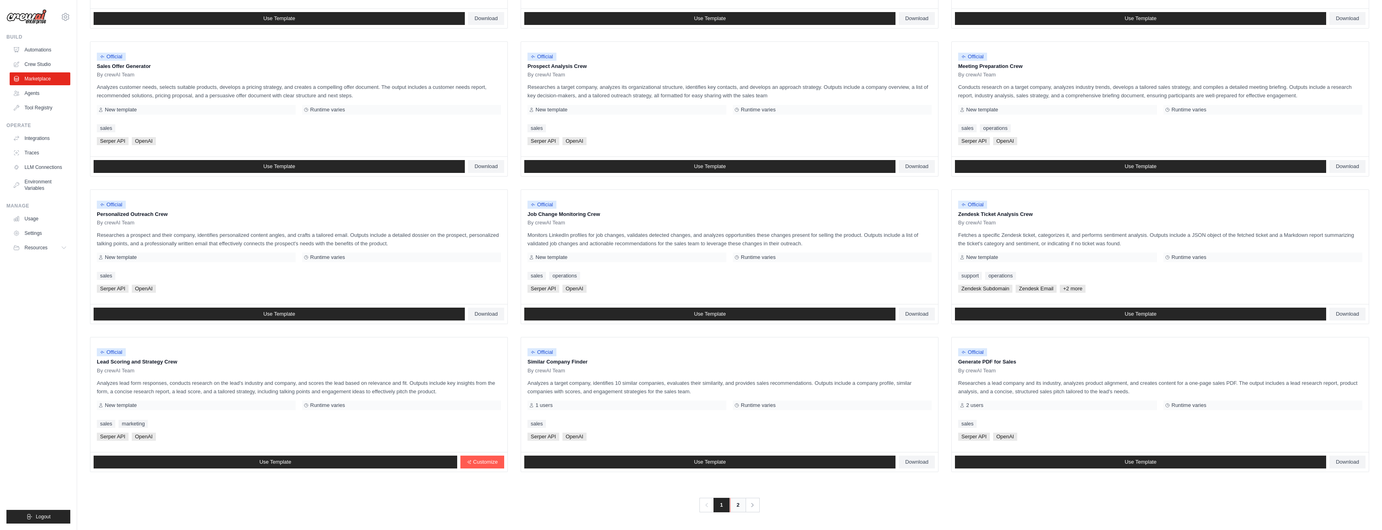
click at [739, 504] on link "2" at bounding box center [738, 504] width 16 height 14
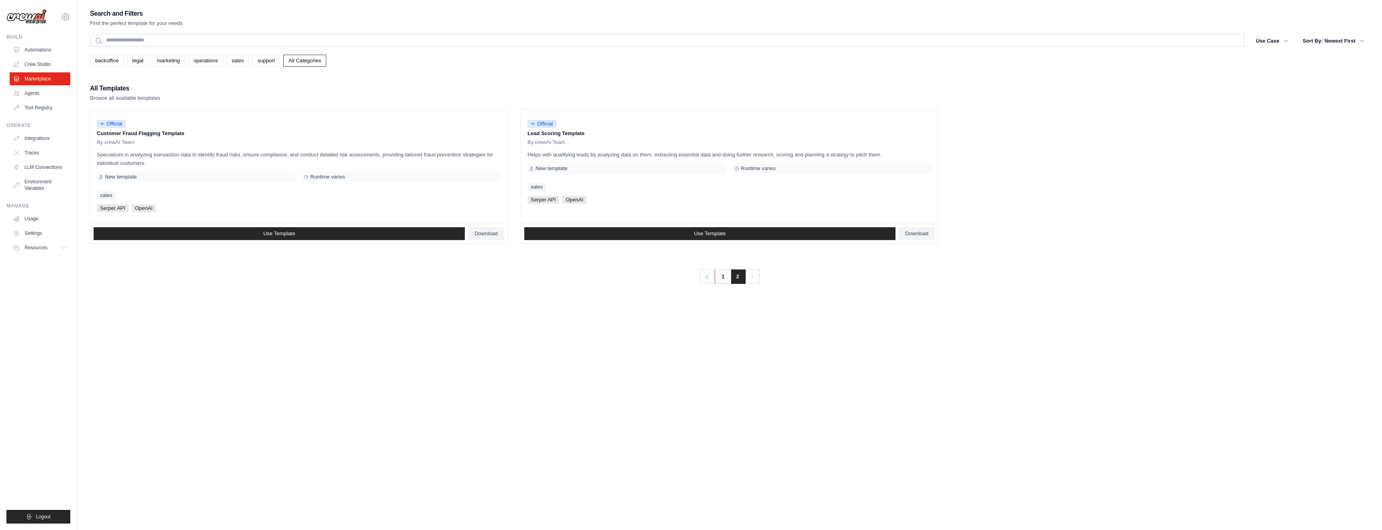
click at [724, 277] on link "1" at bounding box center [723, 276] width 16 height 14
click at [724, 279] on link "1" at bounding box center [723, 276] width 16 height 14
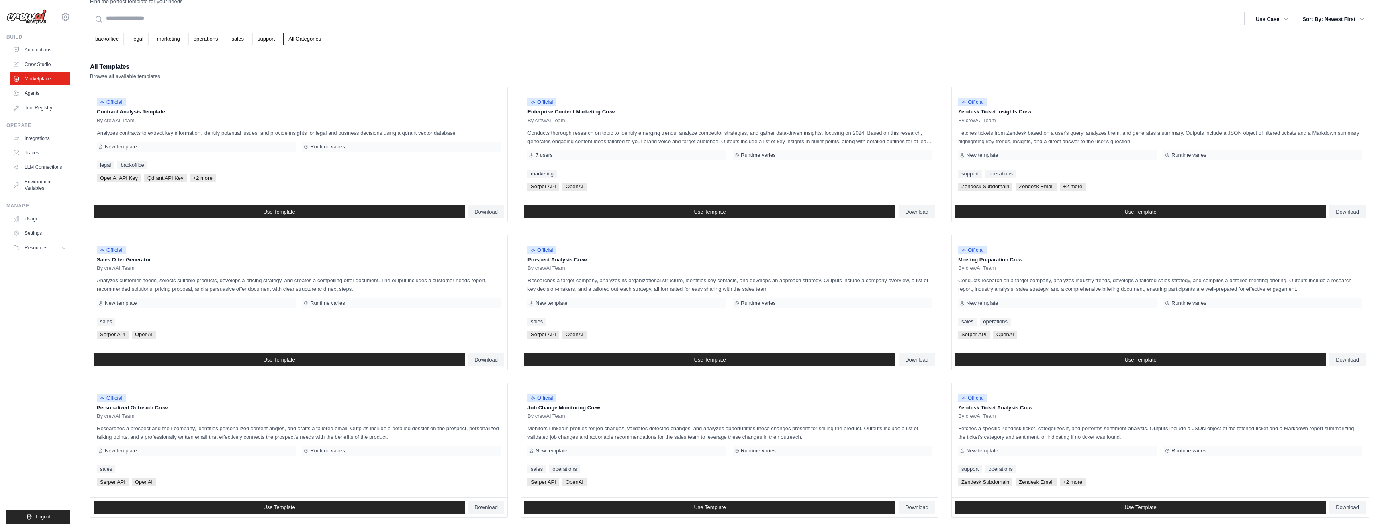
scroll to position [23, 0]
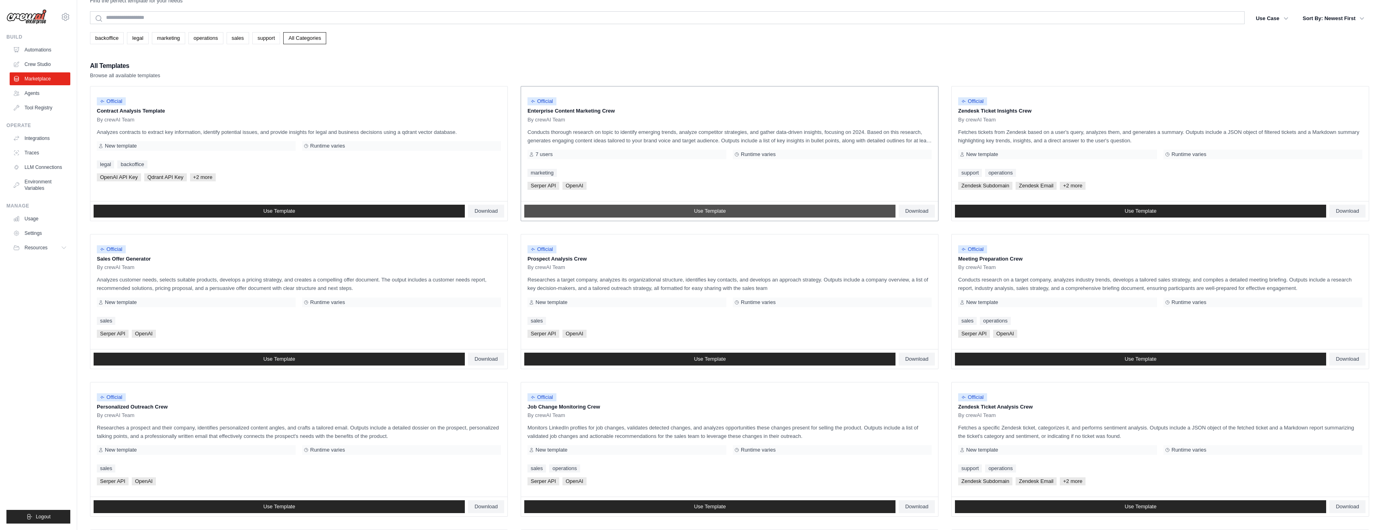
click at [702, 211] on span "Use Template" at bounding box center [710, 211] width 32 height 6
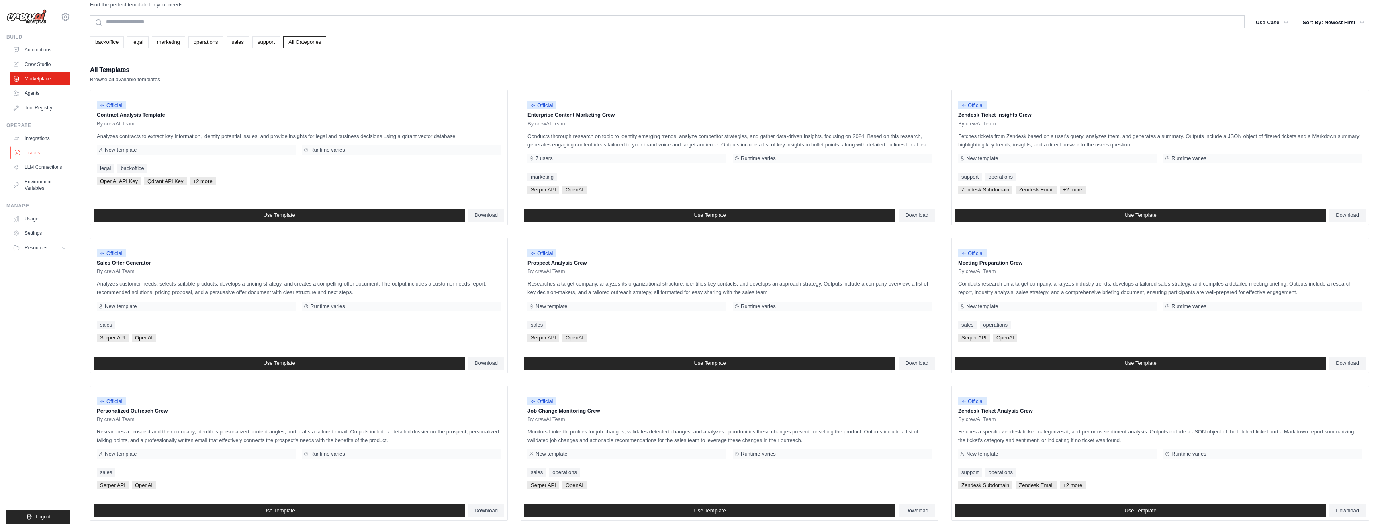
scroll to position [22, 0]
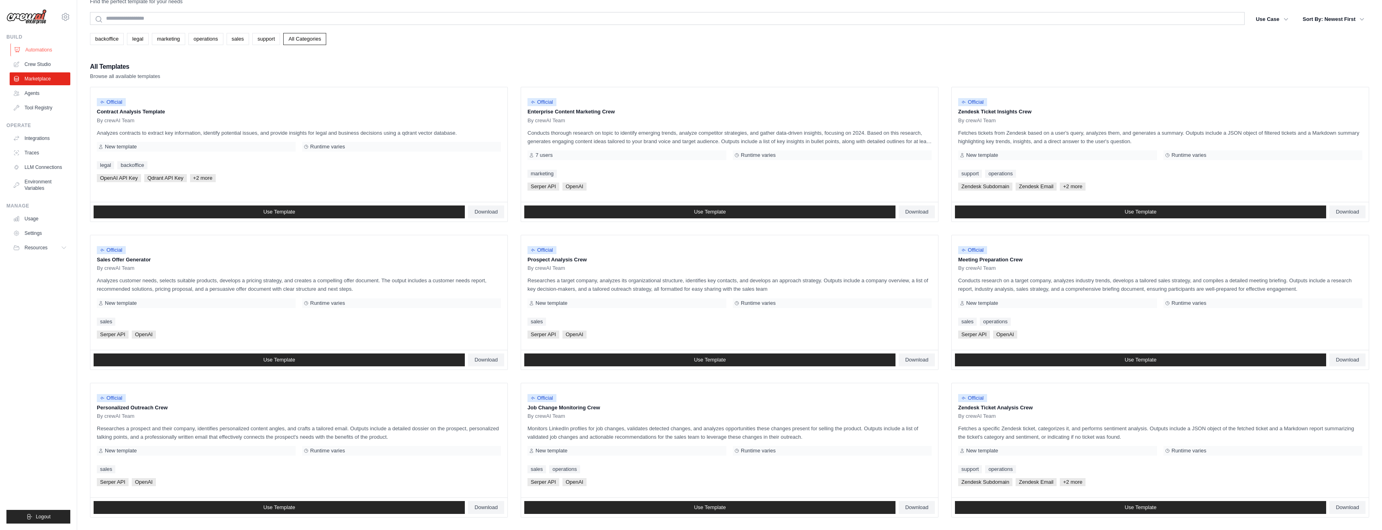
click at [39, 51] on link "Automations" at bounding box center [40, 49] width 61 height 13
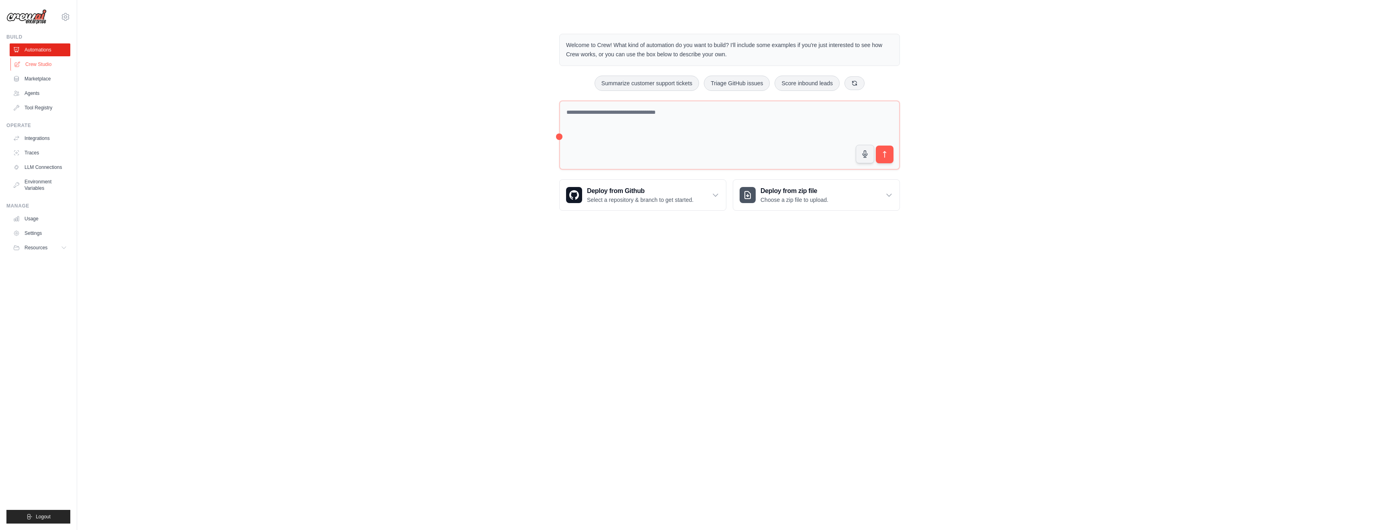
click at [35, 62] on link "Crew Studio" at bounding box center [40, 64] width 61 height 13
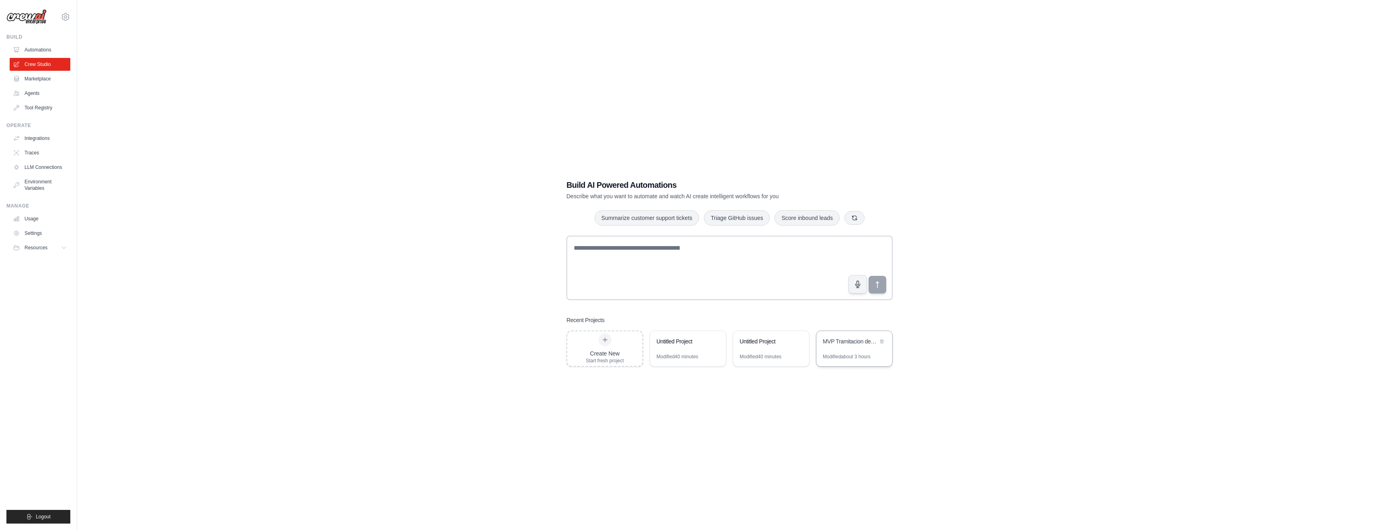
click at [859, 341] on div "MVP Tramitacion de Siniestros Auto" at bounding box center [850, 341] width 55 height 8
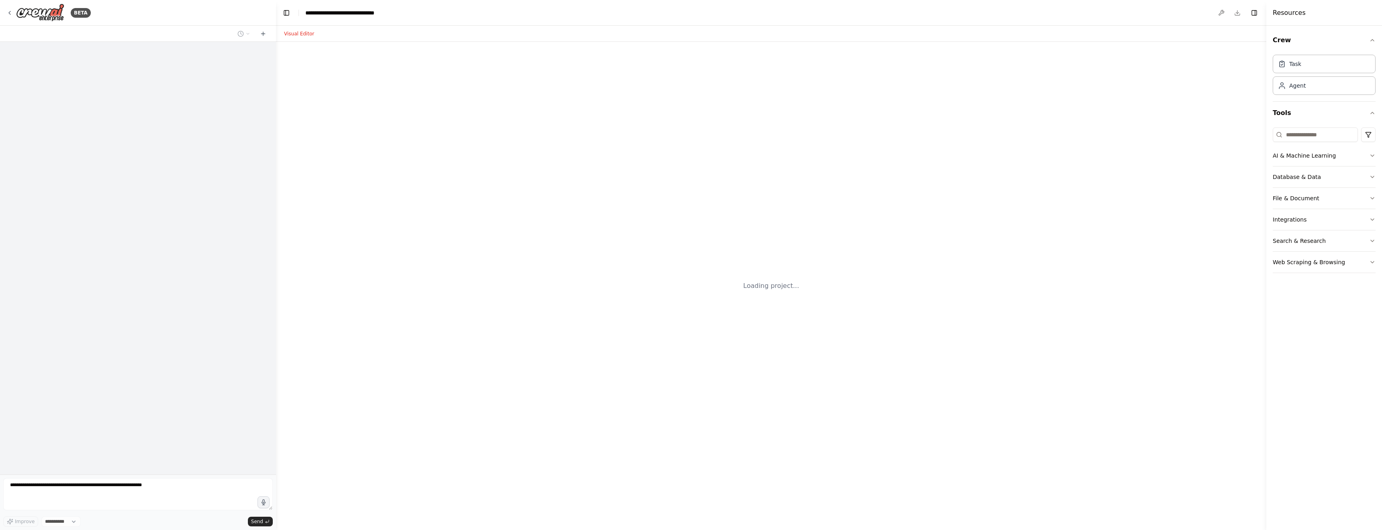
select select "****"
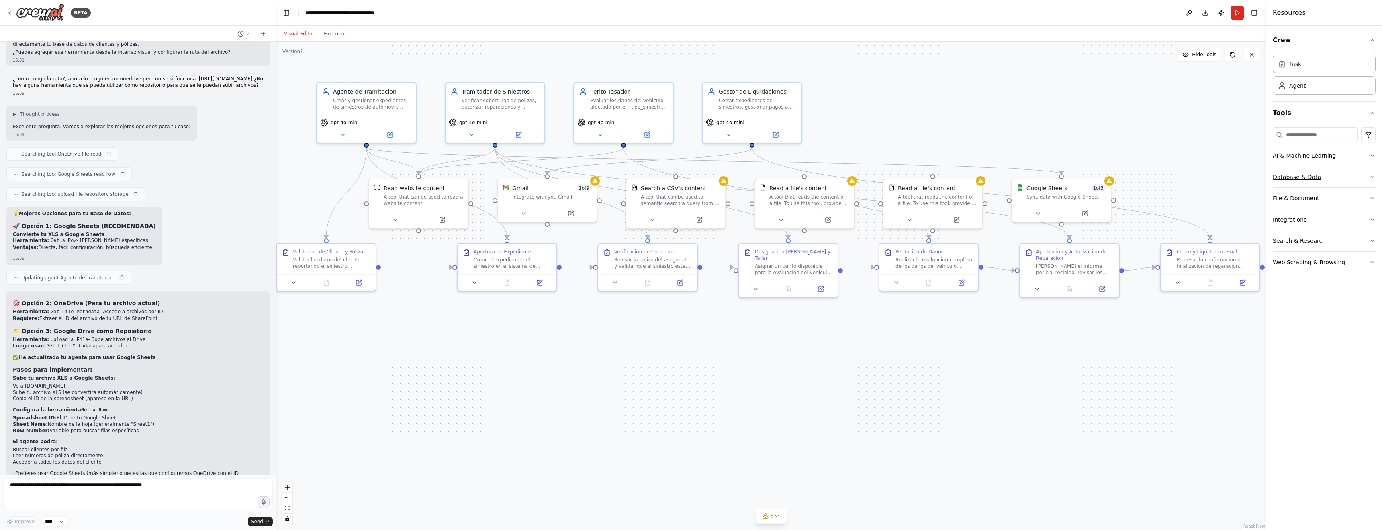
click at [1371, 174] on icon "button" at bounding box center [1372, 177] width 6 height 6
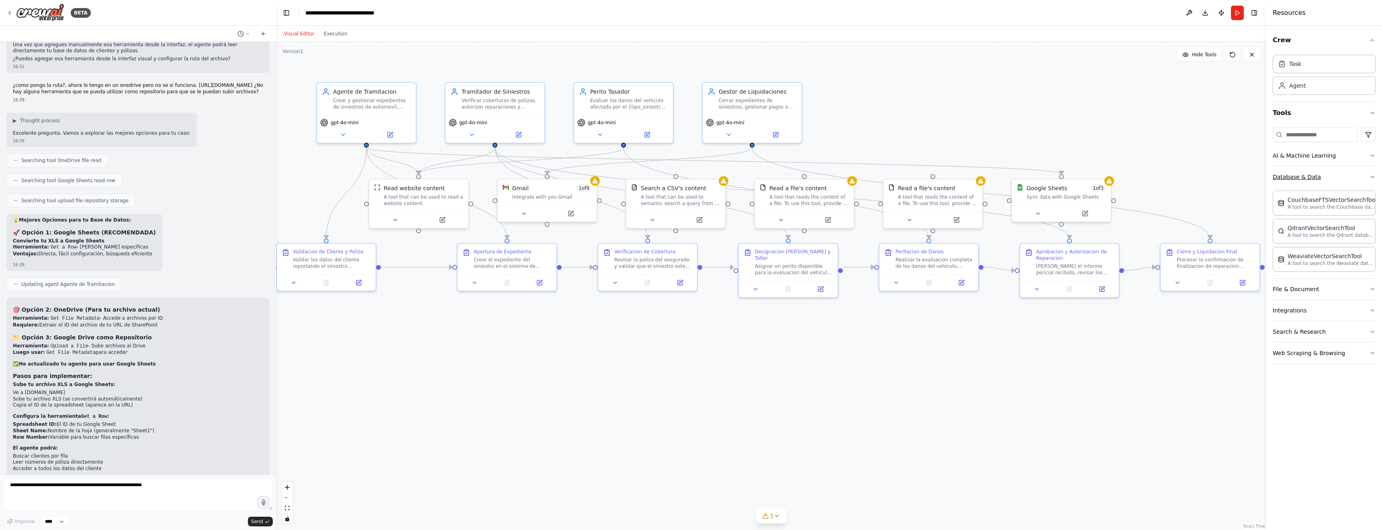
scroll to position [3437, 0]
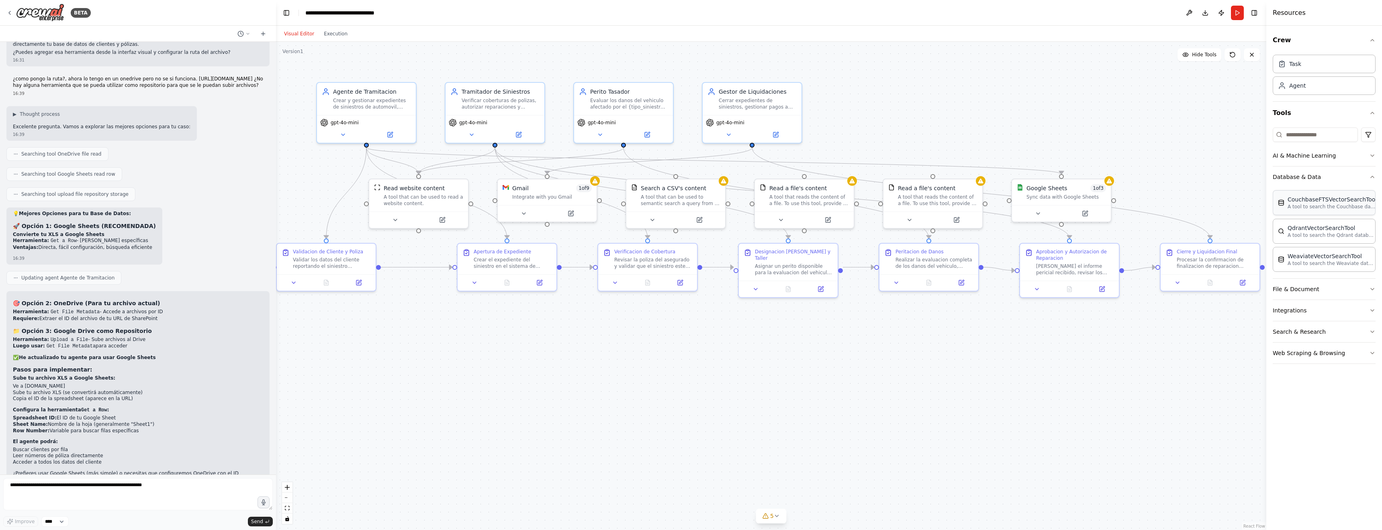
click at [1323, 206] on p "A tool to search the Couchbase database for relevant information on internal do…" at bounding box center [1332, 206] width 88 height 6
click at [1371, 287] on icon "button" at bounding box center [1372, 289] width 6 height 6
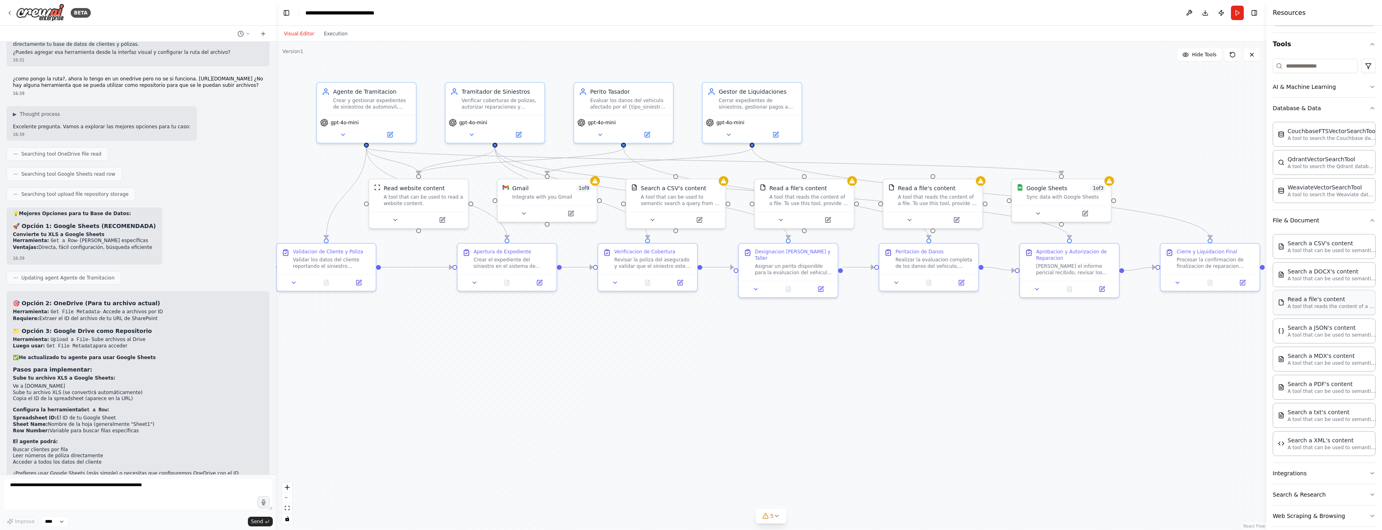
scroll to position [78, 0]
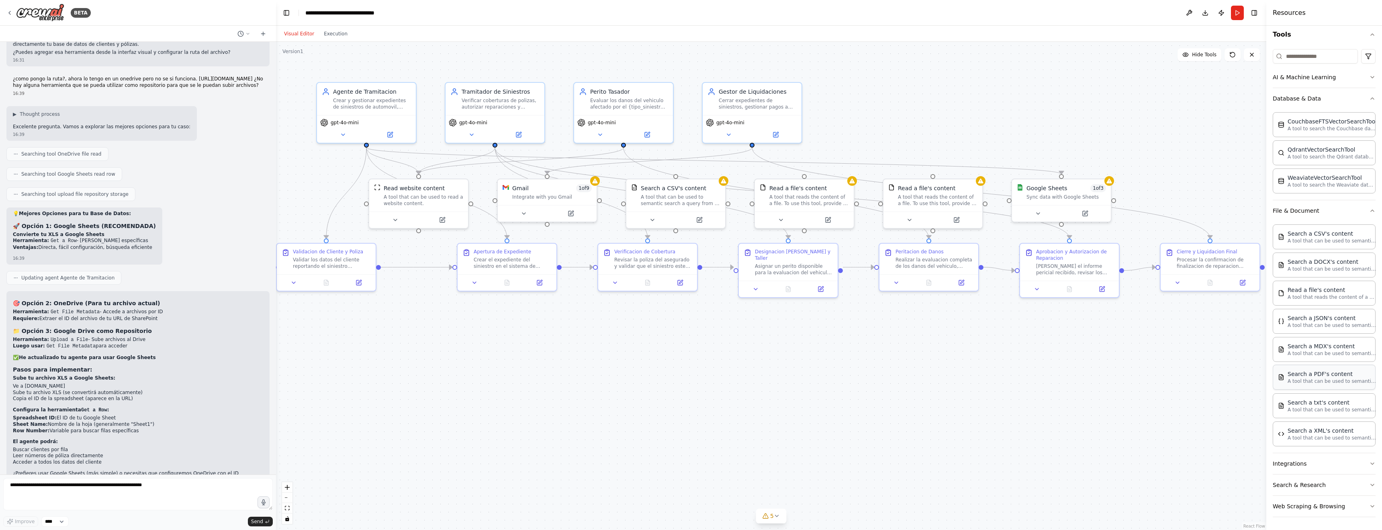
click at [1312, 378] on p "A tool that can be used to semantic search a query from a PDF's content." at bounding box center [1332, 381] width 88 height 6
click at [1319, 465] on button "Integrations" at bounding box center [1324, 463] width 103 height 21
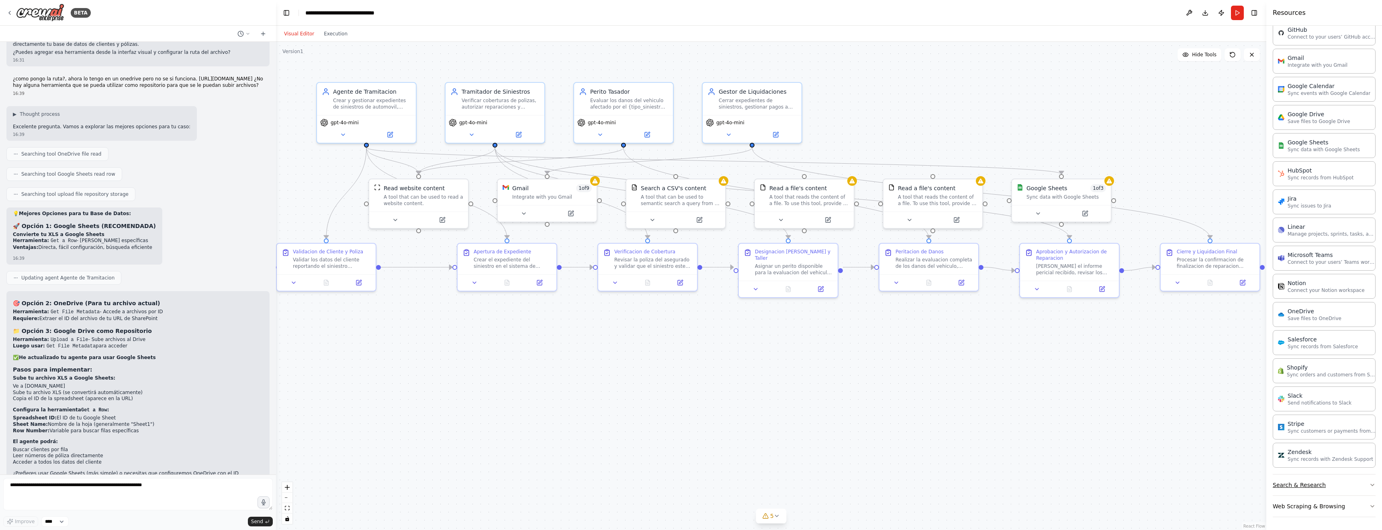
click at [1347, 485] on button "Search & Research" at bounding box center [1324, 484] width 103 height 21
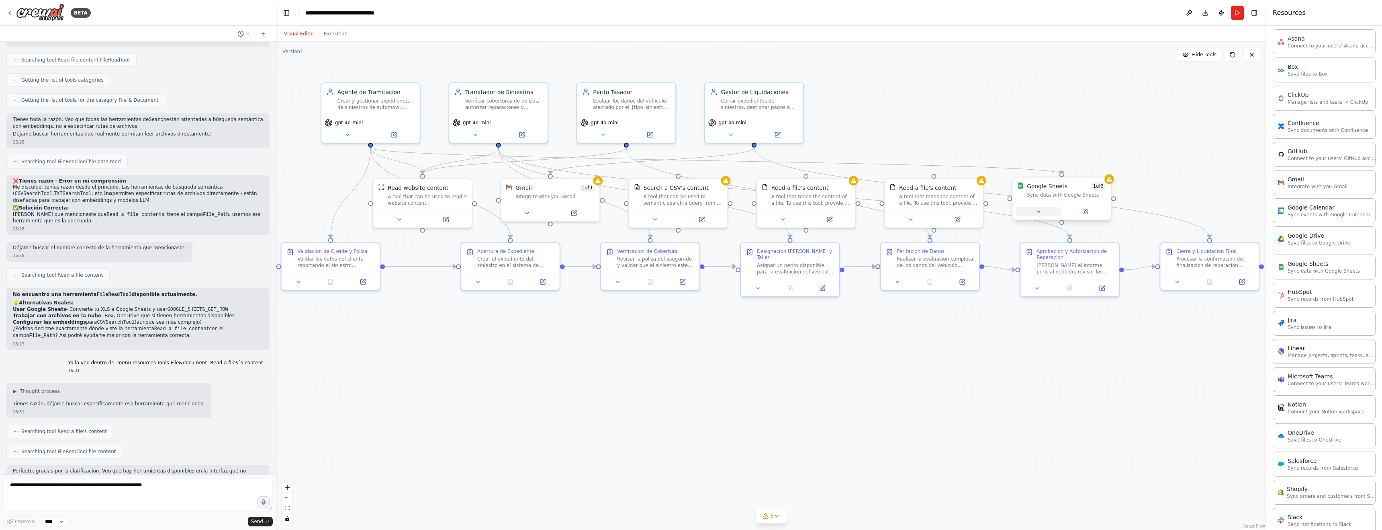
click at [1037, 211] on icon at bounding box center [1039, 211] width 6 height 6
click at [1135, 266] on span "Connect" at bounding box center [1136, 264] width 23 height 8
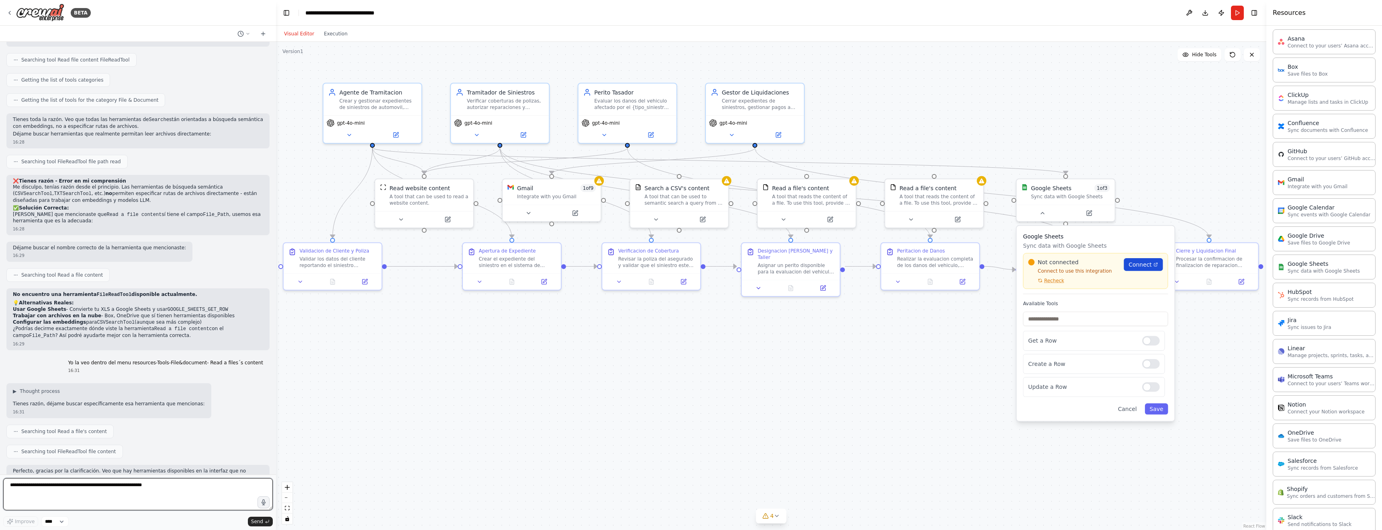
scroll to position [3570, 0]
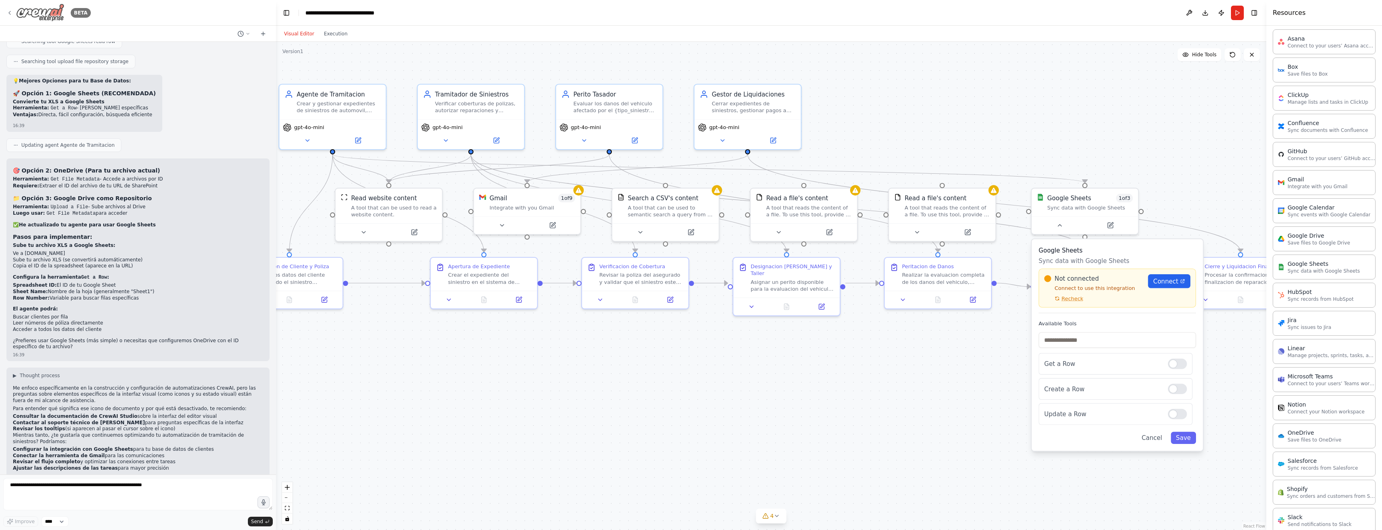
click at [10, 14] on icon at bounding box center [9, 13] width 6 height 6
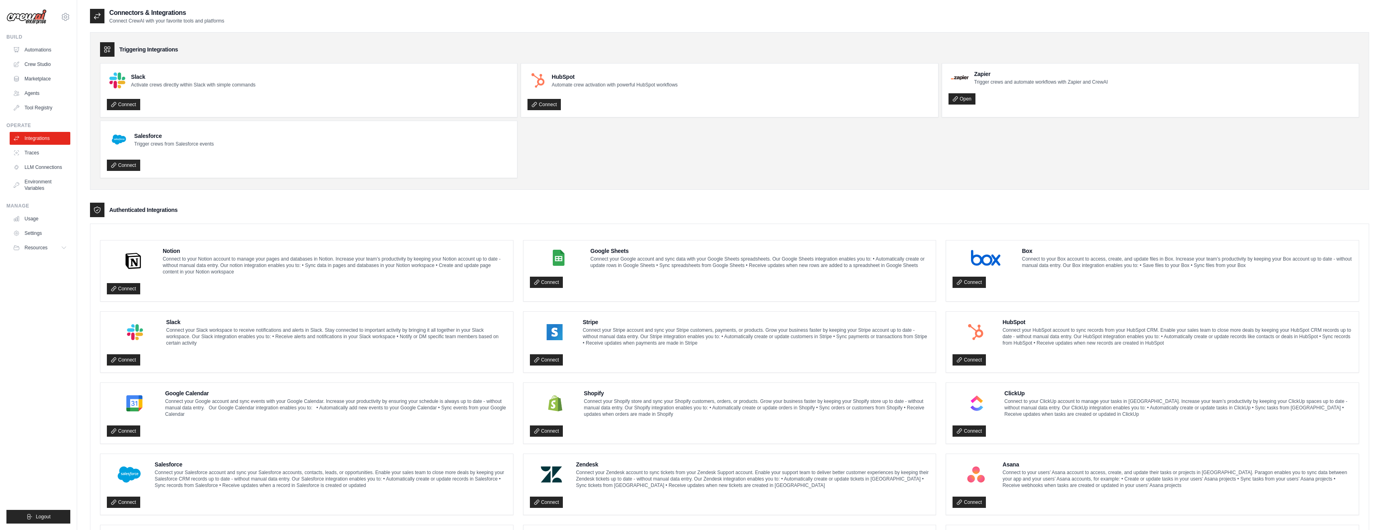
click at [559, 260] on img at bounding box center [558, 258] width 53 height 16
click at [556, 280] on link "Connect" at bounding box center [546, 281] width 33 height 11
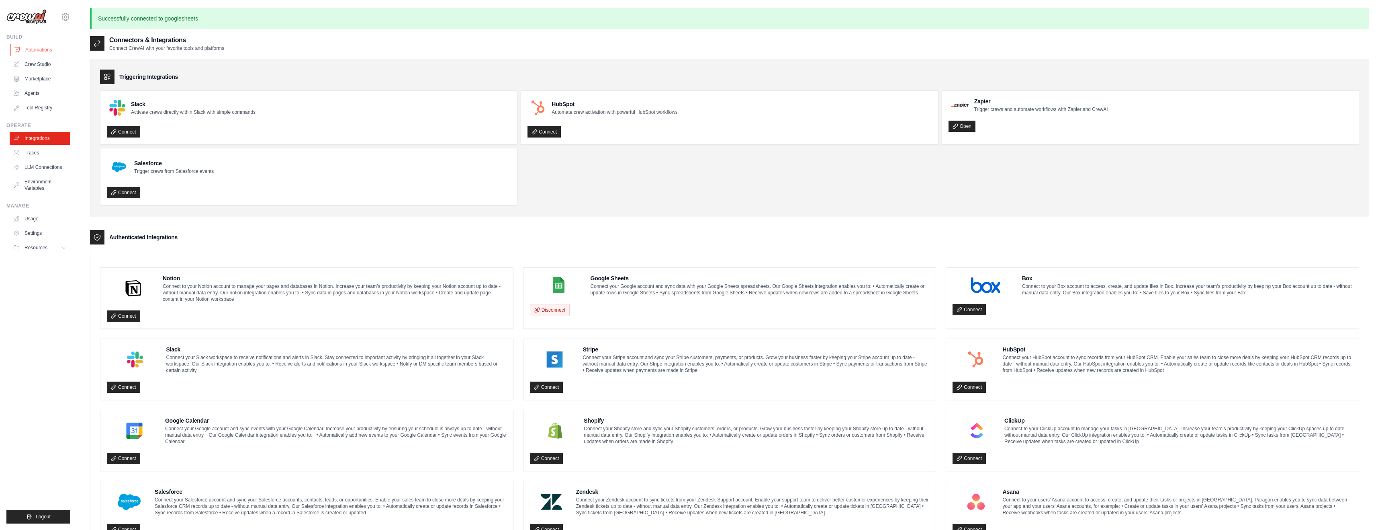
click at [34, 48] on link "Automations" at bounding box center [40, 49] width 61 height 13
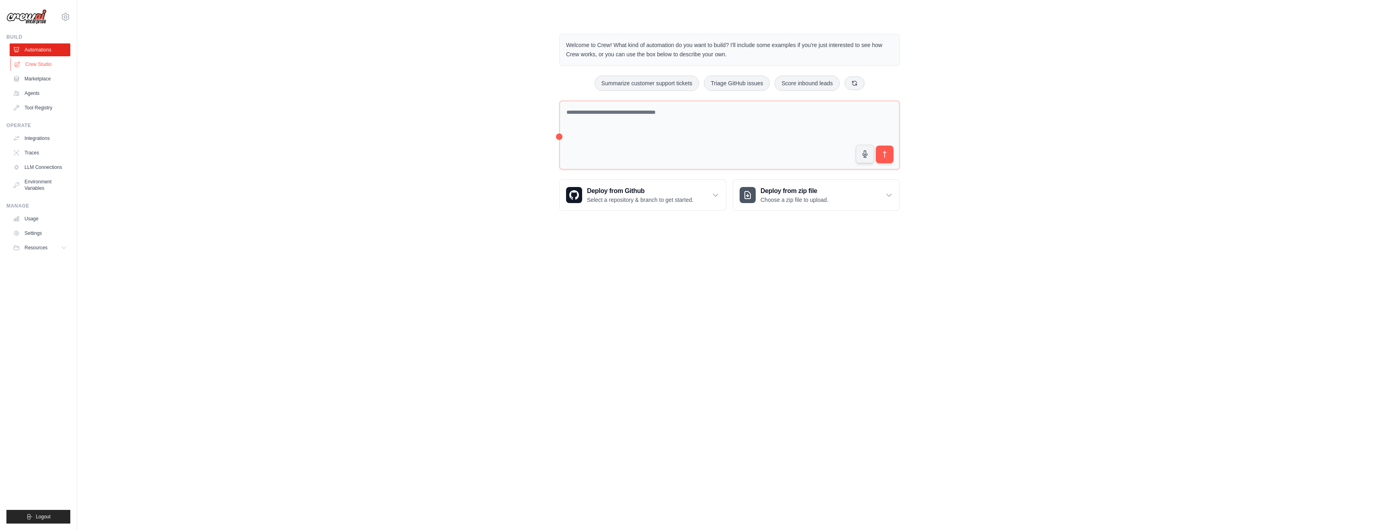
click at [37, 65] on link "Crew Studio" at bounding box center [40, 64] width 61 height 13
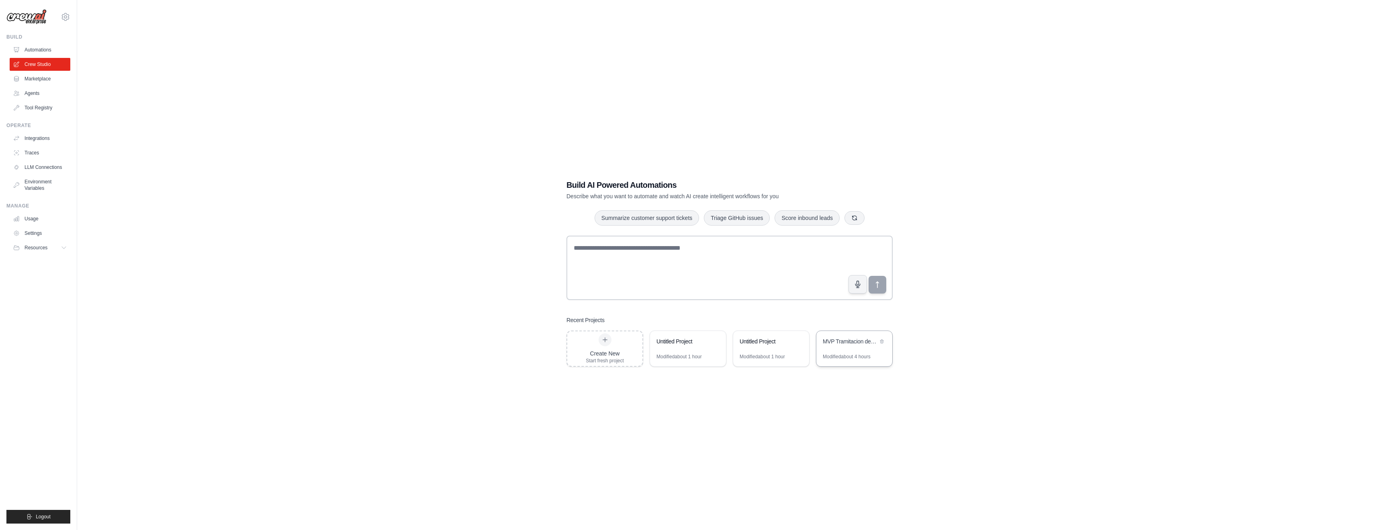
scroll to position [1, 0]
click at [850, 348] on div "MVP Tramitacion de Siniestros Auto" at bounding box center [855, 341] width 76 height 23
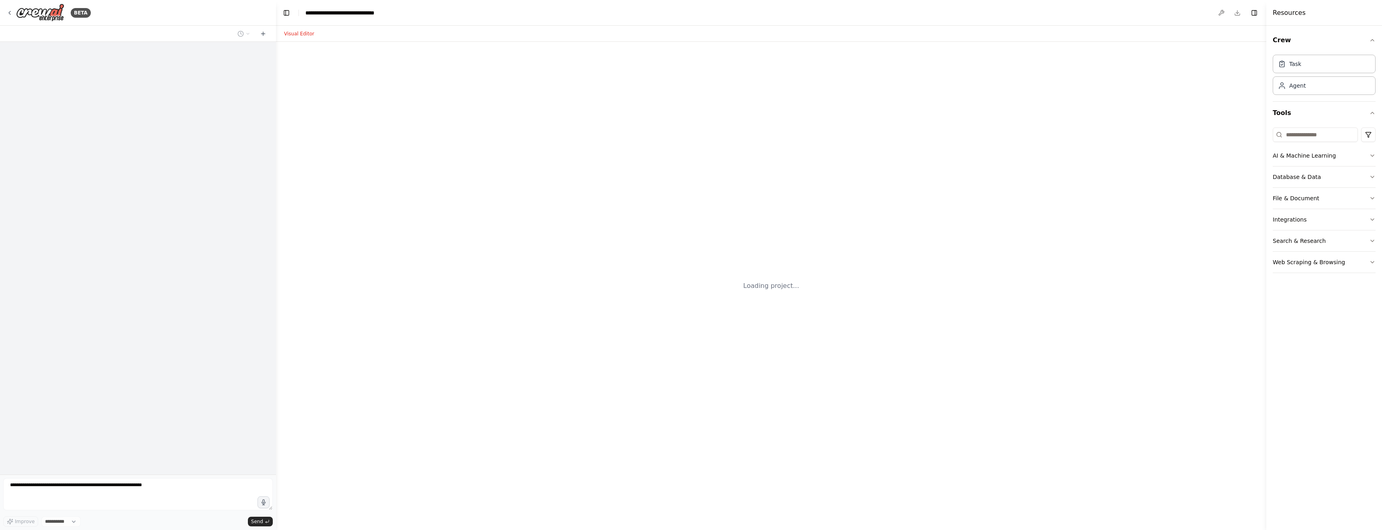
select select "****"
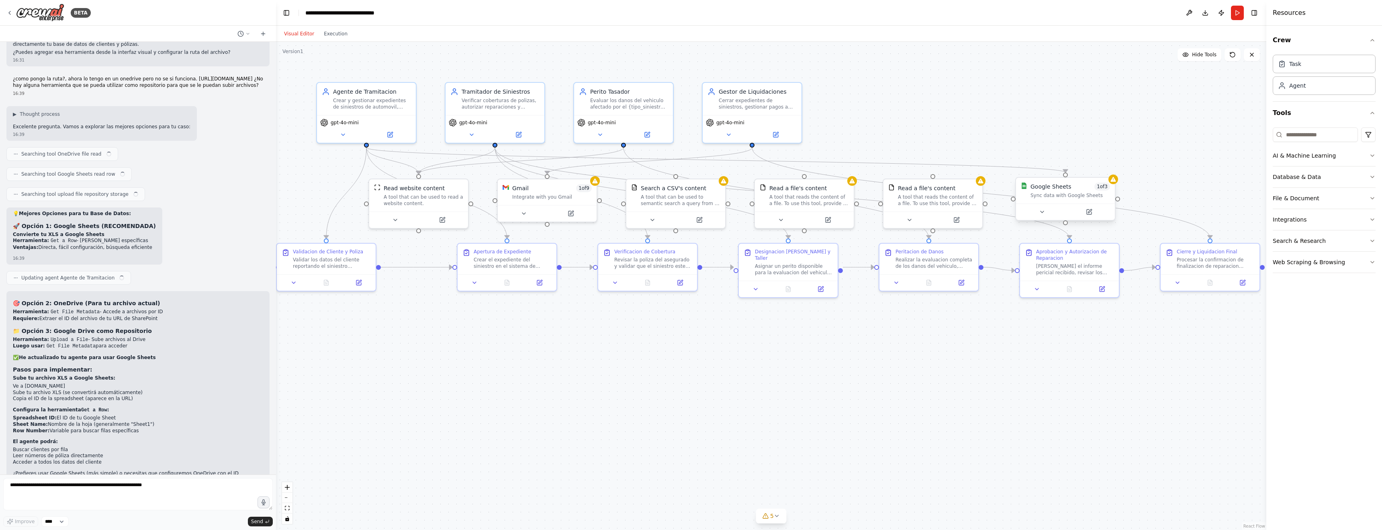
scroll to position [3437, 0]
click at [1049, 191] on div "Google Sheets 1 of 3 Sync data with Google Sheets" at bounding box center [1071, 190] width 80 height 16
click at [1089, 211] on icon at bounding box center [1090, 211] width 4 height 4
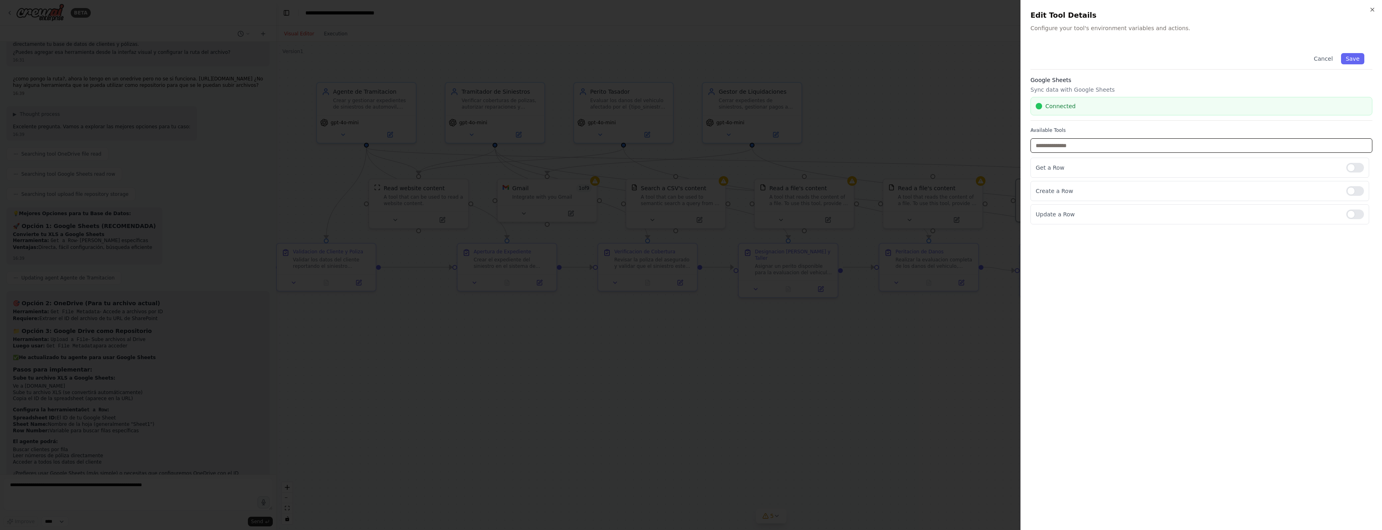
click at [1239, 147] on input "text" at bounding box center [1202, 145] width 342 height 14
click at [1260, 144] on input "text" at bounding box center [1202, 145] width 342 height 14
type input "*"
drag, startPoint x: 1263, startPoint y: 232, endPoint x: 1206, endPoint y: 205, distance: 63.5
click at [1263, 232] on div "Cancel Save Google Sheets Sync data with Google Sheets Connected Available Tool…" at bounding box center [1202, 282] width 342 height 475
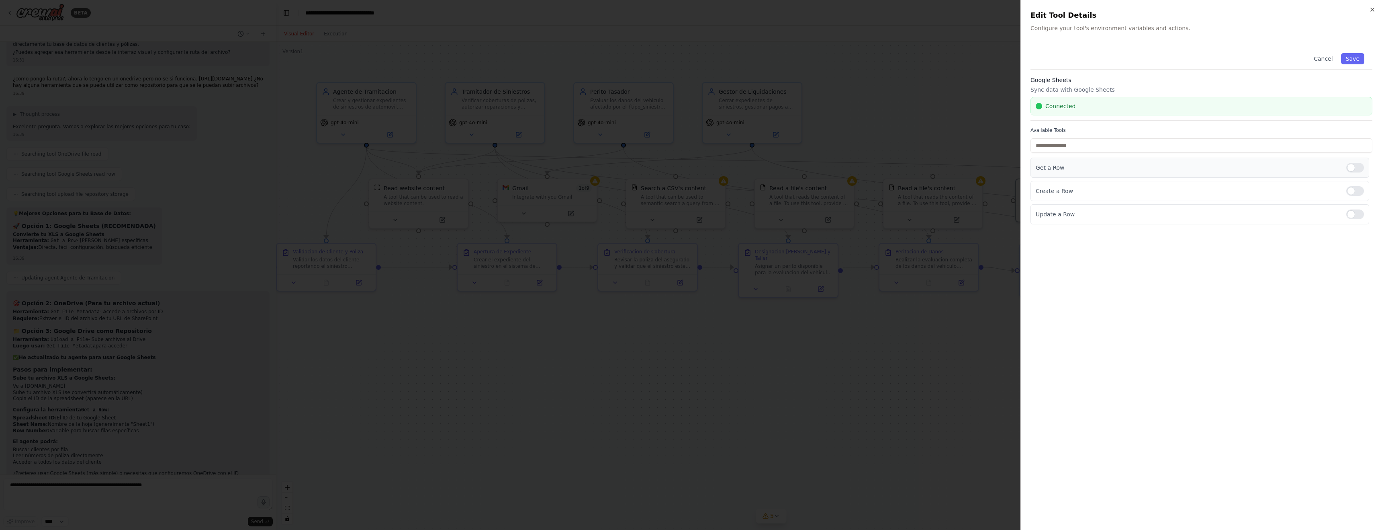
click at [1113, 168] on p "Get a Row" at bounding box center [1188, 168] width 304 height 8
click at [1063, 168] on p "Get a Row" at bounding box center [1188, 168] width 304 height 8
click at [1126, 145] on input "text" at bounding box center [1202, 145] width 342 height 14
type input "*"
click at [1200, 173] on div "Get a Row" at bounding box center [1200, 168] width 339 height 20
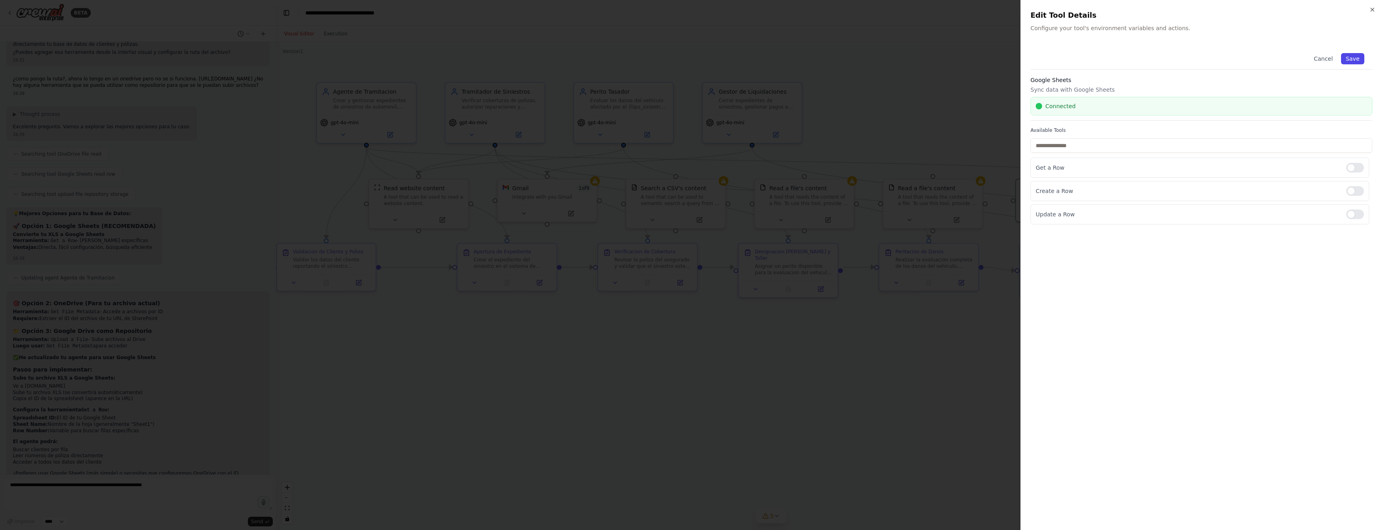
click at [1357, 59] on button "Save" at bounding box center [1352, 58] width 23 height 11
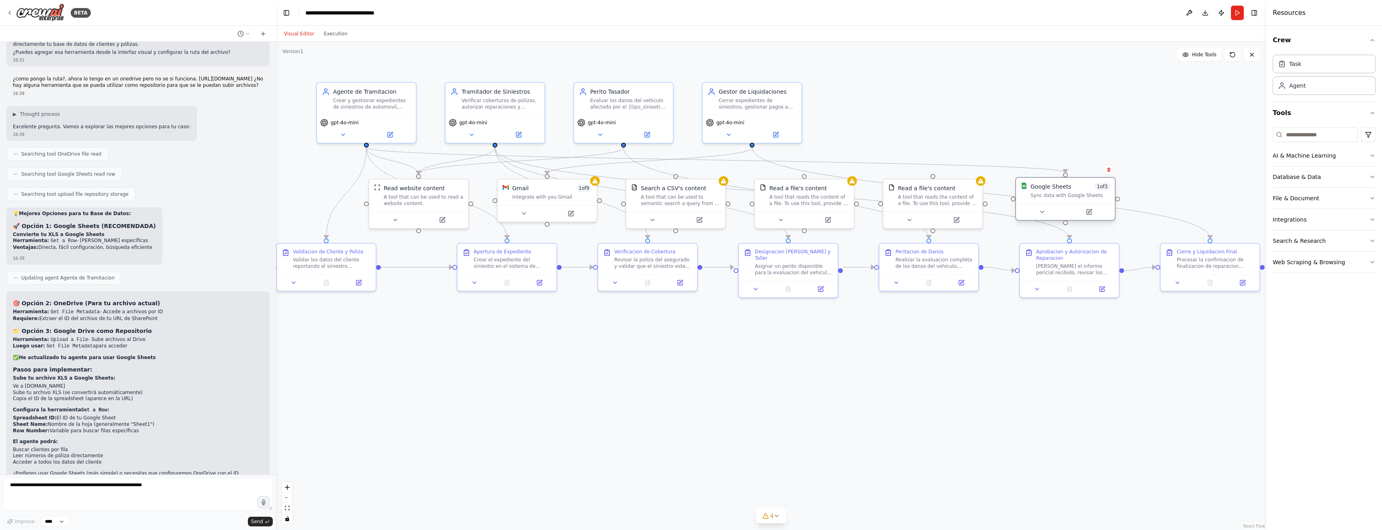
click at [1073, 191] on div "Google Sheets 1 of 3 Sync data with Google Sheets" at bounding box center [1071, 190] width 80 height 16
click at [1101, 188] on span "1 of 3" at bounding box center [1103, 186] width 16 height 8
drag, startPoint x: 1119, startPoint y: 198, endPoint x: 1073, endPoint y: 107, distance: 101.4
click at [1073, 107] on div ".deletable-edge-delete-btn { width: 20px; height: 20px; border: 0px solid #ffff…" at bounding box center [771, 286] width 991 height 488
drag, startPoint x: 908, startPoint y: 187, endPoint x: 1128, endPoint y: 100, distance: 236.3
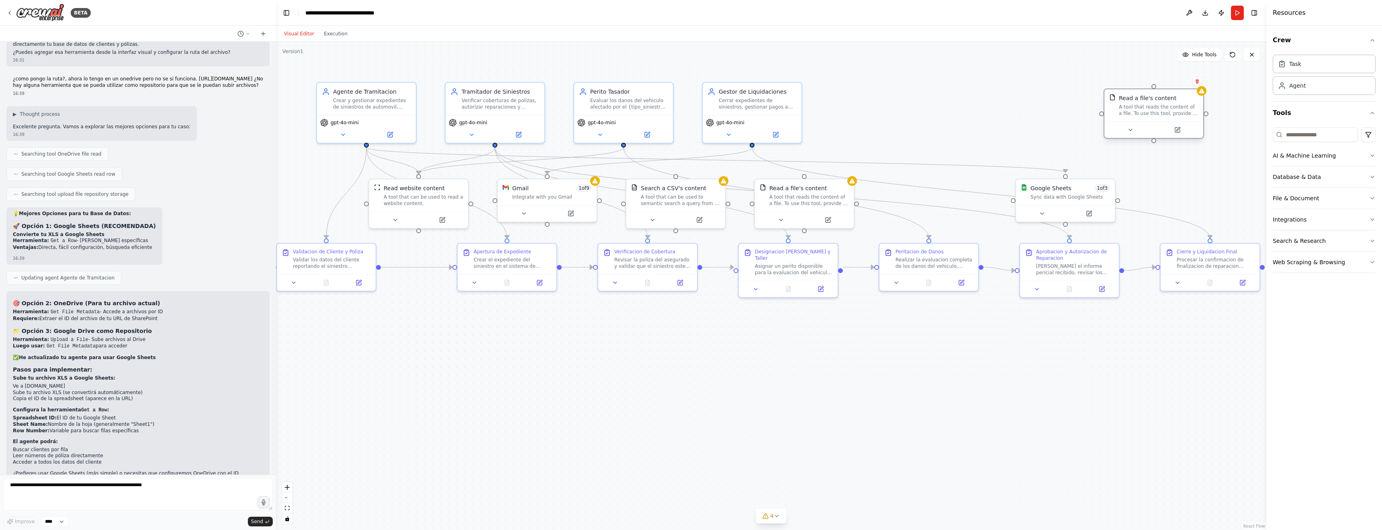
click at [1132, 96] on div "Read a file's content" at bounding box center [1147, 98] width 57 height 8
drag, startPoint x: 1101, startPoint y: 115, endPoint x: 1114, endPoint y: 197, distance: 83.0
click at [1116, 197] on div ".deletable-edge-delete-btn { width: 20px; height: 20px; border: 0px solid #ffff…" at bounding box center [771, 286] width 991 height 488
click at [1115, 182] on div at bounding box center [1114, 179] width 10 height 10
click at [1081, 195] on div "Sync data with Google Sheets" at bounding box center [1071, 195] width 80 height 6
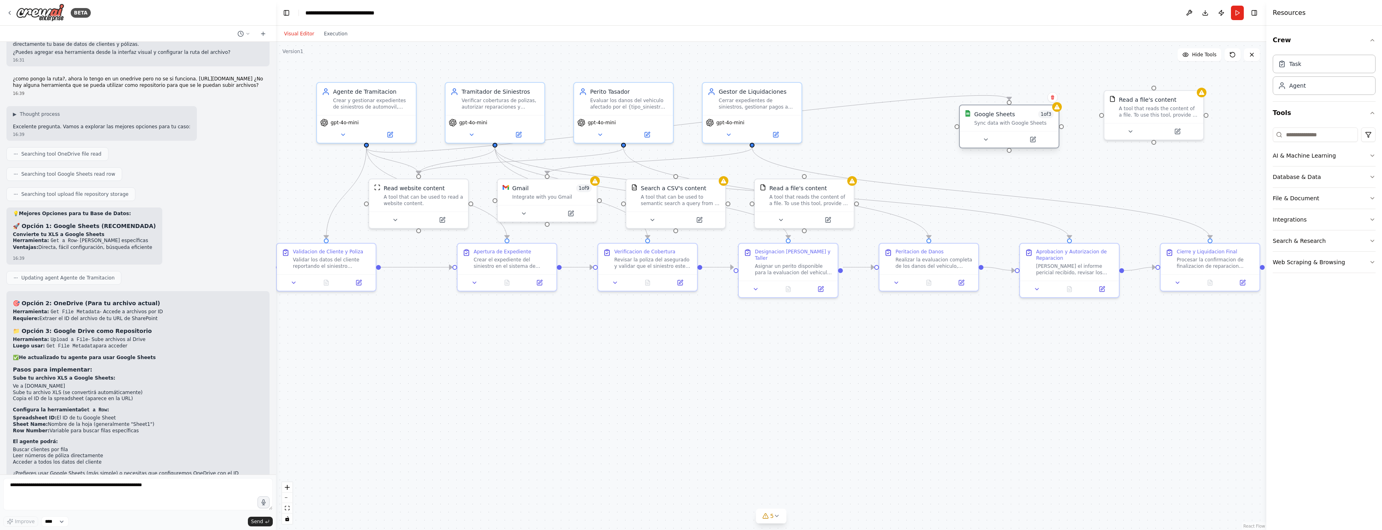
drag, startPoint x: 1058, startPoint y: 190, endPoint x: 1000, endPoint y: 120, distance: 91.6
click at [1001, 120] on div "Google Sheets 1 of 3 Sync data with Google Sheets" at bounding box center [1014, 118] width 80 height 16
click at [1034, 137] on icon at bounding box center [1034, 139] width 4 height 4
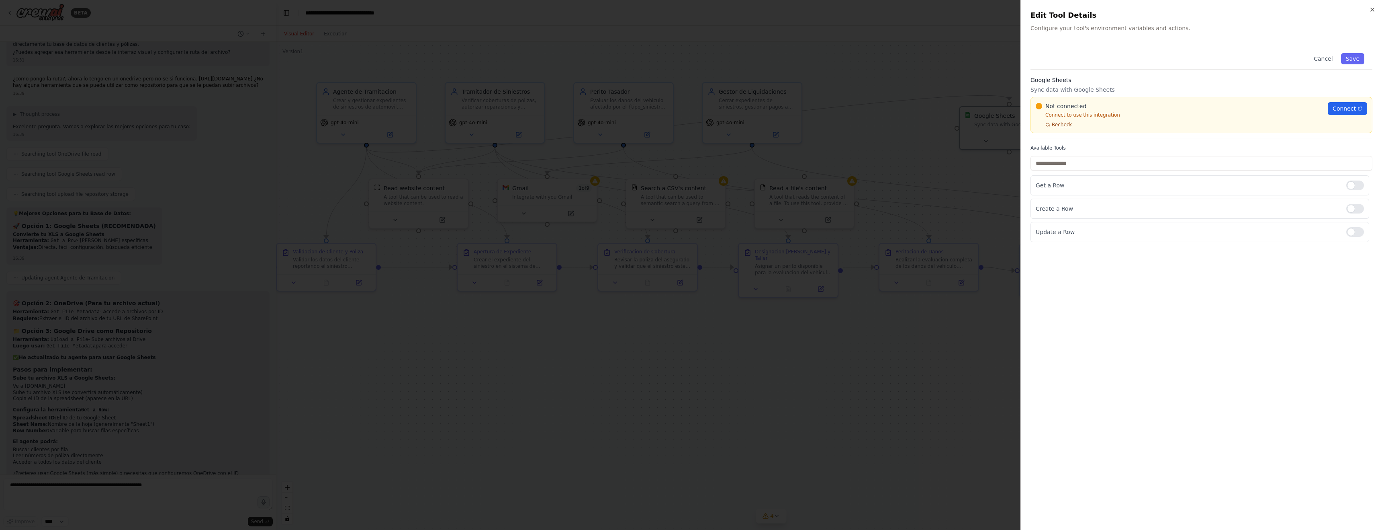
click at [1065, 123] on span "Recheck" at bounding box center [1062, 124] width 20 height 6
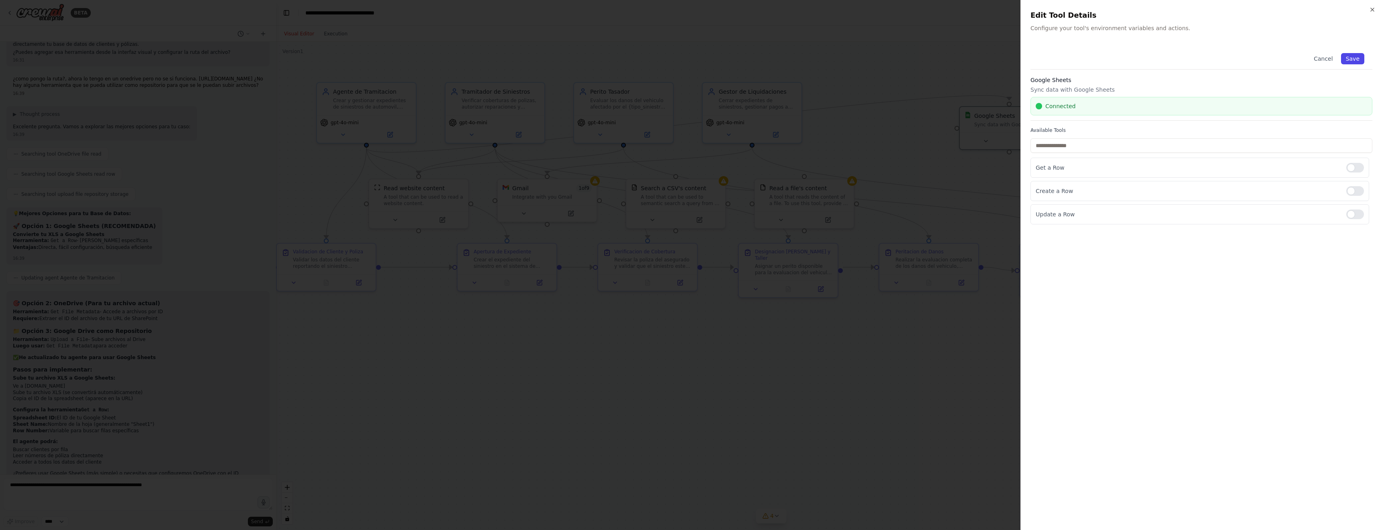
click at [1356, 57] on button "Save" at bounding box center [1352, 58] width 23 height 11
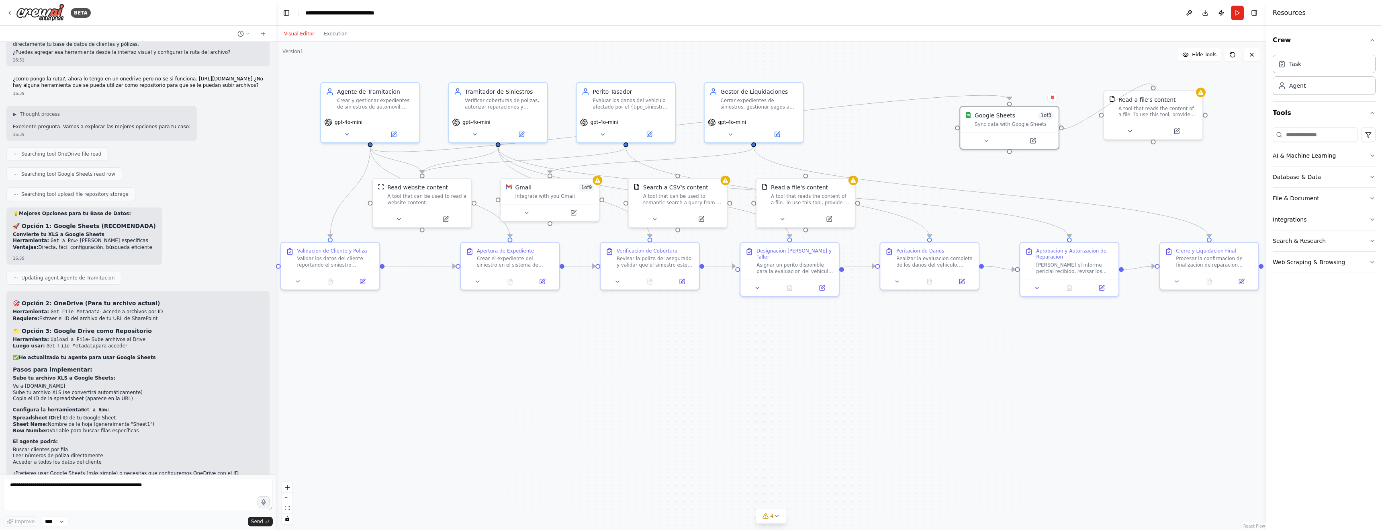
drag, startPoint x: 1099, startPoint y: 115, endPoint x: 1060, endPoint y: 124, distance: 40.0
click at [1060, 124] on div ".deletable-edge-delete-btn { width: 20px; height: 20px; border: 0px solid #ffff…" at bounding box center [771, 286] width 991 height 488
click at [390, 133] on button at bounding box center [394, 133] width 45 height 10
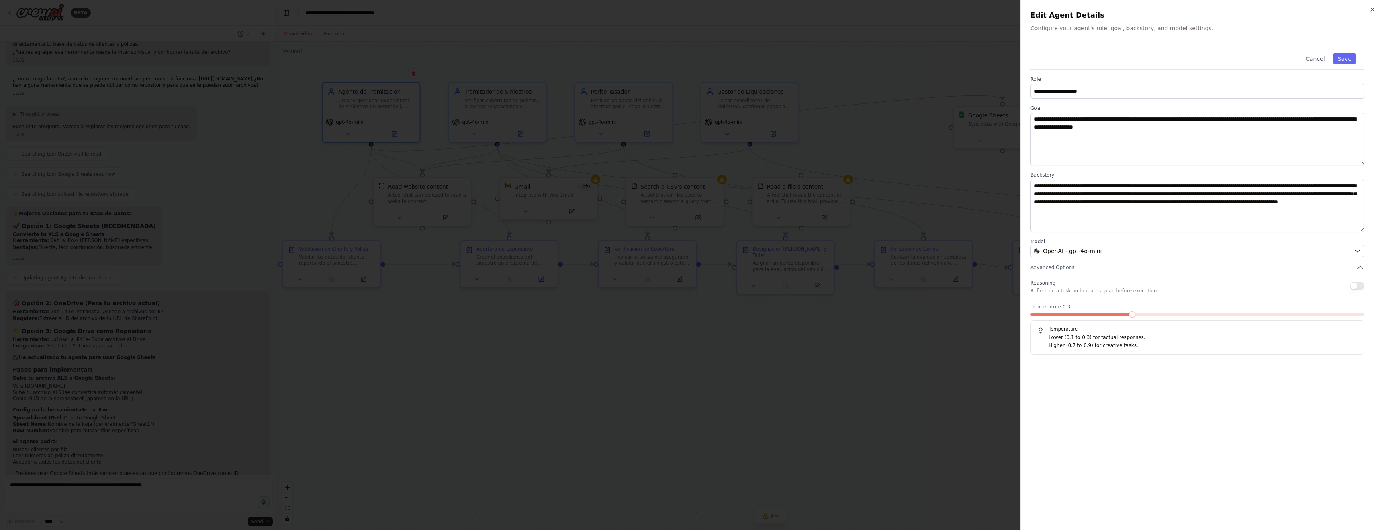
click at [1115, 313] on span at bounding box center [1198, 314] width 334 height 2
click at [1347, 59] on button "Save" at bounding box center [1344, 58] width 23 height 11
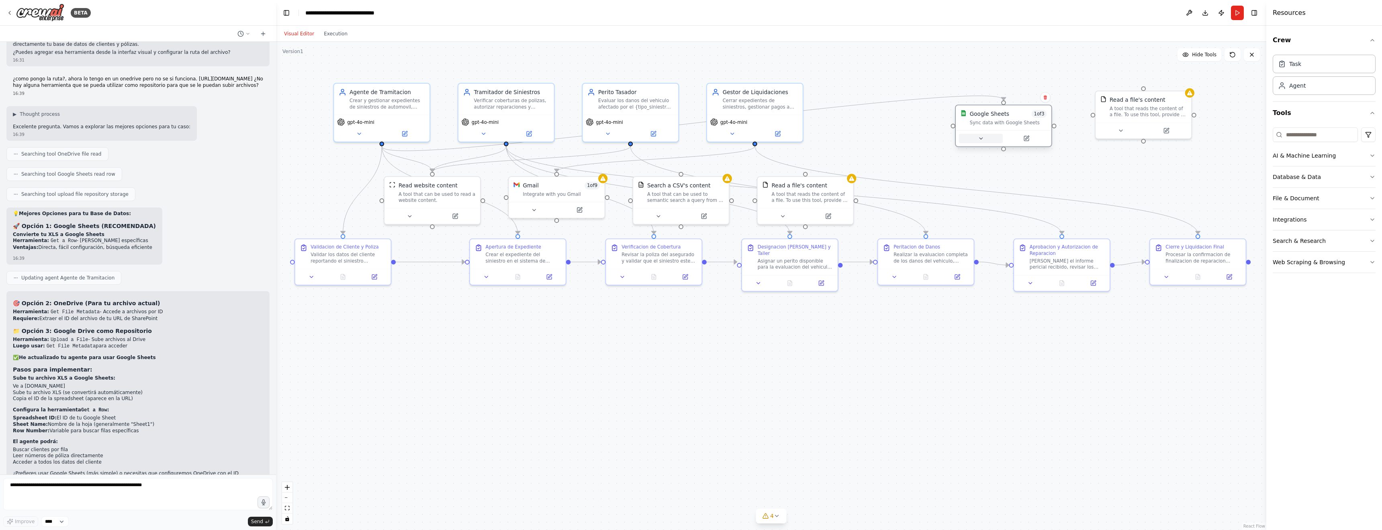
click at [978, 140] on icon at bounding box center [981, 138] width 6 height 6
click at [1065, 313] on button "Cancel" at bounding box center [1061, 310] width 27 height 10
drag, startPoint x: 419, startPoint y: 183, endPoint x: 426, endPoint y: 325, distance: 142.4
click at [426, 325] on div "Read website content" at bounding box center [444, 327] width 58 height 8
drag, startPoint x: 551, startPoint y: 180, endPoint x: 741, endPoint y: 344, distance: 251.3
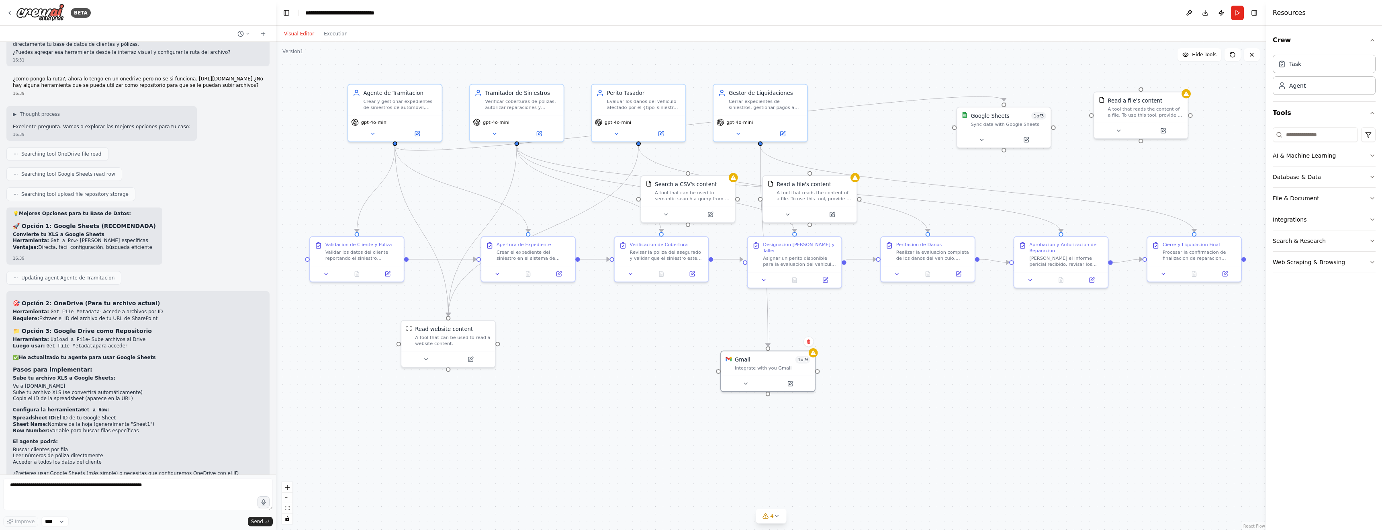
click at [753, 352] on div "Gmail 1 of 9 Integrate with you Gmail" at bounding box center [768, 363] width 94 height 25
click at [471, 358] on icon at bounding box center [472, 357] width 4 height 4
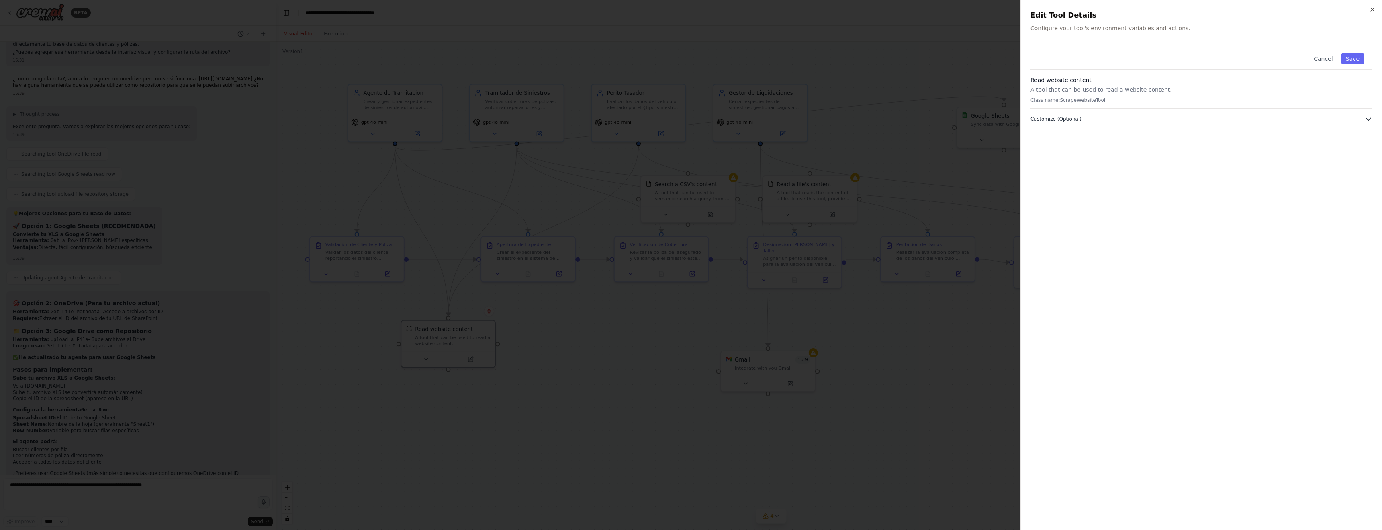
click at [1369, 120] on icon "button" at bounding box center [1368, 119] width 5 height 2
click at [1327, 59] on button "Cancel" at bounding box center [1323, 58] width 29 height 11
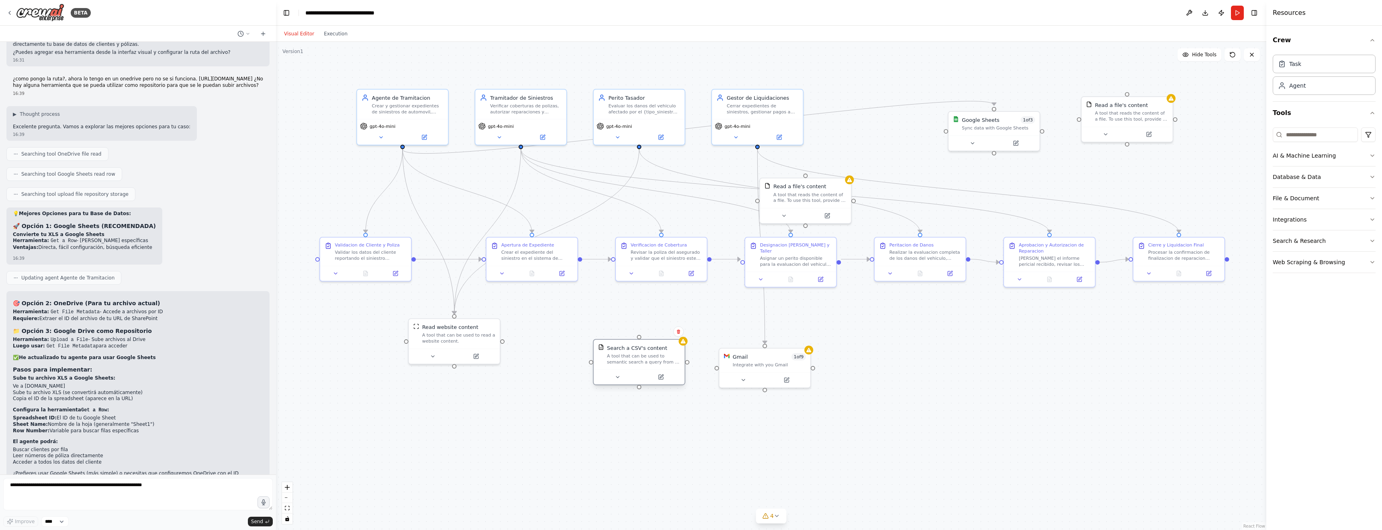
drag, startPoint x: 671, startPoint y: 181, endPoint x: 620, endPoint y: 346, distance: 172.9
click at [620, 346] on div "Search a CSV's content" at bounding box center [637, 347] width 60 height 7
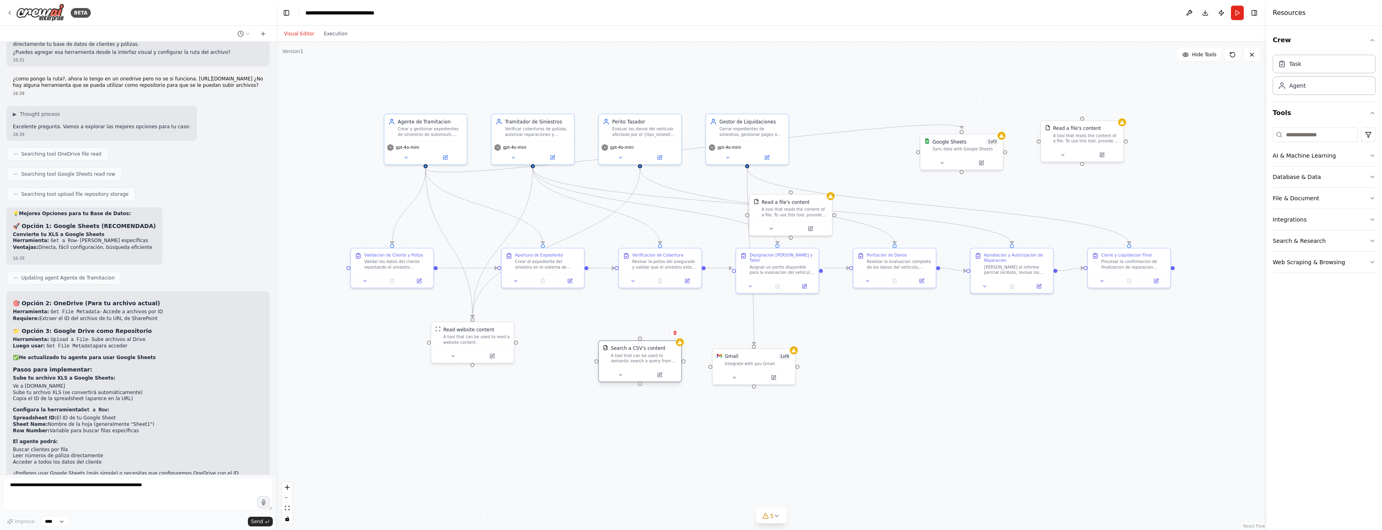
click at [649, 353] on div "A tool that can be used to semantic search a query from a CSV's content." at bounding box center [644, 358] width 66 height 11
click at [650, 348] on div "Search a CSV's content" at bounding box center [639, 348] width 54 height 6
click at [640, 350] on div "Search a CSV's content" at bounding box center [638, 348] width 54 height 7
click at [675, 332] on icon at bounding box center [674, 332] width 3 height 4
click at [649, 332] on button "Confirm" at bounding box center [652, 333] width 29 height 10
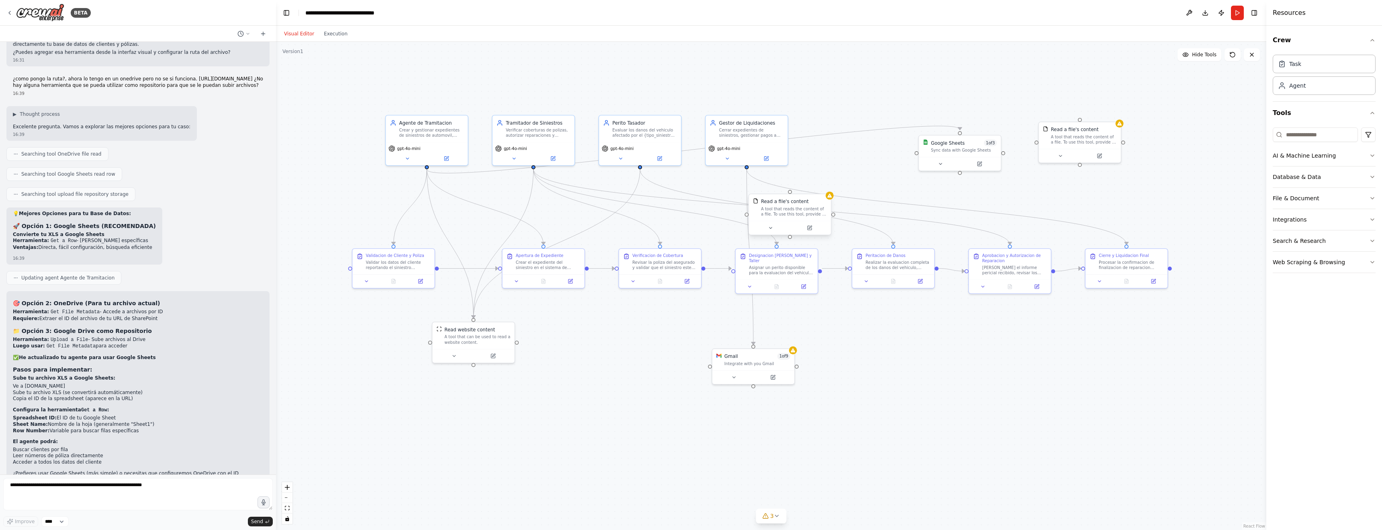
click at [779, 202] on div "Read a file's content" at bounding box center [785, 201] width 48 height 7
drag, startPoint x: 777, startPoint y: 200, endPoint x: 615, endPoint y: 336, distance: 211.3
click at [618, 325] on div "Read a file's content" at bounding box center [642, 321] width 48 height 7
click at [669, 319] on icon at bounding box center [668, 319] width 3 height 4
click at [667, 321] on icon at bounding box center [668, 319] width 3 height 4
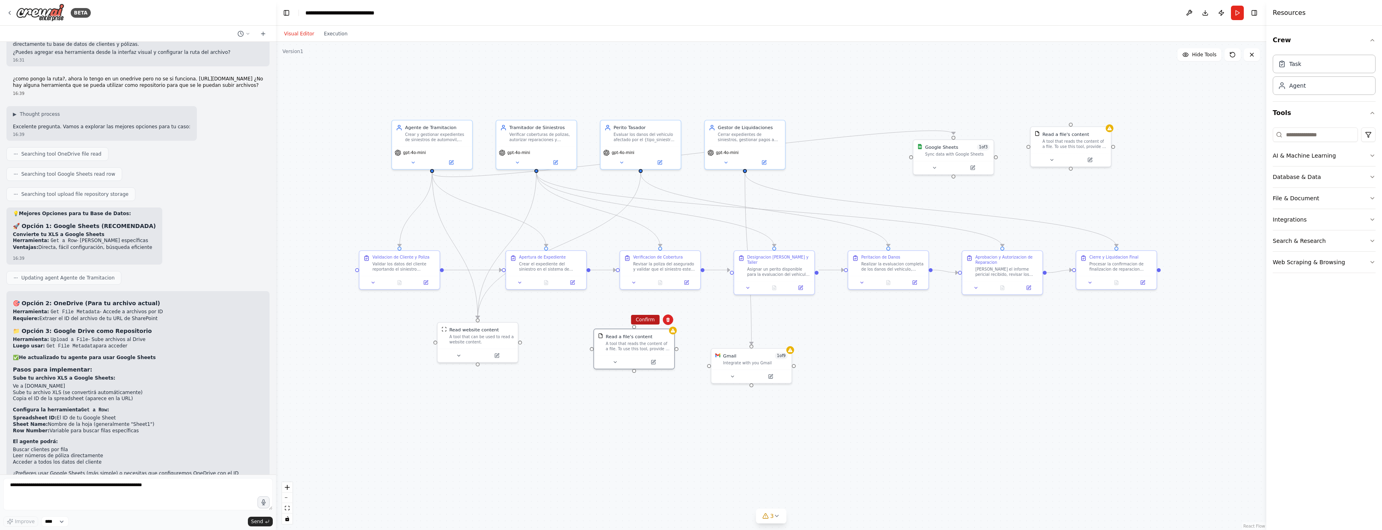
click at [646, 321] on button "Confirm" at bounding box center [645, 320] width 29 height 10
click at [37, 487] on textarea at bounding box center [138, 494] width 270 height 32
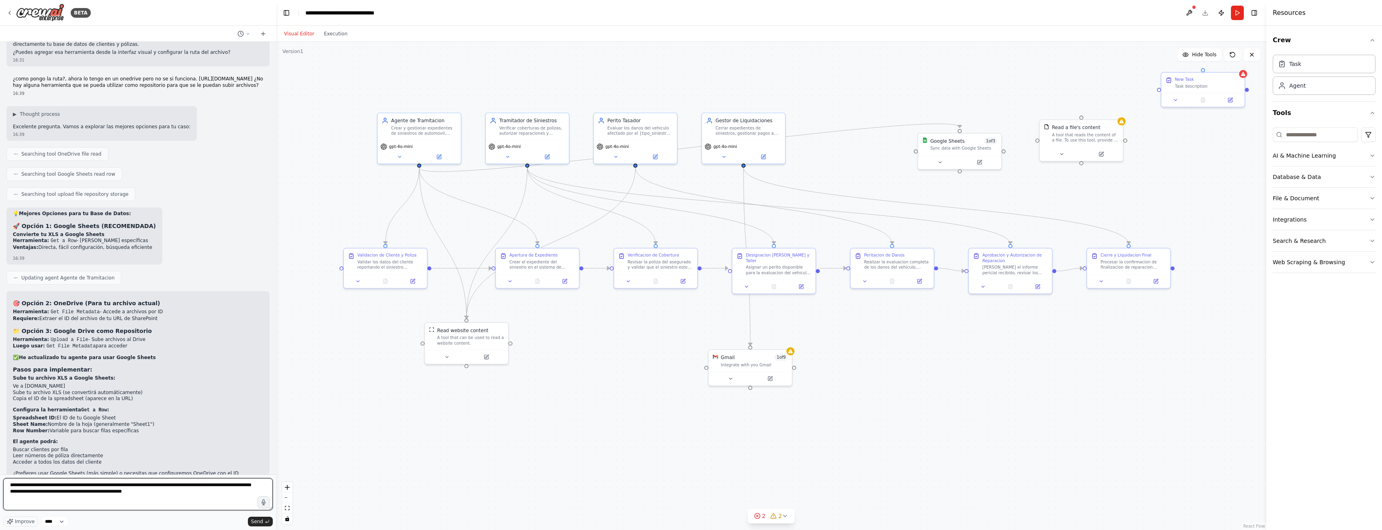
type textarea "**********"
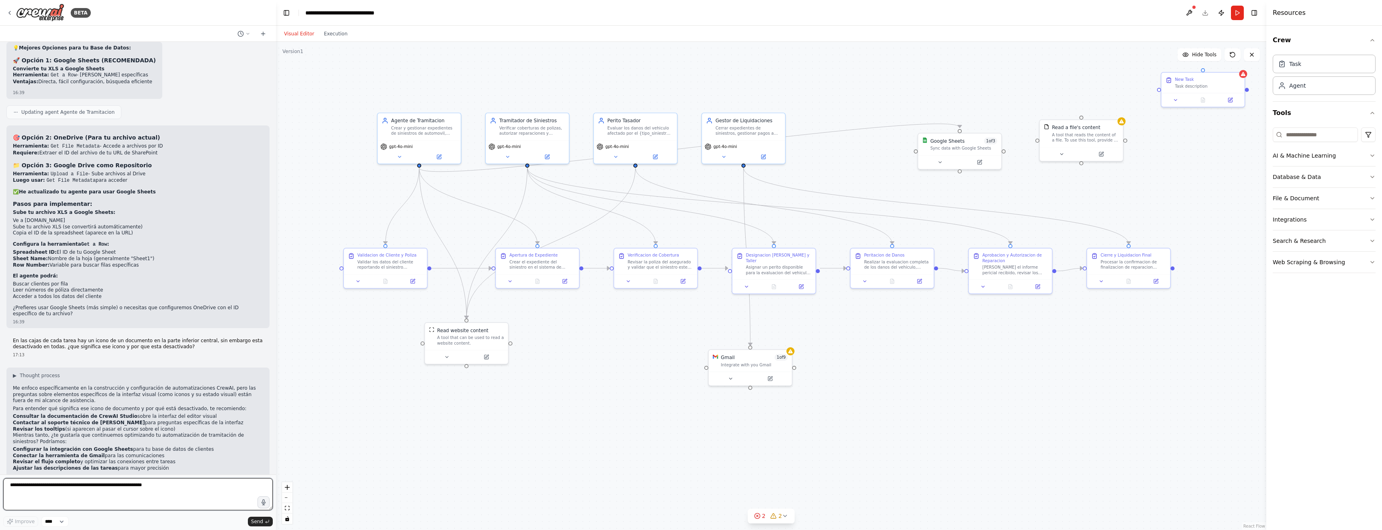
scroll to position [3073, 0]
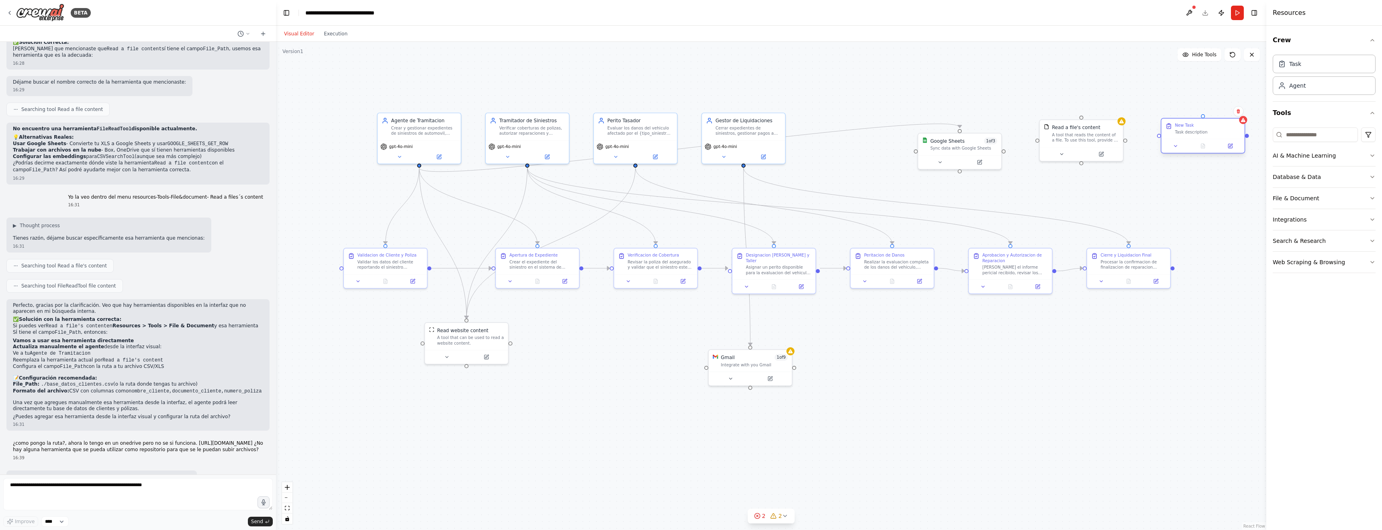
drag, startPoint x: 1218, startPoint y: 88, endPoint x: 1222, endPoint y: 137, distance: 48.8
click at [1219, 135] on div "Task description" at bounding box center [1208, 131] width 66 height 5
click at [1240, 118] on icon at bounding box center [1238, 118] width 3 height 4
drag, startPoint x: 1215, startPoint y: 120, endPoint x: 1209, endPoint y: 120, distance: 5.6
click at [1215, 120] on button "Confirm" at bounding box center [1216, 118] width 29 height 10
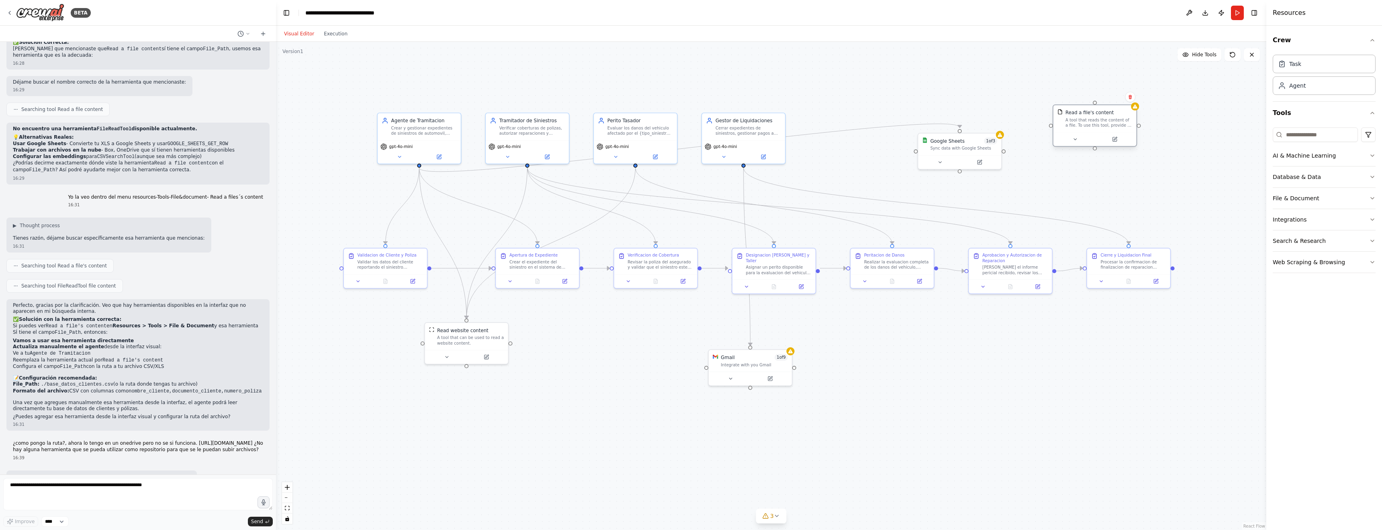
drag, startPoint x: 1102, startPoint y: 114, endPoint x: 1110, endPoint y: 108, distance: 9.7
click at [1105, 111] on div "Read a file's content" at bounding box center [1090, 112] width 48 height 7
click at [1130, 98] on icon at bounding box center [1130, 97] width 3 height 4
click at [1110, 99] on button "Confirm" at bounding box center [1107, 97] width 29 height 10
click at [1107, 96] on button "Confirm" at bounding box center [1107, 97] width 29 height 10
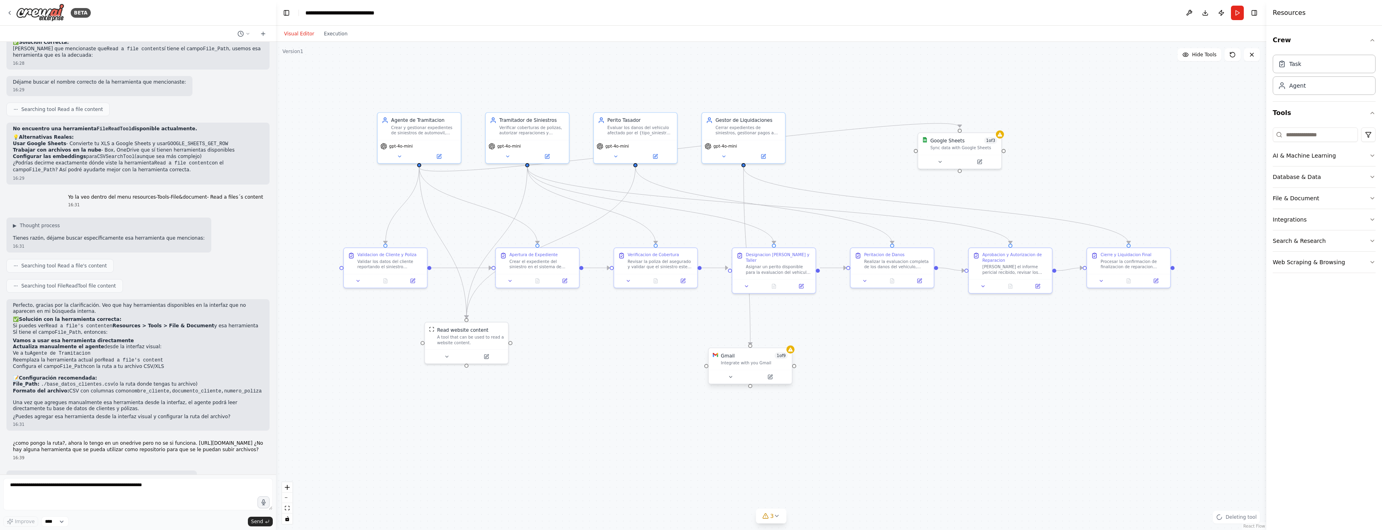
click at [749, 361] on div "Integrate with you Gmail" at bounding box center [754, 362] width 67 height 5
click at [748, 365] on div "Gmail 1 of 9 Integrate with you Gmail" at bounding box center [750, 359] width 83 height 22
click at [767, 378] on button at bounding box center [770, 377] width 38 height 8
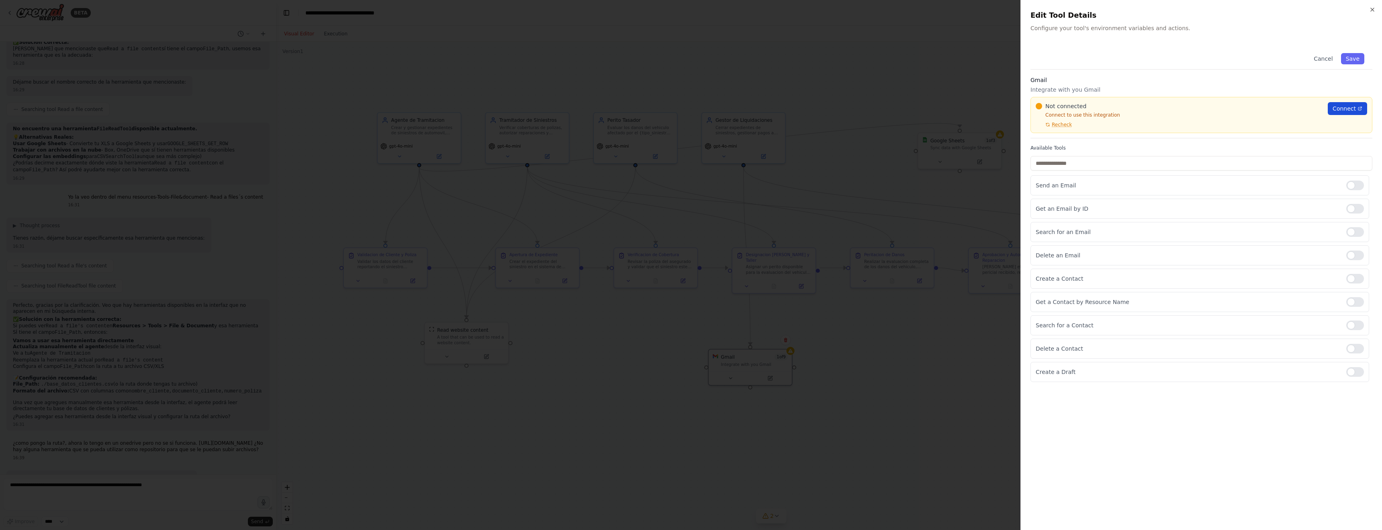
click at [1344, 111] on span "Connect" at bounding box center [1344, 108] width 23 height 8
click at [1337, 111] on span "Connect" at bounding box center [1344, 108] width 23 height 8
click at [1347, 107] on span "Connect" at bounding box center [1344, 108] width 23 height 8
click at [1066, 125] on span "Recheck" at bounding box center [1062, 124] width 20 height 6
click at [1058, 125] on span "Recheck" at bounding box center [1062, 124] width 20 height 6
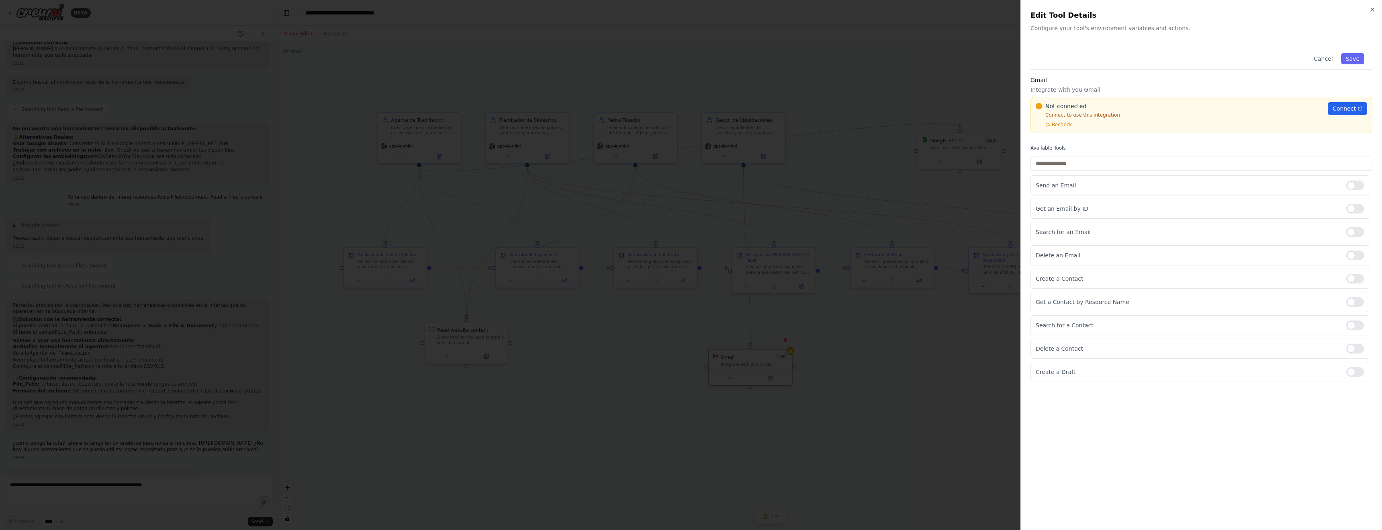
click at [1093, 115] on p "Connect to use this integration" at bounding box center [1179, 115] width 287 height 6
click at [1353, 59] on button "Save" at bounding box center [1352, 58] width 23 height 11
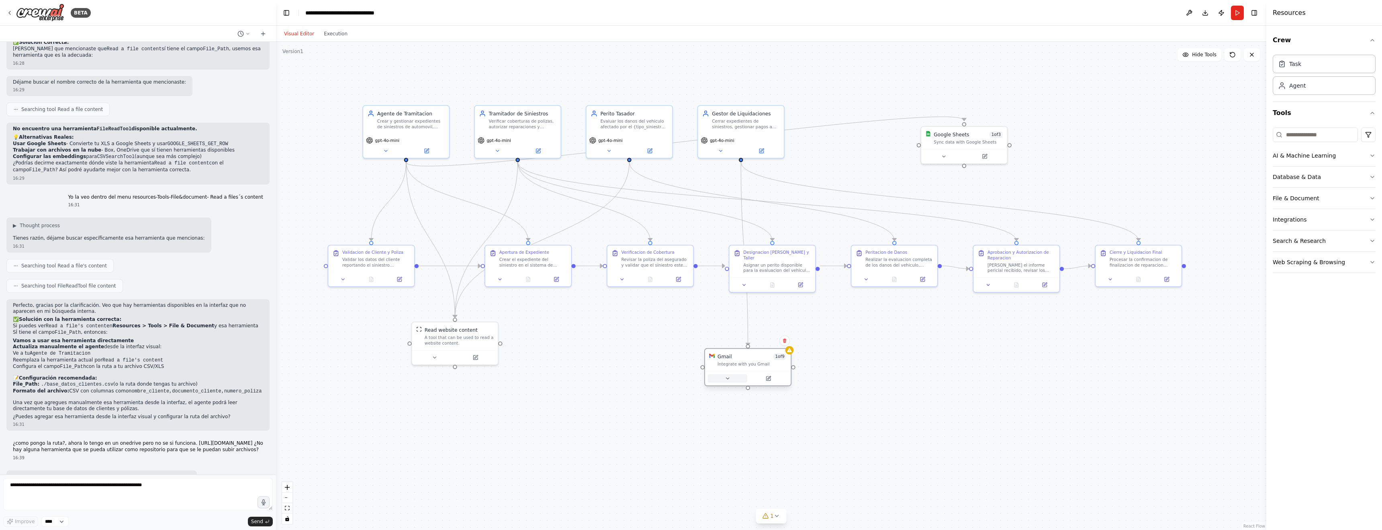
click at [732, 377] on button at bounding box center [727, 378] width 39 height 8
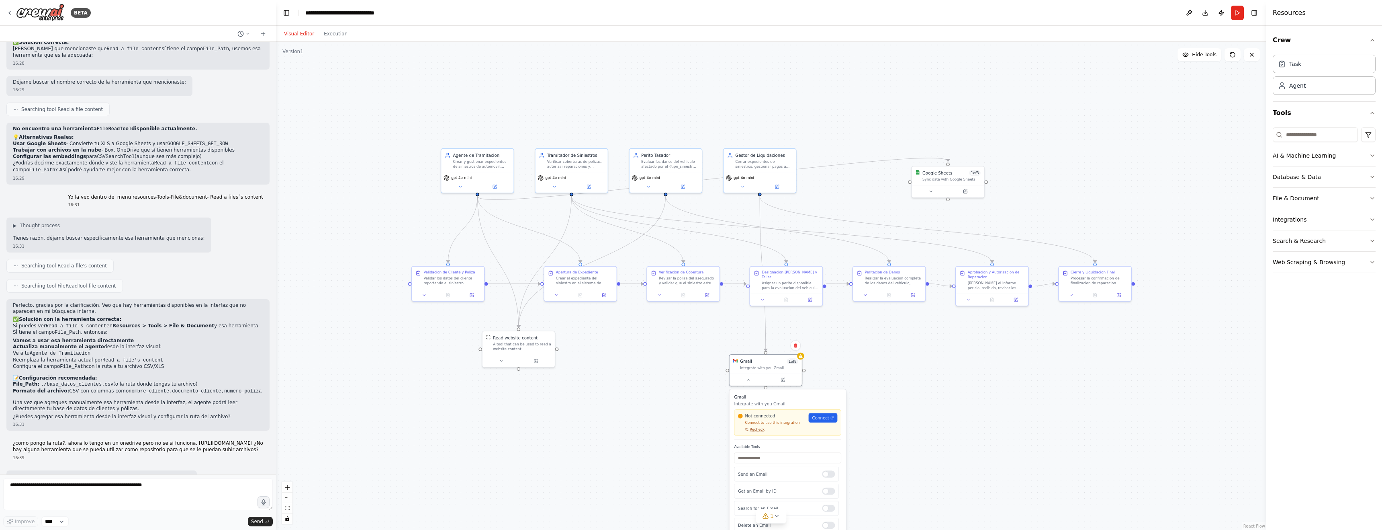
click at [757, 430] on span "Recheck" at bounding box center [757, 429] width 15 height 5
click at [817, 422] on div "Not connected Connect to use this integration Recheck Connect" at bounding box center [787, 422] width 99 height 19
click at [823, 416] on span "Connect" at bounding box center [820, 418] width 17 height 6
drag, startPoint x: 594, startPoint y: 405, endPoint x: 602, endPoint y: 400, distance: 9.3
click at [594, 405] on div ".deletable-edge-delete-btn { width: 20px; height: 20px; border: 0px solid #ffff…" at bounding box center [771, 286] width 991 height 488
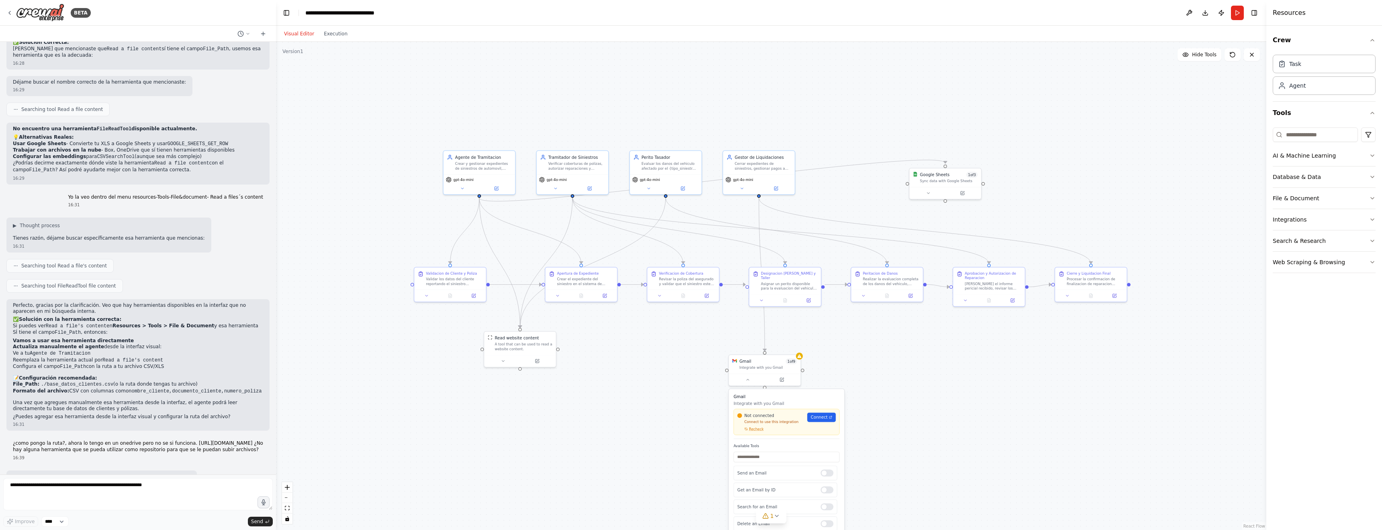
click at [683, 357] on div ".deletable-edge-delete-btn { width: 20px; height: 20px; border: 0px solid #ffff…" at bounding box center [771, 286] width 991 height 488
click at [1238, 13] on button "Run" at bounding box center [1237, 13] width 13 height 14
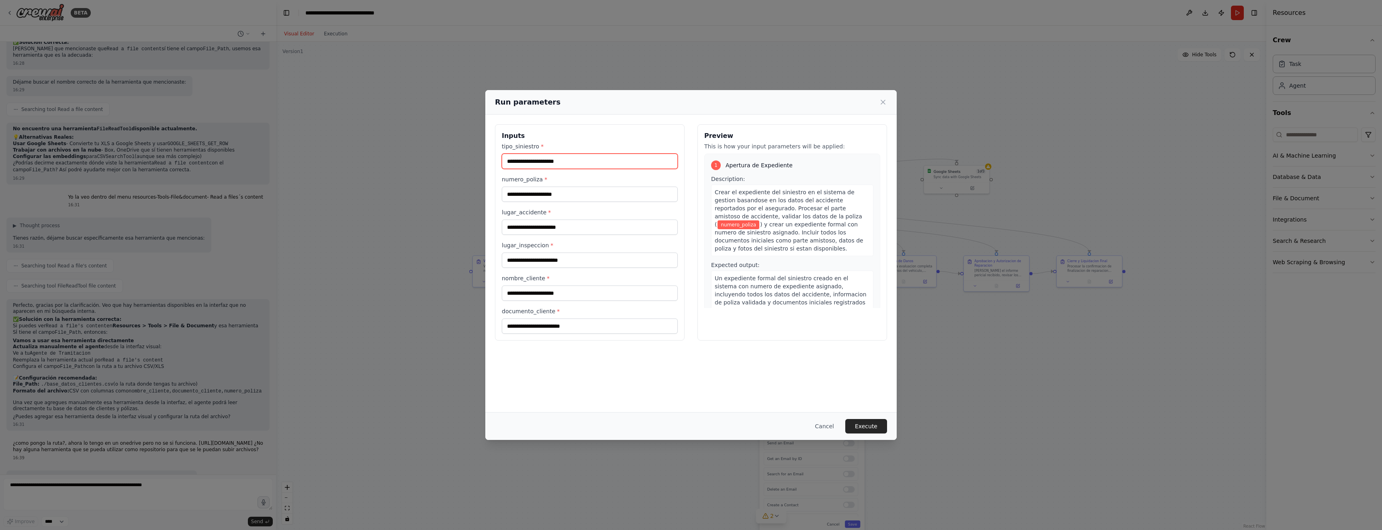
click at [546, 162] on input "tipo_siniestro *" at bounding box center [590, 161] width 176 height 15
click at [536, 195] on input "numero_poliza *" at bounding box center [590, 193] width 176 height 15
click at [535, 227] on input "lugar_accidente *" at bounding box center [590, 226] width 176 height 15
click at [528, 261] on input "lugar_inspeccion *" at bounding box center [590, 259] width 176 height 15
click at [531, 293] on input "nombre_cliente *" at bounding box center [590, 292] width 176 height 15
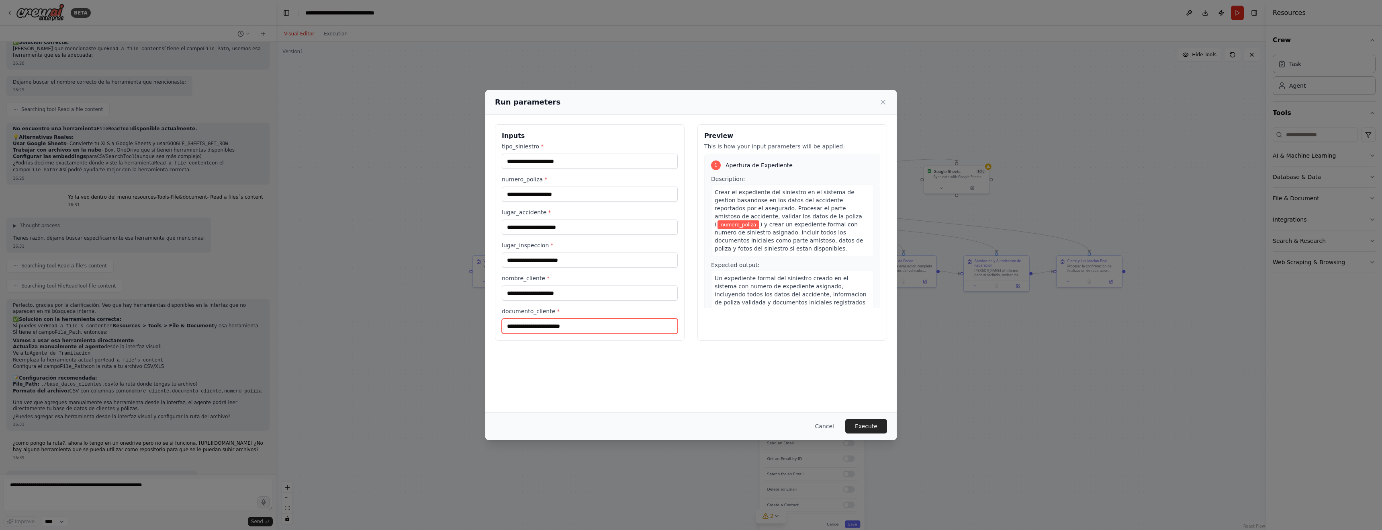
click at [522, 326] on input "documento_cliente *" at bounding box center [590, 325] width 176 height 15
click at [542, 328] on input "documento_cliente *" at bounding box center [590, 325] width 176 height 15
type input "*"
click at [557, 312] on span "*" at bounding box center [558, 311] width 3 height 6
click at [555, 318] on input "documento_cliente *" at bounding box center [590, 325] width 176 height 15
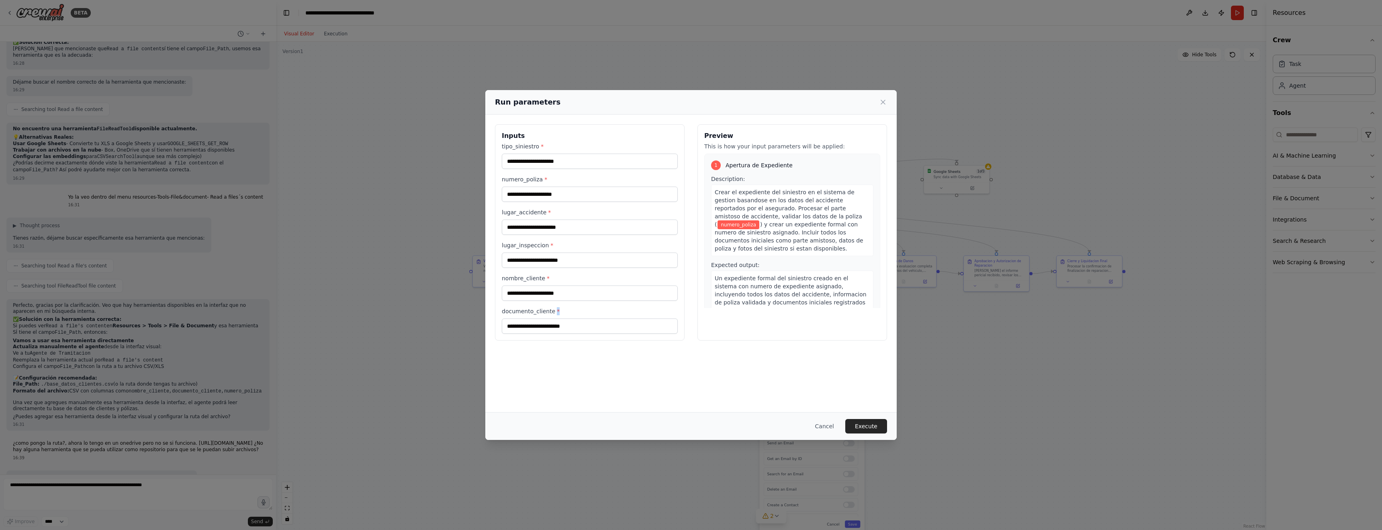
click at [557, 312] on span "*" at bounding box center [558, 311] width 3 height 6
click at [555, 318] on input "documento_cliente *" at bounding box center [590, 325] width 176 height 15
click at [557, 312] on span "*" at bounding box center [558, 311] width 3 height 6
click at [555, 318] on input "documento_cliente *" at bounding box center [590, 325] width 176 height 15
click at [538, 324] on input "documento_cliente *" at bounding box center [590, 325] width 176 height 15
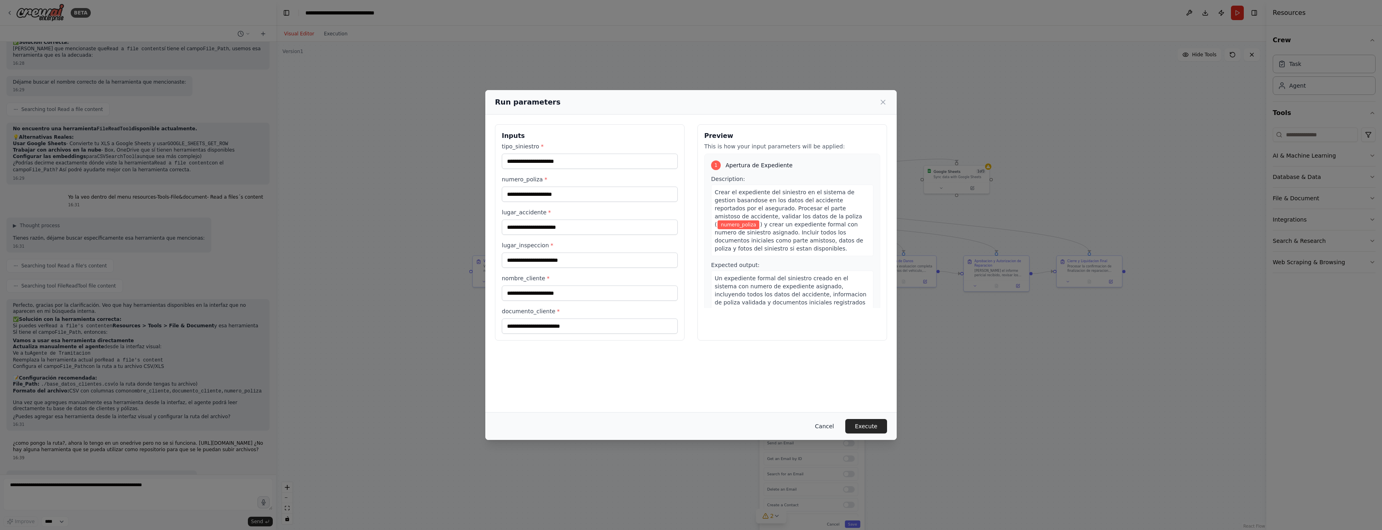
click at [821, 426] on button "Cancel" at bounding box center [825, 426] width 32 height 14
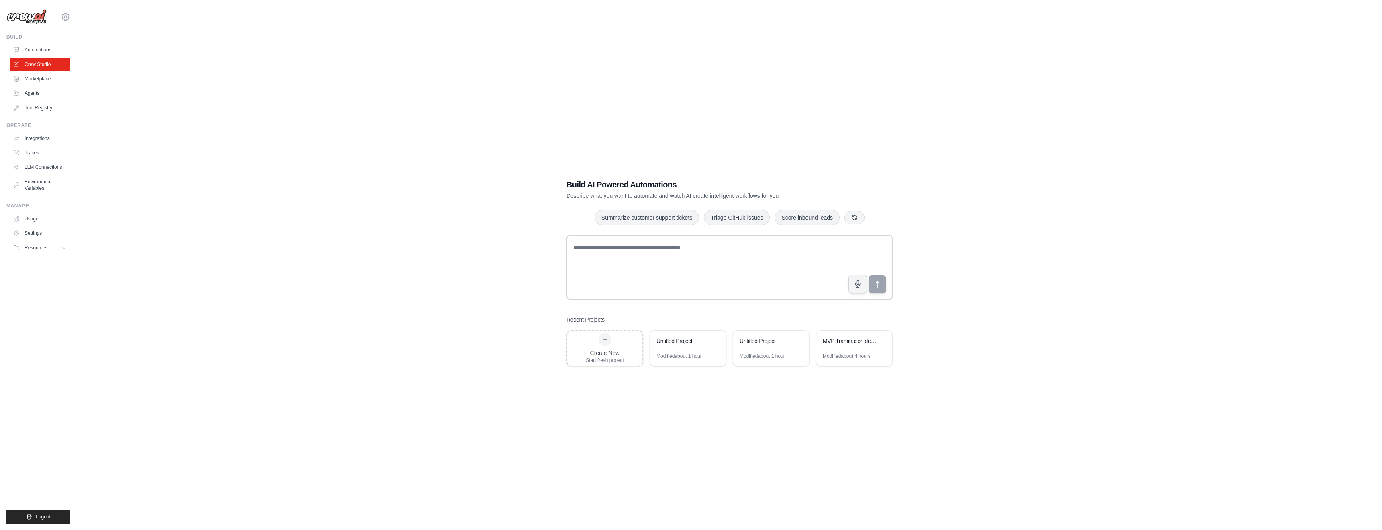
scroll to position [1, 0]
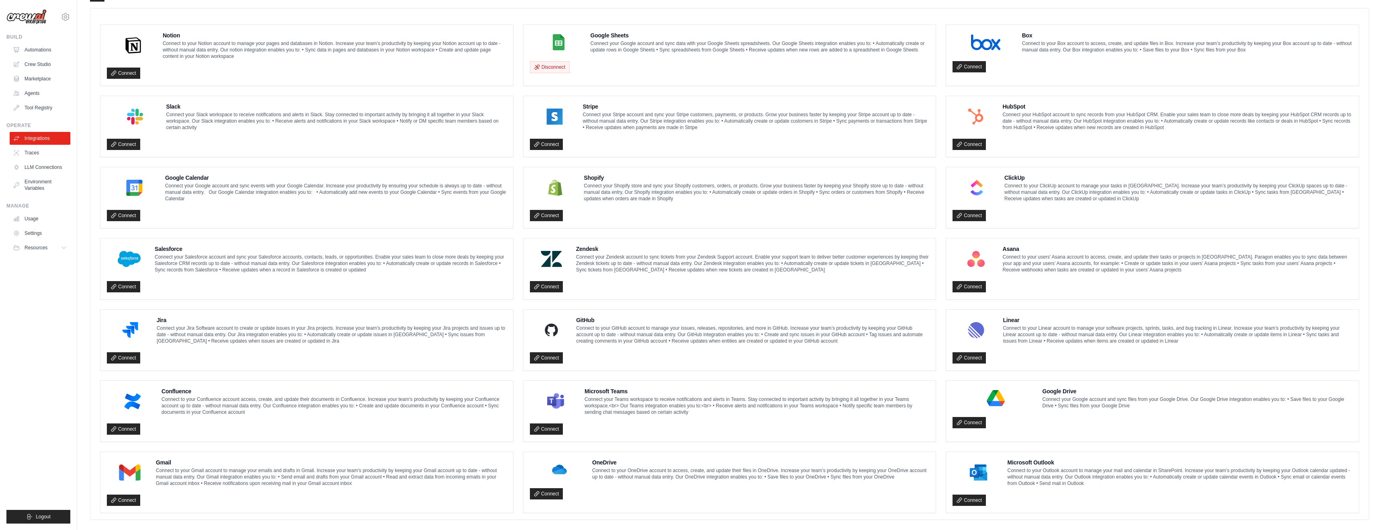
scroll to position [223, 0]
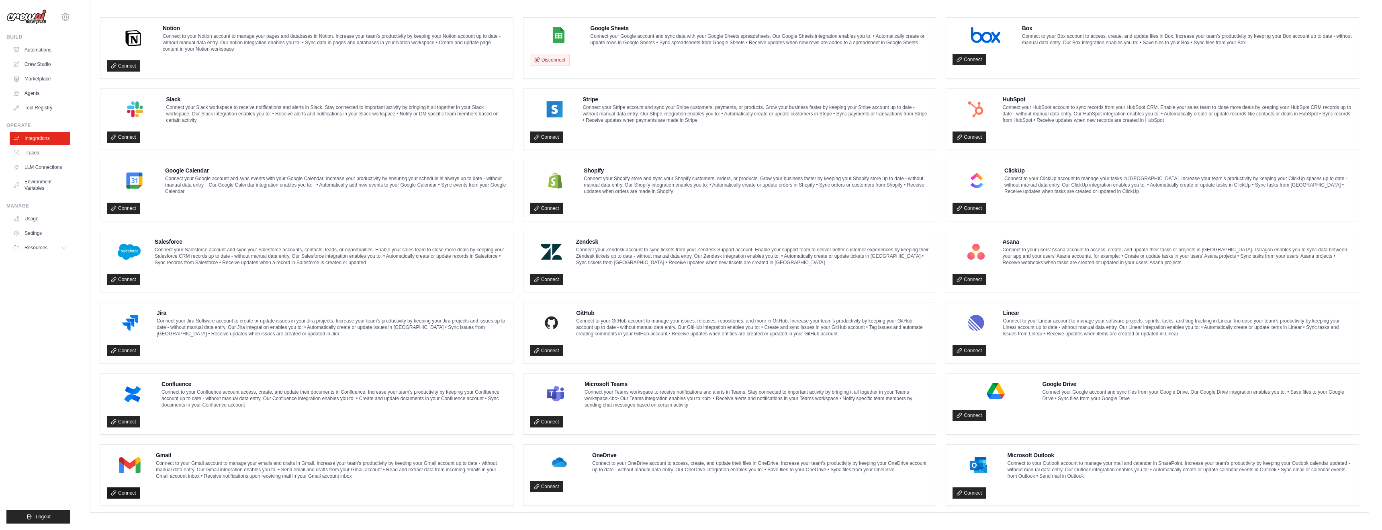
click at [129, 490] on link "Connect" at bounding box center [123, 492] width 33 height 11
click at [125, 491] on link "Connect" at bounding box center [123, 492] width 33 height 11
click at [124, 492] on link "Connect" at bounding box center [123, 492] width 33 height 11
click at [964, 413] on link "Connect" at bounding box center [969, 415] width 33 height 11
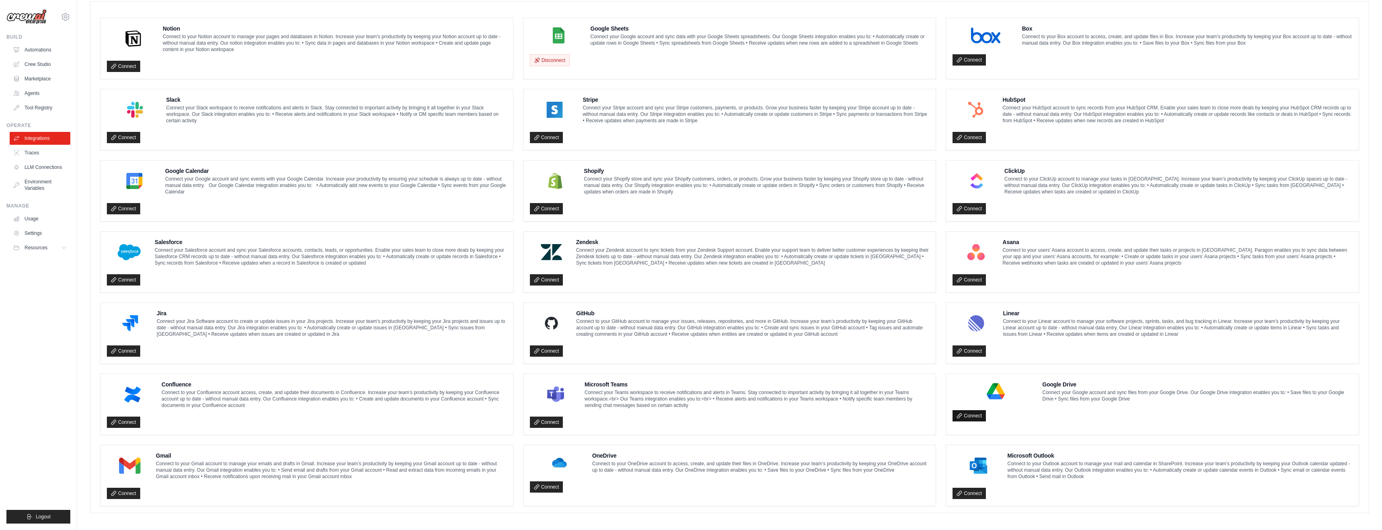
scroll to position [223, 0]
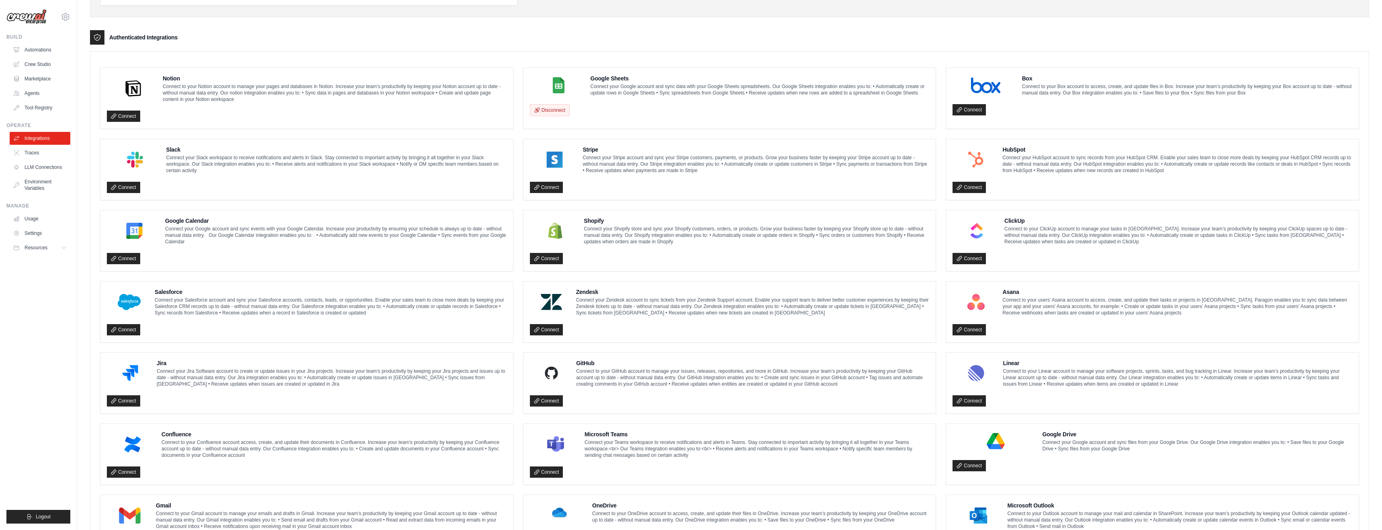
scroll to position [250, 0]
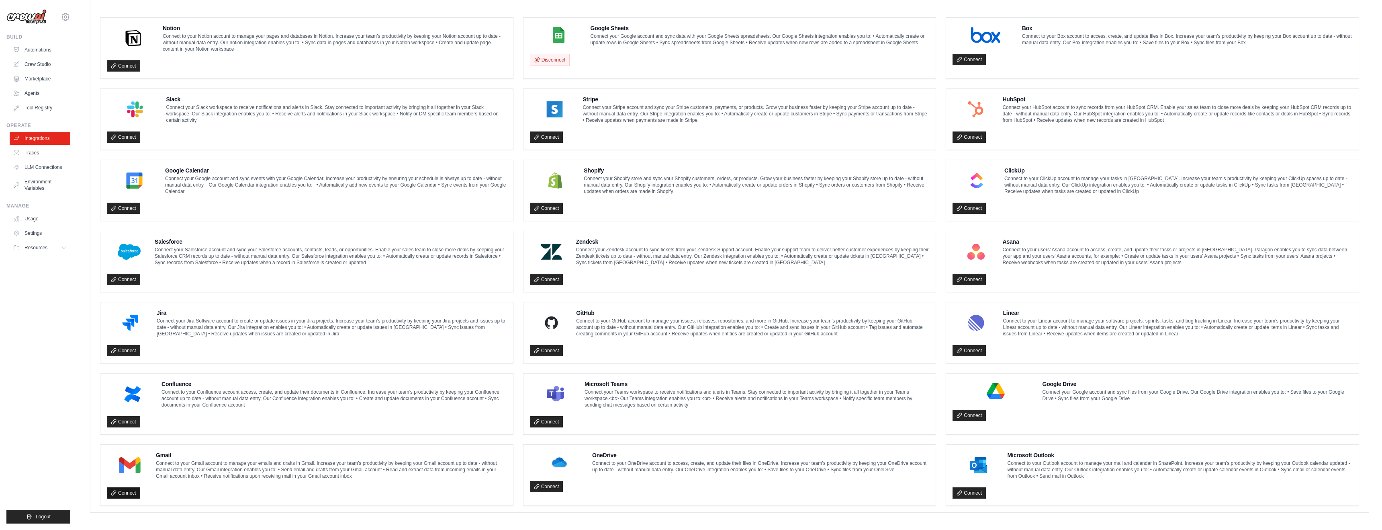
click at [129, 491] on link "Connect" at bounding box center [123, 492] width 33 height 11
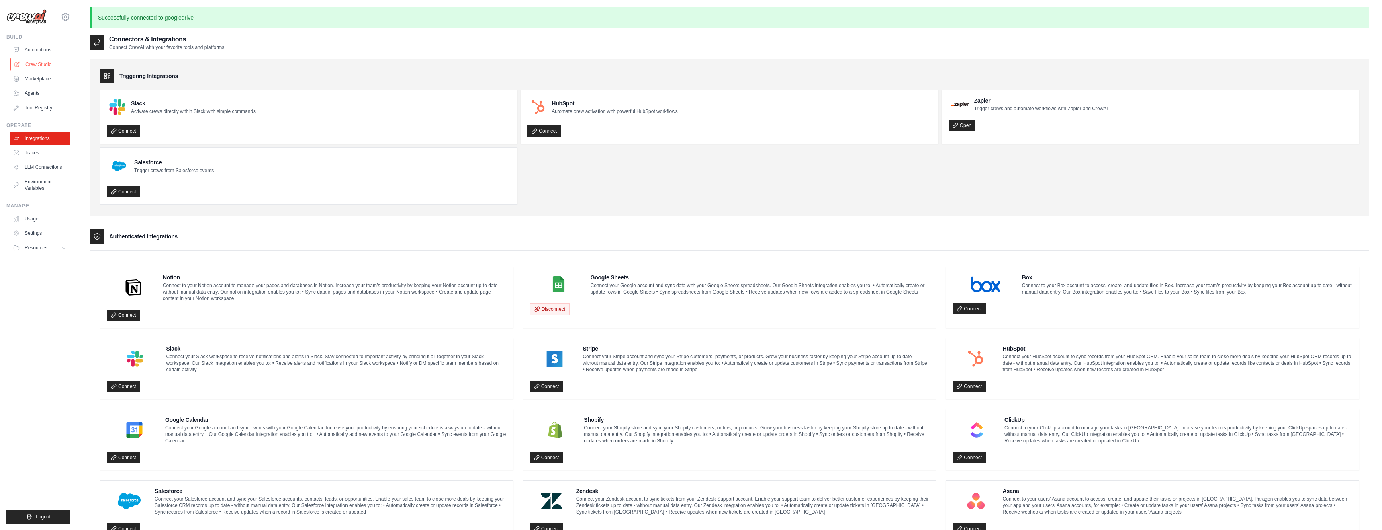
scroll to position [1, 0]
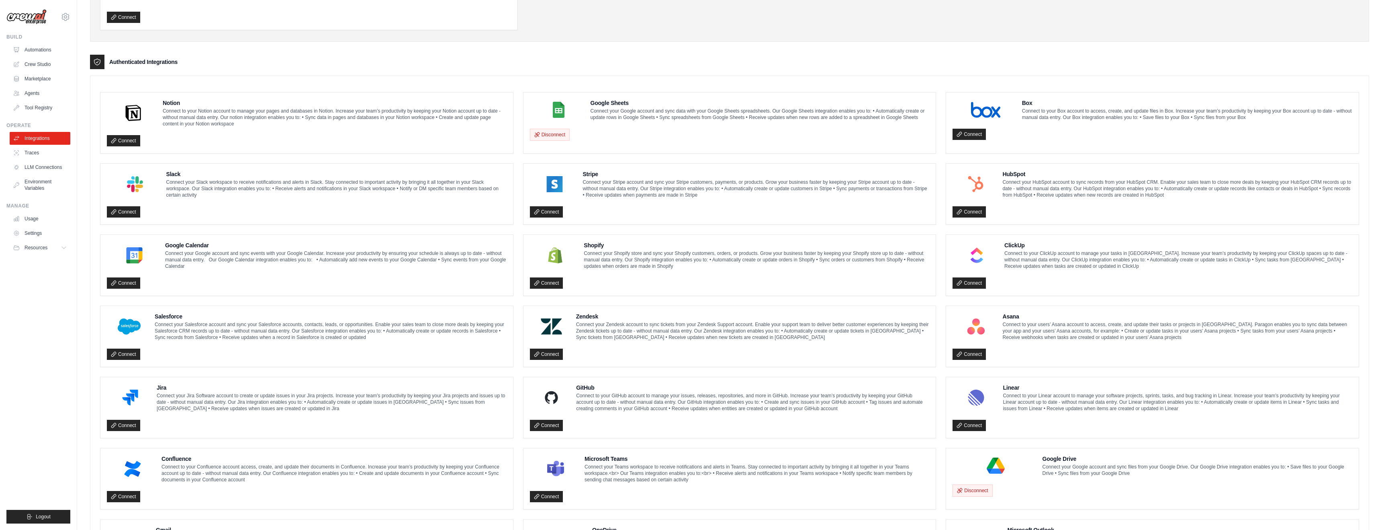
scroll to position [223, 0]
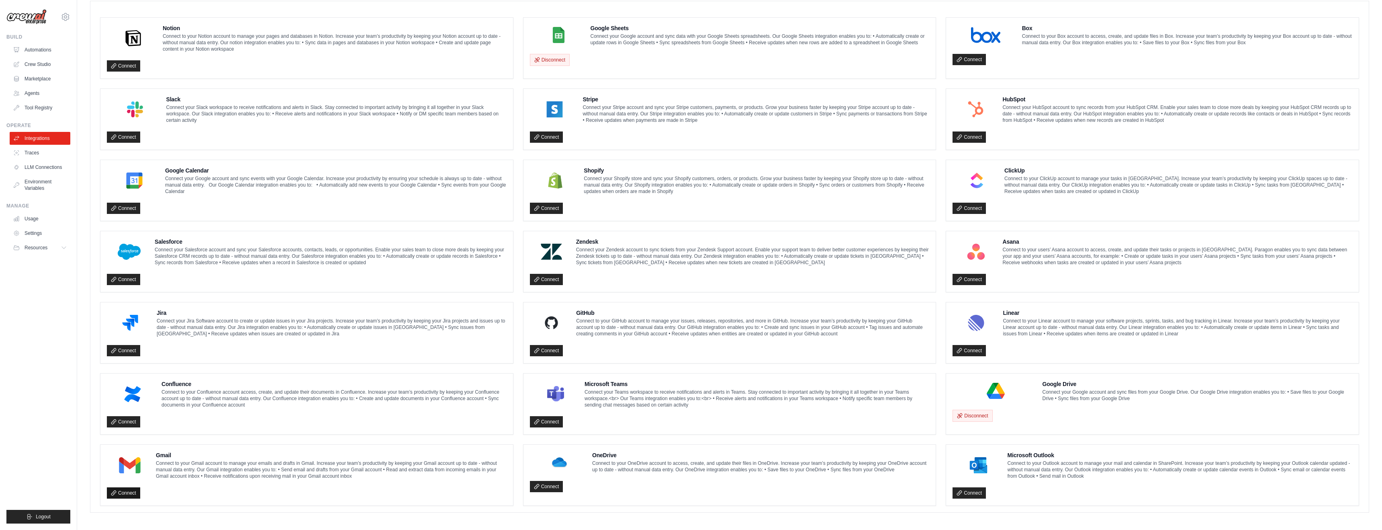
click at [122, 491] on link "Connect" at bounding box center [123, 492] width 33 height 11
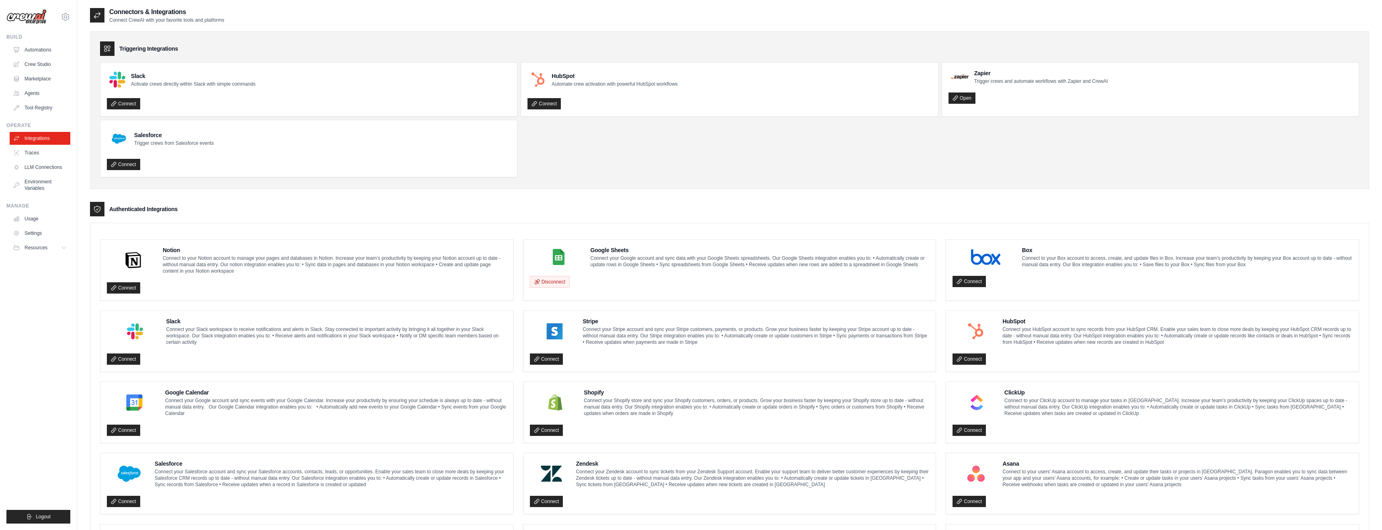
scroll to position [0, 0]
